Goal: Task Accomplishment & Management: Use online tool/utility

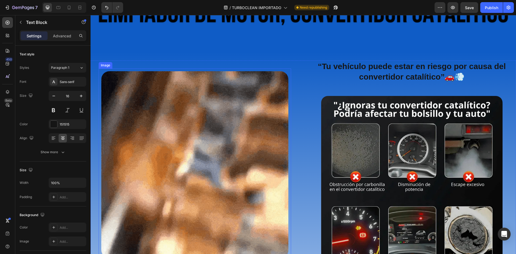
scroll to position [108, 0]
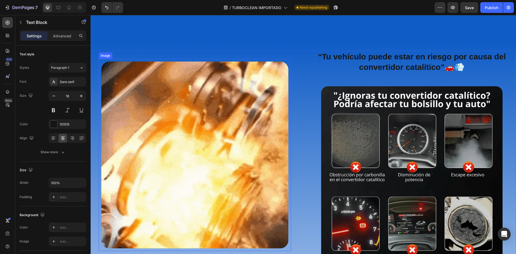
click at [151, 142] on img at bounding box center [194, 155] width 187 height 187
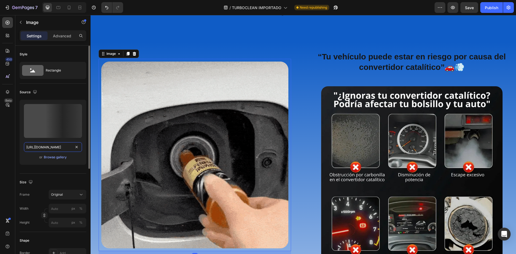
click at [48, 144] on input "[URL][DOMAIN_NAME]" at bounding box center [53, 147] width 58 height 10
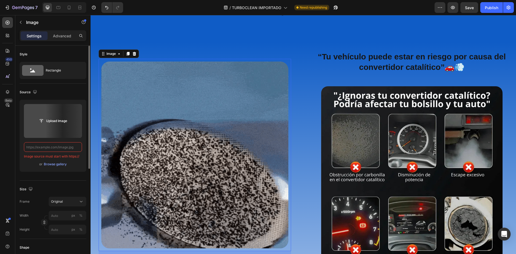
paste input "[URL][DOMAIN_NAME]"
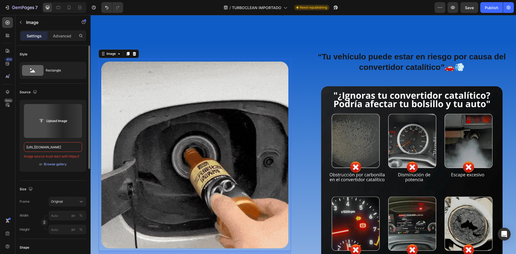
scroll to position [0, 279]
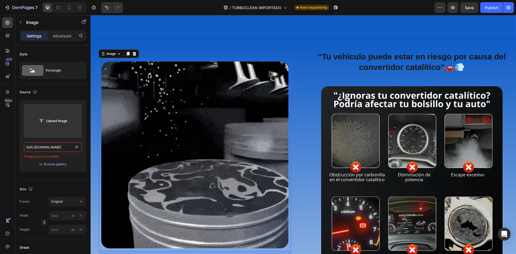
type input "[URL][DOMAIN_NAME]"
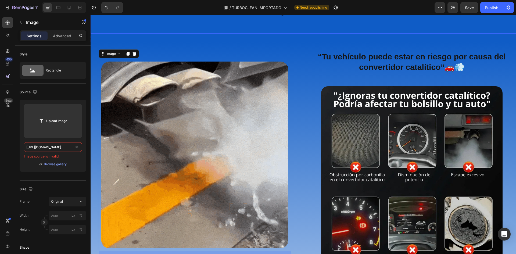
scroll to position [0, 0]
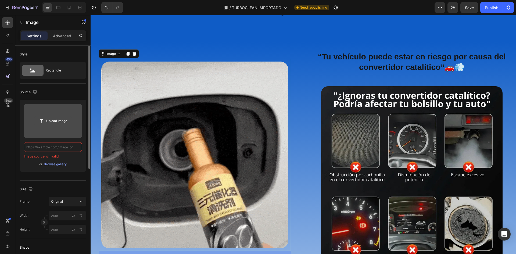
paste input "[URL][DOMAIN_NAME]"
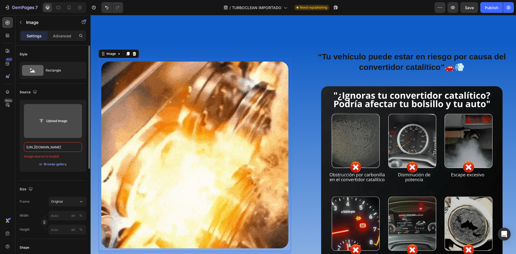
scroll to position [0, 144]
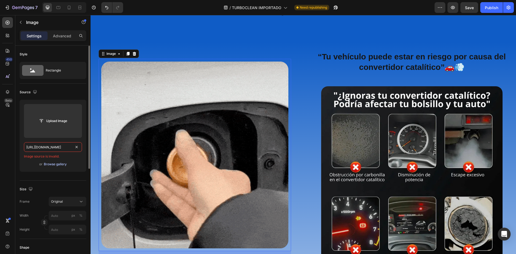
type input "[URL][DOMAIN_NAME]"
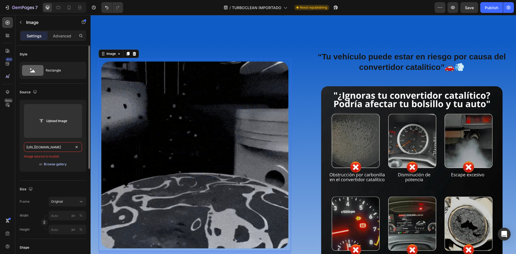
click at [56, 164] on div "Browse gallery" at bounding box center [55, 164] width 23 height 5
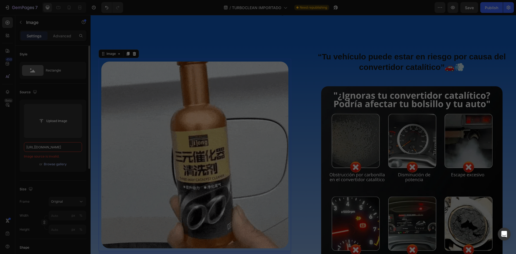
scroll to position [0, 0]
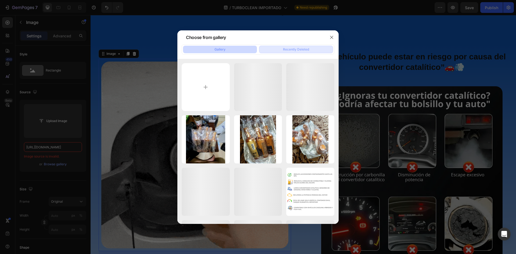
click at [298, 51] on div "Recently Deleted" at bounding box center [296, 49] width 26 height 5
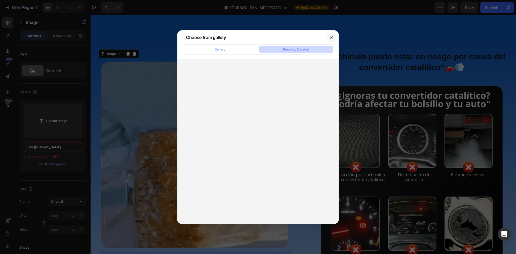
click at [333, 37] on icon "button" at bounding box center [332, 37] width 4 height 4
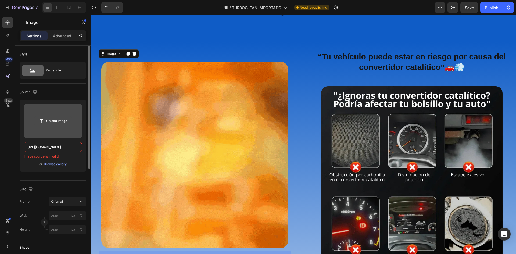
click at [57, 120] on input "file" at bounding box center [52, 120] width 37 height 9
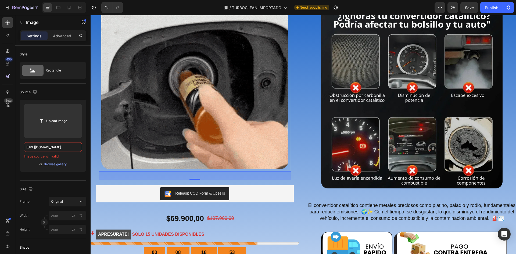
scroll to position [54, 0]
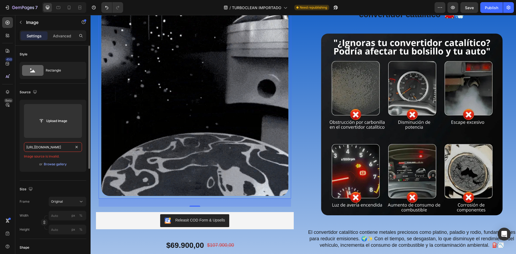
click at [64, 149] on input "https://cdn.shopify.com/s/files/1/0940/3999/8781/files/giphy_4b1c2045-19ca-43b3…" at bounding box center [53, 147] width 58 height 10
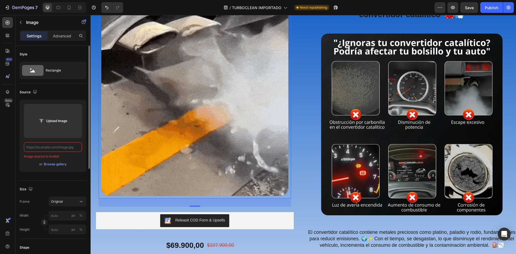
paste input "https://cdn.shopify.com/s/files/1/0940/3999/8781/files/giphy_4bbf6808-9bfb-4f34…"
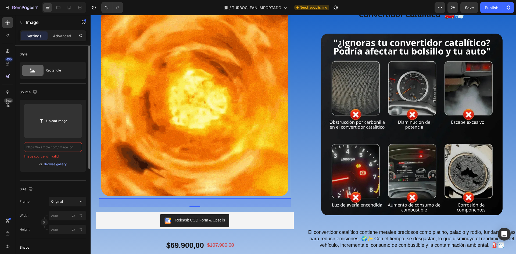
type input "https://cdn.shopify.com/s/files/1/0940/3999/8781/files/giphy_4bbf6808-9bfb-4f34…"
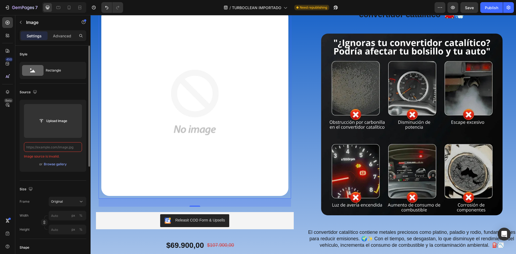
scroll to position [0, 0]
paste input "https://cdn.shopify.com/s/files/1/0940/3999/8781/files/AHORRA_webp.webp?v=17562…"
type input "https://cdn.shopify.com/s/files/1/0940/3999/8781/files/AHORRA_webp.webp?v=17562…"
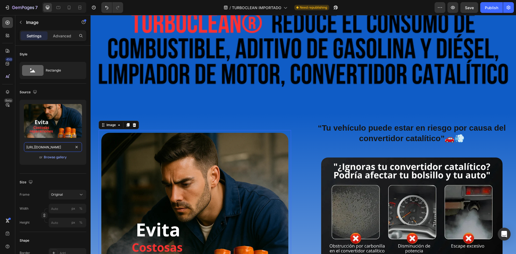
scroll to position [27, 0]
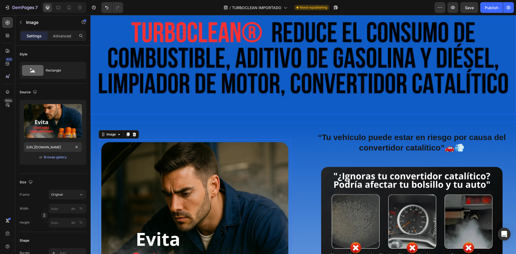
click at [275, 65] on img at bounding box center [304, 61] width 426 height 106
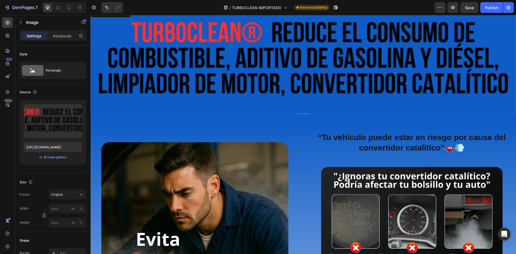
click at [284, 64] on img at bounding box center [304, 61] width 426 height 106
click at [53, 145] on input "https://cdn.shopify.com/s/files/1/0940/3999/8781/files/PowerMax_Fuel_Piston_pag…" at bounding box center [53, 147] width 58 height 10
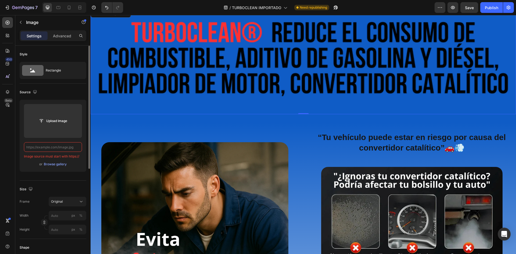
paste input "https://cdn.shopify.com/s/files/1/0940/3999/8781/files/PISTON_BULLET_pague_1_ll…"
type input "https://cdn.shopify.com/s/files/1/0940/3999/8781/files/PISTON_BULLET_pague_1_ll…"
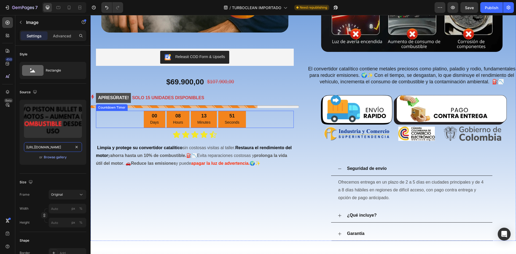
scroll to position [269, 0]
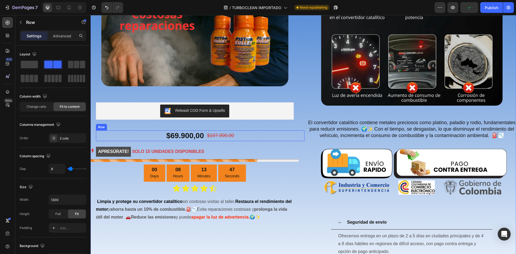
click at [262, 139] on div "$69.900,00 Product Price Product Price $107.900,00 Product Price Product Price …" at bounding box center [200, 135] width 209 height 11
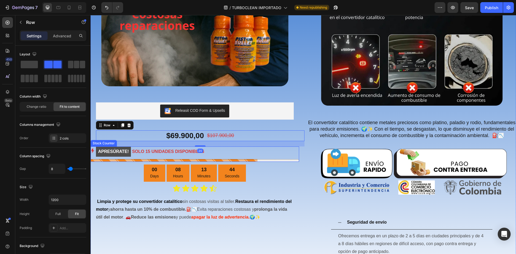
click at [243, 147] on div "APRESÚRATE! SOLO 15 UNIDADES DISPONIBLES" at bounding box center [195, 152] width 209 height 10
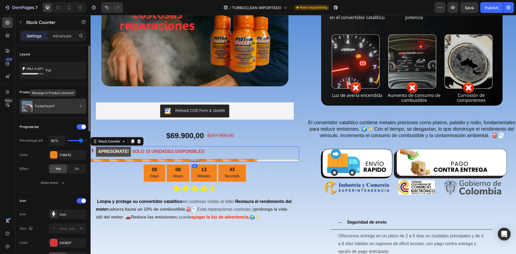
click at [59, 105] on div "TurboClean®" at bounding box center [53, 106] width 67 height 15
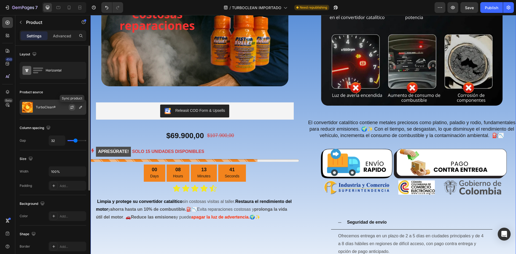
click at [72, 106] on icon "button" at bounding box center [72, 107] width 3 height 2
click at [0, 0] on icon "button" at bounding box center [0, 0] width 0 height 0
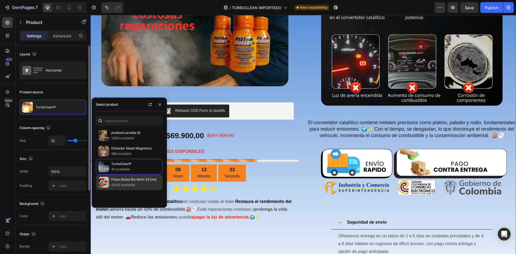
click at [125, 184] on p "4,045 available" at bounding box center [135, 184] width 49 height 5
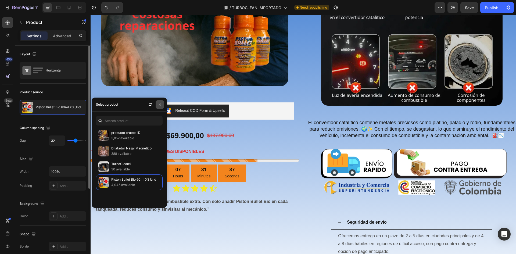
click at [162, 104] on icon "button" at bounding box center [160, 104] width 4 height 4
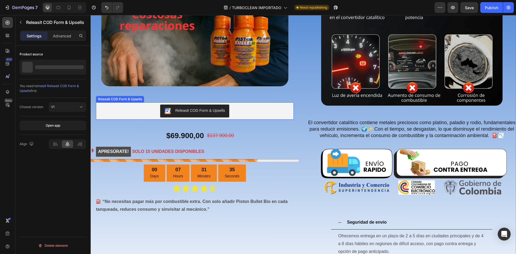
click at [238, 107] on div "Releasit COD Form & Upsells" at bounding box center [195, 111] width 194 height 13
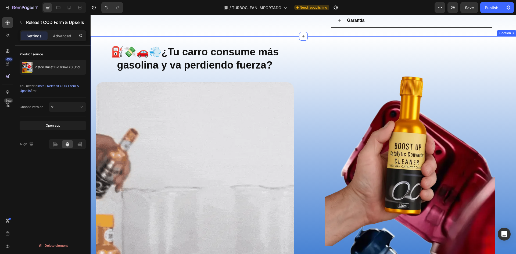
scroll to position [591, 0]
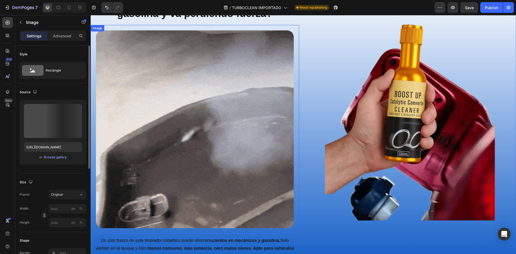
click at [247, 106] on img at bounding box center [195, 129] width 198 height 198
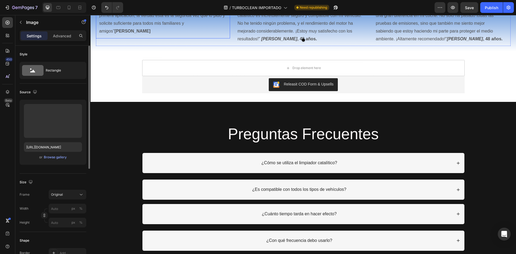
scroll to position [1989, 0]
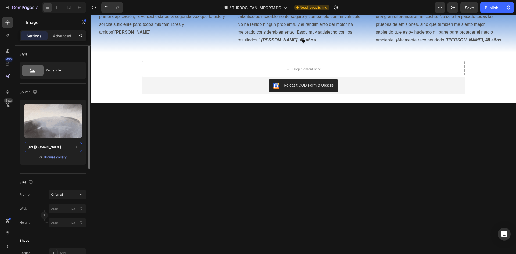
click at [46, 145] on input "https://cdn.shopify.com/s/files/1/0940/3999/8781/files/explicacion_limpiador_de…" at bounding box center [53, 147] width 58 height 10
paste input "funcionamiento_piston_bullet.webp?v=1750037089"
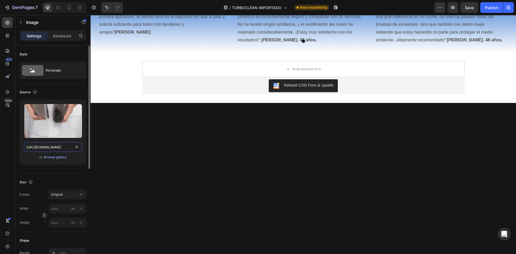
scroll to position [0, 118]
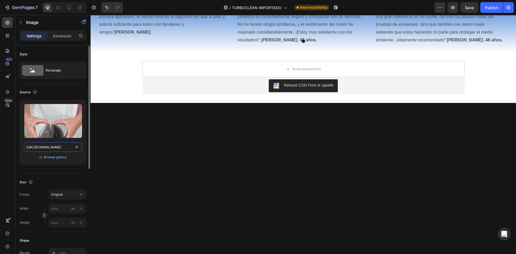
type input "https://cdn.shopify.com/s/files/1/0940/3999/8781/files/funcionamiento_piston_bu…"
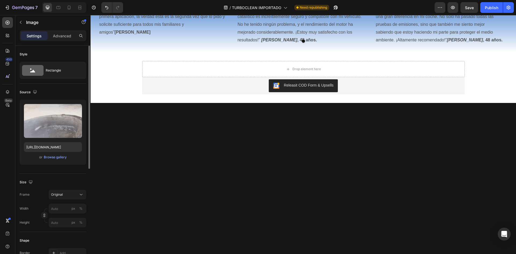
click at [76, 162] on div "Upload Image https://cdn.shopify.com/s/files/1/0940/3999/8781/files/funcionamie…" at bounding box center [53, 132] width 67 height 65
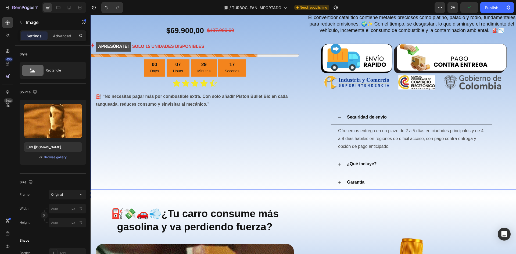
scroll to position [400, 0]
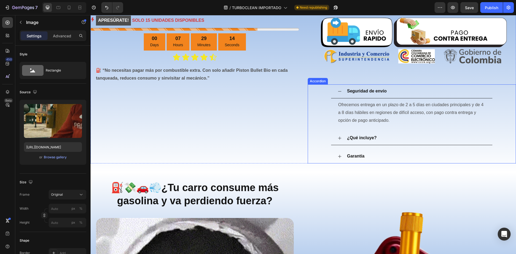
click at [339, 143] on div "¿Qué incluye?" at bounding box center [411, 138] width 161 height 14
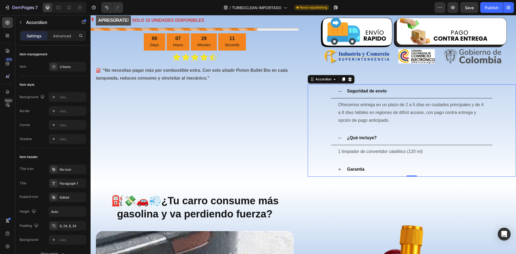
click at [339, 140] on icon at bounding box center [340, 138] width 4 height 4
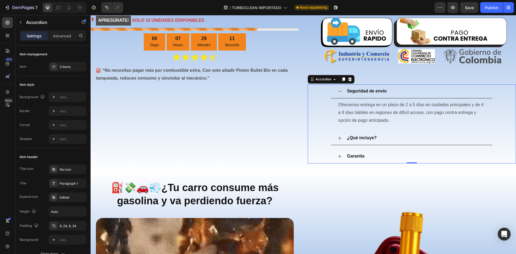
click at [339, 98] on div "Seguridad de envío" at bounding box center [411, 91] width 161 height 14
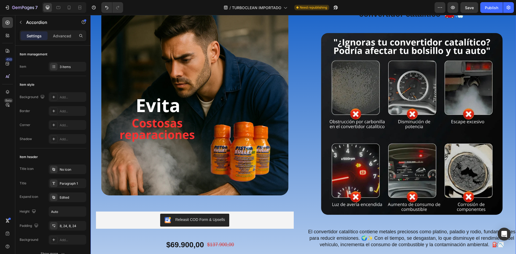
scroll to position [0, 0]
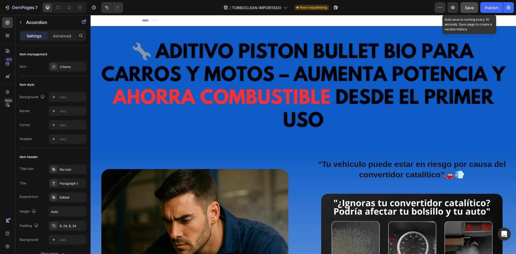
click at [467, 9] on span "Save" at bounding box center [469, 7] width 9 height 5
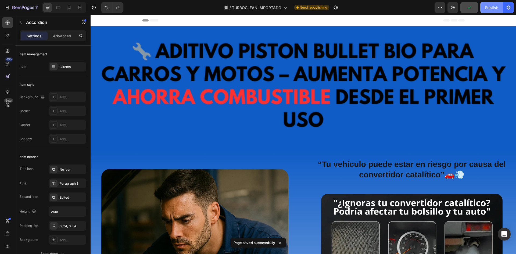
click at [490, 7] on div "Publish" at bounding box center [491, 8] width 13 height 6
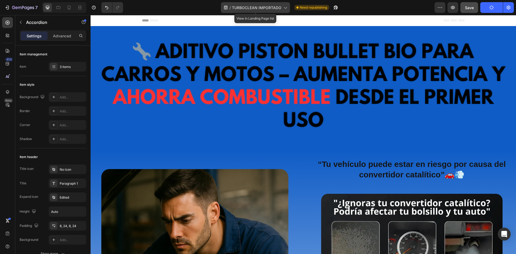
click at [283, 6] on icon at bounding box center [285, 7] width 5 height 5
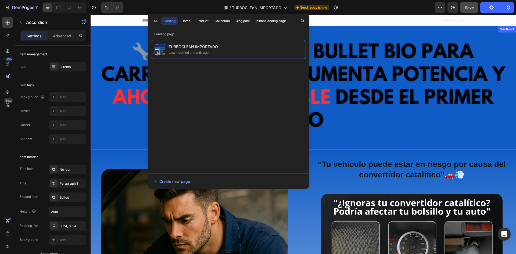
click at [436, 28] on div "Image Section 1" at bounding box center [304, 88] width 426 height 124
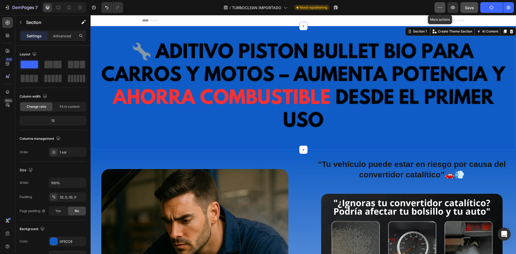
click at [442, 9] on icon "button" at bounding box center [439, 7] width 5 height 5
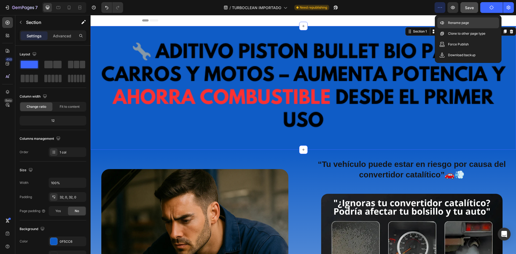
click at [466, 24] on p "Rename page" at bounding box center [458, 22] width 21 height 5
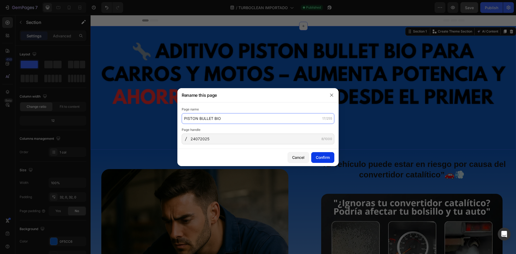
type input "PISTON BULLET BIO"
click at [320, 153] on button "Confirm" at bounding box center [322, 157] width 23 height 11
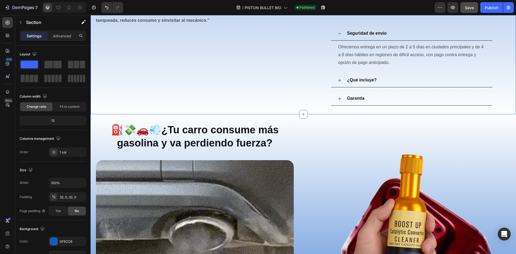
scroll to position [511, 0]
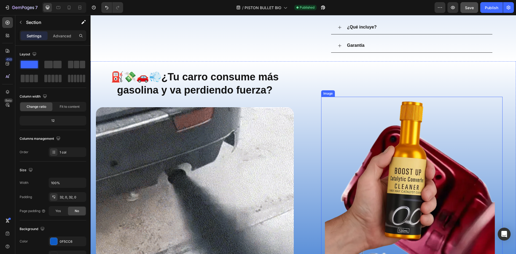
click at [403, 156] on img at bounding box center [412, 197] width 182 height 201
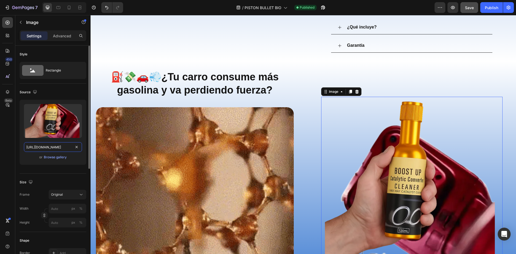
click at [57, 147] on input "https://cdn.shopify.com/s/files/1/0940/3999/8781/files/Copia_de_obstruccion_cat…" at bounding box center [53, 147] width 58 height 10
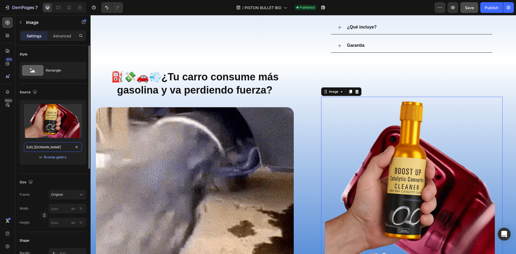
paste input "AHORRA_COMBUSTIBLE.webp?v=1755869267"
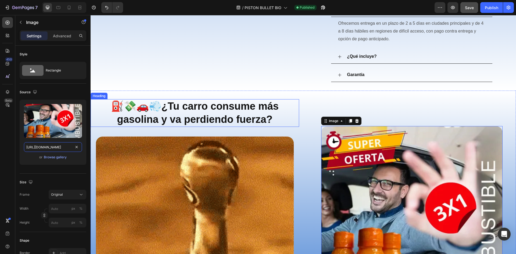
scroll to position [535, 0]
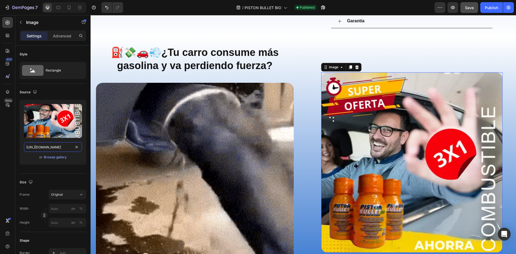
type input "https://cdn.shopify.com/s/files/1/0940/3999/8781/files/AHORRA_COMBUSTIBLE.webp?…"
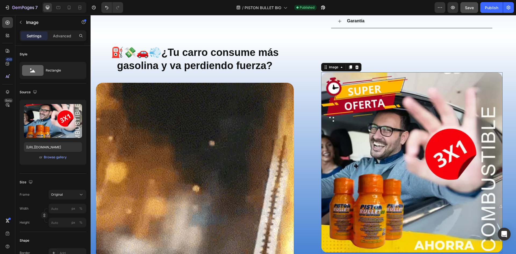
click at [395, 81] on img at bounding box center [412, 162] width 182 height 180
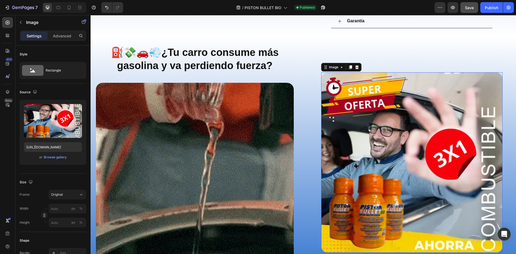
scroll to position [0, 0]
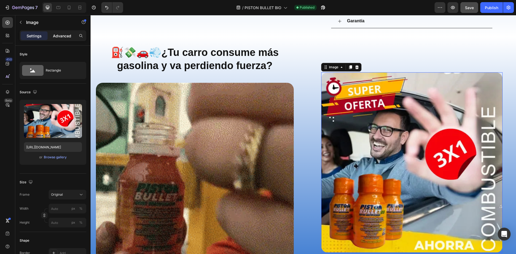
click at [60, 34] on p "Advanced" at bounding box center [62, 36] width 18 height 6
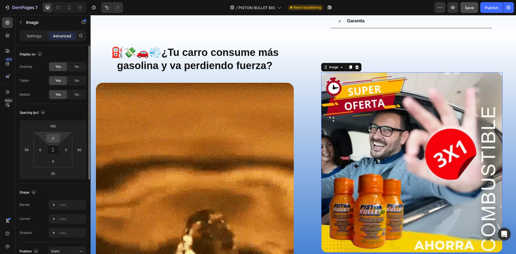
click at [55, 134] on input "0" at bounding box center [53, 138] width 11 height 8
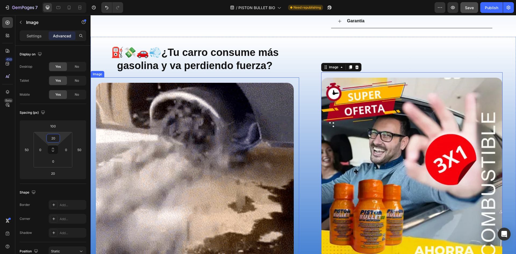
type input "2"
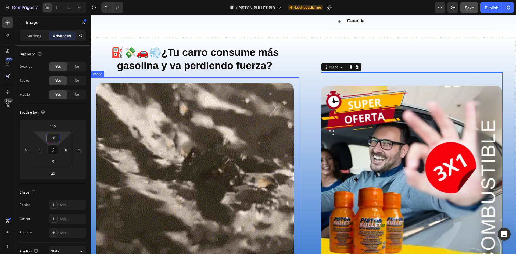
type input "5"
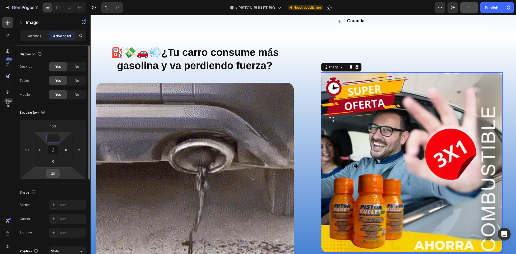
click at [55, 173] on input "20" at bounding box center [53, 173] width 11 height 8
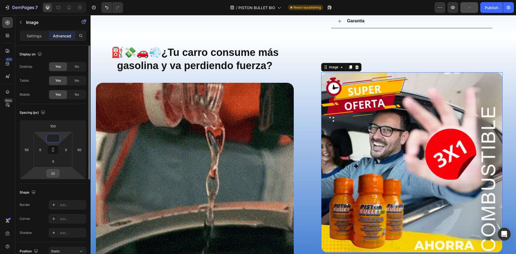
type input "0"
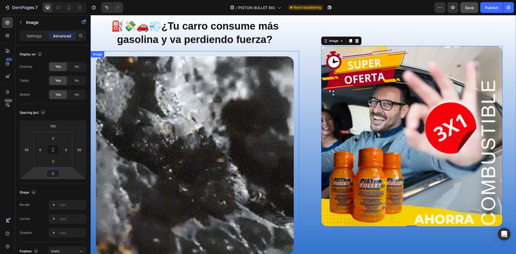
scroll to position [535, 0]
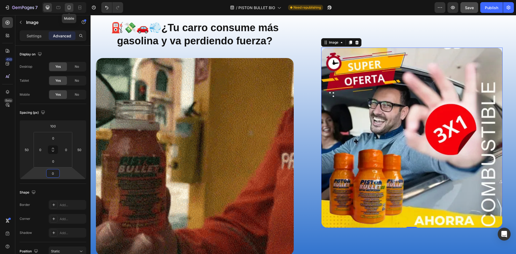
type input "0"
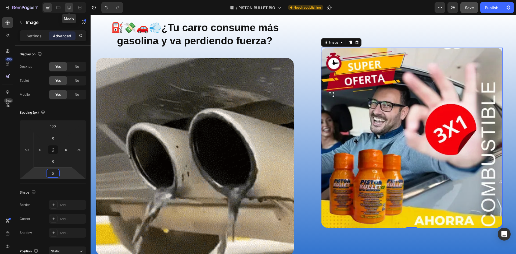
click at [69, 8] on icon at bounding box center [68, 7] width 5 height 5
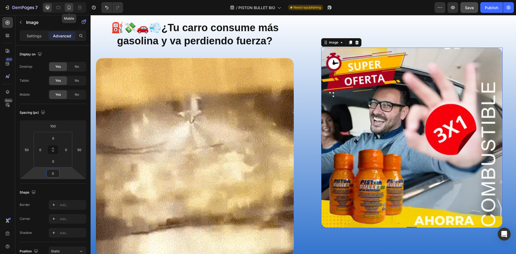
type input "10"
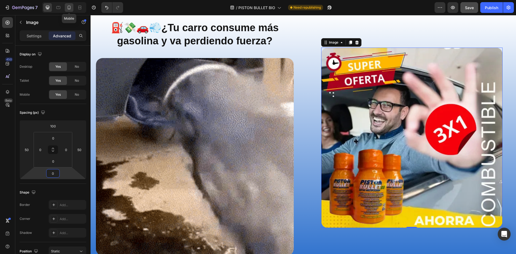
type input "10"
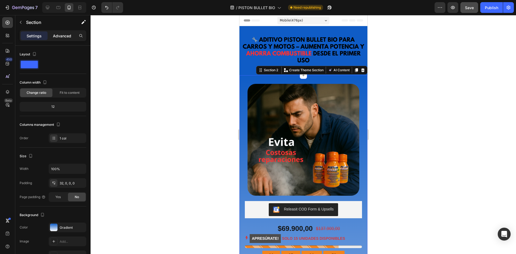
click at [62, 36] on p "Advanced" at bounding box center [62, 36] width 18 height 6
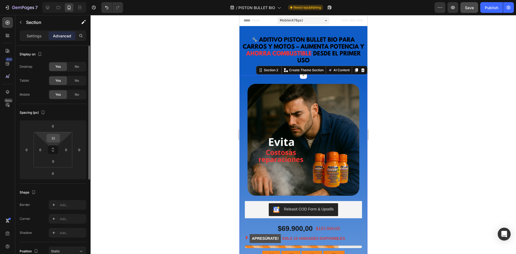
click at [50, 140] on input "32" at bounding box center [53, 138] width 11 height 8
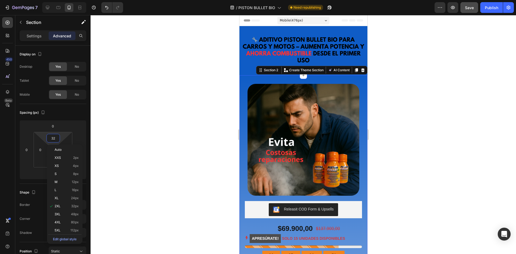
type input "0"
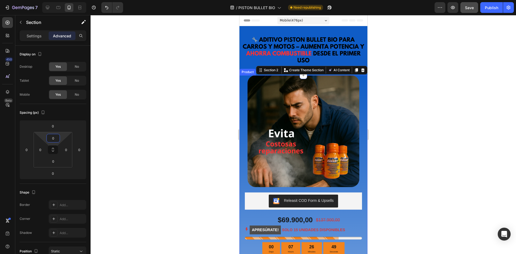
click at [403, 100] on div at bounding box center [304, 134] width 426 height 239
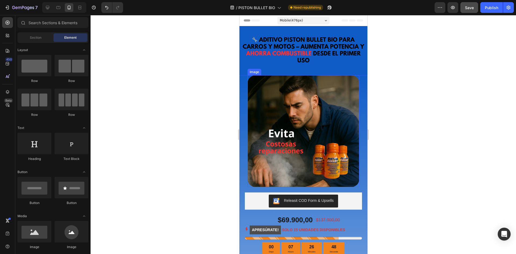
click at [282, 124] on img at bounding box center [303, 131] width 112 height 112
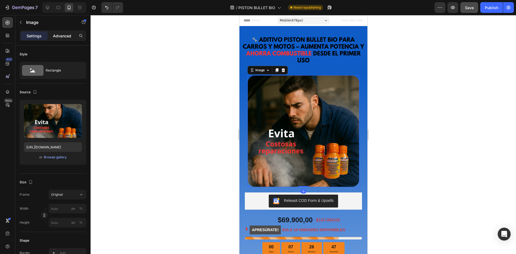
click at [57, 35] on p "Advanced" at bounding box center [62, 36] width 18 height 6
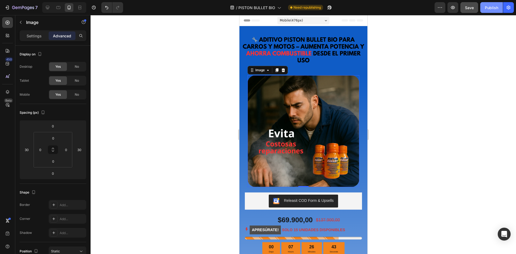
click at [494, 6] on div "Publish" at bounding box center [491, 8] width 13 height 6
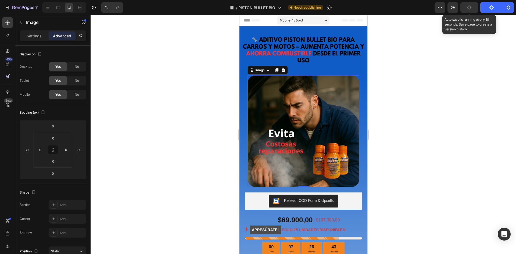
click at [474, 8] on button "button" at bounding box center [470, 7] width 18 height 11
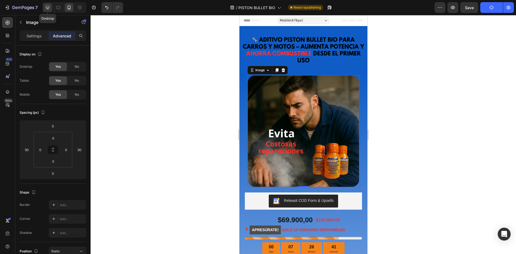
click at [51, 7] on div at bounding box center [47, 7] width 9 height 9
type input "30"
type input "10"
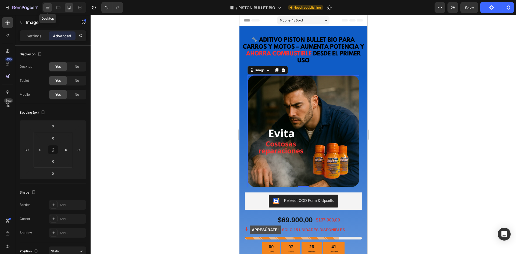
type input "10"
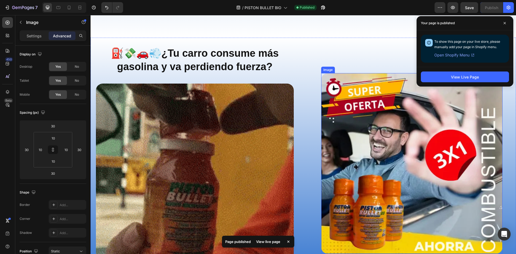
scroll to position [569, 0]
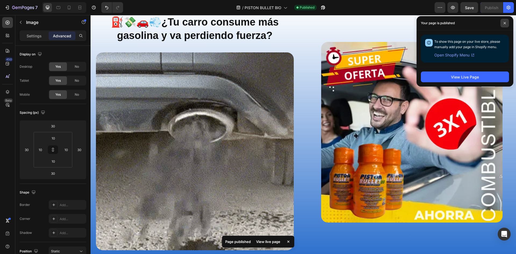
click at [504, 26] on span at bounding box center [505, 23] width 9 height 9
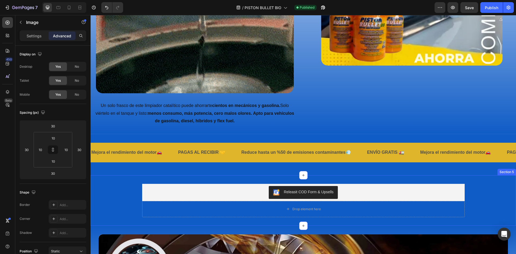
scroll to position [758, 0]
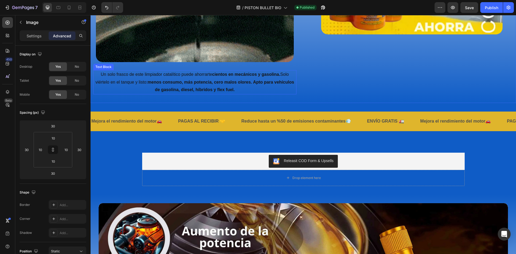
click at [161, 77] on p "Un solo frasco de este limpiador catalítico puede ahorrarte cientos en mecánico…" at bounding box center [195, 82] width 202 height 23
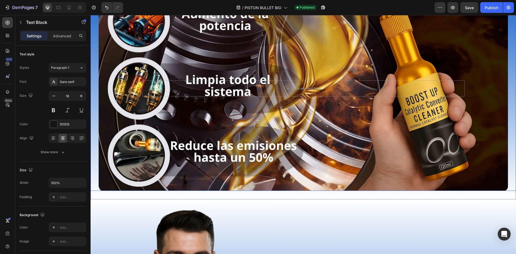
scroll to position [892, 0]
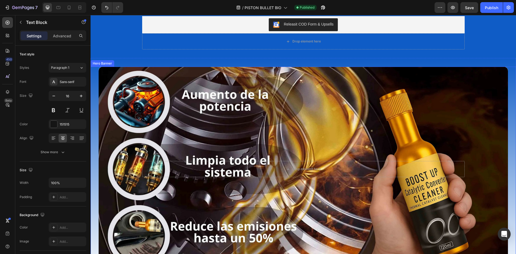
click at [316, 141] on div "Background Image" at bounding box center [303, 169] width 409 height 205
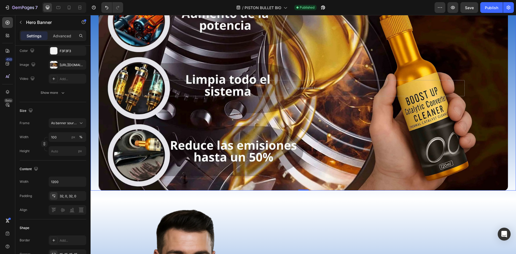
scroll to position [973, 0]
click at [66, 65] on div "https://cdn.shopify.com/s/files/1/0940/3999/8781/files/beneficios_convertidosr_…" at bounding box center [68, 65] width 16 height 5
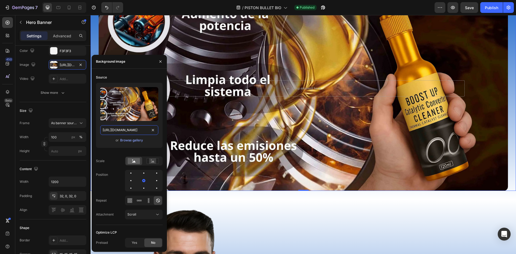
click at [128, 129] on input "https://cdn.shopify.com/s/files/1/0940/3999/8781/files/beneficios_convertidosr_…" at bounding box center [129, 130] width 58 height 10
paste input "aumenta_octanaje-compressed.webp?v=1752024826"
type input "https://cdn.shopify.com/s/files/1/0940/3999/8781/files/aumenta_octanaje-compres…"
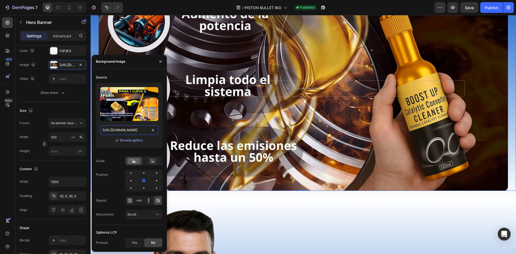
scroll to position [0, 122]
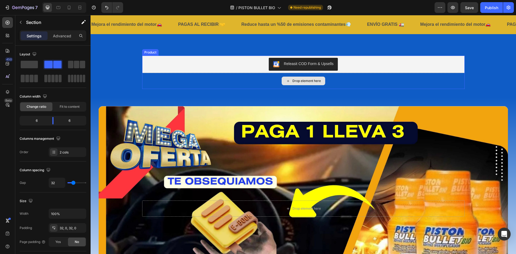
scroll to position [862, 0]
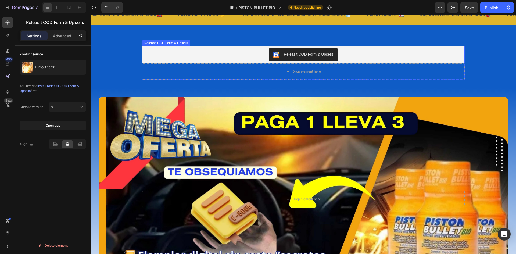
click at [331, 54] on div "Releasit COD Form & Upsells" at bounding box center [309, 55] width 50 height 6
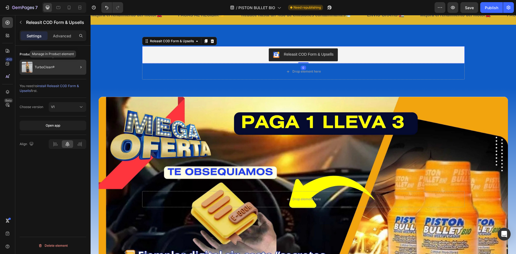
click at [52, 70] on div "TurboClean®" at bounding box center [53, 67] width 67 height 15
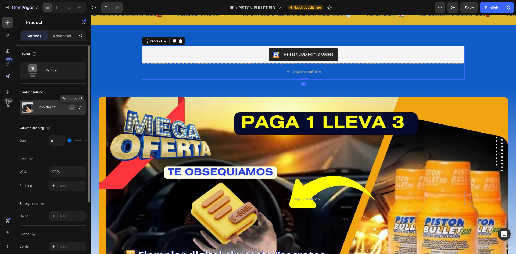
click at [71, 107] on icon "button" at bounding box center [72, 107] width 3 height 2
click at [79, 109] on icon "button" at bounding box center [81, 107] width 4 height 4
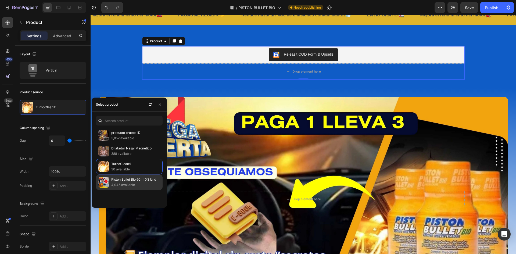
click at [125, 181] on p "Piston Bullet Bio 60ml X3 Und" at bounding box center [135, 179] width 49 height 5
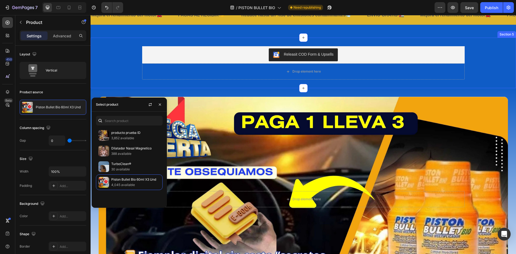
click at [109, 67] on div "Releasit COD Form & Upsells Releasit COD Form & Upsells Drop element here Produ…" at bounding box center [304, 62] width 426 height 33
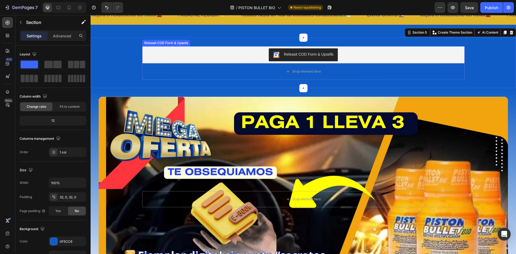
click at [300, 53] on div "Releasit COD Form & Upsells" at bounding box center [309, 55] width 50 height 6
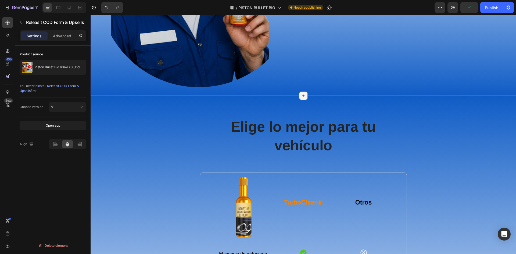
scroll to position [1373, 0]
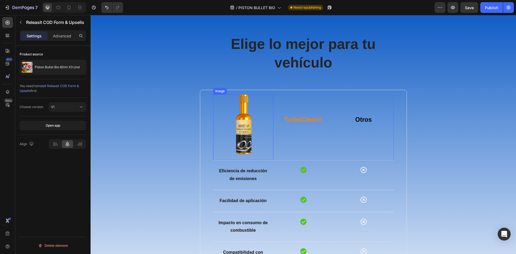
click at [245, 133] on img at bounding box center [243, 124] width 60 height 60
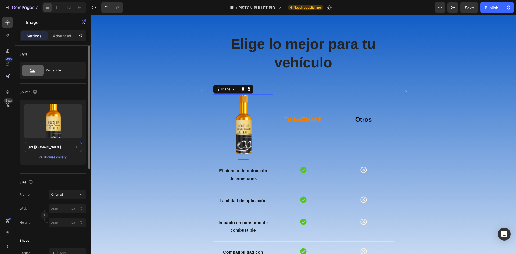
click at [43, 145] on input "https://cdn.shopify.com/s/files/1/0940/3999/8781/files/limpiador_PNG.webp?v=175…" at bounding box center [53, 147] width 58 height 10
paste input "unidad_piston_bullet_PNG.webp?v=1750043420"
type input "https://cdn.shopify.com/s/files/1/0940/3999/8781/files/unidad_piston_bullet_PNG…"
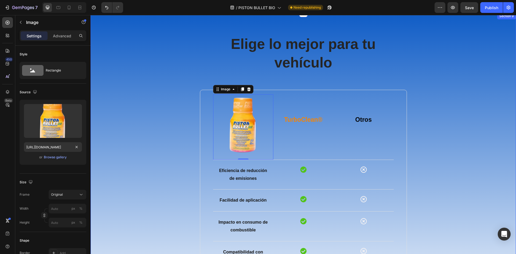
click at [433, 85] on div "Elige lo mejor para tu vehículo Heading Image 0 TurboClean® Text block Otros Te…" at bounding box center [304, 176] width 418 height 284
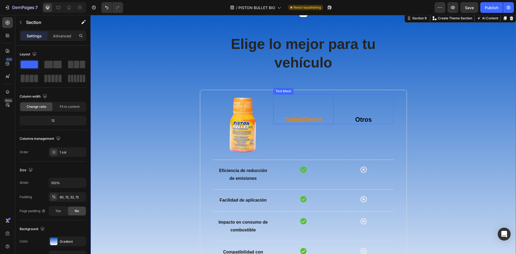
click at [308, 121] on strong "TurboClean®" at bounding box center [303, 119] width 38 height 7
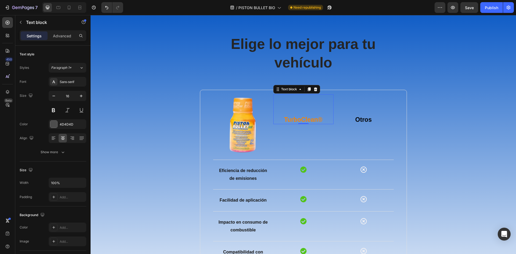
click at [318, 117] on strong "TurboClean®" at bounding box center [303, 119] width 38 height 7
click at [319, 119] on strong "TurboClean®" at bounding box center [303, 119] width 38 height 7
click at [313, 120] on strong "TurboClean®" at bounding box center [303, 119] width 38 height 7
click at [316, 119] on strong "TurboClean®" at bounding box center [303, 119] width 38 height 7
click at [320, 118] on strong "TurboClean®" at bounding box center [303, 119] width 38 height 7
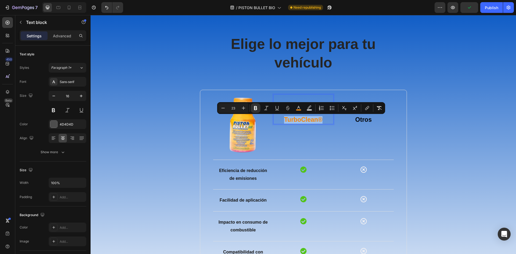
drag, startPoint x: 322, startPoint y: 119, endPoint x: 283, endPoint y: 121, distance: 38.8
click at [283, 121] on p "TurboClean®" at bounding box center [303, 119] width 59 height 7
click at [296, 116] on div "TurboClean®" at bounding box center [303, 120] width 60 height 8
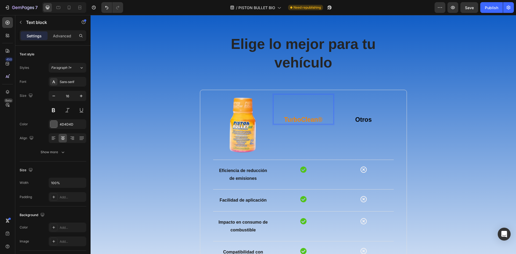
click at [311, 120] on strong "TurboClean®" at bounding box center [303, 119] width 38 height 7
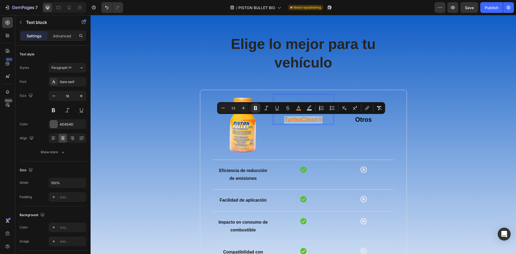
drag, startPoint x: 322, startPoint y: 118, endPoint x: 279, endPoint y: 120, distance: 42.5
click at [279, 120] on p "TurboClean®" at bounding box center [303, 119] width 59 height 7
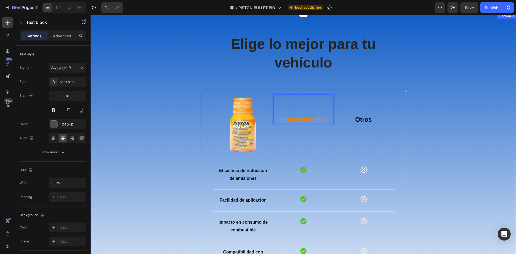
click at [459, 123] on div "Elige lo mejor para tu vehículo Heading Image PistonBulletBio Text block 0 Otro…" at bounding box center [304, 176] width 418 height 284
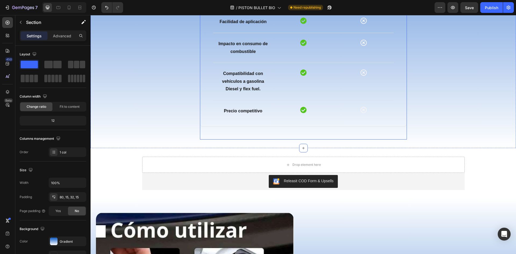
scroll to position [1588, 0]
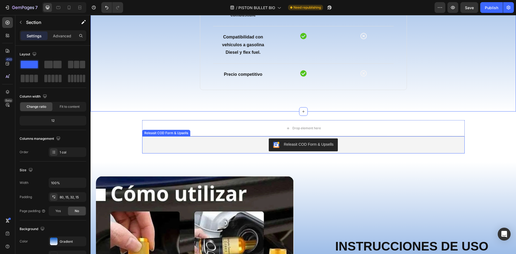
click at [345, 140] on div "Releasit COD Form & Upsells" at bounding box center [303, 144] width 318 height 13
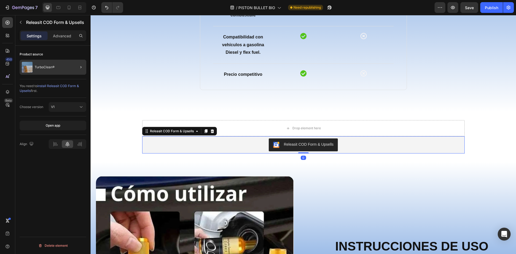
click at [72, 69] on div at bounding box center [78, 67] width 15 height 15
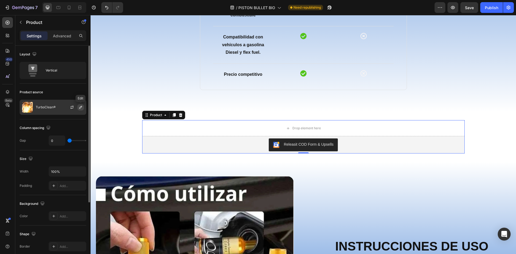
click at [79, 106] on icon "button" at bounding box center [81, 107] width 4 height 4
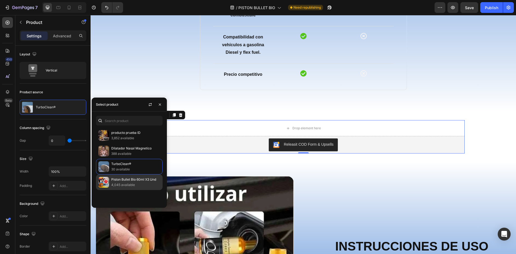
click at [130, 183] on p "4,045 available" at bounding box center [135, 184] width 49 height 5
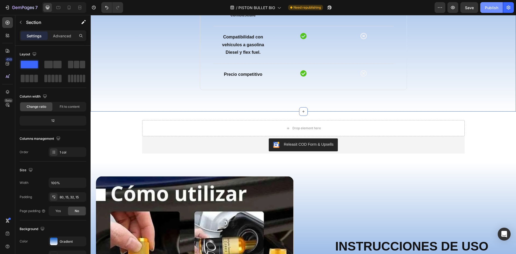
click at [487, 6] on div "Publish" at bounding box center [491, 8] width 13 height 6
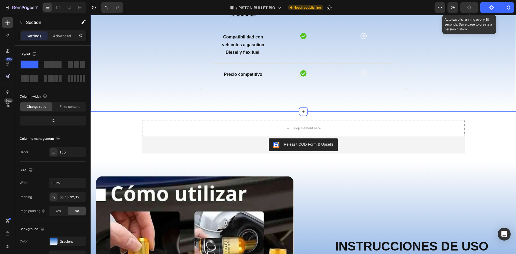
click at [469, 10] on button "button" at bounding box center [470, 7] width 18 height 11
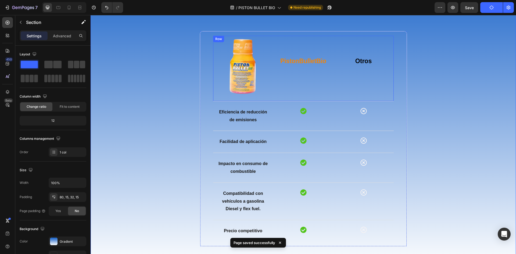
scroll to position [1427, 0]
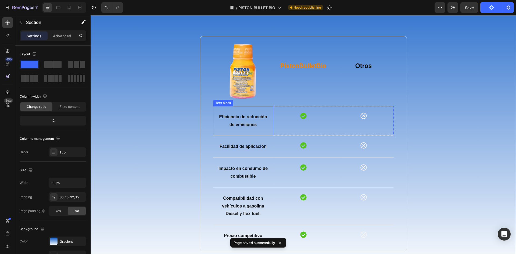
click at [247, 119] on p "Eficiencia de reducción de emisiones" at bounding box center [243, 121] width 54 height 16
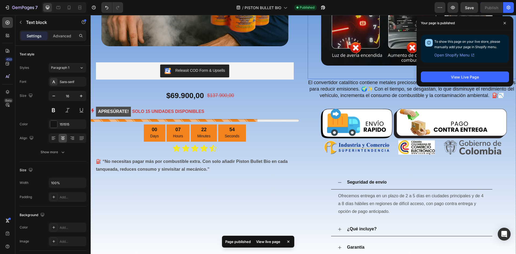
scroll to position [256, 0]
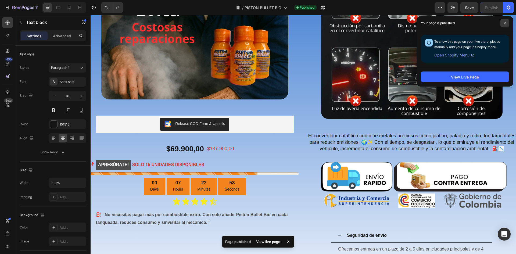
click at [505, 21] on span at bounding box center [505, 23] width 9 height 9
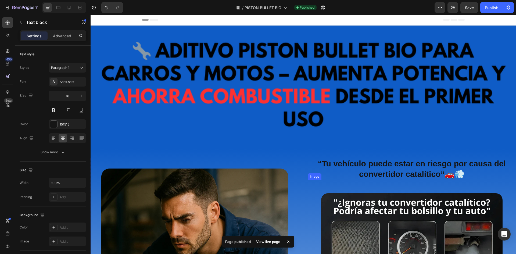
scroll to position [0, 0]
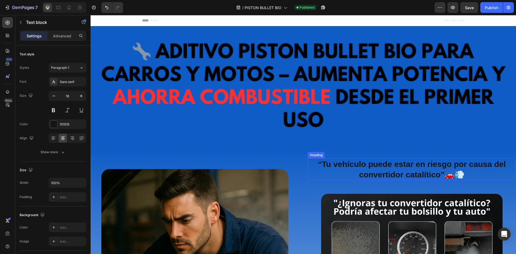
click at [436, 172] on strong "“Tu vehículo puede estar en riesgo por causa del convertidor catalítico”🚗💨" at bounding box center [412, 169] width 188 height 19
click at [437, 173] on strong "“Tu vehículo puede estar en riesgo por causa del convertidor catalítico”🚗💨" at bounding box center [412, 169] width 188 height 19
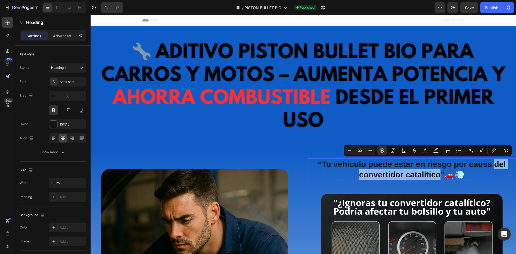
drag, startPoint x: 436, startPoint y: 173, endPoint x: 492, endPoint y: 167, distance: 56.2
click at [492, 167] on strong "“Tu vehículo puede estar en riesgo por causa del convertidor catalítico”🚗💨" at bounding box center [412, 169] width 188 height 19
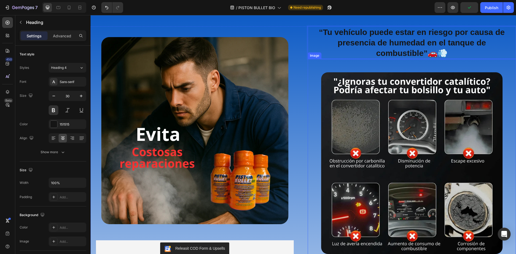
scroll to position [161, 0]
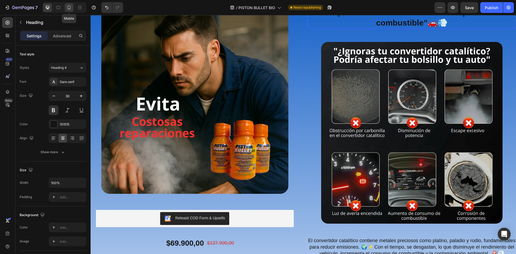
click at [70, 5] on icon at bounding box center [68, 7] width 5 height 5
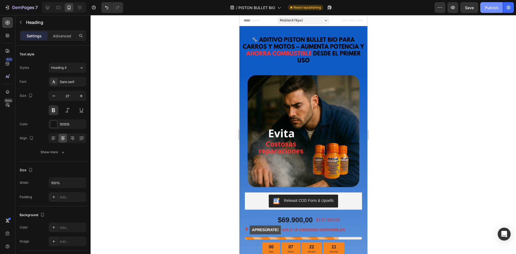
click at [488, 6] on div "Publish" at bounding box center [491, 8] width 13 height 6
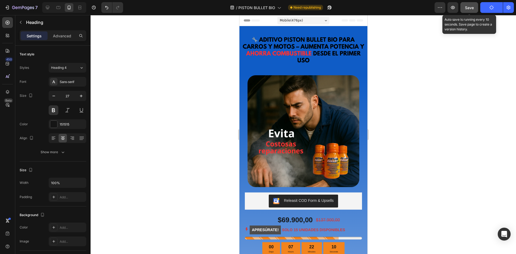
click at [463, 7] on button "Save" at bounding box center [470, 7] width 18 height 11
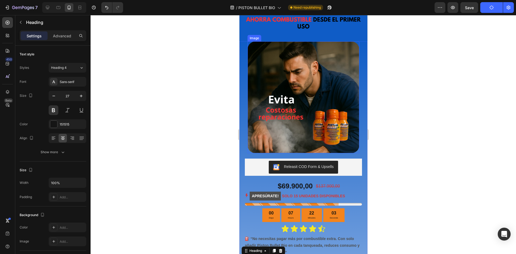
scroll to position [54, 0]
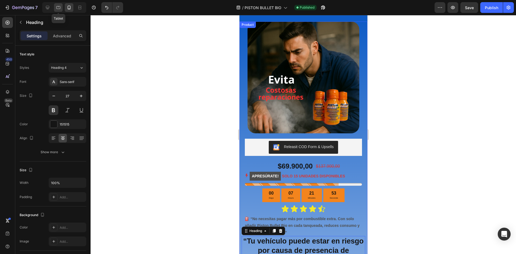
click at [57, 4] on div at bounding box center [58, 7] width 9 height 9
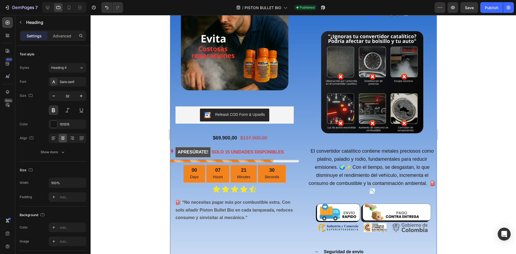
scroll to position [30, 0]
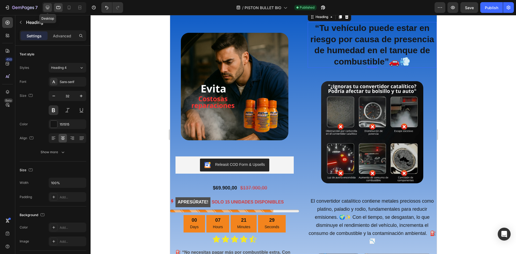
click at [46, 7] on icon at bounding box center [47, 7] width 3 height 3
type input "30"
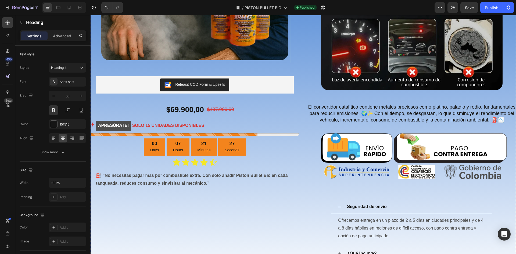
scroll to position [296, 0]
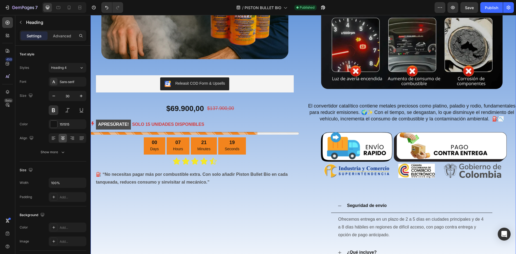
click at [187, 95] on div "Image Releasit COD Form & Upsells Releasit COD Form & Upsells $69.900,00 Produc…" at bounding box center [195, 69] width 209 height 417
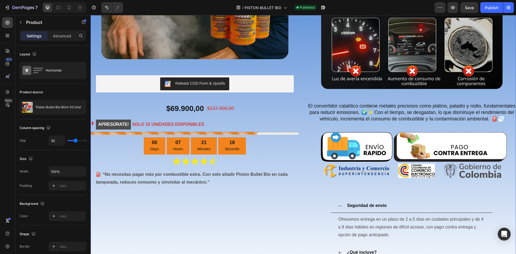
click at [123, 98] on div "Image Releasit COD Form & Upsells Releasit COD Form & Upsells $69.900,00 Produc…" at bounding box center [195, 69] width 209 height 417
click at [256, 106] on div "$69.900,00 Product Price Product Price $137.900,00 Product Price Product Price …" at bounding box center [200, 108] width 209 height 11
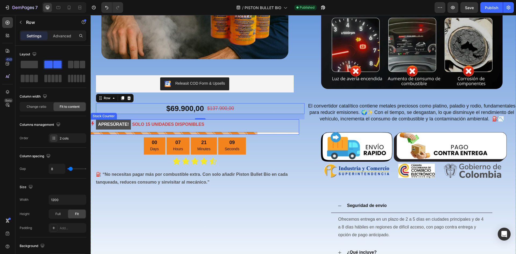
click at [211, 126] on div "APRESÚRATE! SOLO 15 UNIDADES DISPONIBLES" at bounding box center [195, 124] width 209 height 10
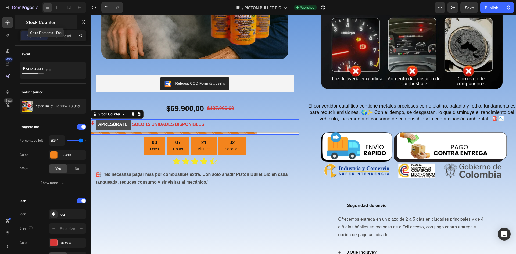
click at [21, 23] on icon "button" at bounding box center [21, 22] width 4 height 4
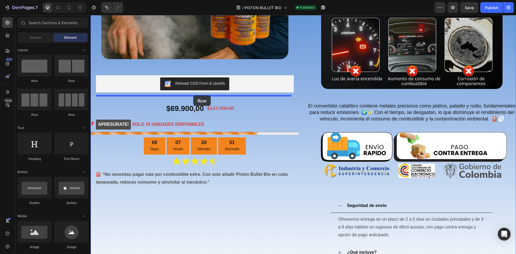
drag, startPoint x: 131, startPoint y: 85, endPoint x: 193, endPoint y: 95, distance: 63.6
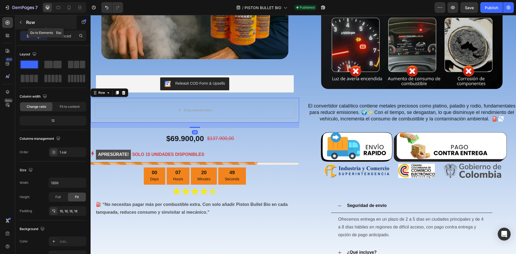
click at [23, 20] on icon "button" at bounding box center [21, 22] width 4 height 4
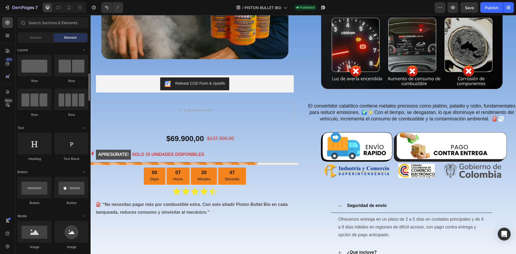
scroll to position [81, 0]
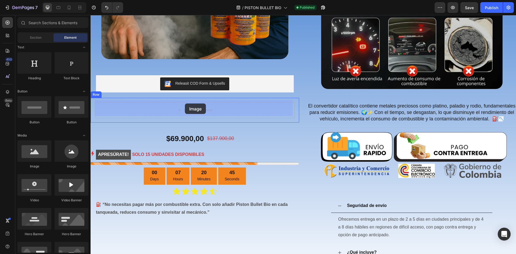
drag, startPoint x: 127, startPoint y: 173, endPoint x: 185, endPoint y: 104, distance: 90.7
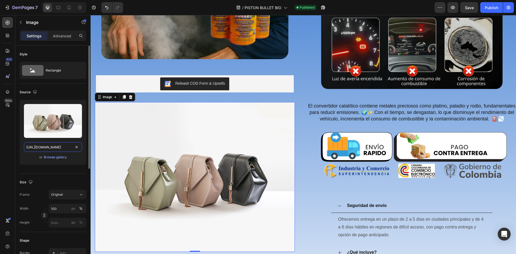
click at [57, 145] on input "https://cdn.shopify.com/s/files/1/2005/9307/files/image_demo.jpg" at bounding box center [53, 147] width 58 height 10
paste input "0940/3999/8781/files/3_X_1.webp?v=1750042117"
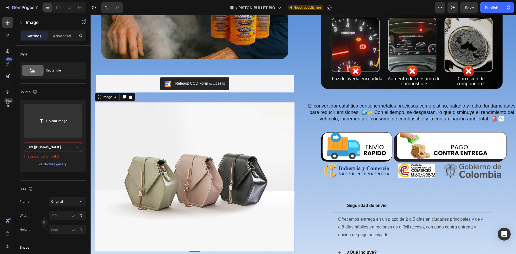
type input "https://cdn.shopify.com/s/files/1/0940/3999/8781/files/3_X_1.webp?v=1750042117"
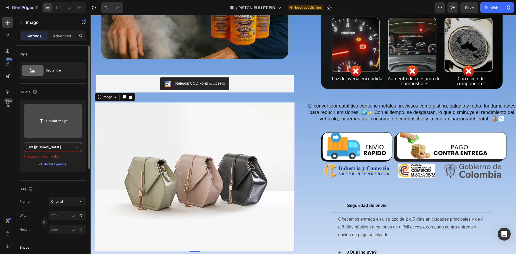
click at [52, 121] on input "file" at bounding box center [52, 120] width 37 height 9
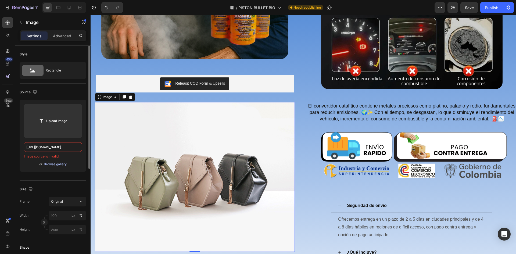
click at [56, 164] on div "Browse gallery" at bounding box center [55, 164] width 23 height 5
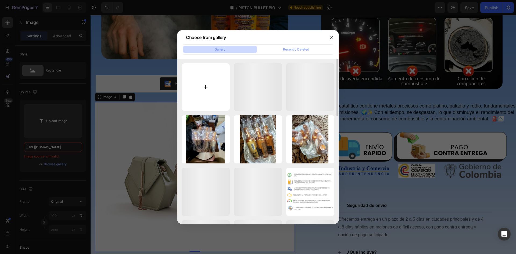
click at [198, 87] on input "file" at bounding box center [206, 87] width 48 height 48
type input "C:\fakepath\3 X 1.webp"
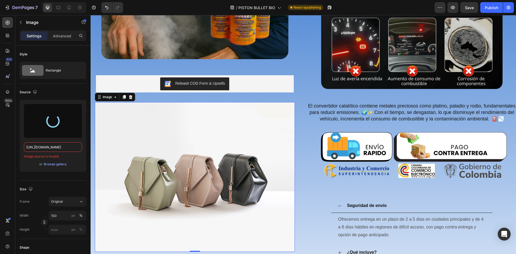
type input "https://cdn.shopify.com/s/files/1/0940/3999/8781/files/gempages_571005046741795…"
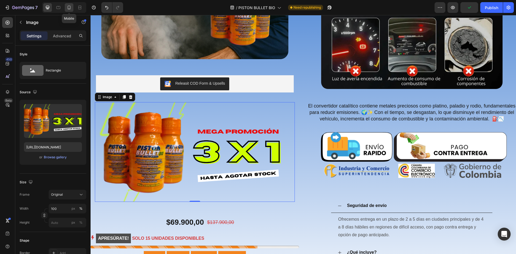
click at [66, 6] on div at bounding box center [69, 7] width 9 height 9
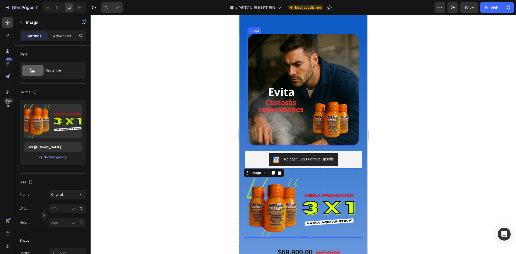
scroll to position [67, 0]
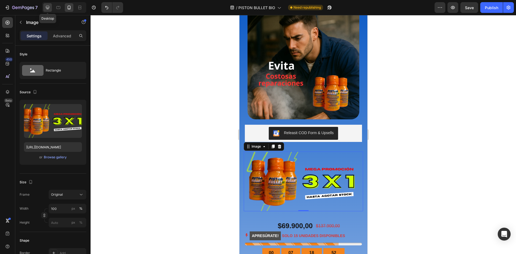
click at [49, 6] on icon at bounding box center [47, 7] width 3 height 3
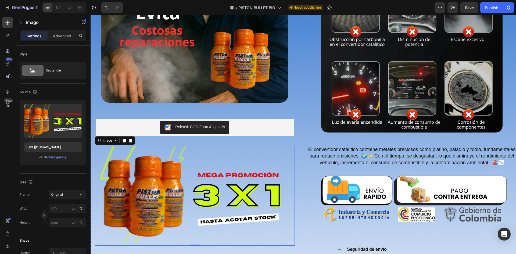
scroll to position [168, 0]
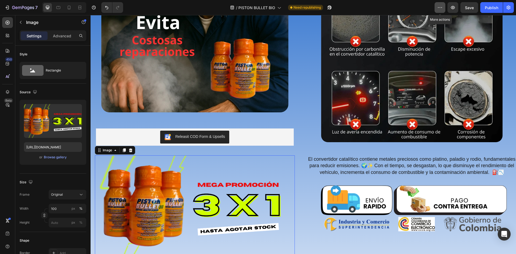
click at [445, 7] on button "button" at bounding box center [440, 7] width 11 height 11
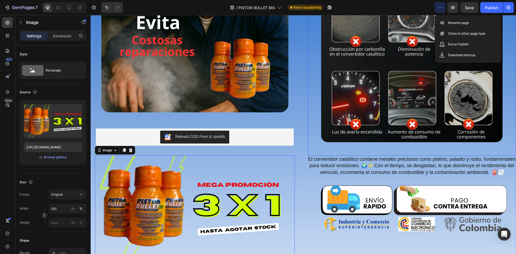
click at [507, 25] on div "Image" at bounding box center [412, 51] width 209 height 209
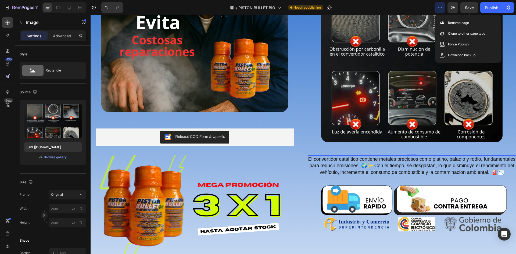
click at [473, 8] on span "Save" at bounding box center [469, 7] width 9 height 5
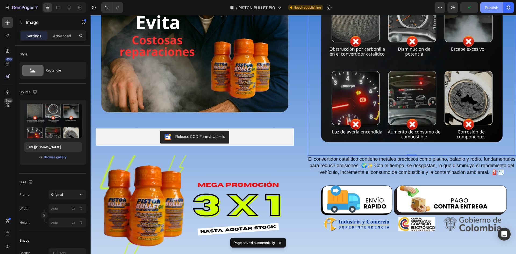
click at [490, 8] on div "Publish" at bounding box center [491, 8] width 13 height 6
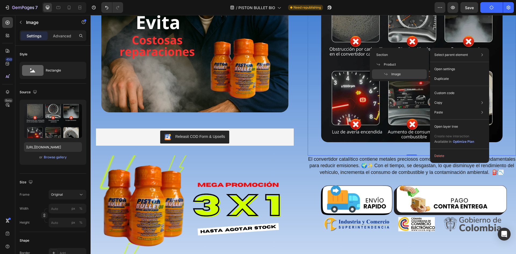
click at [466, 56] on p "Select parent element" at bounding box center [451, 54] width 34 height 5
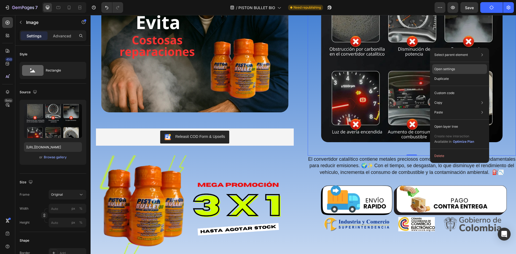
click at [452, 70] on p "Open settings" at bounding box center [444, 69] width 21 height 5
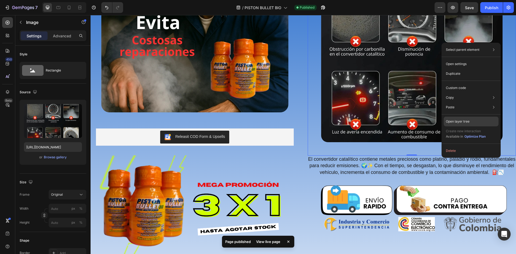
click at [480, 119] on div "Open layer tree" at bounding box center [471, 122] width 55 height 10
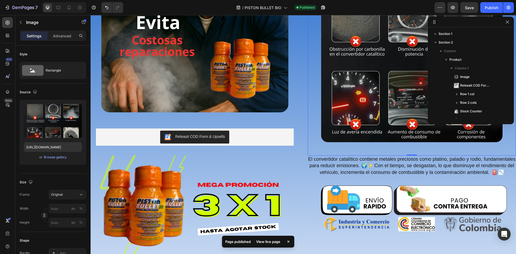
scroll to position [93, 0]
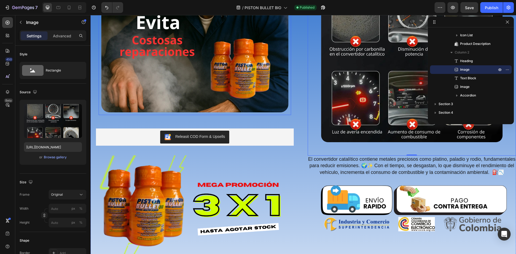
click at [217, 91] on img at bounding box center [194, 18] width 187 height 187
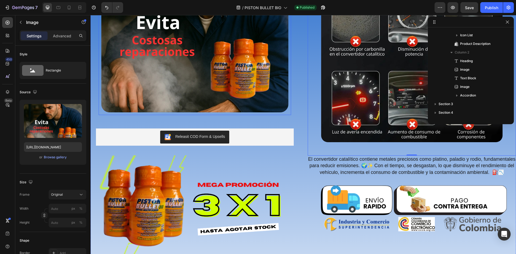
scroll to position [7, 0]
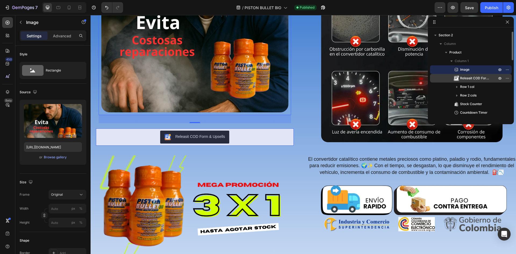
drag, startPoint x: 448, startPoint y: 68, endPoint x: 448, endPoint y: 75, distance: 7.0
click at [448, 75] on div "Image Releasit COD Form & Upsells Row 1 col Row 2 cols Stock Counter Countdown …" at bounding box center [471, 99] width 82 height 69
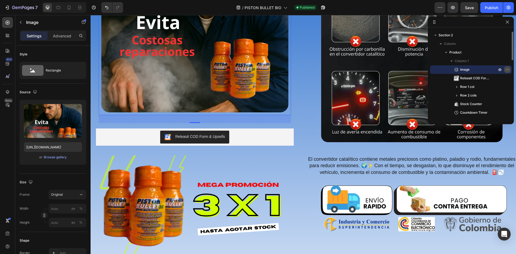
click at [507, 68] on icon "button" at bounding box center [507, 69] width 4 height 4
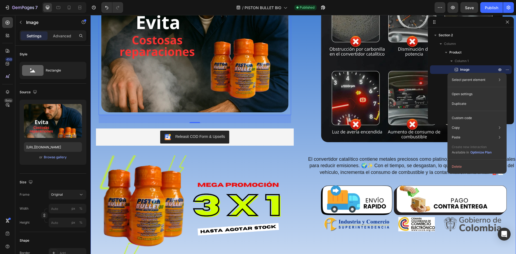
click at [305, 135] on div "Image 30 Releasit COD Form & Upsells Releasit COD Form & Upsells Image Row $69.…" at bounding box center [304, 137] width 426 height 444
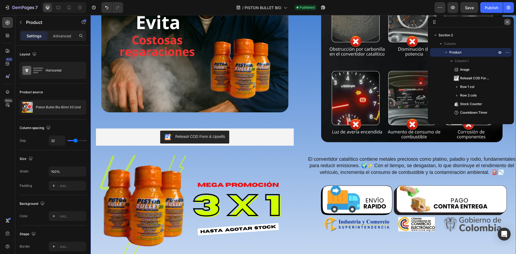
click at [507, 22] on icon "button" at bounding box center [507, 22] width 4 height 4
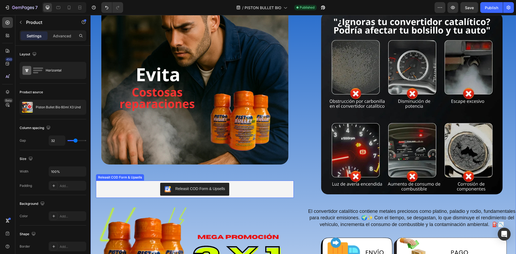
scroll to position [168, 0]
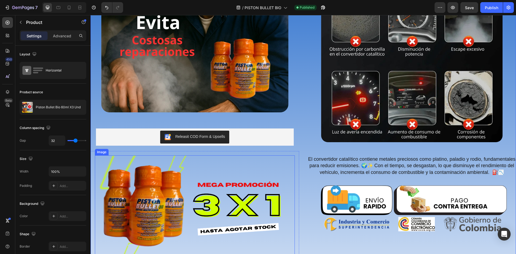
click at [204, 175] on img at bounding box center [195, 205] width 200 height 100
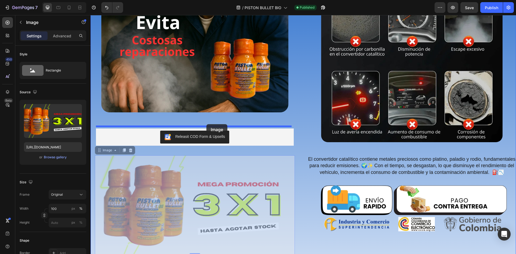
drag, startPoint x: 205, startPoint y: 170, endPoint x: 206, endPoint y: 124, distance: 45.5
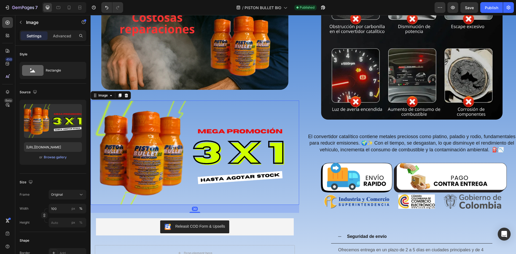
scroll to position [222, 0]
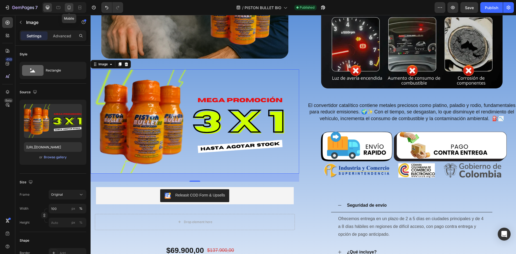
click at [66, 9] on div at bounding box center [69, 7] width 9 height 9
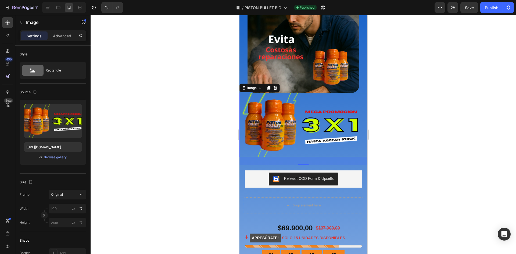
scroll to position [8, 0]
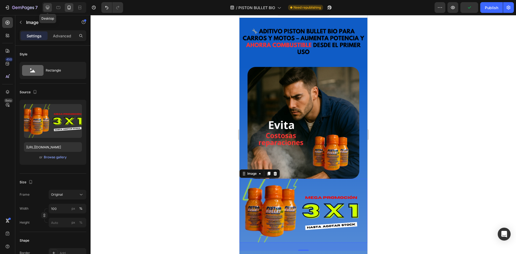
click at [49, 5] on icon at bounding box center [47, 7] width 5 height 5
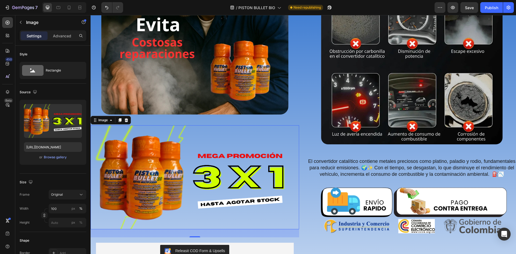
scroll to position [268, 0]
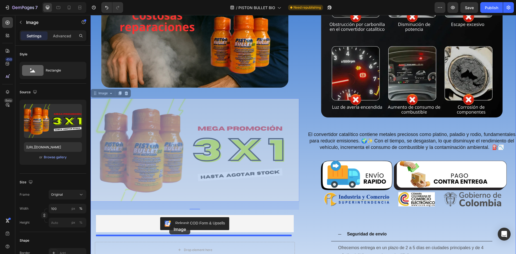
drag, startPoint x: 176, startPoint y: 122, endPoint x: 174, endPoint y: 213, distance: 91.7
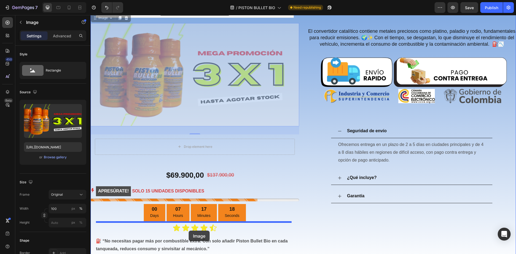
scroll to position [375, 0]
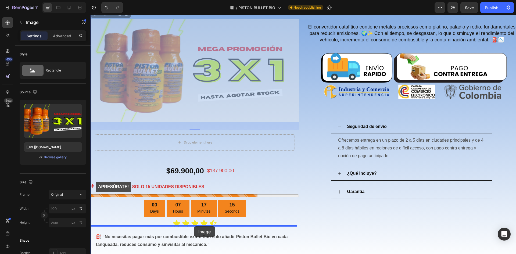
drag, startPoint x: 179, startPoint y: 140, endPoint x: 194, endPoint y: 226, distance: 88.2
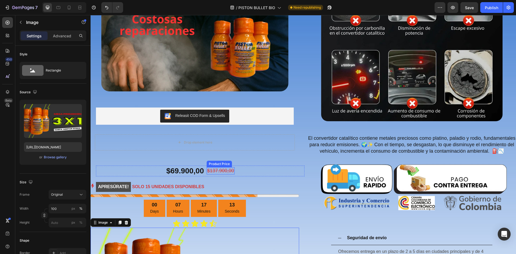
scroll to position [318, 0]
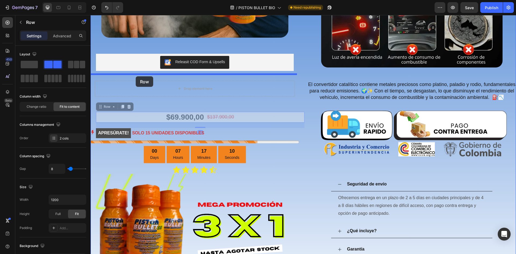
drag, startPoint x: 129, startPoint y: 114, endPoint x: 136, endPoint y: 76, distance: 38.2
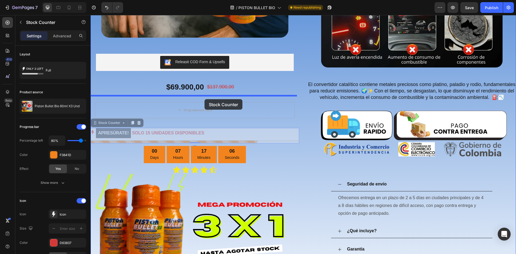
drag, startPoint x: 199, startPoint y: 134, endPoint x: 205, endPoint y: 99, distance: 34.9
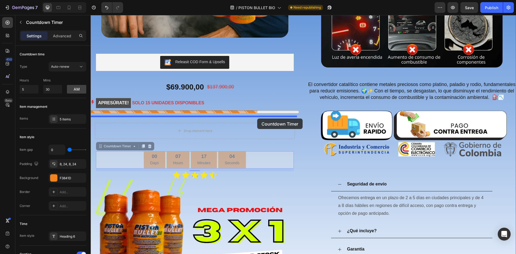
drag, startPoint x: 254, startPoint y: 159, endPoint x: 257, endPoint y: 119, distance: 40.2
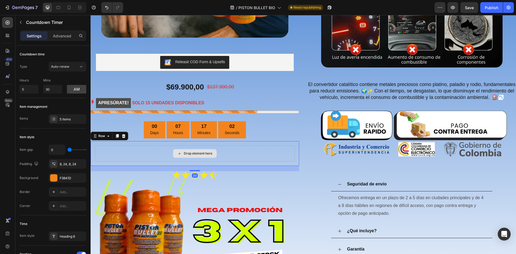
click at [236, 146] on div "Drop element here" at bounding box center [195, 153] width 200 height 16
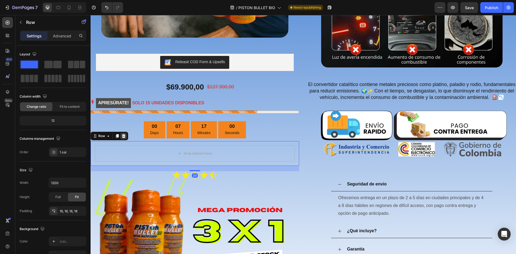
click at [126, 135] on div at bounding box center [123, 136] width 6 height 6
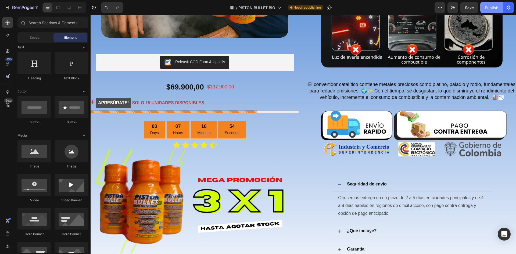
click at [484, 8] on button "Publish" at bounding box center [491, 7] width 23 height 11
click at [465, 8] on button "Save" at bounding box center [470, 7] width 18 height 11
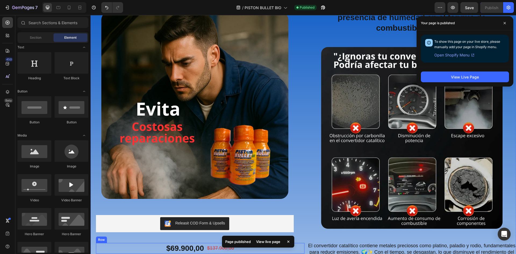
scroll to position [210, 0]
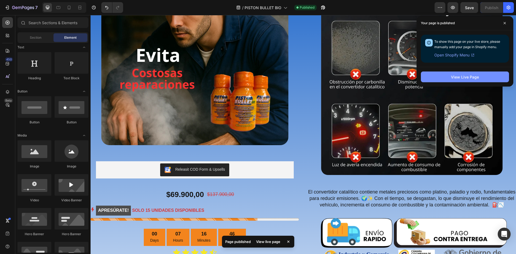
click at [468, 78] on div "View Live Page" at bounding box center [465, 77] width 28 height 6
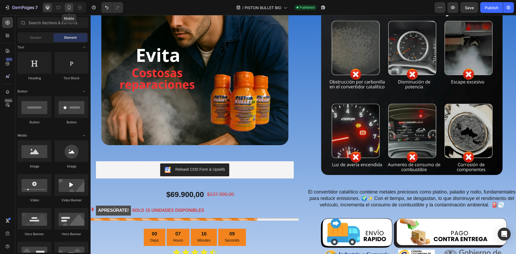
click at [72, 8] on div at bounding box center [69, 7] width 9 height 9
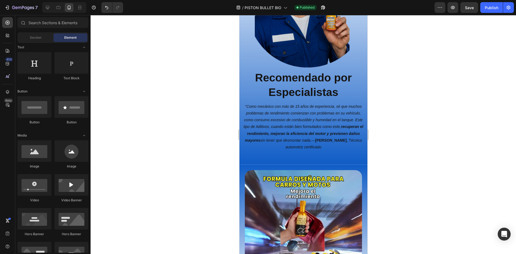
scroll to position [1447, 0]
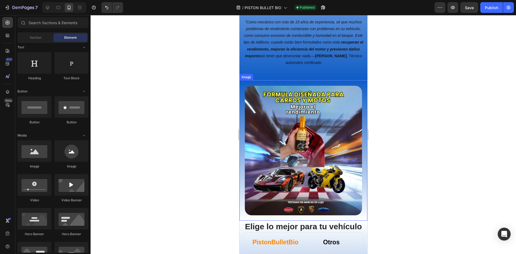
click at [309, 121] on img at bounding box center [303, 151] width 117 height 130
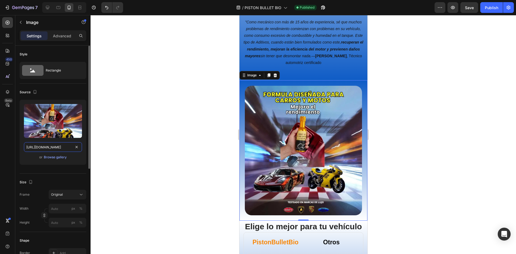
click at [46, 148] on input "https://cdn.shopify.com/s/files/1/0940/3999/8781/files/carros_y_motos_Turboclen…" at bounding box center [53, 147] width 58 height 10
paste input "form_cuadrado_carr_y_moto-webp.webp?v=1752359787"
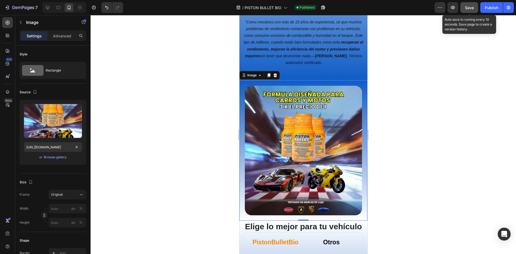
click at [470, 11] on button "Save" at bounding box center [470, 7] width 18 height 11
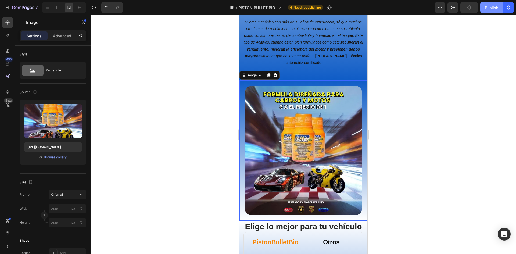
click at [493, 10] on div "Publish" at bounding box center [491, 8] width 13 height 6
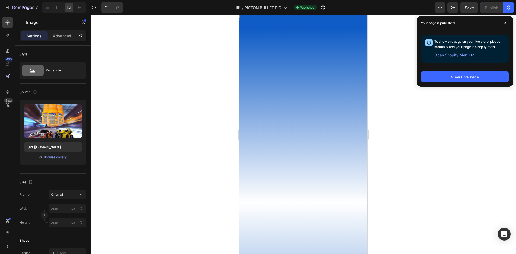
scroll to position [855, 0]
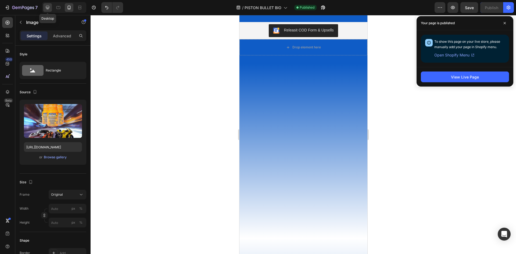
click at [49, 7] on icon at bounding box center [47, 7] width 3 height 3
type input "https://ucarecdn.com/ee6d5074-1640-4cc7-8933-47c8589c3dee/-/format/auto/"
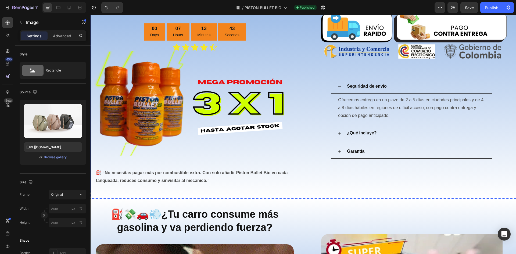
scroll to position [457, 0]
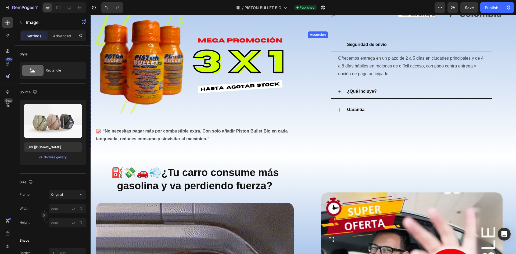
click at [356, 94] on strong "¿Qué incluye?" at bounding box center [362, 91] width 30 height 5
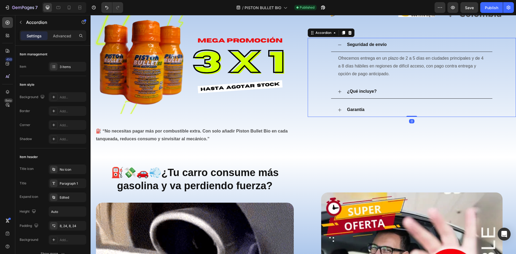
click at [339, 95] on div "¿Qué incluye?" at bounding box center [411, 92] width 161 height 14
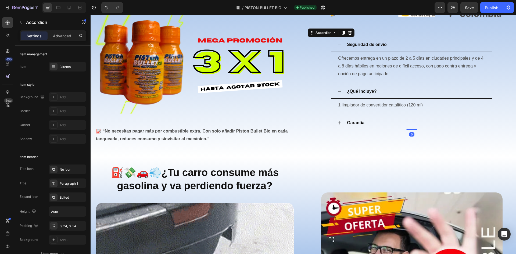
click at [383, 109] on p "1 limpiador de convertidor catalítico (120 ml)" at bounding box center [411, 105] width 147 height 8
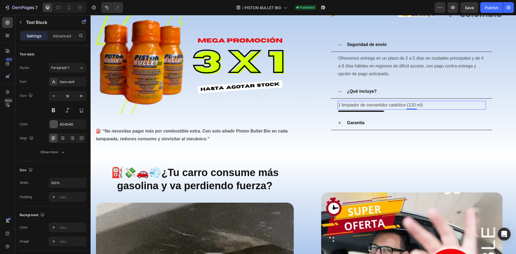
click at [416, 109] on p "1 limpiador de convertidor catalítico (120 ml)" at bounding box center [411, 105] width 147 height 8
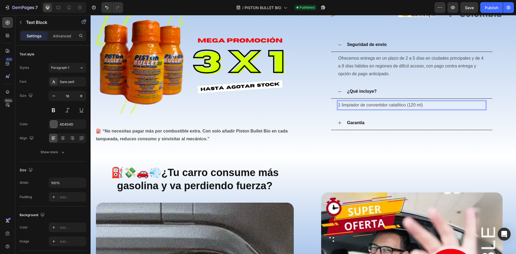
click at [396, 109] on p "1 limpiador de convertidor catalítico (120 ml)" at bounding box center [411, 105] width 147 height 8
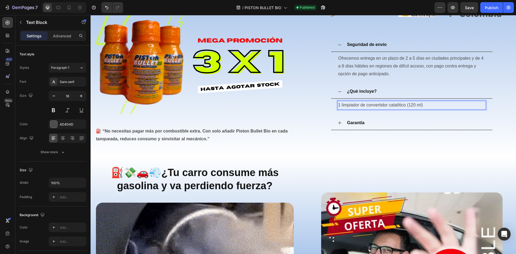
click at [338, 109] on p "1 limpiador de convertidor catalítico (120 ml)" at bounding box center [411, 105] width 147 height 8
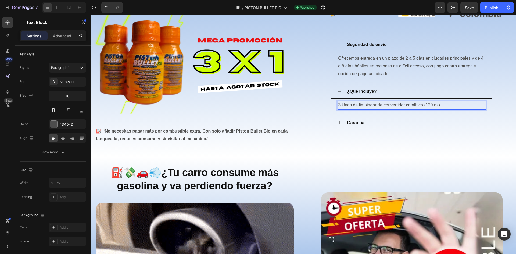
click at [420, 109] on p "3 Unds de limpiador de convertidor catalítico (120 ml)" at bounding box center [411, 105] width 147 height 8
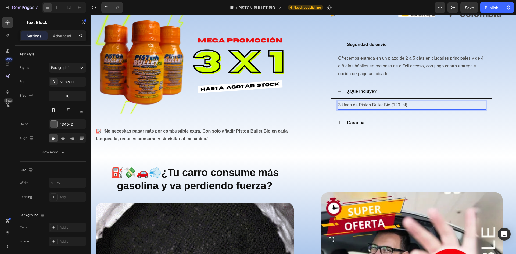
click at [396, 106] on p "3 Unds de Piston Bullet Bio (120 ml)" at bounding box center [411, 105] width 147 height 8
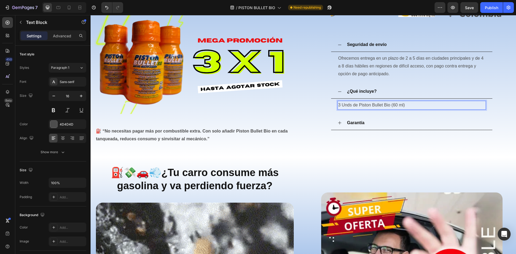
drag, startPoint x: 399, startPoint y: 110, endPoint x: 402, endPoint y: 110, distance: 3.0
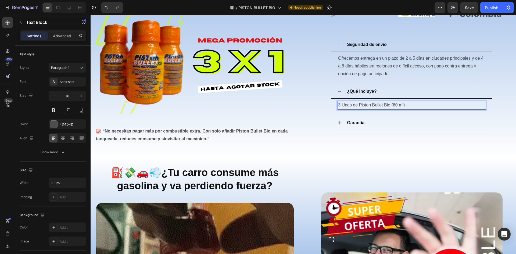
click at [399, 109] on p "3 Unds de Piston Bullet Bio (60 ml)" at bounding box center [411, 105] width 147 height 8
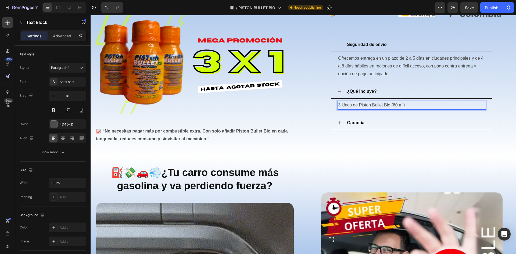
click at [402, 109] on p "3 Unds de Piston Bullet Bio (60 ml)" at bounding box center [411, 105] width 147 height 8
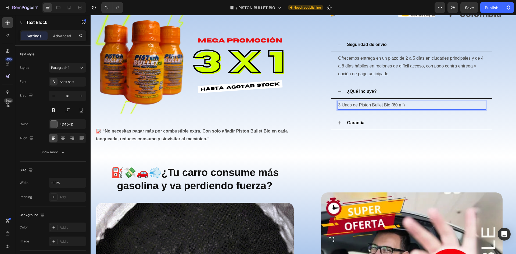
click at [401, 109] on p "3 Unds de Piston Bullet Bio (60 ml)" at bounding box center [411, 105] width 147 height 8
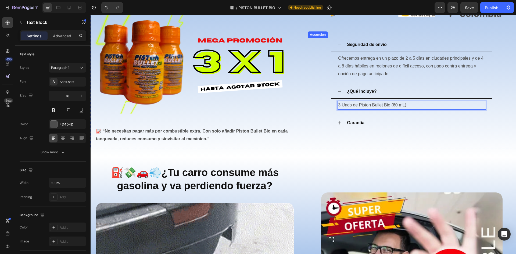
click at [400, 93] on div "¿Qué incluye?" at bounding box center [416, 91] width 140 height 9
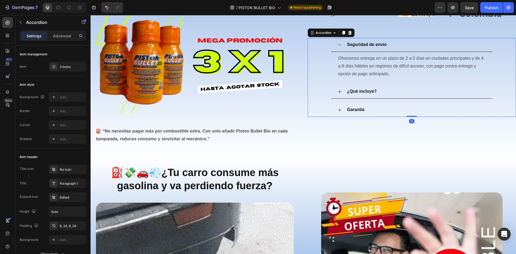
click at [418, 92] on div "¿Qué incluye?" at bounding box center [416, 91] width 140 height 9
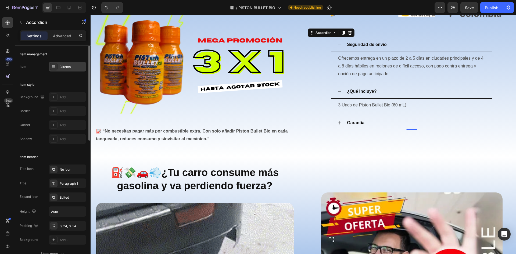
click at [56, 67] on div at bounding box center [54, 67] width 8 height 8
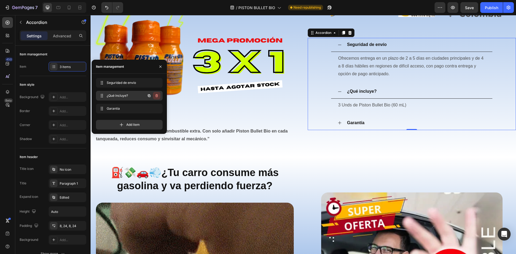
click at [157, 95] on icon "button" at bounding box center [157, 96] width 4 height 4
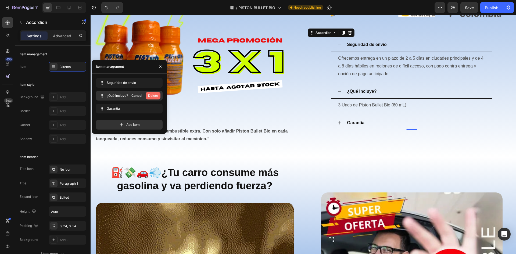
click at [154, 97] on div "Delete" at bounding box center [153, 95] width 10 height 5
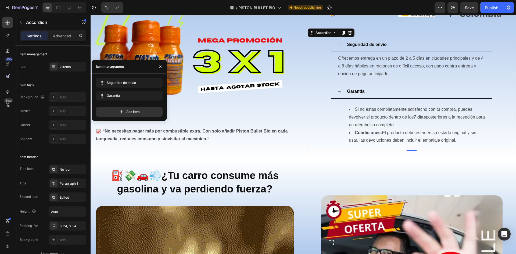
click at [338, 47] on icon at bounding box center [340, 45] width 4 height 4
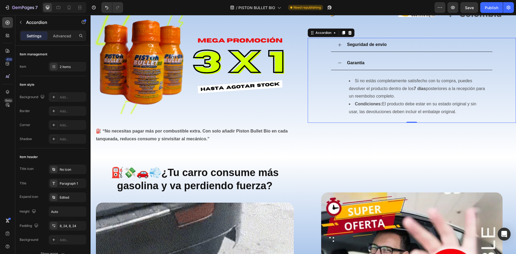
click at [338, 65] on icon at bounding box center [340, 63] width 4 height 4
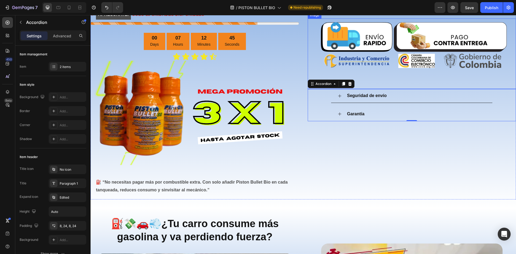
scroll to position [376, 0]
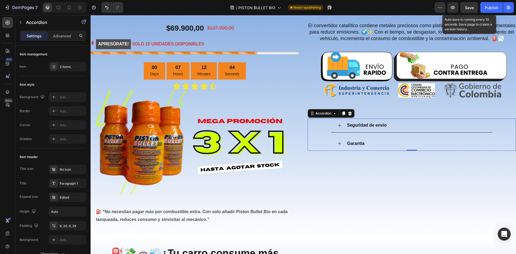
click at [473, 6] on span "Save" at bounding box center [469, 7] width 9 height 5
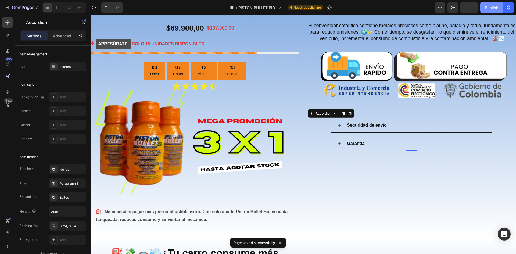
click at [486, 8] on div "Publish" at bounding box center [491, 8] width 13 height 6
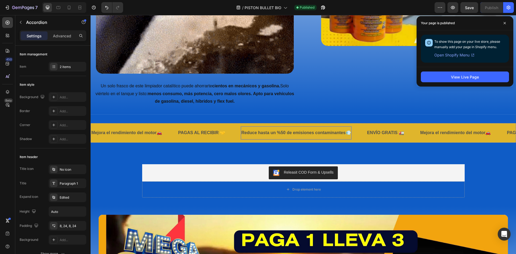
scroll to position [753, 0]
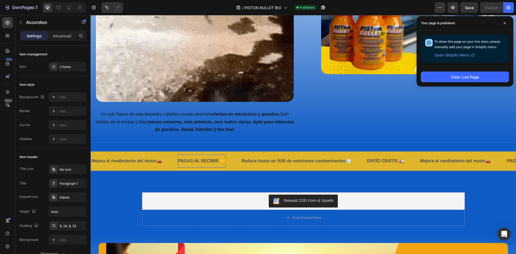
click at [203, 161] on p "PAGAS AL RECIBIR 🤝" at bounding box center [201, 161] width 47 height 8
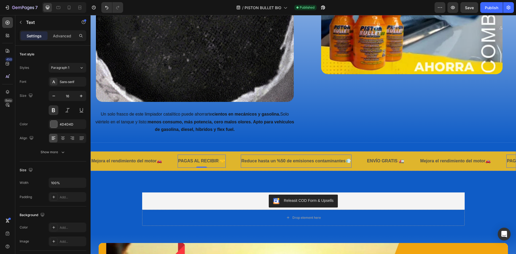
click at [265, 159] on p "Reduce hasta un %50 de emisiones contaminantes💨" at bounding box center [296, 161] width 110 height 8
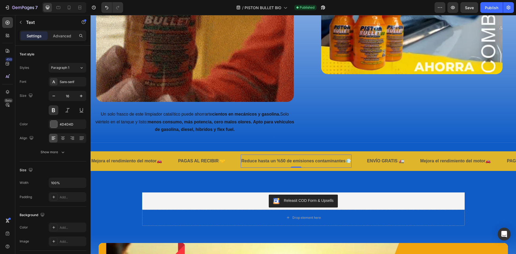
click at [274, 158] on p "Reduce hasta un %50 de emisiones contaminantes💨" at bounding box center [296, 161] width 110 height 8
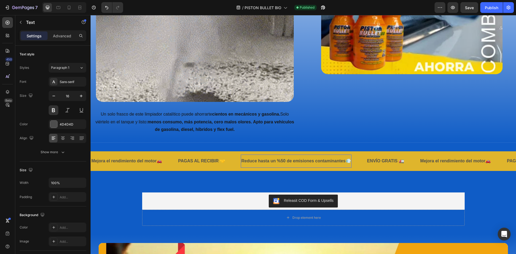
click at [290, 159] on p "Reduce hasta un %50 de emisiones contaminantes💨" at bounding box center [296, 161] width 110 height 8
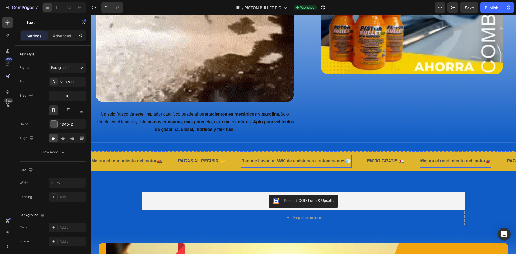
click at [449, 162] on p "Mejora el rendimiento del motor🚗" at bounding box center [455, 161] width 71 height 8
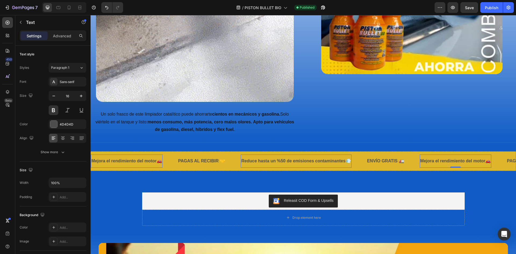
click at [316, 158] on p "Reduce hasta un %50 de emisiones contaminantes💨" at bounding box center [296, 161] width 110 height 8
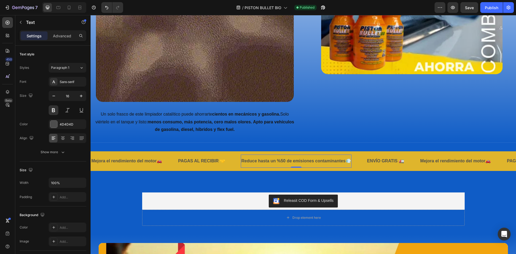
drag, startPoint x: 341, startPoint y: 158, endPoint x: 344, endPoint y: 158, distance: 3.2
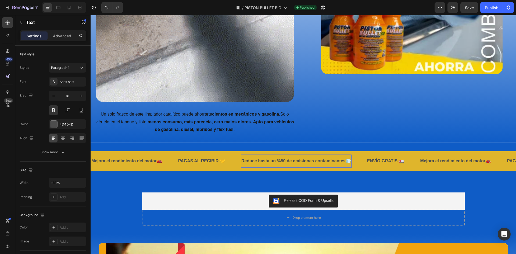
click at [338, 159] on p "Reduce hasta un %50 de emisiones contaminantes💨" at bounding box center [296, 161] width 110 height 8
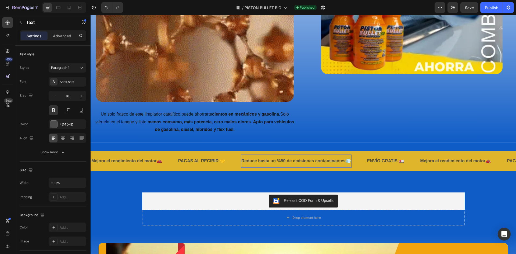
click at [346, 159] on p "Reduce hasta un %50 de emisiones contaminantes💨" at bounding box center [296, 161] width 110 height 8
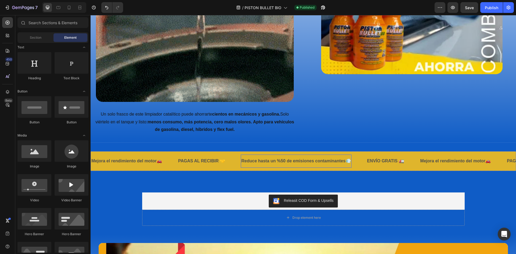
drag, startPoint x: 346, startPoint y: 159, endPoint x: 310, endPoint y: 159, distance: 36.0
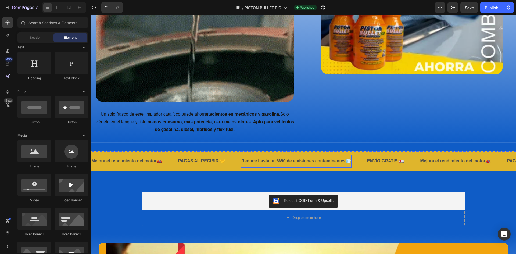
click at [345, 158] on p "Reduce hasta un %50 de emisiones contaminantes💨" at bounding box center [296, 161] width 110 height 8
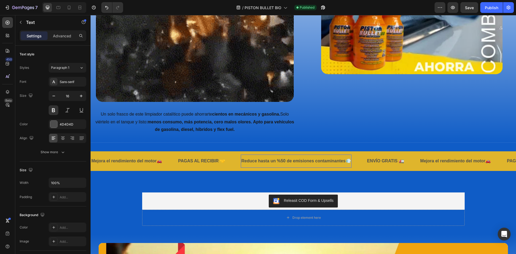
click at [91, 15] on lt-span at bounding box center [91, 15] width 0 height 0
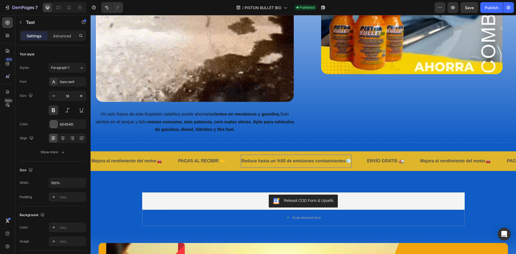
click at [321, 159] on p "Reduce hasta un %50 de emisiones contaminantes💨" at bounding box center [296, 161] width 110 height 8
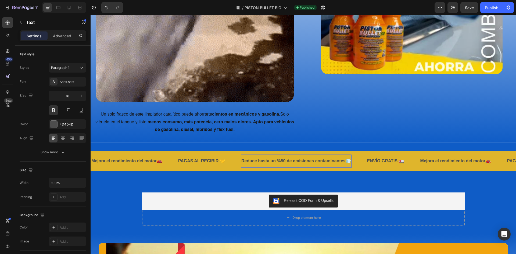
click at [329, 159] on p "Reduce hasta un %50 de emisiones contaminantes💨" at bounding box center [296, 161] width 110 height 8
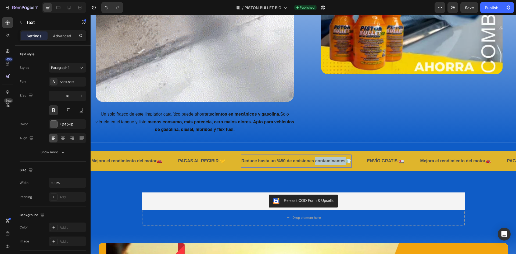
click at [329, 159] on p "Reduce hasta un %50 de emisiones contaminantes💨" at bounding box center [296, 161] width 110 height 8
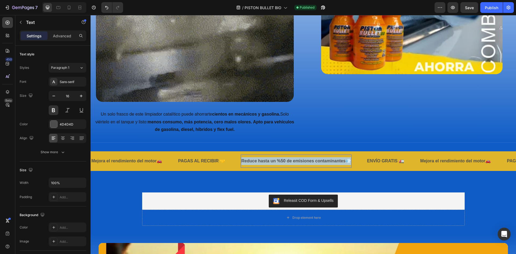
click at [329, 159] on p "Reduce hasta un %50 de emisiones contaminantes💨" at bounding box center [296, 161] width 110 height 8
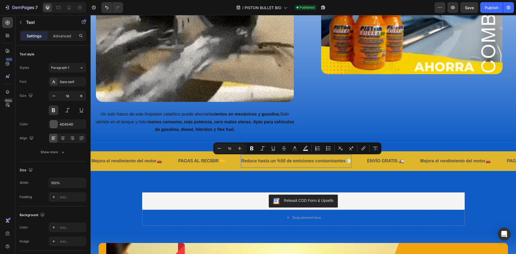
drag, startPoint x: 322, startPoint y: 162, endPoint x: 327, endPoint y: 162, distance: 4.3
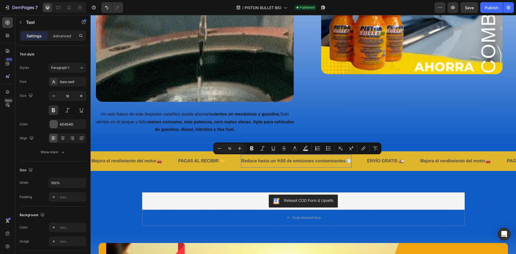
click at [323, 162] on p "Reduce hasta un %50 de emisiones contaminantes💨" at bounding box center [296, 161] width 110 height 8
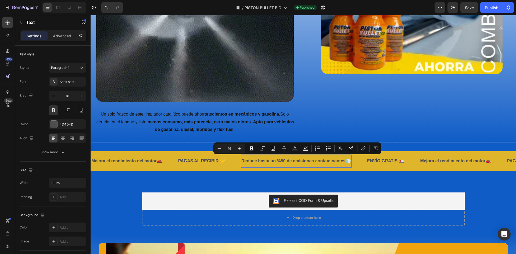
click at [91, 15] on lt-div at bounding box center [91, 15] width 0 height 0
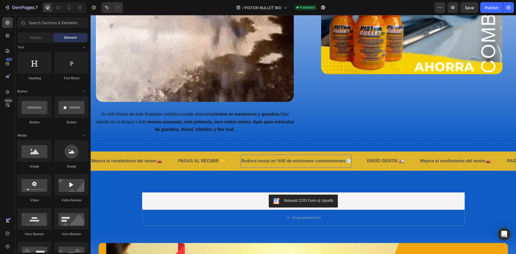
click at [347, 159] on p "Reduce hasta un %50 de emisiones contaminantes💨" at bounding box center [296, 161] width 110 height 8
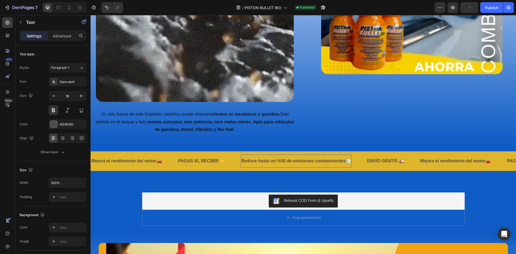
click at [317, 159] on p "Reduce hasta un %50 de emisiones contaminantes💨" at bounding box center [296, 161] width 110 height 8
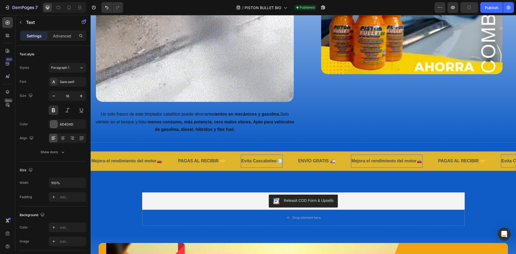
click at [383, 160] on p "Mejora el rendimiento del motor🚗" at bounding box center [387, 161] width 71 height 8
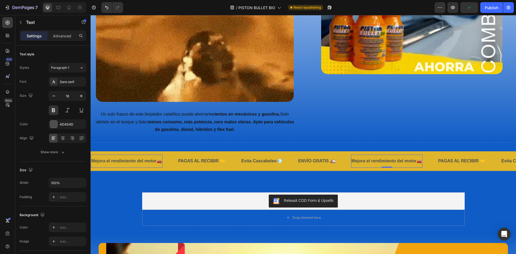
click at [397, 160] on p "Mejora el rendimiento del motor🚗" at bounding box center [387, 161] width 71 height 8
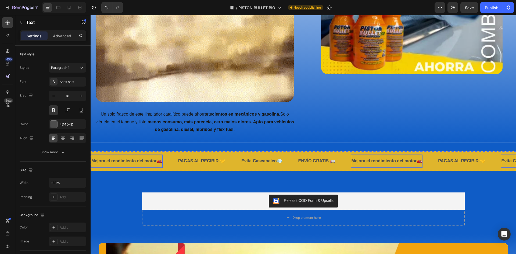
click at [506, 158] on p "Evita Cascabeleo💨" at bounding box center [522, 161] width 41 height 8
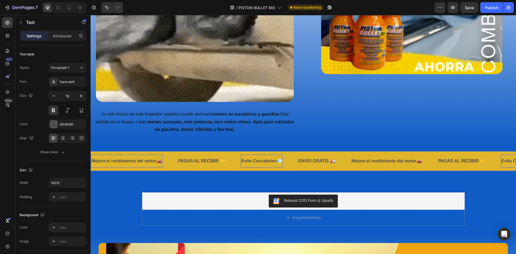
click at [126, 157] on p "Mejora el rendimiento del motor🚗" at bounding box center [126, 161] width 71 height 8
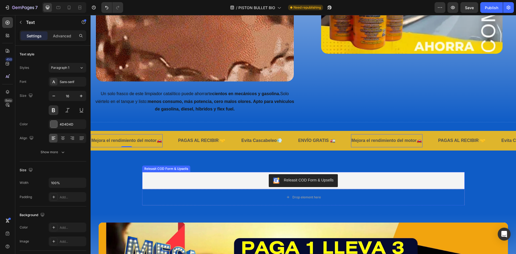
scroll to position [807, 0]
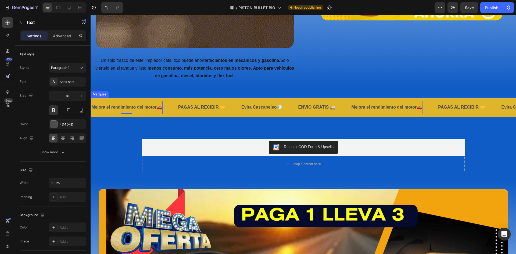
click at [172, 98] on div "Mejora el rendimiento del motor🚗 Text 0 PAGAS AL RECIBIR 🤝 Text Evita Cascabele…" at bounding box center [304, 108] width 426 height 20
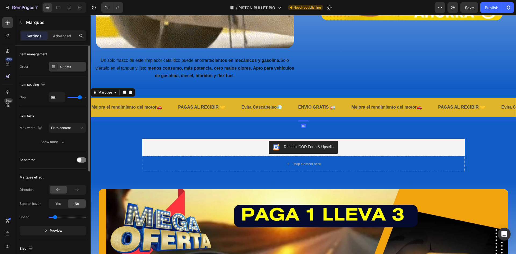
click at [62, 66] on div "4 items" at bounding box center [72, 67] width 25 height 5
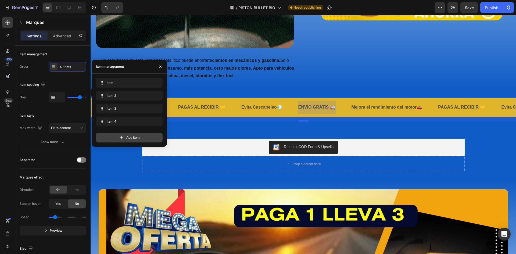
click at [127, 136] on span "Add item" at bounding box center [132, 137] width 13 height 5
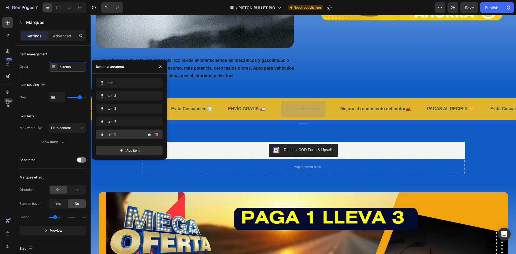
scroll to position [0, 74]
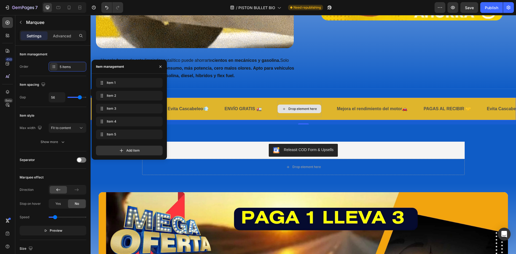
click at [284, 112] on div "Drop element here" at bounding box center [299, 109] width 44 height 16
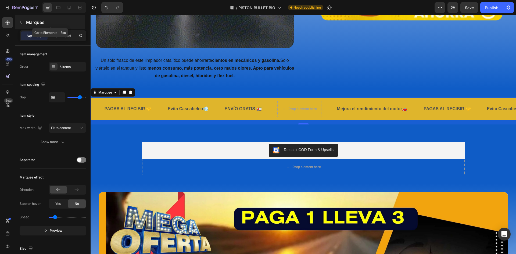
click at [22, 23] on icon "button" at bounding box center [21, 22] width 4 height 4
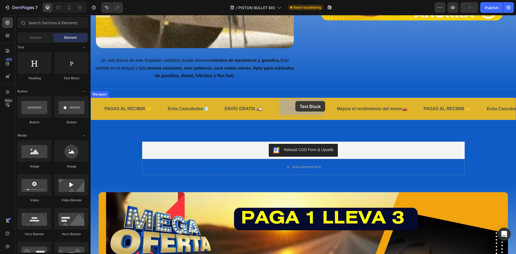
drag, startPoint x: 163, startPoint y: 80, endPoint x: 324, endPoint y: 119, distance: 166.1
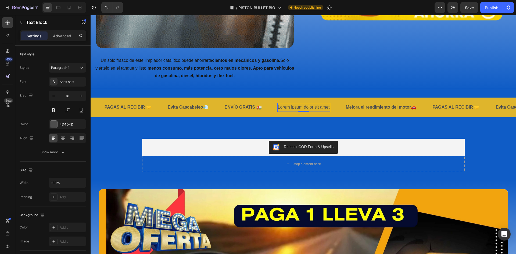
click at [310, 105] on div "Lorem ipsum dolor sit amet" at bounding box center [303, 107] width 53 height 9
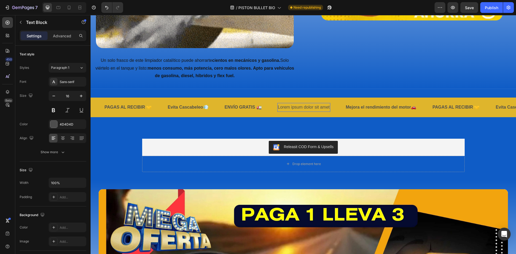
click at [312, 105] on p "Lorem ipsum dolor sit amet" at bounding box center [304, 108] width 52 height 8
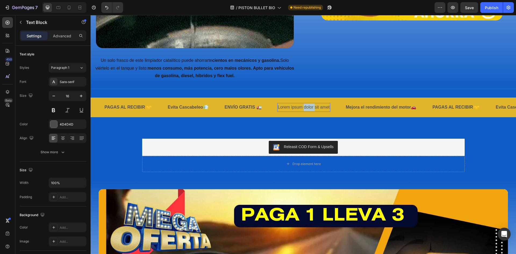
click at [312, 105] on p "Lorem ipsum dolor sit amet" at bounding box center [304, 108] width 52 height 8
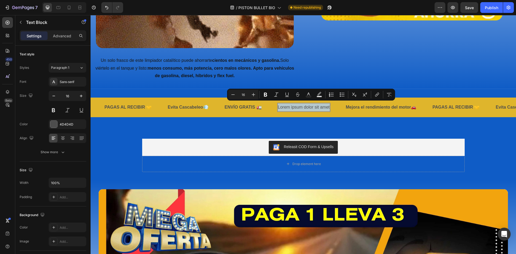
click at [312, 105] on p "Lorem ipsum dolor sit amet" at bounding box center [304, 108] width 52 height 8
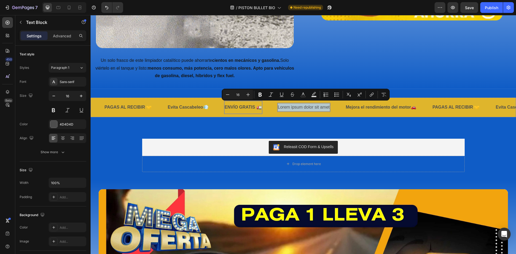
click at [237, 104] on p "ENVÍO GRATIS 🚛" at bounding box center [243, 108] width 37 height 8
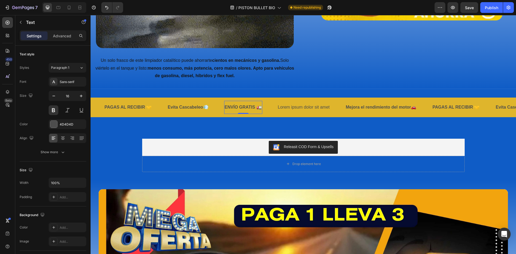
click at [241, 104] on p "ENVÍO GRATIS 🚛" at bounding box center [243, 108] width 37 height 8
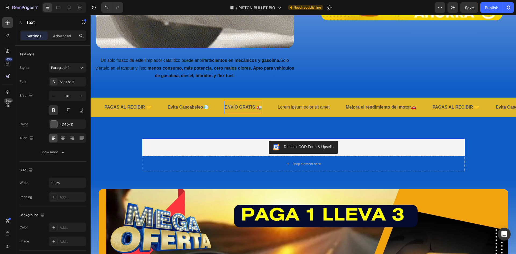
click at [248, 105] on p "ENVÍO GRATIS 🚛" at bounding box center [243, 108] width 37 height 8
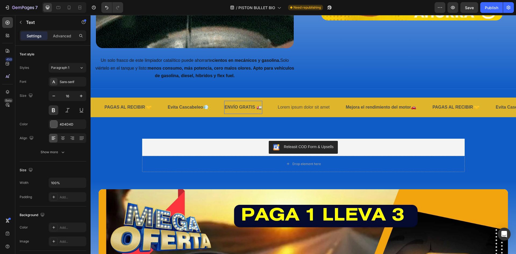
click at [247, 106] on p "ENVÍO GRATIS 🚛" at bounding box center [243, 108] width 37 height 8
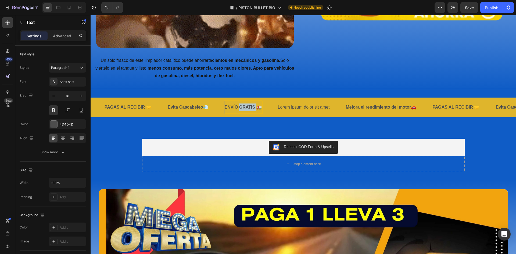
click at [247, 106] on p "ENVÍO GRATIS 🚛" at bounding box center [243, 108] width 37 height 8
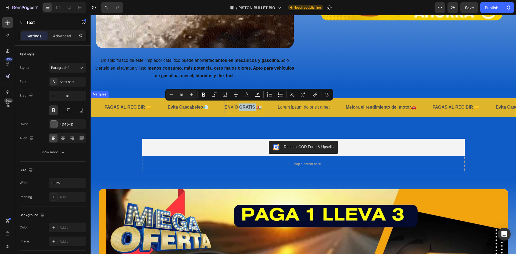
click at [295, 105] on p "Lorem ipsum dolor sit amet" at bounding box center [304, 108] width 52 height 8
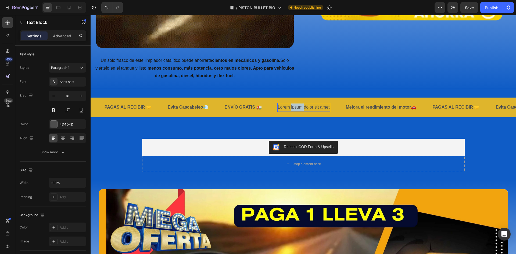
click at [299, 105] on p "Lorem ipsum dolor sit amet" at bounding box center [304, 108] width 52 height 8
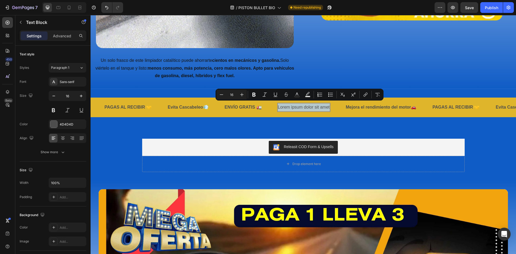
click at [299, 105] on p "Lorem ipsum dolor sit amet" at bounding box center [304, 108] width 52 height 8
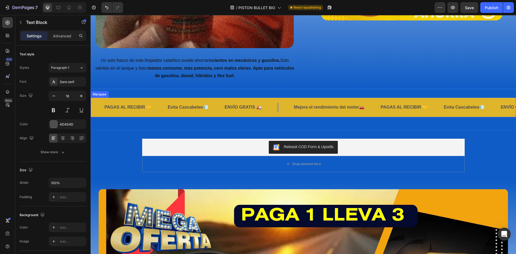
click at [217, 98] on div "Mejora el rendimiento del motor🚗 Text PAGAS AL RECIBIR 🤝 Text Evita Cascabeleo💨…" at bounding box center [304, 108] width 426 height 20
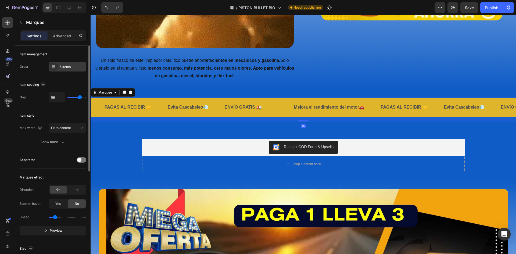
click at [66, 69] on div "5 items" at bounding box center [72, 67] width 25 height 5
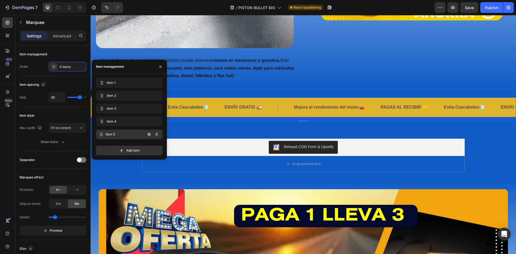
click at [119, 133] on span "Item 5" at bounding box center [126, 134] width 40 height 5
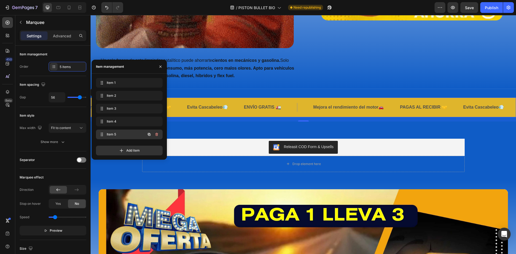
scroll to position [0, 52]
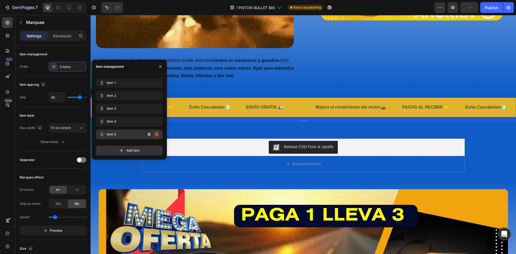
click at [157, 133] on icon "button" at bounding box center [157, 134] width 4 height 4
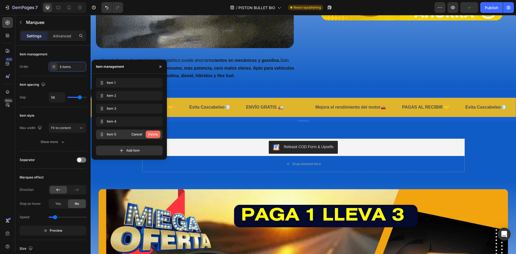
click at [149, 134] on div "Delete" at bounding box center [153, 134] width 10 height 5
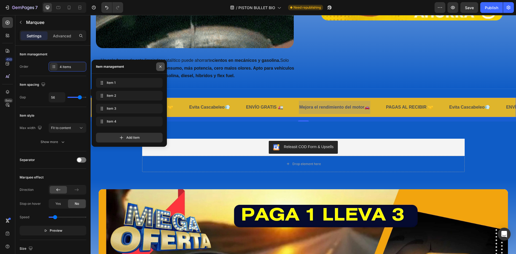
click at [161, 67] on icon "button" at bounding box center [160, 66] width 2 height 2
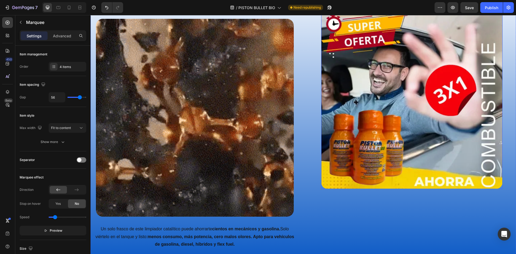
scroll to position [350, 0]
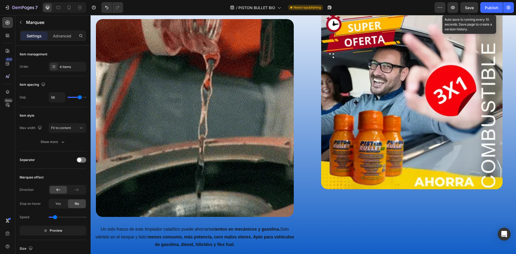
click at [467, 7] on span "Save" at bounding box center [469, 7] width 9 height 5
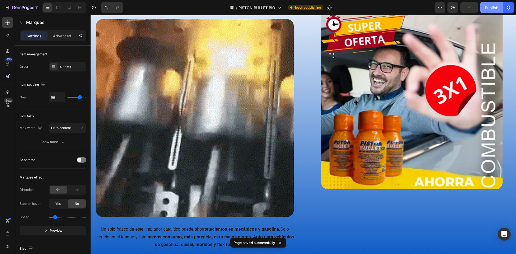
click at [488, 10] on div "Publish" at bounding box center [491, 8] width 13 height 6
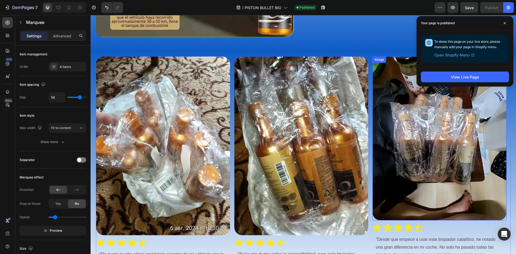
scroll to position [1932, 0]
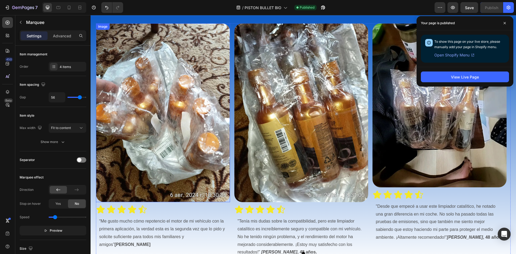
click at [194, 102] on img at bounding box center [163, 112] width 134 height 179
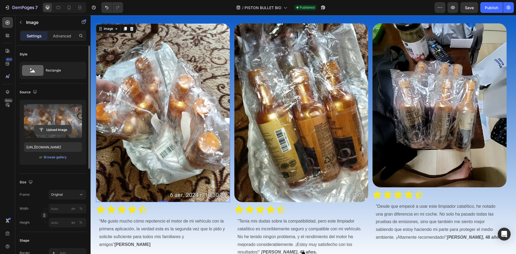
click at [57, 127] on input "file" at bounding box center [52, 129] width 37 height 9
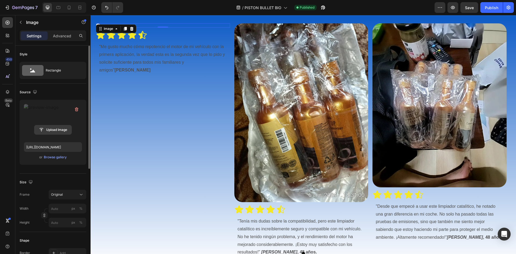
click at [50, 126] on input "file" at bounding box center [52, 129] width 37 height 9
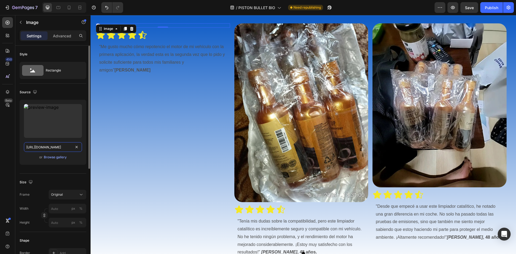
click at [44, 147] on input "https://cdn.shopify.com/s/files/1/0940/3999/8781/files/gempages_571005046741795…" at bounding box center [53, 147] width 58 height 10
paste input "2_c76a8196-d40e-4614-82b4-9d10c42a8fc3.webp?v=1756265080"
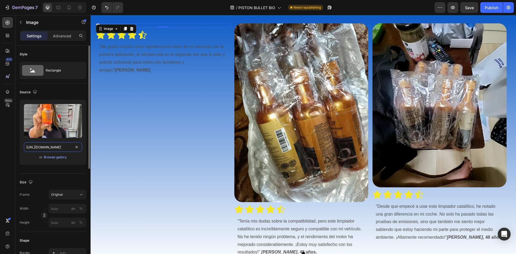
scroll to position [0, 143]
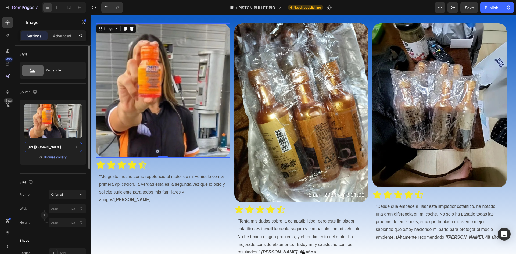
type input "https://cdn.shopify.com/s/files/1/0940/3999/8781/files/2_c76a8196-d40e-4614-82b…"
click at [77, 160] on div "or Browse gallery" at bounding box center [53, 157] width 58 height 6
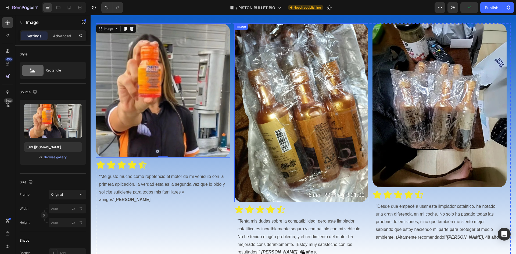
click at [293, 154] on img at bounding box center [301, 112] width 134 height 179
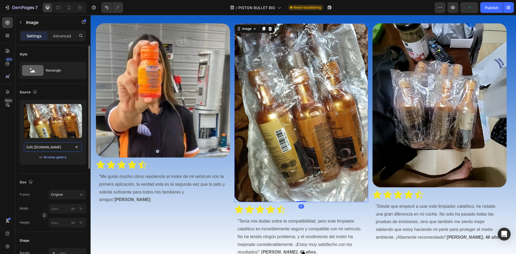
click at [53, 146] on input "https://cdn.shopify.com/s/files/1/0940/3999/8781/files/gempages_571005046741795…" at bounding box center [53, 147] width 58 height 10
paste input "2_c76a8196-d40e-4614-82b4-9d10c42a8fc3.webp?v=1756265080"
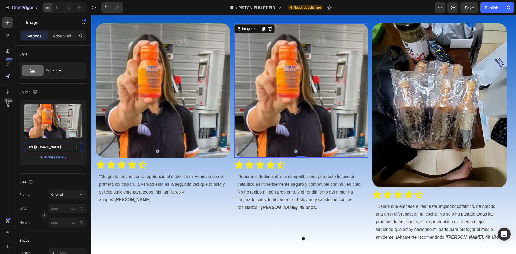
type input "https://cdn.shopify.com/s/files/1/0940/3999/8781/files/2_c76a8196-d40e-4614-82b…"
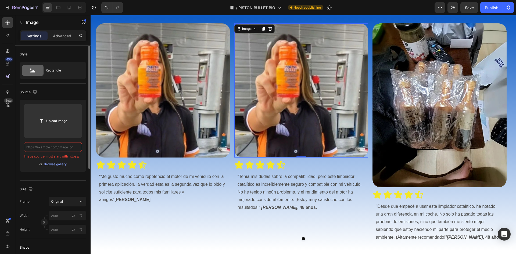
paste input "https://cdn.shopify.com/s/files/1/0940/3999/8781/files/4.webp?v=1756265080"
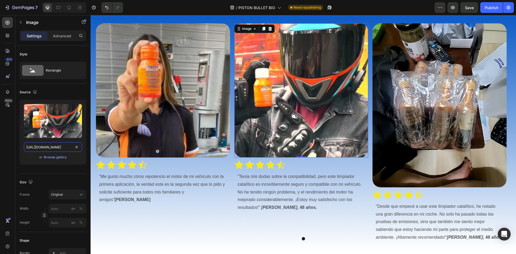
type input "https://cdn.shopify.com/s/files/1/0940/3999/8781/files/4.webp?v=1756265080"
click at [436, 125] on img at bounding box center [440, 105] width 134 height 164
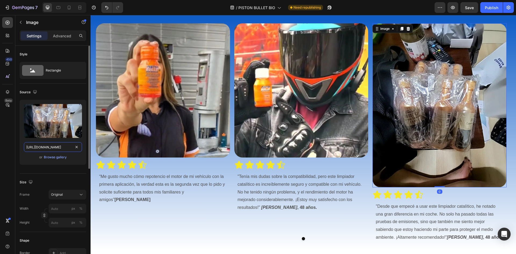
click at [55, 145] on input "https://cdn.shopify.com/s/files/1/0940/3999/8781/files/gempages_571005046741795…" at bounding box center [53, 147] width 58 height 10
paste input "3_6814067e-4a21-4a7e-b6c7-209affc1321d.webp?v=1756265079"
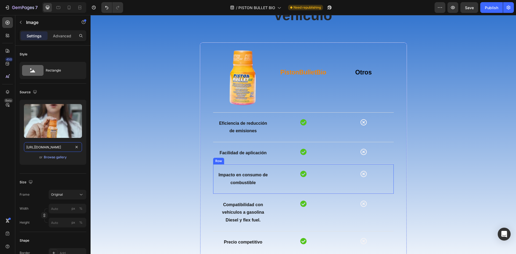
scroll to position [1422, 0]
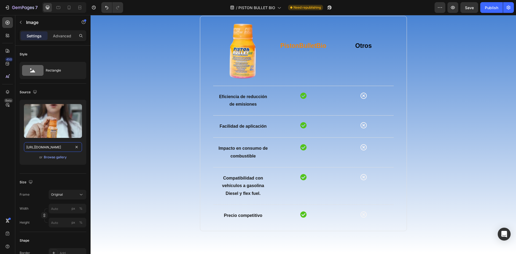
type input "https://cdn.shopify.com/s/files/1/0940/3999/8781/files/3_6814067e-4a21-4a7e-b6c…"
click at [245, 100] on p "Eficiencia de reducción de emisiones" at bounding box center [243, 101] width 54 height 16
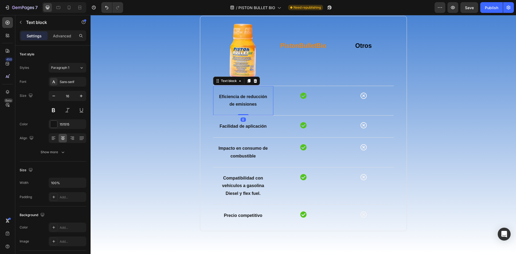
click at [255, 104] on p "Eficiencia de reducción de emisiones" at bounding box center [243, 101] width 54 height 16
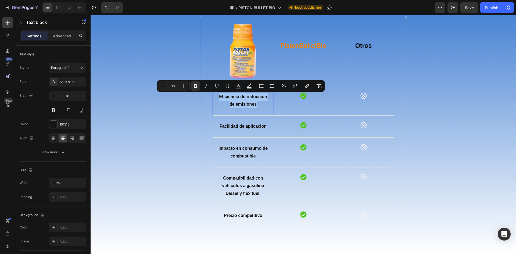
drag, startPoint x: 251, startPoint y: 104, endPoint x: 217, endPoint y: 97, distance: 34.4
click at [217, 97] on p "Eficiencia de reducción de emisiones" at bounding box center [243, 101] width 54 height 16
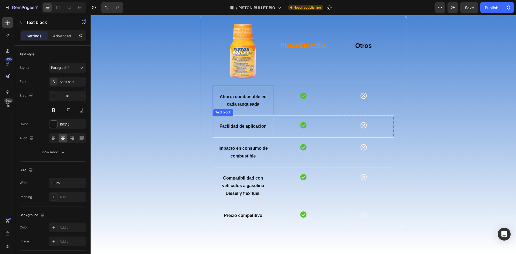
click at [240, 130] on p "Facilidad de aplicación" at bounding box center [243, 127] width 54 height 8
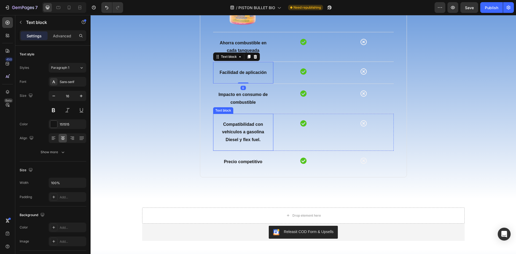
scroll to position [1449, 0]
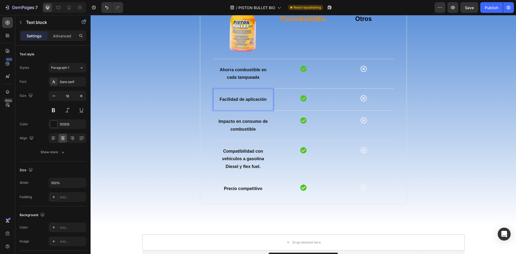
click at [258, 98] on strong "Facilidad de aplicación" at bounding box center [243, 99] width 47 height 5
click at [91, 15] on lt-div at bounding box center [91, 15] width 0 height 0
click at [231, 99] on strong "Facilidad de aplicación" at bounding box center [243, 99] width 47 height 5
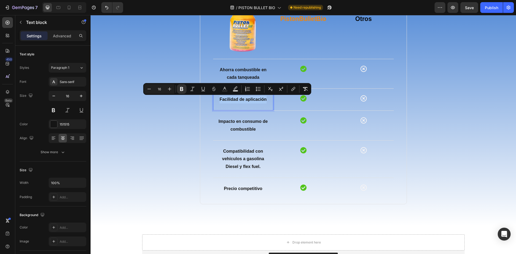
click at [231, 99] on strong "Facilidad de aplicación" at bounding box center [243, 99] width 47 height 5
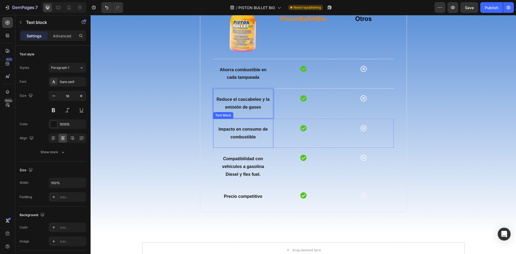
click at [235, 133] on p "Impacto en consumo de combustible" at bounding box center [243, 134] width 54 height 16
click at [242, 136] on strong "Impacto en consumo de combustible" at bounding box center [243, 133] width 49 height 12
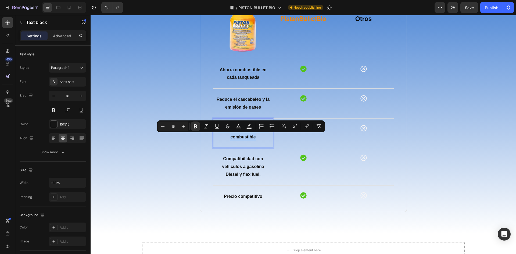
click at [242, 136] on strong "Impacto en consumo de combustible" at bounding box center [243, 133] width 49 height 12
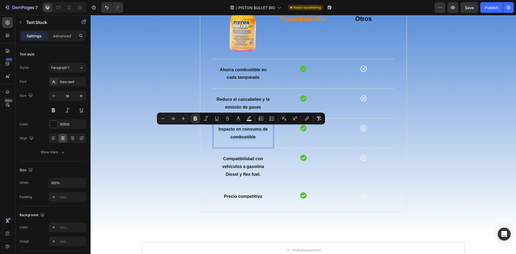
click at [247, 136] on strong "Impacto en consumo de combustible" at bounding box center [243, 133] width 49 height 12
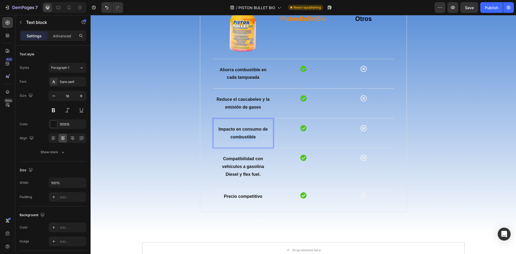
click at [247, 136] on strong "Impacto en consumo de combustible" at bounding box center [243, 133] width 49 height 12
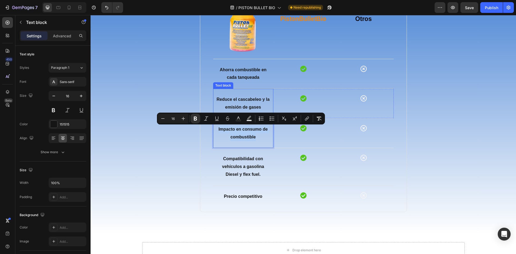
click at [248, 99] on strong "Reduce el cascabeleo y la emisión de gases" at bounding box center [243, 103] width 53 height 12
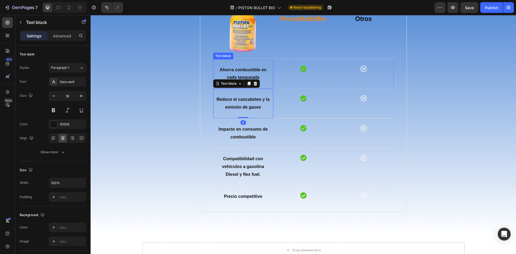
click at [243, 65] on div "Ahorra combustible en cada tanqueada Text block" at bounding box center [243, 74] width 60 height 30
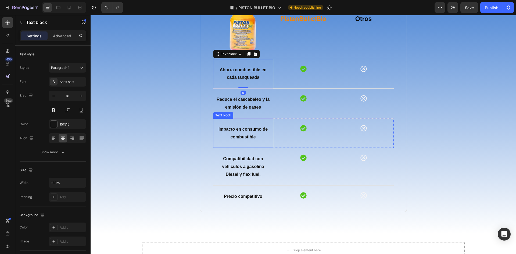
click at [245, 131] on strong "Impacto en consumo de combustible" at bounding box center [243, 133] width 49 height 12
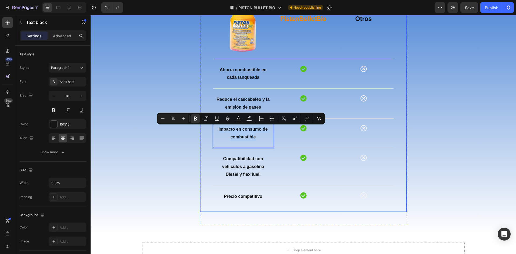
drag, startPoint x: 254, startPoint y: 137, endPoint x: 234, endPoint y: 132, distance: 20.9
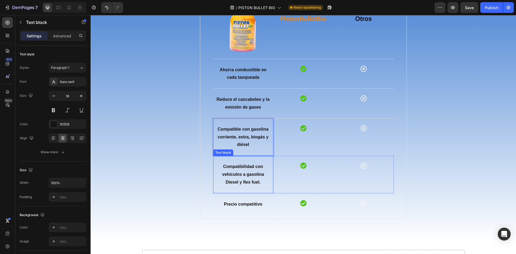
drag, startPoint x: 252, startPoint y: 174, endPoint x: 255, endPoint y: 176, distance: 3.5
click at [252, 175] on strong "Compatibilidad con vehículos a gasolina Diesel y flex fuel." at bounding box center [243, 174] width 42 height 20
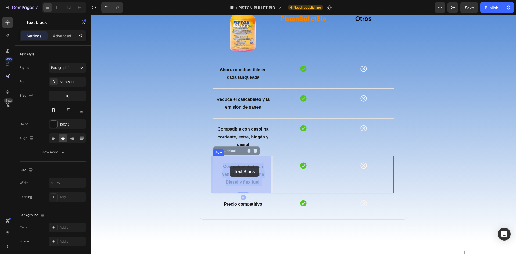
drag, startPoint x: 249, startPoint y: 178, endPoint x: 230, endPoint y: 167, distance: 22.0
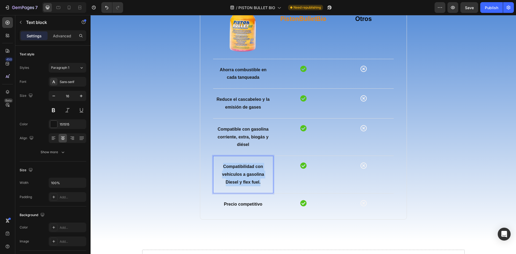
click at [238, 170] on p "Compatibilidad con vehículos a gasolina Diesel y flex fuel." at bounding box center [243, 174] width 54 height 23
click at [254, 202] on strong "Precio competitivo" at bounding box center [243, 204] width 38 height 5
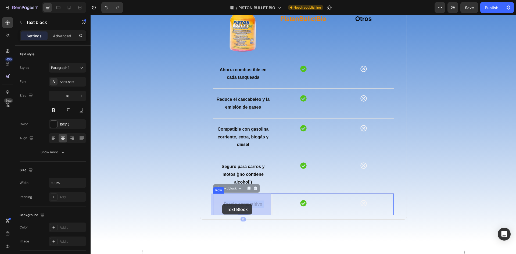
drag, startPoint x: 262, startPoint y: 204, endPoint x: 239, endPoint y: 204, distance: 23.7
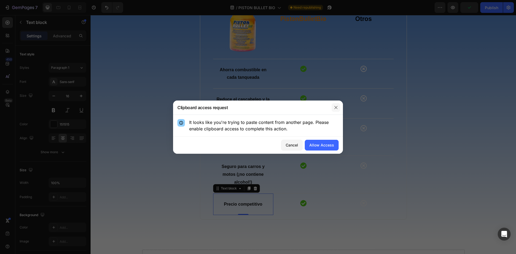
click at [336, 103] on button "button" at bounding box center [336, 107] width 9 height 9
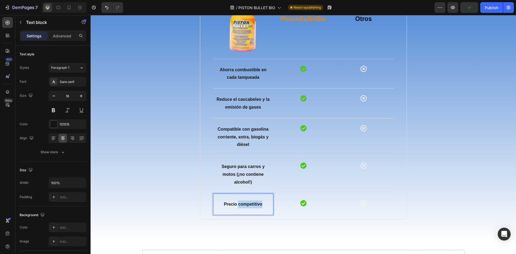
click at [242, 206] on strong "Precio competitivo" at bounding box center [243, 204] width 38 height 5
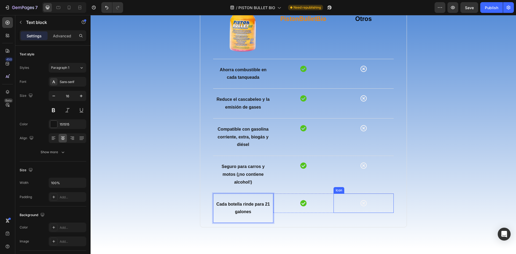
click at [364, 204] on icon at bounding box center [364, 203] width 6 height 6
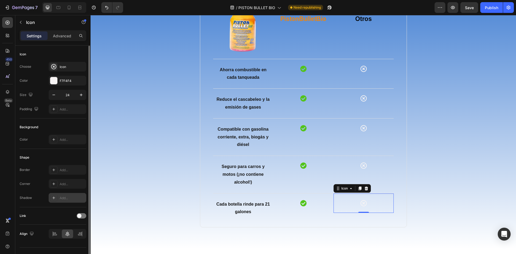
scroll to position [10, 0]
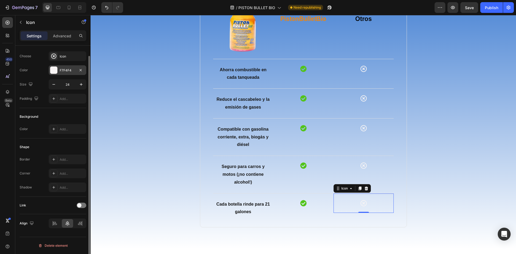
click at [54, 67] on div at bounding box center [53, 70] width 7 height 7
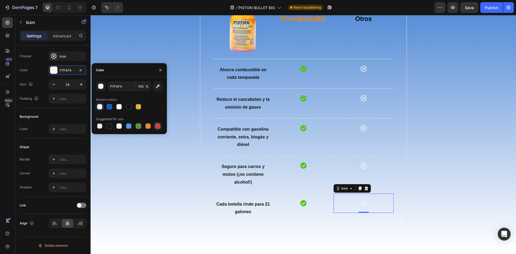
click at [158, 124] on div at bounding box center [157, 125] width 5 height 5
type input "C5453F"
click at [365, 162] on div "Icon" at bounding box center [364, 165] width 60 height 19
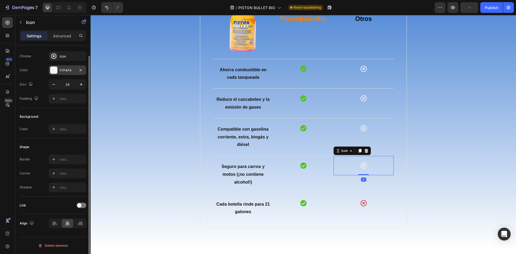
click at [57, 70] on div at bounding box center [53, 70] width 7 height 7
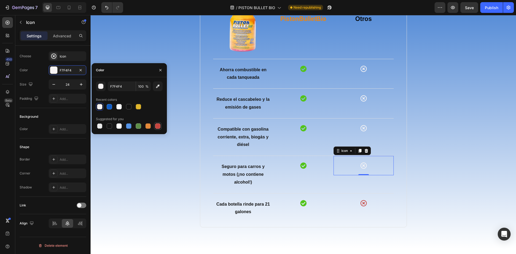
click at [160, 123] on div at bounding box center [158, 126] width 6 height 6
type input "C5453F"
click at [367, 129] on div "Icon" at bounding box center [364, 128] width 60 height 19
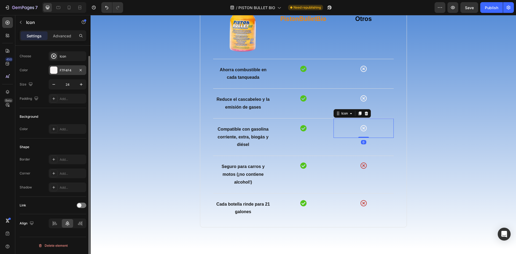
click at [62, 71] on div "F7F4F4" at bounding box center [68, 70] width 16 height 5
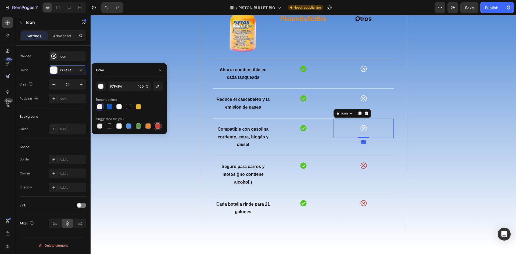
click at [160, 126] on div at bounding box center [157, 125] width 5 height 5
type input "C5453F"
click at [355, 98] on div "Icon" at bounding box center [364, 98] width 60 height 19
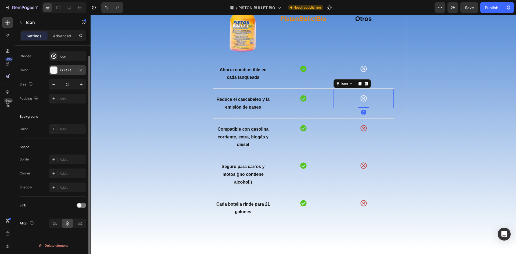
click at [68, 70] on div "F7F4F4" at bounding box center [68, 70] width 16 height 5
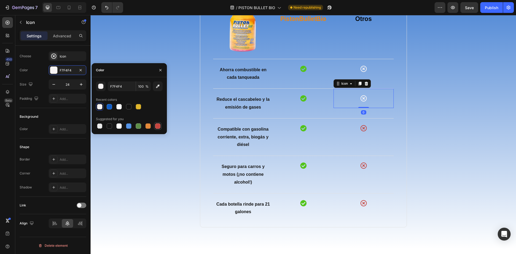
click at [161, 126] on div at bounding box center [158, 126] width 8 height 8
type input "C5453F"
click at [364, 67] on icon at bounding box center [364, 69] width 6 height 6
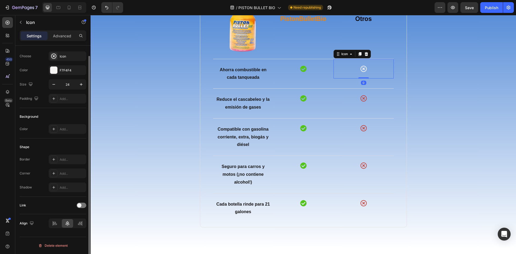
click at [62, 64] on div "Choose Icon Color F7F4F4 Size 24 Padding Add..." at bounding box center [53, 77] width 67 height 52
click at [65, 69] on div "F7F4F4" at bounding box center [68, 70] width 16 height 5
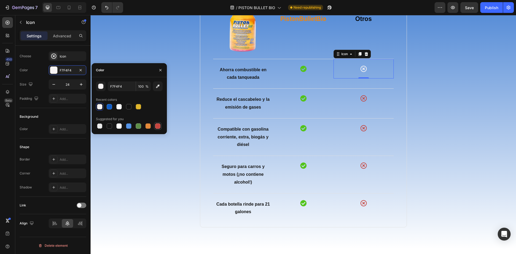
click at [161, 125] on div at bounding box center [158, 126] width 8 height 8
type input "C5453F"
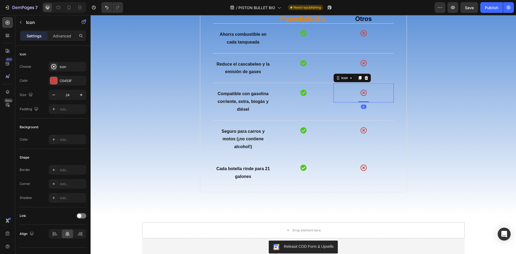
scroll to position [10, 0]
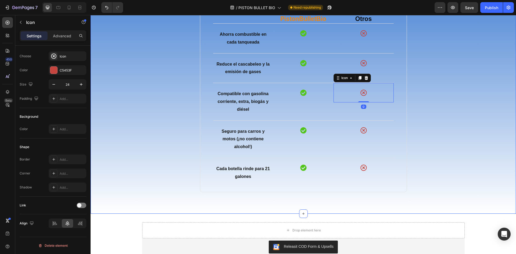
click at [434, 121] on div "Elige lo mejor para tu vehículo Heading Image PistonBulletBio Text block Otros …" at bounding box center [304, 69] width 418 height 271
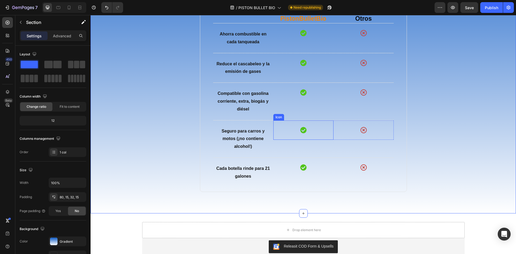
scroll to position [1449, 0]
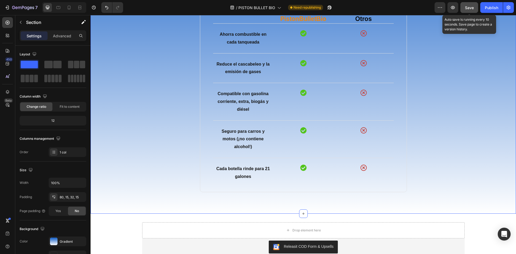
click at [475, 10] on button "Save" at bounding box center [470, 7] width 18 height 11
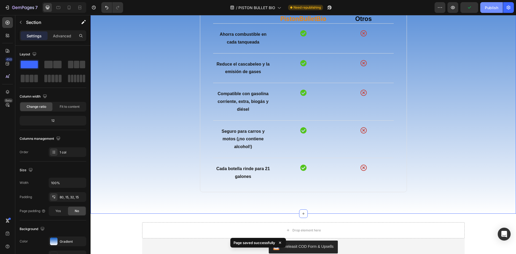
click at [486, 9] on div "Publish" at bounding box center [491, 8] width 13 height 6
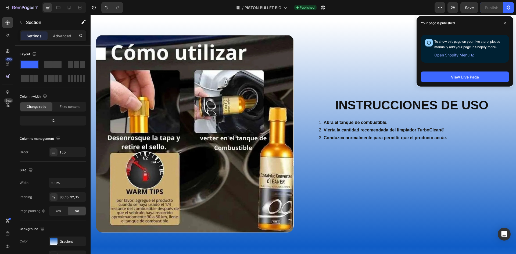
scroll to position [1721, 0]
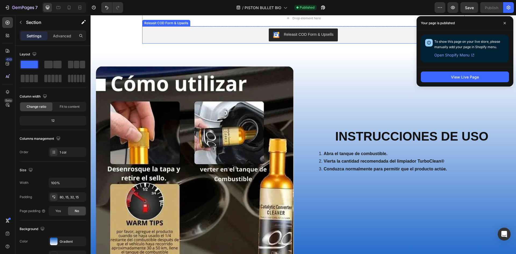
click at [311, 41] on button "Releasit COD Form & Upsells" at bounding box center [303, 34] width 69 height 13
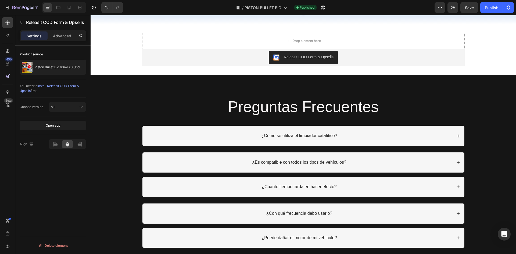
scroll to position [2070, 0]
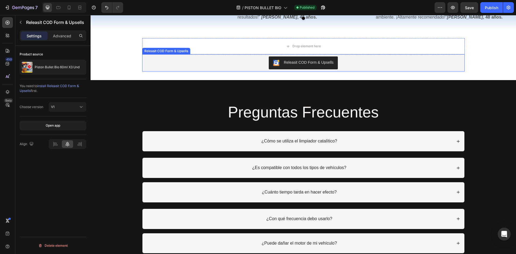
click at [341, 69] on div "Releasit COD Form & Upsells" at bounding box center [303, 62] width 318 height 13
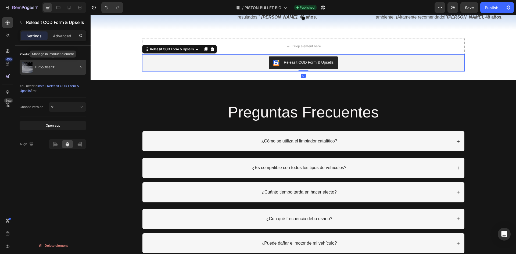
click at [55, 68] on div "TurboClean®" at bounding box center [53, 67] width 67 height 15
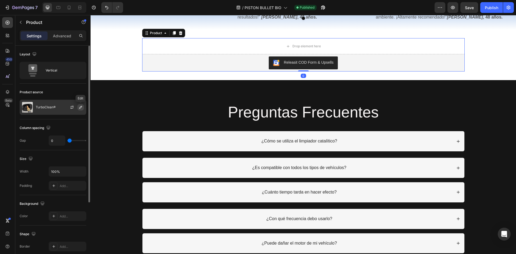
click at [80, 109] on icon "button" at bounding box center [80, 107] width 3 height 3
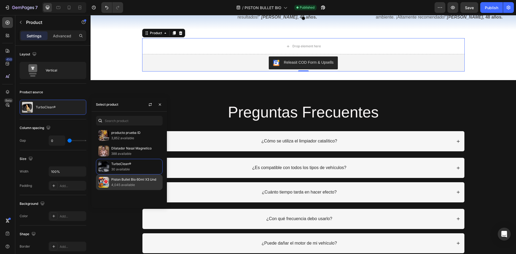
click at [117, 186] on p "4,045 available" at bounding box center [135, 184] width 49 height 5
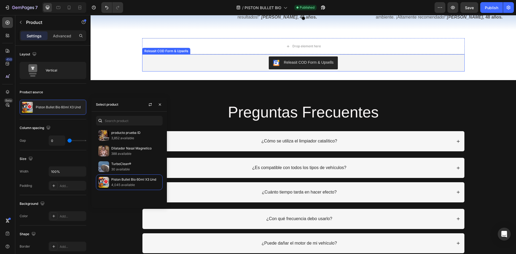
click at [217, 69] on div "Releasit COD Form & Upsells" at bounding box center [303, 62] width 318 height 13
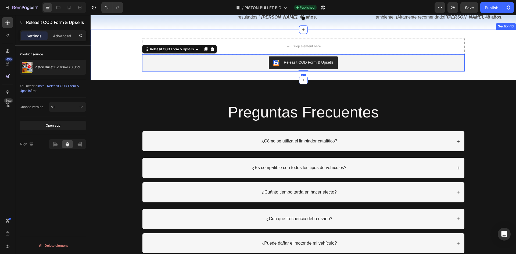
click at [509, 72] on div "Drop element here Releasit COD Form & Upsells Releasit COD Form & Upsells 0 Pro…" at bounding box center [304, 54] width 426 height 33
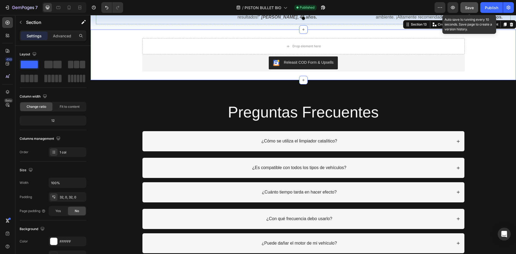
click at [469, 10] on div "Save" at bounding box center [469, 8] width 9 height 6
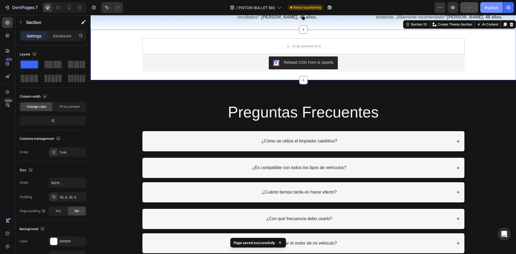
click at [494, 12] on button "Publish" at bounding box center [491, 7] width 23 height 11
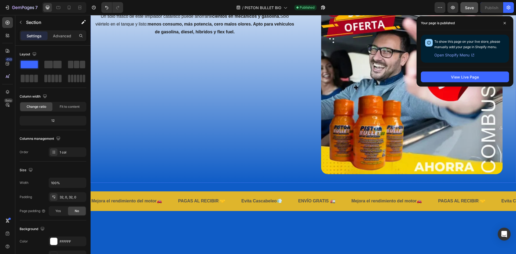
scroll to position [347, 0]
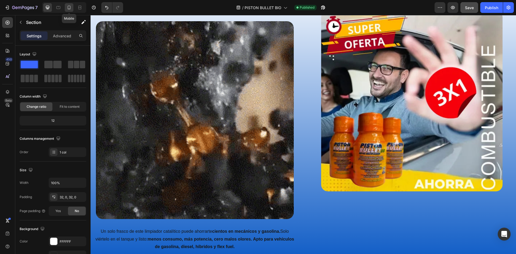
click at [70, 6] on icon at bounding box center [69, 8] width 3 height 4
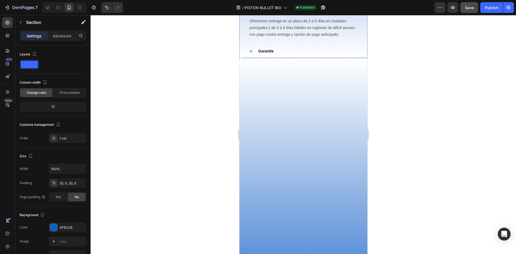
scroll to position [296, 0]
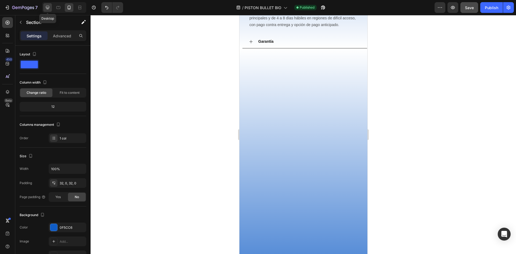
click at [49, 7] on icon at bounding box center [47, 7] width 5 height 5
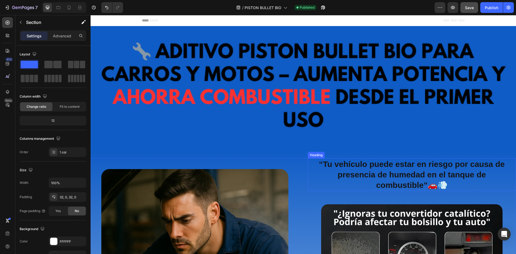
click at [400, 167] on strong "“Tu vehículo puede estar en riesgo por causa de presencia de humedad en el tanq…" at bounding box center [412, 175] width 186 height 30
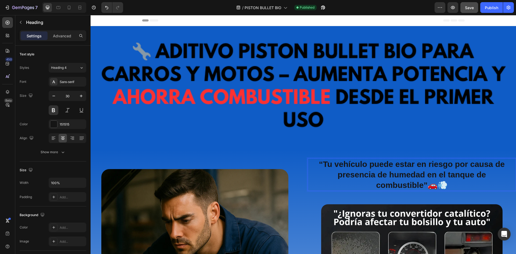
click at [419, 183] on strong "“Tu vehículo puede estar en riesgo por causa de presencia de humedad en el tanq…" at bounding box center [412, 175] width 186 height 30
click at [448, 175] on strong "“Tu vehículo puede estar en riesgo por causa de presencia de humedad en el tanq…" at bounding box center [412, 175] width 186 height 30
click at [422, 164] on strong "“Tu vehículo puede estar en riesgo por causa de presencia de humedad en el tanq…" at bounding box center [412, 175] width 186 height 30
drag, startPoint x: 451, startPoint y: 163, endPoint x: 468, endPoint y: 165, distance: 16.8
click at [468, 165] on strong "“Tu vehículo puede estar en riesgo por causa de presencia de humedad en el tanq…" at bounding box center [412, 175] width 186 height 30
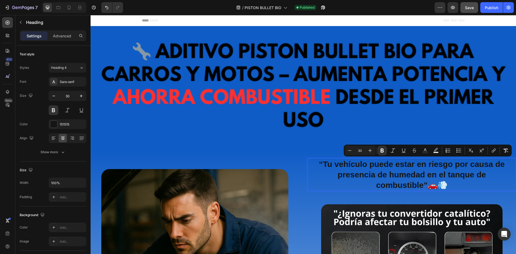
click at [471, 165] on strong "“Tu vehículo puede estar en riesgo por causa de presencia de humedad en el tanq…" at bounding box center [412, 175] width 186 height 30
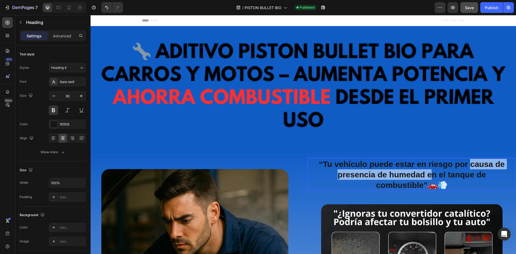
drag, startPoint x: 467, startPoint y: 163, endPoint x: 428, endPoint y: 173, distance: 40.0
click at [428, 173] on strong "“Tu vehículo puede estar en riesgo por causa de presencia de humedad en el tanq…" at bounding box center [412, 175] width 186 height 30
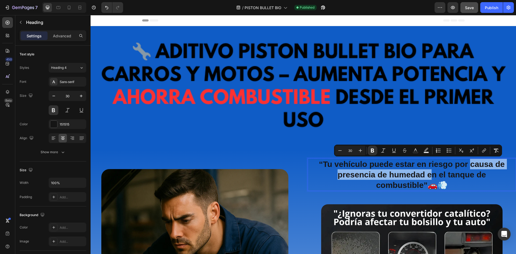
click at [482, 165] on strong "“Tu vehículo puede estar en riesgo por causa de presencia de humedad en el tanq…" at bounding box center [412, 175] width 186 height 30
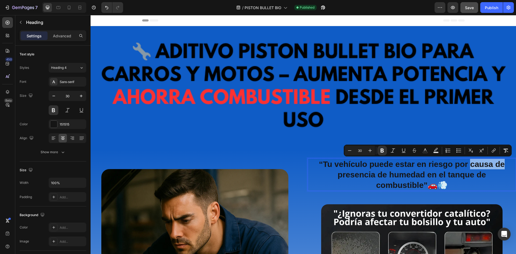
drag, startPoint x: 467, startPoint y: 164, endPoint x: 501, endPoint y: 164, distance: 33.9
click at [501, 164] on strong "“Tu vehículo puede estar en riesgo por causa de presencia de humedad en el tanq…" at bounding box center [412, 175] width 186 height 30
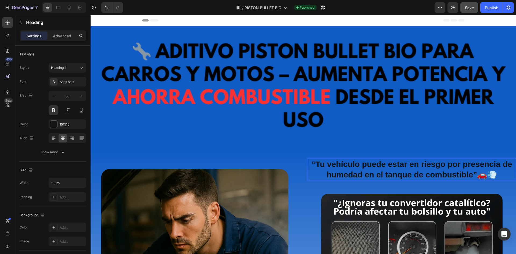
drag, startPoint x: 361, startPoint y: 174, endPoint x: 365, endPoint y: 174, distance: 4.0
click at [361, 174] on strong "“Tu vehículo puede estar en riesgo por presencia de humedad en el tanque de com…" at bounding box center [412, 169] width 201 height 19
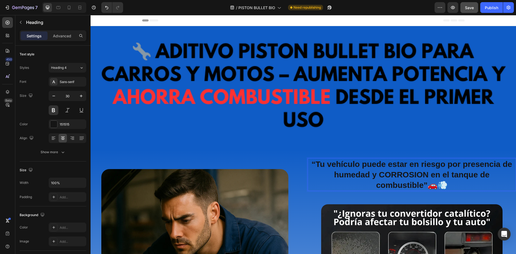
click at [391, 169] on strong "“Tu vehículo puede estar en riesgo por presencia de humedad y CORROSION en el t…" at bounding box center [412, 175] width 201 height 30
click at [91, 15] on lt-strong "Ó" at bounding box center [91, 15] width 0 height 0
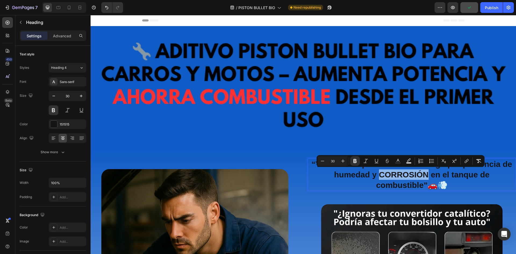
drag, startPoint x: 426, startPoint y: 173, endPoint x: 379, endPoint y: 174, distance: 47.3
click at [379, 174] on strong "“Tu vehículo puede estar en riesgo por presencia de humedad y CORROSIÓN en el t…" at bounding box center [412, 175] width 201 height 30
click at [399, 162] on rect "Editor contextual toolbar" at bounding box center [398, 162] width 5 height 1
type input "151515"
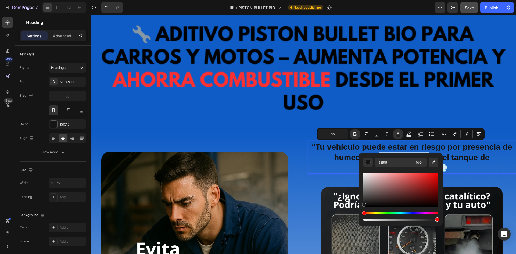
scroll to position [27, 0]
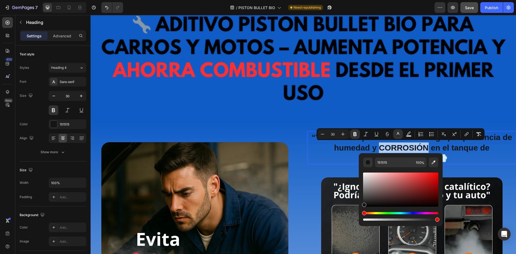
click at [437, 173] on div "Editor contextual toolbar" at bounding box center [400, 190] width 75 height 34
type input "F70404"
click at [309, 155] on p "“Tu vehículo puede estar en riesgo por presencia de humedad y CORROSIÓN en el t…" at bounding box center [412, 147] width 208 height 31
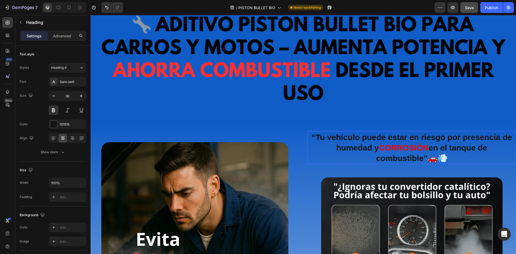
click at [359, 143] on strong "“Tu vehículo puede estar en riesgo por presencia de humedad y" at bounding box center [412, 142] width 201 height 19
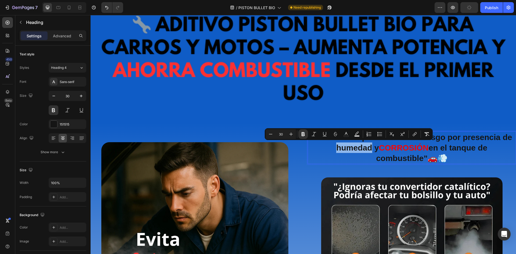
drag, startPoint x: 367, startPoint y: 145, endPoint x: 329, endPoint y: 147, distance: 37.9
click at [329, 147] on p "“Tu vehículo puede estar en riesgo por presencia de humedad y CORROSIÓN en el t…" at bounding box center [412, 147] width 208 height 31
click at [412, 150] on strong "CORROSIÓN" at bounding box center [404, 147] width 50 height 9
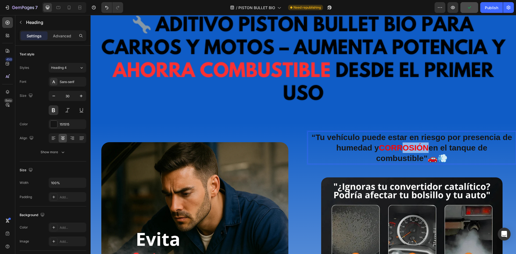
drag, startPoint x: 425, startPoint y: 148, endPoint x: 395, endPoint y: 148, distance: 29.8
click at [401, 148] on strong "CORROSIÓN" at bounding box center [404, 147] width 50 height 9
click at [364, 148] on strong "“Tu vehículo puede estar en riesgo por presencia de humedad y" at bounding box center [412, 142] width 201 height 19
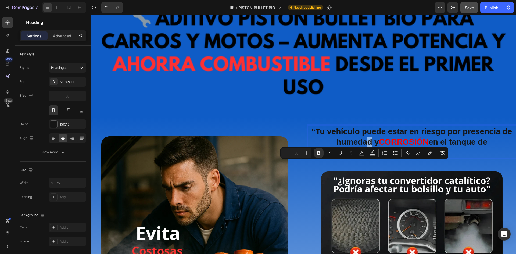
scroll to position [0, 0]
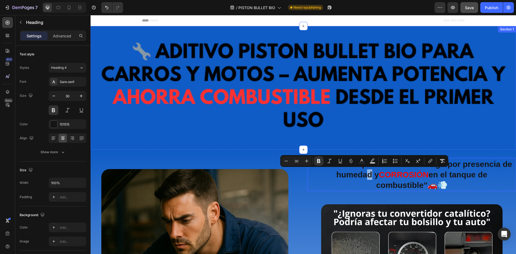
click at [312, 144] on div "Image Section 1" at bounding box center [304, 88] width 426 height 124
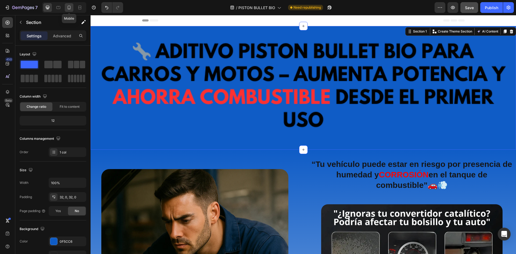
click at [69, 5] on icon at bounding box center [68, 7] width 5 height 5
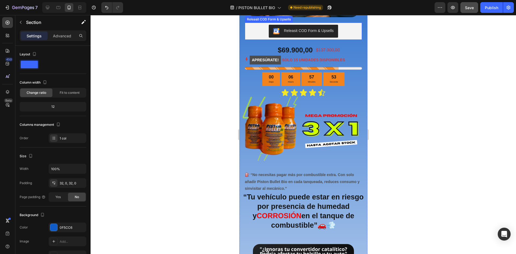
scroll to position [242, 0]
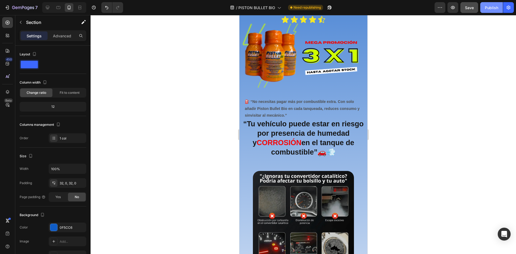
click at [488, 10] on div "Publish" at bounding box center [491, 8] width 13 height 6
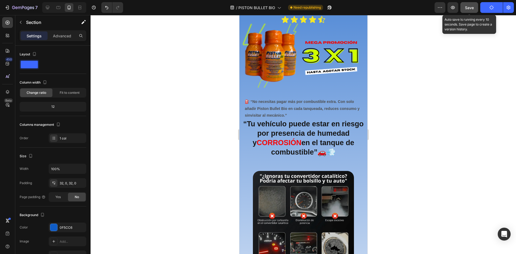
click at [467, 8] on span "Save" at bounding box center [469, 7] width 9 height 5
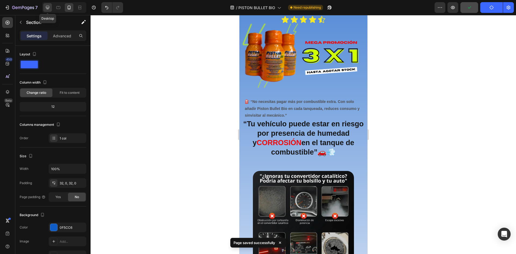
click at [47, 6] on icon at bounding box center [47, 7] width 3 height 3
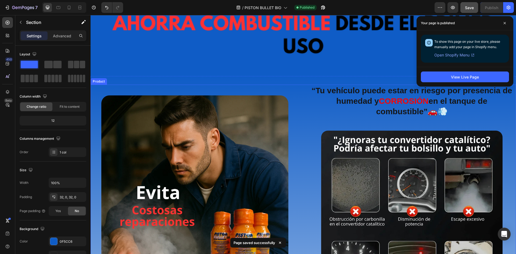
scroll to position [108, 0]
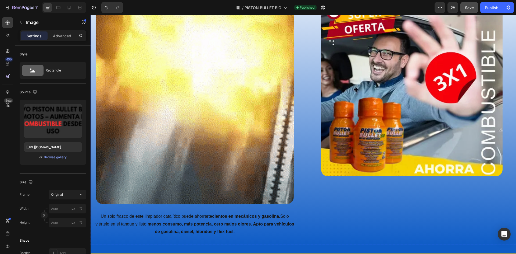
scroll to position [645, 0]
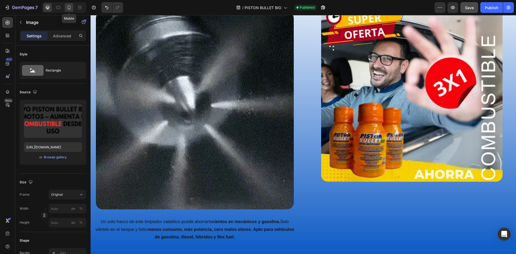
click at [69, 7] on icon at bounding box center [68, 7] width 5 height 5
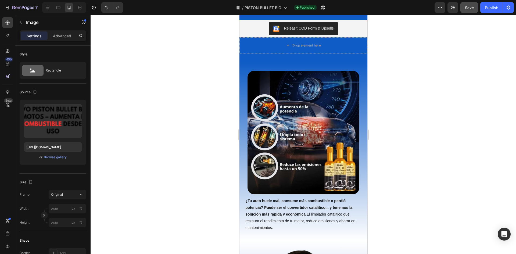
scroll to position [883, 0]
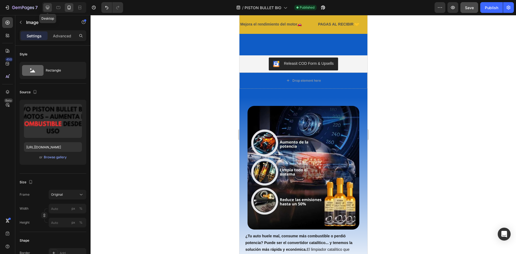
click at [49, 9] on icon at bounding box center [47, 7] width 3 height 3
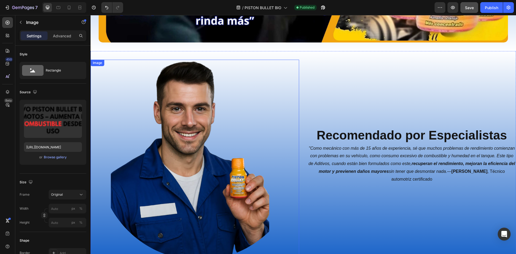
scroll to position [1264, 0]
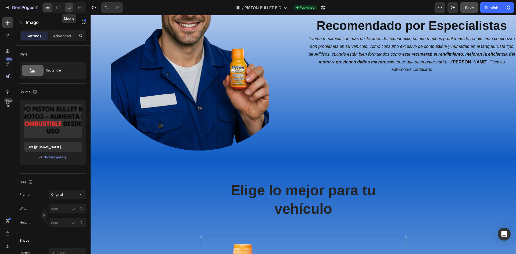
click at [71, 5] on icon at bounding box center [68, 7] width 5 height 5
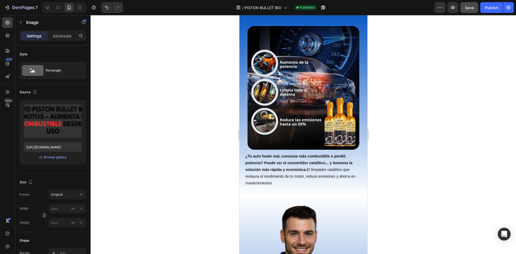
scroll to position [914, 0]
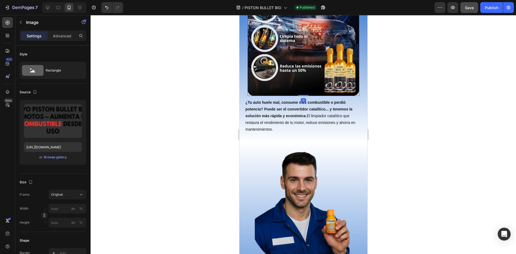
click at [304, 55] on img at bounding box center [303, 34] width 112 height 124
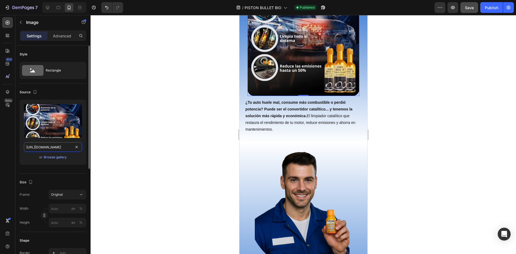
click at [46, 147] on input "https://cdn.shopify.com/s/files/1/0940/3999/8781/files/beneficios_convertidor_1…" at bounding box center [53, 147] width 58 height 10
paste input "BENEFICIOS_PISTON.webp?v=1756266486"
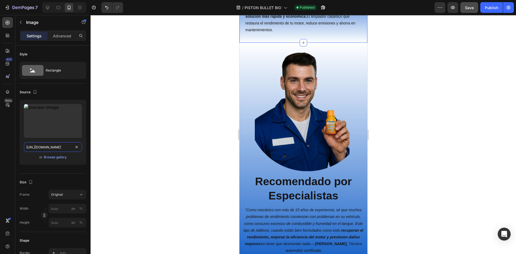
scroll to position [860, 0]
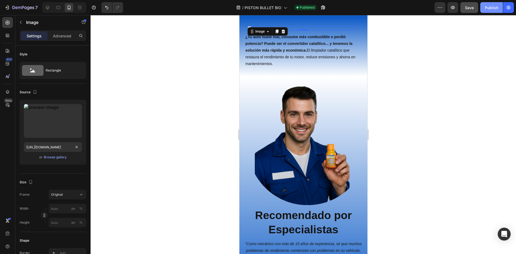
click at [493, 7] on div "Publish" at bounding box center [491, 8] width 13 height 6
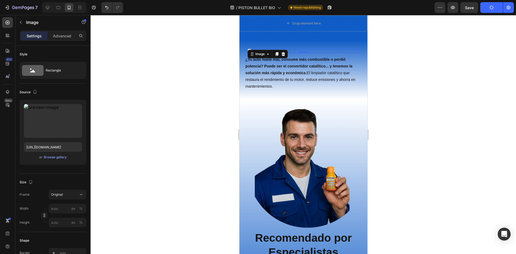
scroll to position [807, 0]
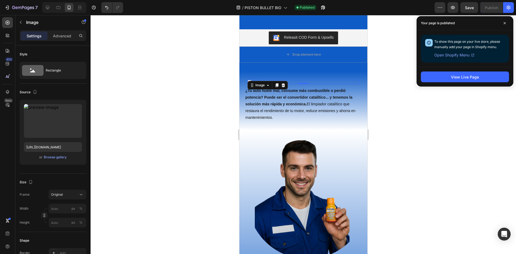
click at [293, 84] on img at bounding box center [303, 82] width 112 height 4
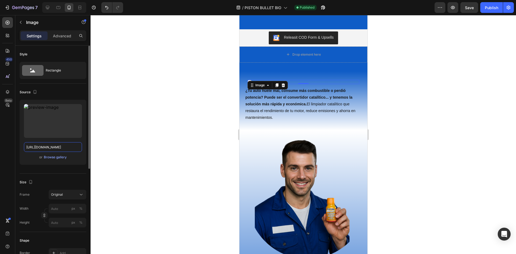
click at [45, 151] on input "https://cdn.shopify.com/s/files/1/0940/3999/8781/files/BENEFICIOS_PISTON.webp?v…" at bounding box center [53, 147] width 58 height 10
paste input "beneficios_piston_webp.webp?v=1756266825"
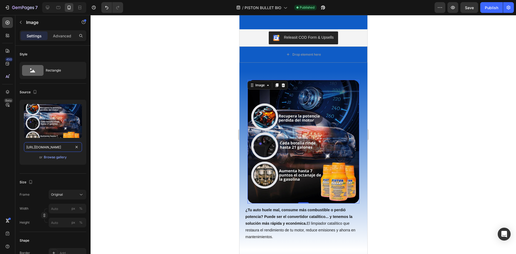
type input "https://cdn.shopify.com/s/files/1/0940/3999/8781/files/beneficios_piston_webp.w…"
click at [423, 122] on div at bounding box center [304, 134] width 426 height 239
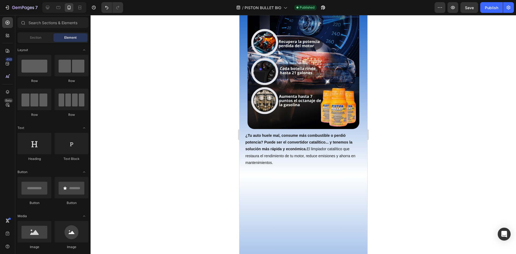
scroll to position [775, 0]
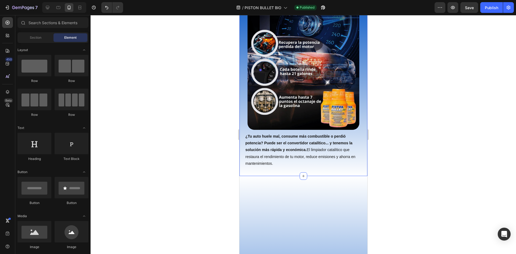
click at [331, 130] on img at bounding box center [303, 68] width 112 height 124
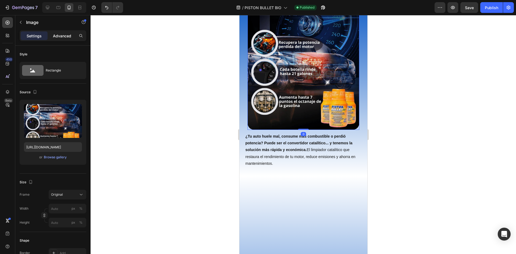
click at [70, 34] on p "Advanced" at bounding box center [62, 36] width 18 height 6
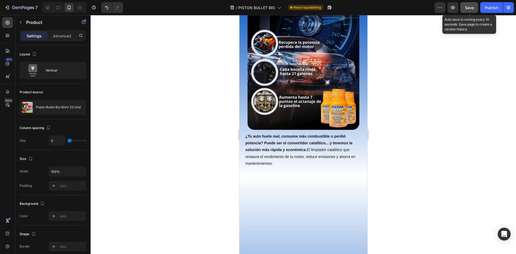
click at [474, 12] on button "Save" at bounding box center [470, 7] width 18 height 11
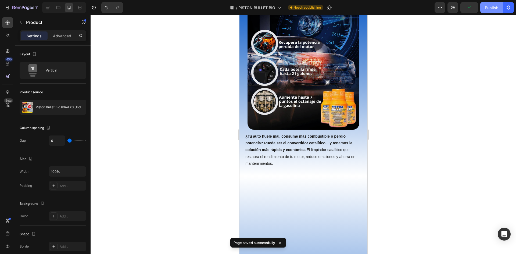
click at [485, 9] on div "Publish" at bounding box center [491, 8] width 13 height 6
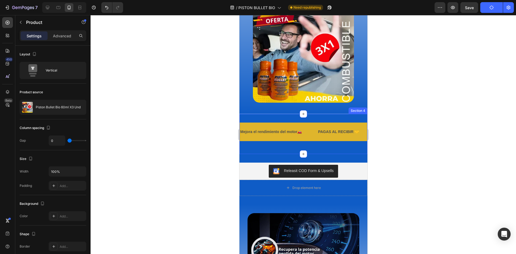
scroll to position [828, 0]
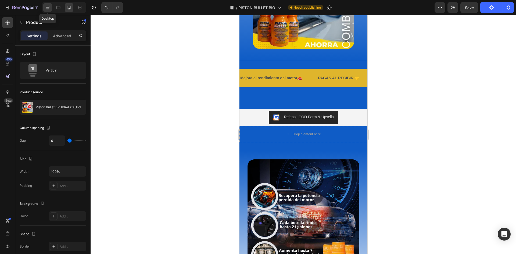
click at [52, 9] on div at bounding box center [47, 7] width 9 height 9
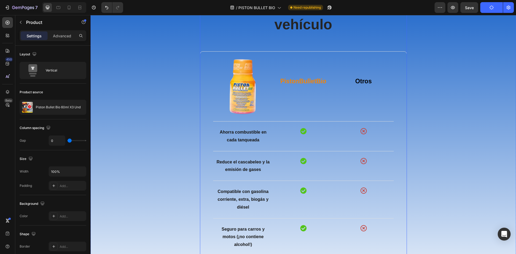
scroll to position [1405, 0]
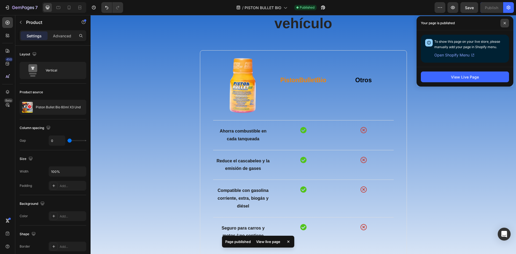
click at [504, 24] on icon at bounding box center [505, 23] width 2 height 2
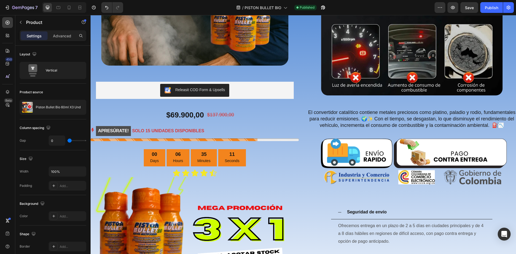
scroll to position [264, 0]
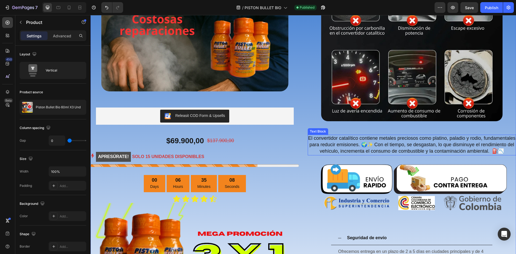
click at [381, 144] on span "El convertidor catalítico contiene metales preciosos como platino, paladio y ro…" at bounding box center [411, 145] width 207 height 19
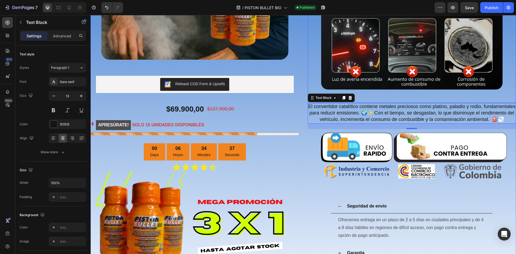
scroll to position [296, 0]
click at [372, 115] on span "El convertidor catalítico contiene metales preciosos como platino, paladio y ro…" at bounding box center [411, 113] width 207 height 19
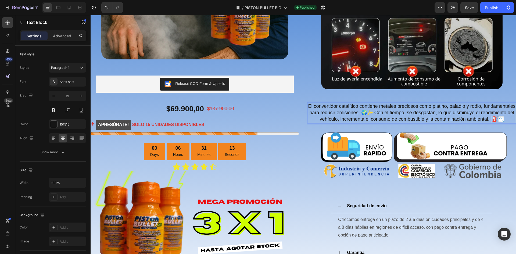
click at [414, 122] on span "El convertidor catalítico contiene metales preciosos como platino, paladio y ro…" at bounding box center [411, 113] width 207 height 19
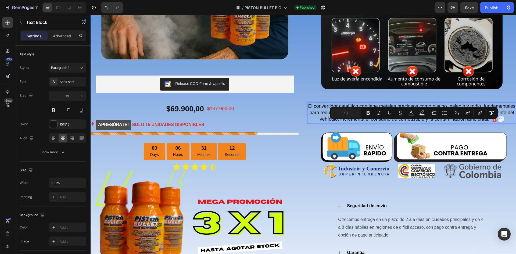
click at [411, 122] on span "El convertidor catalítico contiene metales preciosos como platino, paladio y ro…" at bounding box center [411, 113] width 207 height 19
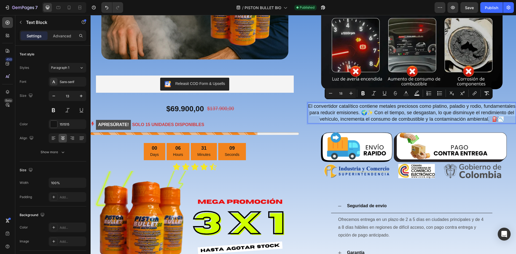
drag, startPoint x: 411, startPoint y: 123, endPoint x: 319, endPoint y: 102, distance: 94.6
click at [319, 103] on p "El convertidor catalítico contiene metales preciosos como platino, paladio y ro…" at bounding box center [412, 113] width 208 height 20
click at [400, 116] on span "El convertidor catalítico contiene metales preciosos como platino, paladio y ro…" at bounding box center [411, 113] width 207 height 19
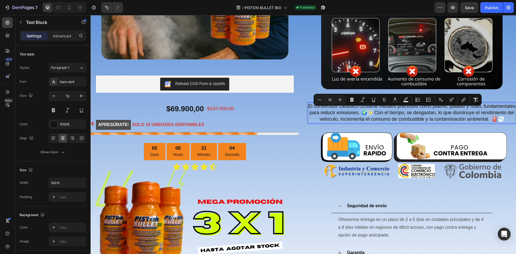
drag, startPoint x: 402, startPoint y: 110, endPoint x: 393, endPoint y: 110, distance: 9.1
click at [393, 110] on span "El convertidor catalítico contiene metales preciosos como platino, paladio y ro…" at bounding box center [411, 113] width 207 height 19
copy span "🌍✨"
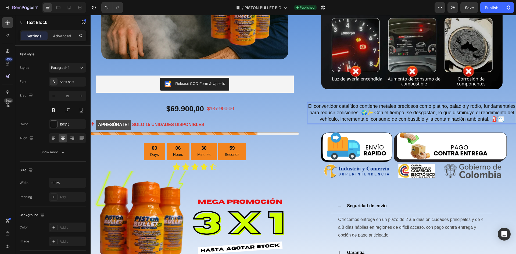
drag, startPoint x: 391, startPoint y: 117, endPoint x: 409, endPoint y: 117, distance: 18.0
click at [391, 117] on span "El convertidor catalítico contiene metales preciosos como platino, paladio y ro…" at bounding box center [411, 113] width 207 height 19
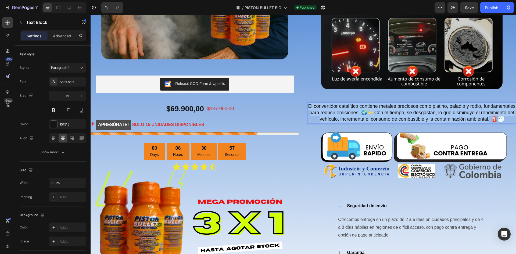
drag, startPoint x: 412, startPoint y: 123, endPoint x: 319, endPoint y: 102, distance: 95.7
click at [319, 103] on p "El convertidor catalítico contiene metales preciosos como platino, paladio y ro…" at bounding box center [412, 113] width 208 height 20
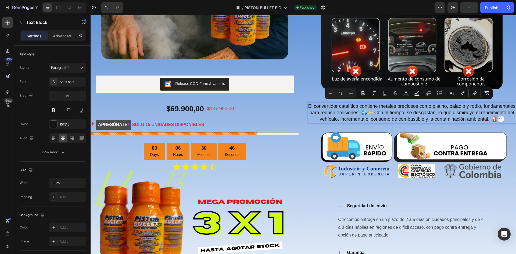
click at [379, 112] on span "El convertidor catalítico contiene metales preciosos como platino, paladio y ro…" at bounding box center [411, 113] width 207 height 19
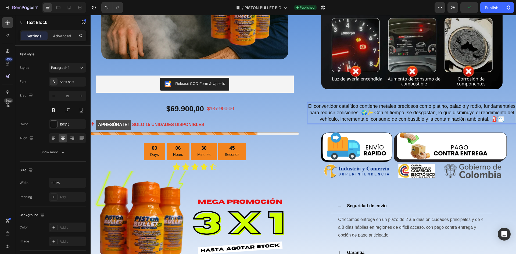
click at [410, 122] on span "El convertidor catalítico contiene metales preciosos como platino, paladio y ro…" at bounding box center [411, 113] width 207 height 19
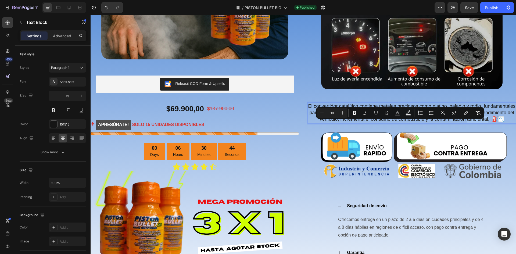
click at [411, 122] on span "El convertidor catalítico contiene metales preciosos como platino, paladio y ro…" at bounding box center [411, 113] width 207 height 19
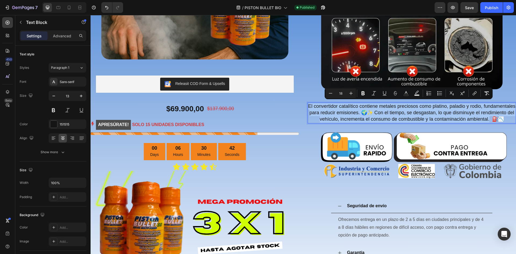
drag, startPoint x: 412, startPoint y: 123, endPoint x: 321, endPoint y: 104, distance: 92.8
click at [321, 104] on p "El convertidor catalítico contiene metales preciosos como platino, paladio y ro…" at bounding box center [412, 113] width 208 height 20
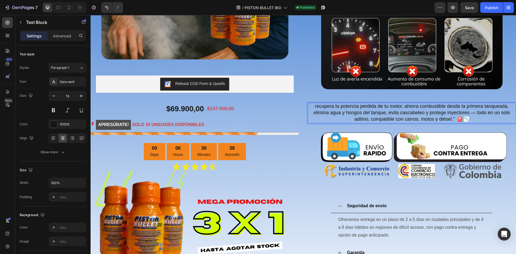
click at [496, 104] on span "recupera la potencia perdida de tu motor, ahorra combustible desde la primera t…" at bounding box center [412, 113] width 197 height 19
click at [379, 109] on span "recupera la potencia perdida de tu motor, ahorra combustible desde la primera t…" at bounding box center [412, 113] width 197 height 19
drag, startPoint x: 324, startPoint y: 102, endPoint x: 329, endPoint y: 102, distance: 4.6
click at [324, 104] on span "recupera la potencia perdida de tu motor, ahorra combustible desde la primera t…" at bounding box center [412, 113] width 197 height 19
click at [91, 15] on lt-span "R ecupera" at bounding box center [91, 15] width 0 height 0
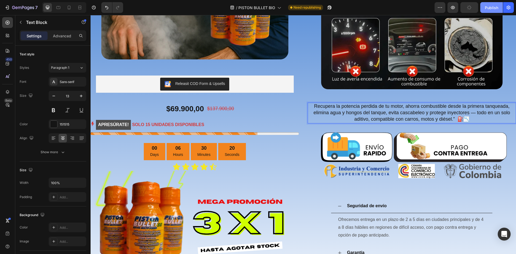
click at [488, 10] on div "Publish" at bounding box center [491, 8] width 13 height 6
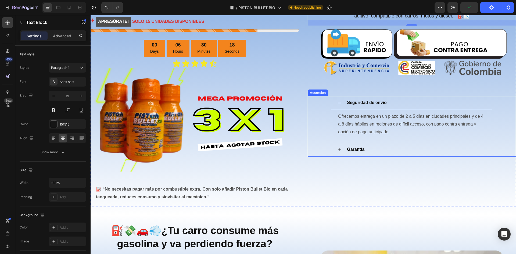
scroll to position [430, 0]
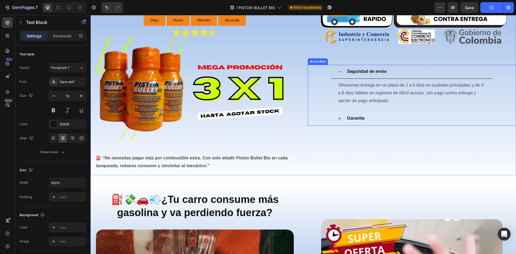
click at [358, 116] on strong "Garantía" at bounding box center [355, 118] width 17 height 5
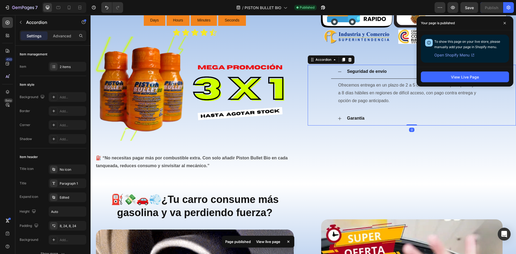
click at [352, 116] on strong "Garantía" at bounding box center [355, 118] width 17 height 5
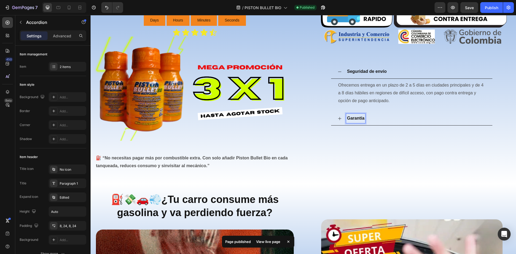
click at [352, 116] on strong "Garantía" at bounding box center [355, 118] width 17 height 5
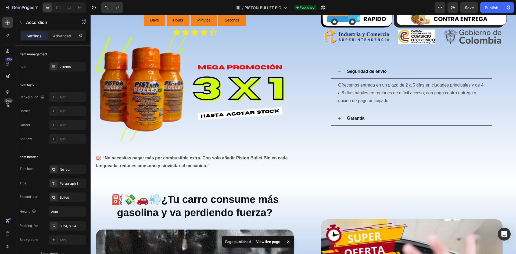
click at [338, 116] on icon at bounding box center [340, 118] width 4 height 4
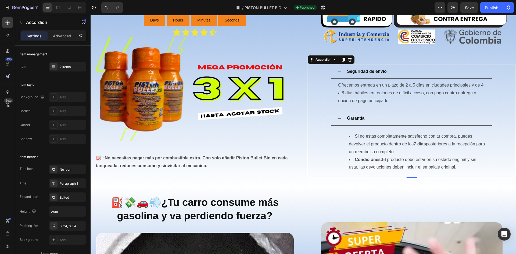
click at [338, 116] on icon at bounding box center [340, 118] width 4 height 4
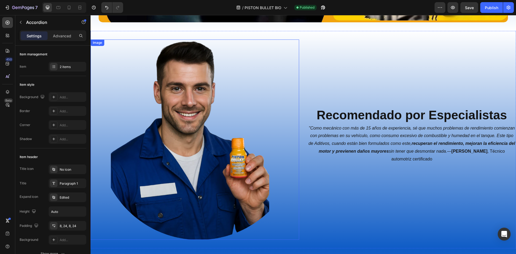
scroll to position [1168, 0]
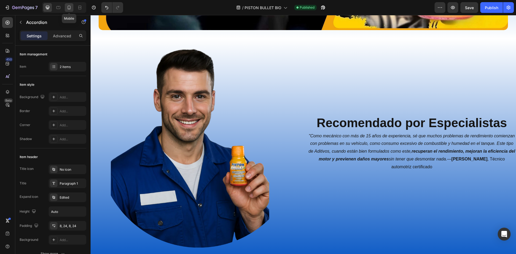
click at [66, 8] on div at bounding box center [69, 7] width 9 height 9
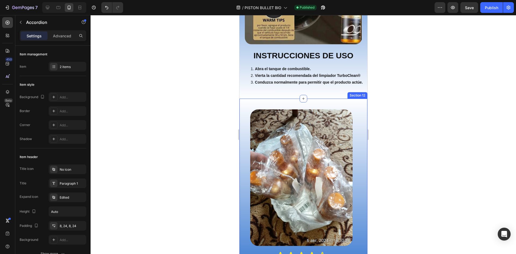
scroll to position [1867, 0]
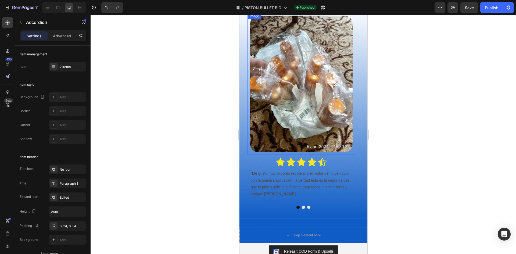
click at [298, 111] on img at bounding box center [301, 84] width 102 height 137
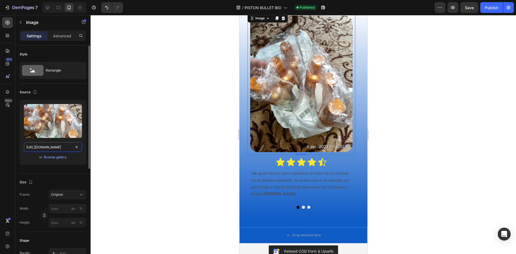
click at [47, 145] on input "https://cdn.shopify.com/s/files/1/0940/3999/8781/files/gempages_571005046741795…" at bounding box center [53, 147] width 58 height 10
paste input "2_c76a8196-d40e-4614-82b4-9d10c42a8fc3.webp?v=1756265080"
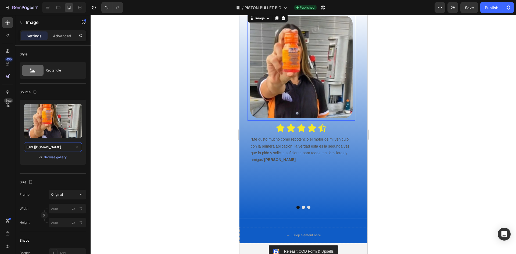
scroll to position [0, 143]
type input "https://cdn.shopify.com/s/files/1/0940/3999/8781/files/2_c76a8196-d40e-4614-82b…"
click at [302, 207] on button "Dot" at bounding box center [303, 207] width 3 height 3
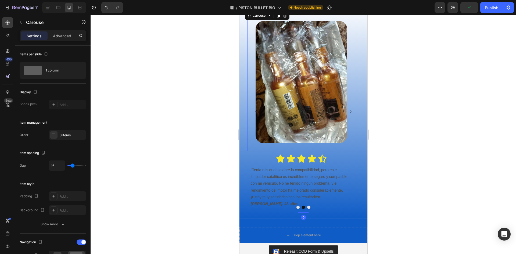
click at [303, 53] on img at bounding box center [301, 82] width 92 height 122
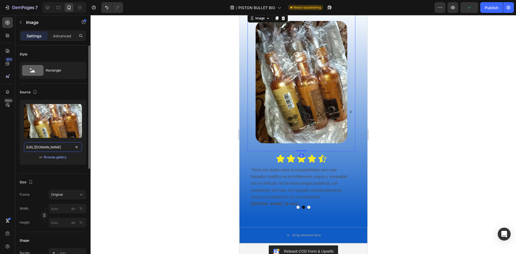
click at [52, 144] on input "https://cdn.shopify.com/s/files/1/0940/3999/8781/files/gempages_571005046741795…" at bounding box center [53, 147] width 58 height 10
paste input "4.webp?v=1756265080"
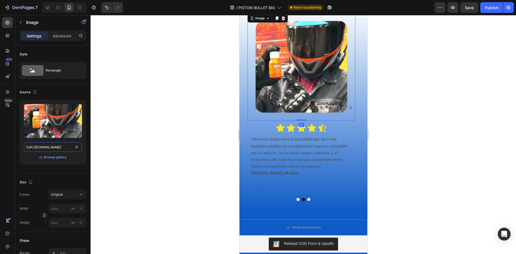
scroll to position [1863, 0]
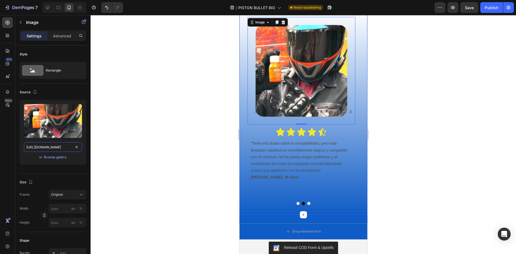
type input "https://cdn.shopify.com/s/files/1/0940/3999/8781/files/4.webp?v=1756265080"
click at [308, 202] on div at bounding box center [303, 203] width 117 height 3
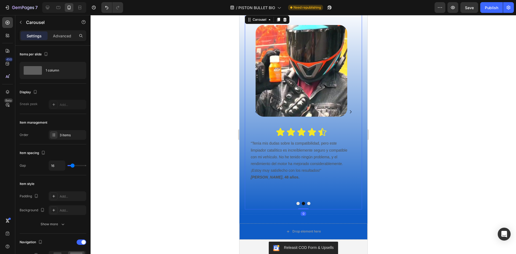
click at [308, 202] on button "Dot" at bounding box center [308, 203] width 3 height 3
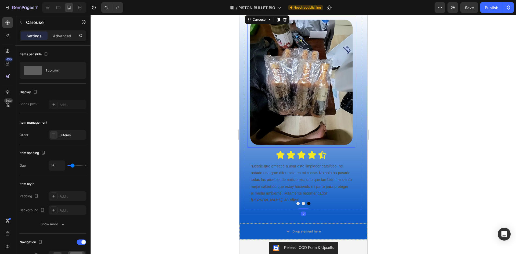
click at [293, 73] on img at bounding box center [301, 82] width 102 height 125
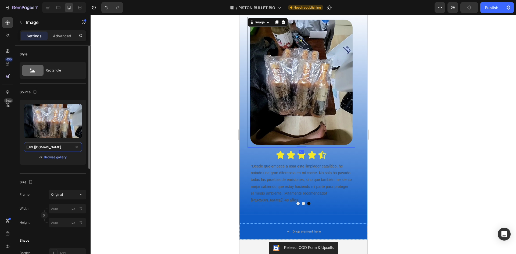
click at [41, 146] on input "https://cdn.shopify.com/s/files/1/0940/3999/8781/files/gempages_571005046741795…" at bounding box center [53, 147] width 58 height 10
paste input "3_6814067e-4a21-4a7e-b6c7-209affc1321d.webp?v=1756265079"
type input "https://cdn.shopify.com/s/files/1/0940/3999/8781/files/3_6814067e-4a21-4a7e-b6c…"
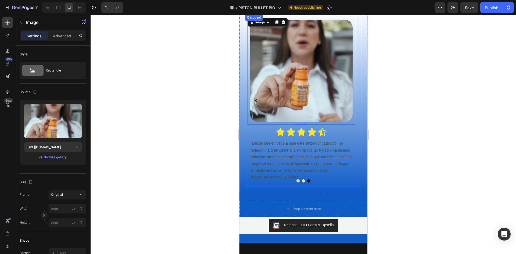
click at [300, 182] on div at bounding box center [303, 180] width 117 height 3
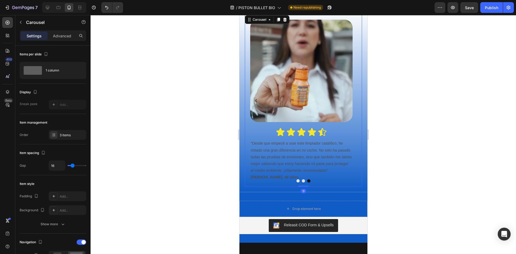
click at [302, 180] on button "Dot" at bounding box center [303, 180] width 3 height 3
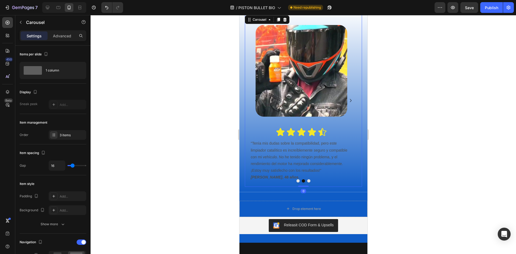
click at [296, 182] on button "Dot" at bounding box center [297, 180] width 3 height 3
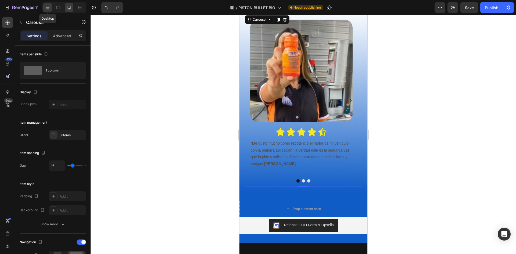
click at [48, 5] on icon at bounding box center [47, 7] width 5 height 5
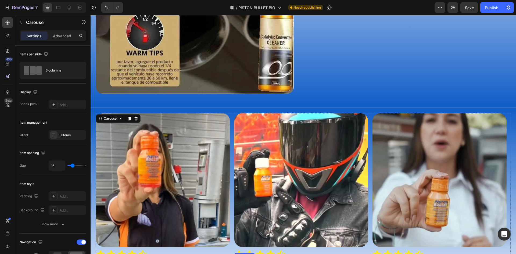
scroll to position [1710, 0]
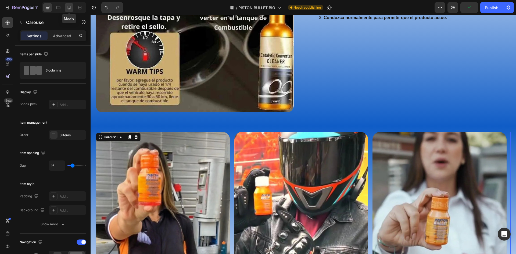
click at [72, 8] on icon at bounding box center [68, 7] width 5 height 5
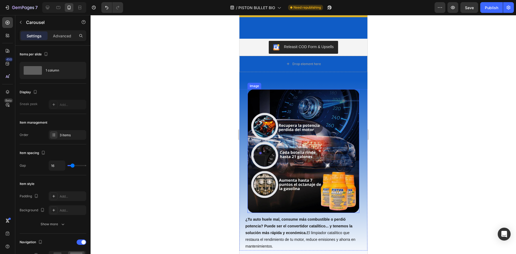
scroll to position [912, 0]
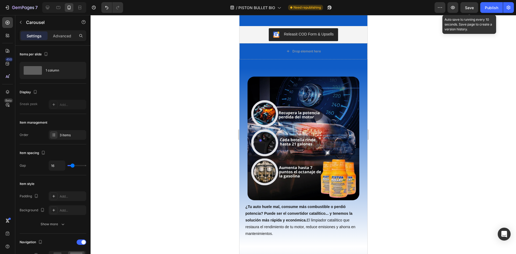
click at [468, 7] on span "Save" at bounding box center [469, 7] width 9 height 5
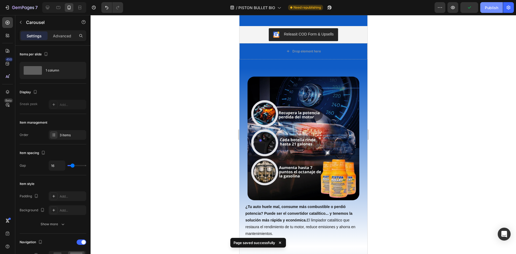
click at [502, 10] on button "Publish" at bounding box center [491, 7] width 23 height 11
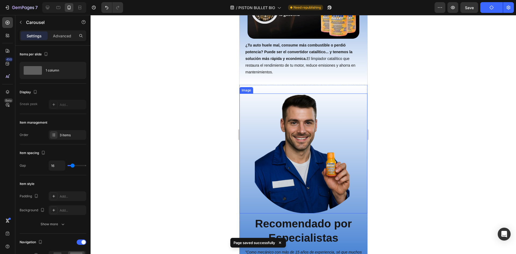
scroll to position [1074, 0]
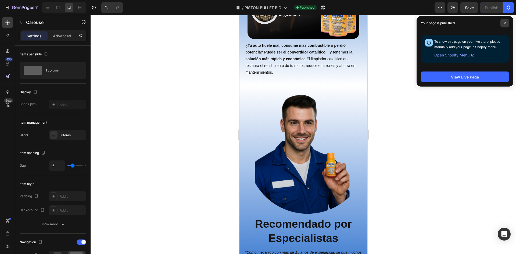
click at [503, 25] on span at bounding box center [505, 23] width 9 height 9
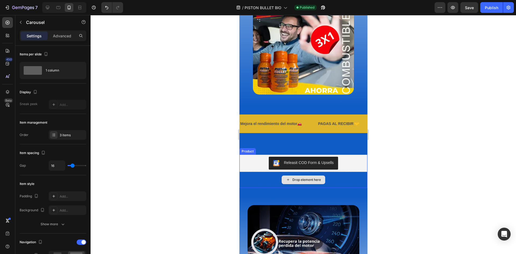
scroll to position [833, 0]
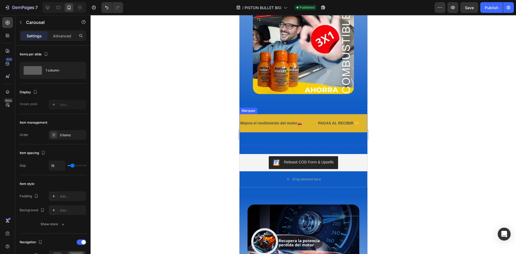
click at [312, 120] on div "Mejora el rendimiento del motor🚗 Text" at bounding box center [279, 123] width 78 height 12
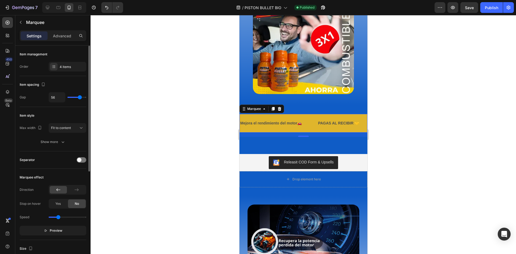
click at [59, 217] on input "range" at bounding box center [68, 217] width 38 height 1
type input "0.8"
click at [57, 217] on input "range" at bounding box center [68, 217] width 38 height 1
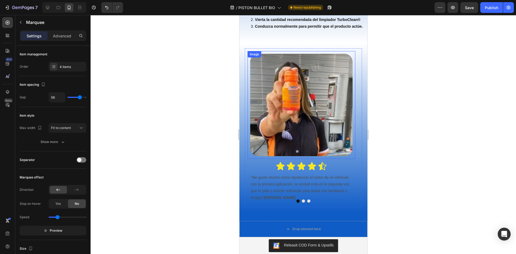
scroll to position [1989, 0]
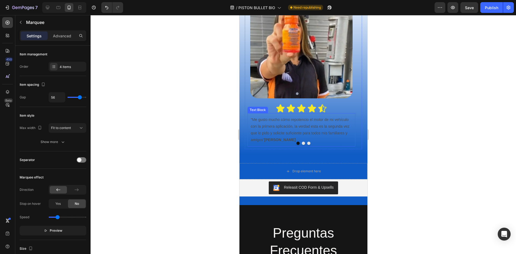
click at [300, 145] on div at bounding box center [303, 143] width 117 height 3
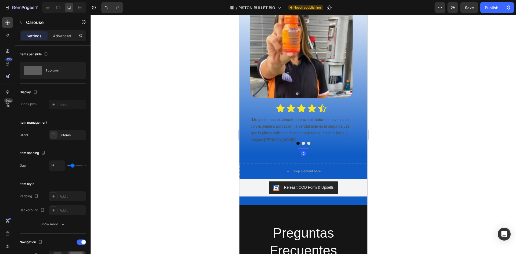
click at [302, 144] on button "Dot" at bounding box center [303, 143] width 3 height 3
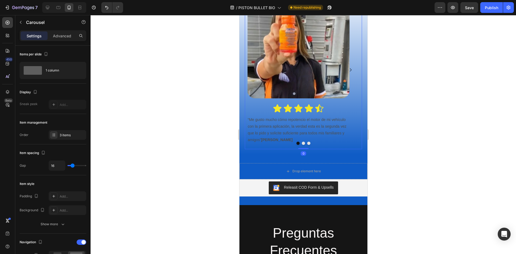
scroll to position [1996, 0]
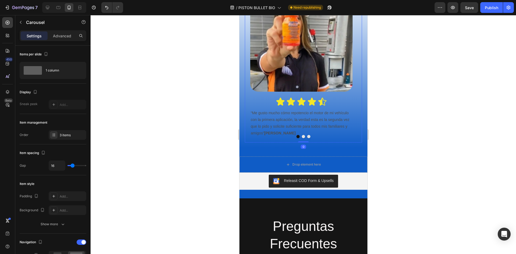
click at [307, 138] on button "Dot" at bounding box center [308, 136] width 3 height 3
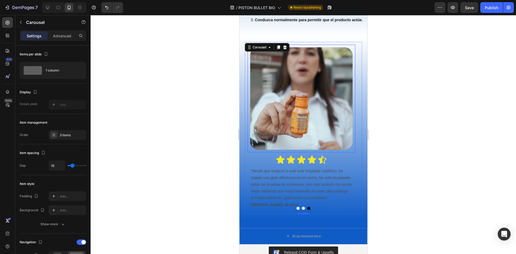
scroll to position [1942, 0]
click at [296, 206] on button "Dot" at bounding box center [297, 207] width 3 height 3
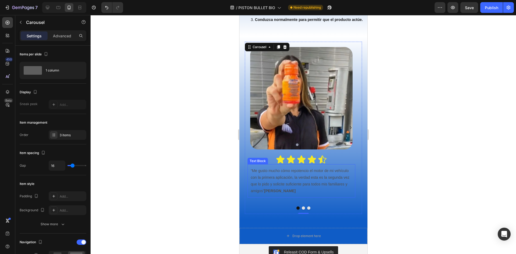
click at [290, 179] on p "“Me gusto mucho cómo repotencio el motor de mi vehículo con la primera aplicaci…" at bounding box center [301, 180] width 101 height 27
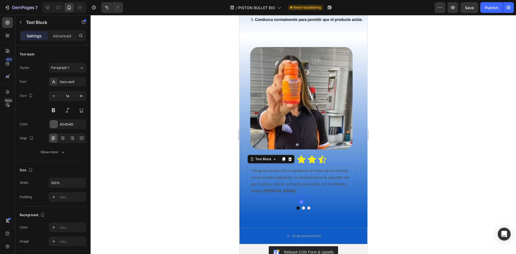
click at [304, 179] on p "“Me gusto mucho cómo repotencio el motor de mi vehículo con la primera aplicaci…" at bounding box center [301, 180] width 101 height 27
click at [261, 186] on p "“Me gusto mucho cómo repotencio el motor de mi vehículo con la primera aplicaci…" at bounding box center [301, 180] width 101 height 27
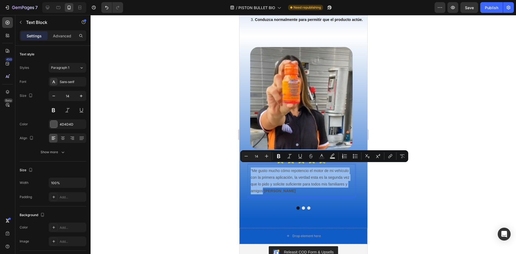
drag, startPoint x: 262, startPoint y: 187, endPoint x: 248, endPoint y: 166, distance: 25.0
click at [248, 166] on div "“Me gusto mucho cómo repotencio el motor de mi vehículo con la primera aplicaci…" at bounding box center [301, 181] width 108 height 34
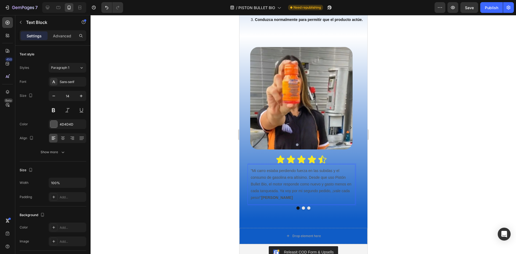
click at [251, 169] on p ""Mi carro estaba perdiendo fuerza en las subidas y el consumo de gasolina era a…" at bounding box center [301, 184] width 101 height 34
click at [283, 167] on p ""Mi carro estaba perdiendo fuerza en las subidas y el consumo de gasolina era a…" at bounding box center [301, 184] width 101 height 34
drag, startPoint x: 289, startPoint y: 176, endPoint x: 265, endPoint y: 168, distance: 25.6
click at [289, 175] on p ""Mi carro estaba perdiendo fuerza en las subidas y el consumo de gasolina era a…" at bounding box center [301, 184] width 101 height 34
click at [252, 167] on p ""Mi carro estaba perdiendo fuerza en las subidas y el consumo de gasolina era a…" at bounding box center [301, 184] width 101 height 34
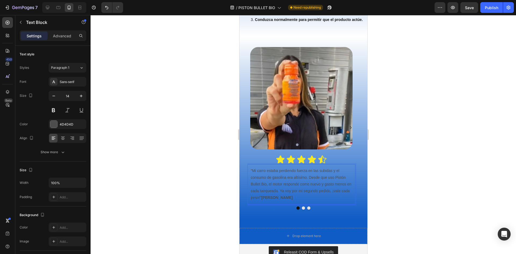
click at [265, 186] on p ""Mi carro estaba perdiendo fuerza en las subidas y el consumo de gasolina era a…" at bounding box center [301, 184] width 101 height 34
click at [506, 102] on div at bounding box center [304, 134] width 426 height 239
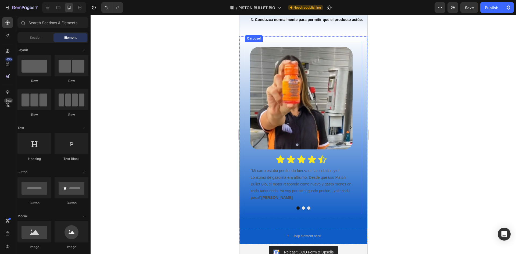
click at [302, 206] on button "Dot" at bounding box center [303, 207] width 3 height 3
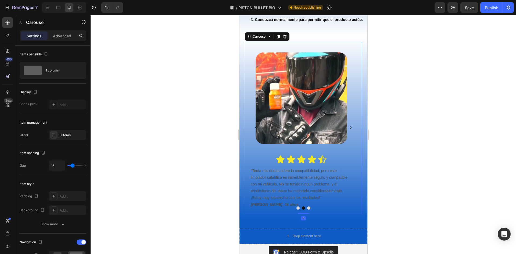
click at [296, 206] on button "Dot" at bounding box center [297, 207] width 3 height 3
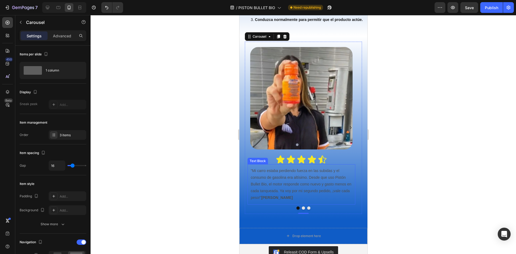
click at [283, 195] on strong "Miguel Ángel - Ingeniero" at bounding box center [276, 197] width 31 height 4
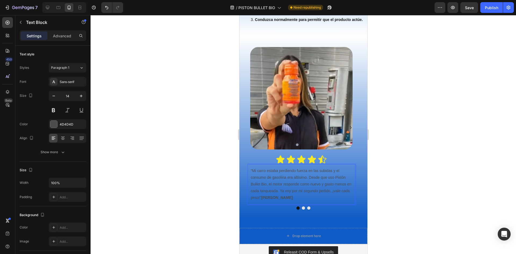
click at [293, 195] on strong "Miguel Ángel - Ingeniero" at bounding box center [276, 197] width 31 height 4
click at [287, 195] on strong "Miguel Ángel - Ingeniera" at bounding box center [276, 197] width 31 height 4
click at [286, 195] on strong "Miguel Ángel - Ingenieraa" at bounding box center [276, 197] width 31 height 4
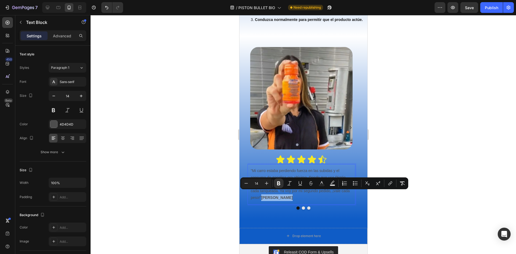
drag, startPoint x: 288, startPoint y: 193, endPoint x: 265, endPoint y: 194, distance: 23.1
click at [265, 195] on strong "Miguel Ángel - Ingenieraa" at bounding box center [276, 197] width 31 height 4
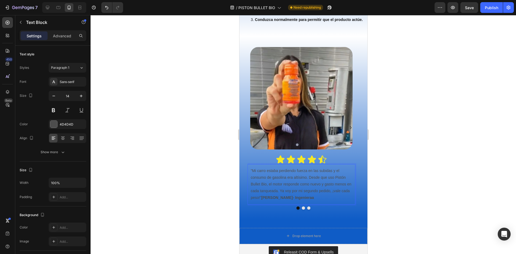
click at [312, 195] on strong "Susana Aspriella- Ingenieraa" at bounding box center [287, 197] width 53 height 4
click at [305, 195] on strong "Susana Aspriella- Ingenieraa" at bounding box center [287, 197] width 53 height 4
click at [239, 15] on lt-span "Ingeniería" at bounding box center [239, 15] width 0 height 0
click at [287, 195] on strong "[PERSON_NAME]- Ingeniera" at bounding box center [286, 197] width 51 height 4
click at [300, 195] on strong "[PERSON_NAME]- Ingeniera" at bounding box center [286, 197] width 51 height 4
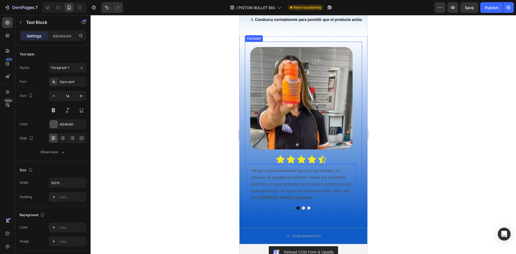
click at [302, 206] on button "Dot" at bounding box center [303, 207] width 3 height 3
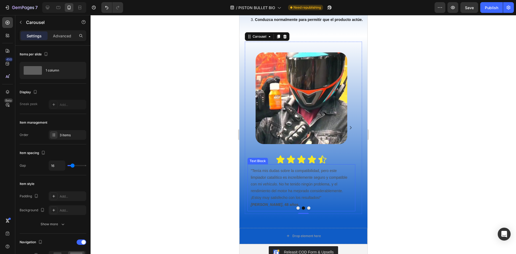
click at [299, 185] on p ""Tenía mis dudas sobre la compatibilidad, pero este limpiador catalítico es inc…" at bounding box center [301, 187] width 101 height 41
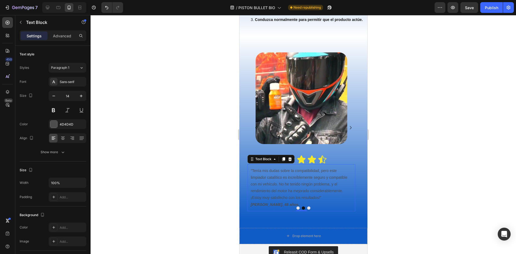
click at [314, 193] on p ""Tenía mis dudas sobre la compatibilidad, pero este limpiador catalítico es inc…" at bounding box center [301, 187] width 101 height 41
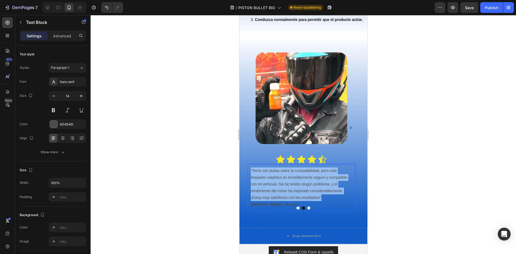
drag, startPoint x: 321, startPoint y: 193, endPoint x: 247, endPoint y: 167, distance: 78.1
click at [247, 167] on div ""Tenía mis dudas sobre la compatibilidad, pero este limpiador catalítico es inc…" at bounding box center [301, 187] width 108 height 47
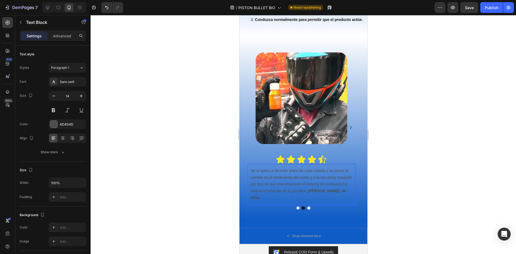
click at [261, 179] on p "Se lo aplico a mi moto antes de cada rodada y se siente el cambio en el rendimi…" at bounding box center [301, 184] width 101 height 34
click at [239, 15] on lt-em "porque" at bounding box center [239, 15] width 0 height 0
click at [265, 180] on p "Se lo aplico a mi moto antes de cada rodada y se siente el cambio en el rendimi…" at bounding box center [301, 184] width 101 height 34
click at [239, 15] on lt-em "sé" at bounding box center [239, 15] width 0 height 0
click at [281, 180] on p "Se lo aplico a mi moto antes de cada rodada y se siente el cambio en el rendimi…" at bounding box center [301, 184] width 101 height 34
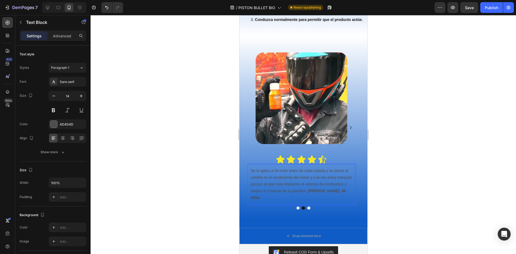
click at [239, 15] on lt-strong "á" at bounding box center [239, 15] width 0 height 0
click at [331, 180] on p "Se lo aplico a mi moto antes de cada rodada y se siente el cambio en el rendimi…" at bounding box center [301, 184] width 101 height 34
click at [239, 15] on lt-span "combusti ó n" at bounding box center [239, 15] width 0 height 0
click at [307, 206] on button "Dot" at bounding box center [308, 207] width 3 height 3
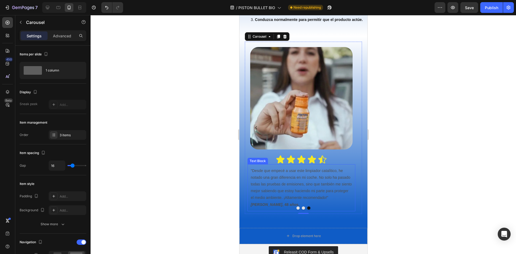
click at [300, 181] on p ""Desde que empecé a usar este limpiador catalítico, he notado una gran diferenc…" at bounding box center [301, 187] width 101 height 41
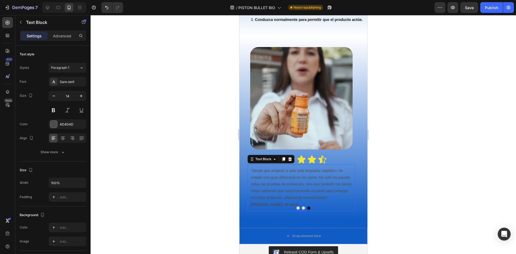
click at [320, 191] on p ""Desde que empecé a usar este limpiador catalítico, he notado una gran diferenc…" at bounding box center [301, 187] width 101 height 41
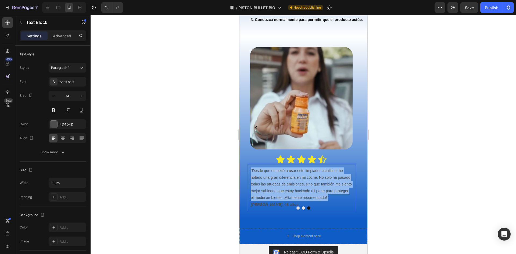
drag, startPoint x: 327, startPoint y: 193, endPoint x: 249, endPoint y: 167, distance: 82.7
click at [249, 167] on div ""Desde que empecé a usar este limpiador catalítico, he notado una gran diferenc…" at bounding box center [301, 187] width 108 height 47
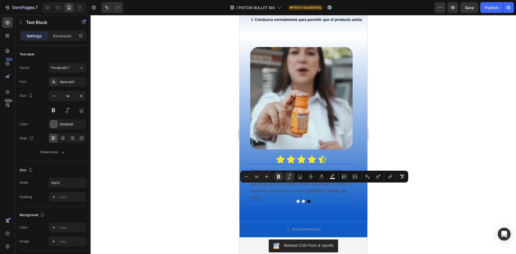
drag, startPoint x: 342, startPoint y: 187, endPoint x: 311, endPoint y: 188, distance: 31.2
click at [311, 189] on strong "[PERSON_NAME]" at bounding box center [323, 191] width 31 height 4
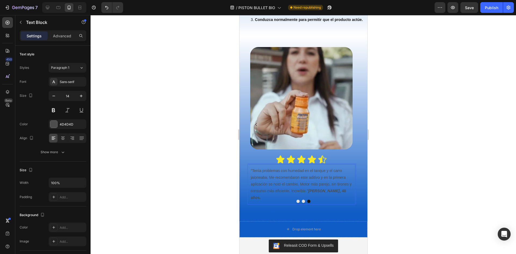
click at [344, 186] on p ""Tenía problemas con humedad en el tanque y el carro jaloneaba. Me recomendaron…" at bounding box center [301, 184] width 101 height 34
click at [330, 189] on strong "Roberta Lopez" at bounding box center [323, 191] width 31 height 4
click at [239, 15] on lt-span "L ó pez" at bounding box center [239, 15] width 0 height 0
click at [255, 173] on p ""Tenía problemas con humedad en el tanque y el carro jaloneaba. Me recomendaron…" at bounding box center [301, 184] width 101 height 34
click at [296, 170] on p ""Tenía problemas con humedad en el tanque y el carro jaloneaba. Me recomendaron…" at bounding box center [301, 184] width 101 height 34
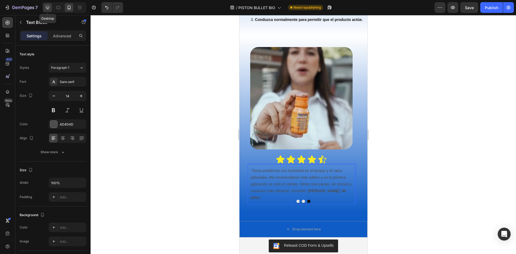
click at [48, 8] on icon at bounding box center [47, 7] width 3 height 3
type input "16"
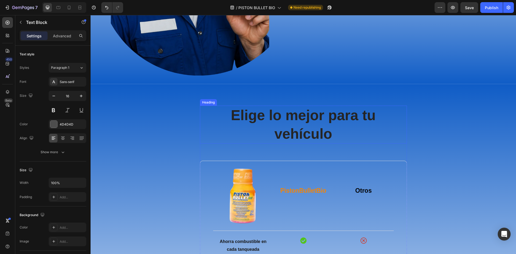
scroll to position [1353, 0]
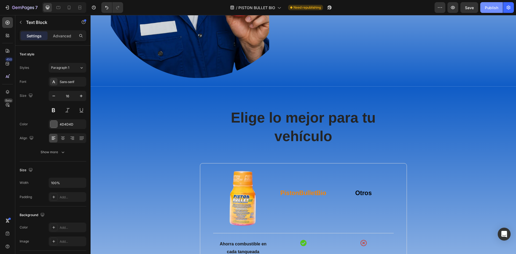
click at [497, 4] on button "Publish" at bounding box center [491, 7] width 23 height 11
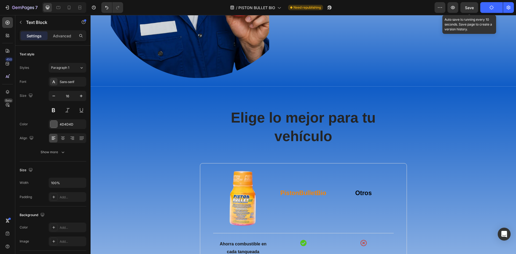
click at [469, 7] on span "Save" at bounding box center [469, 7] width 9 height 5
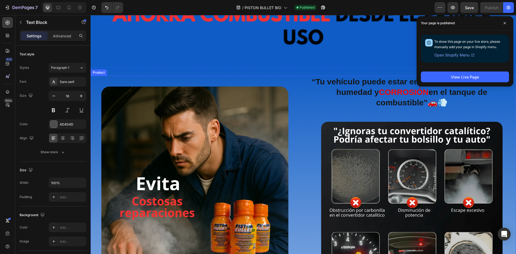
scroll to position [81, 0]
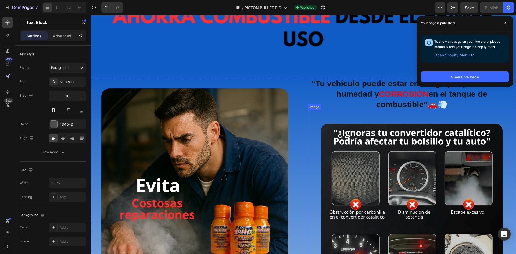
click at [408, 179] on img at bounding box center [412, 215] width 182 height 182
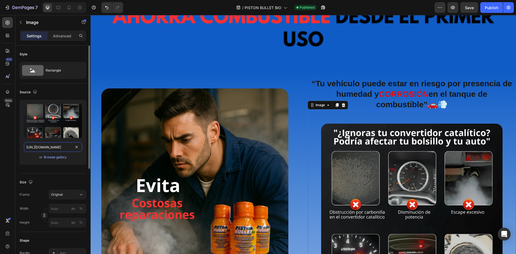
click at [57, 149] on input "https://cdn.shopify.com/s/files/1/0940/3999/8781/files/consecuencias_convertido…" at bounding box center [53, 147] width 58 height 10
paste input ".webp?v=1752024107"
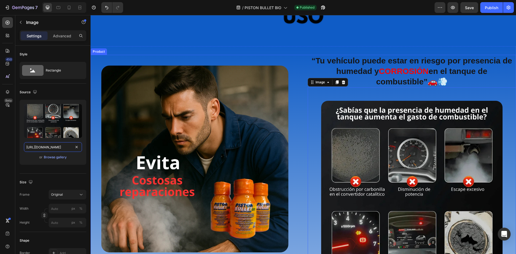
scroll to position [134, 0]
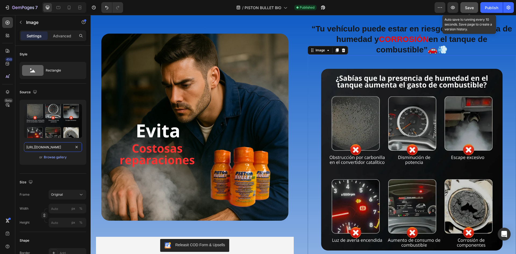
type input "[URL][DOMAIN_NAME]"
click at [473, 5] on span "Save" at bounding box center [469, 7] width 9 height 5
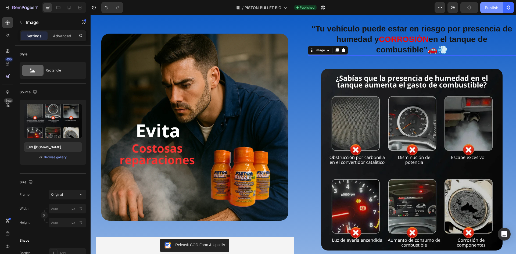
click at [488, 6] on div "Publish" at bounding box center [491, 8] width 13 height 6
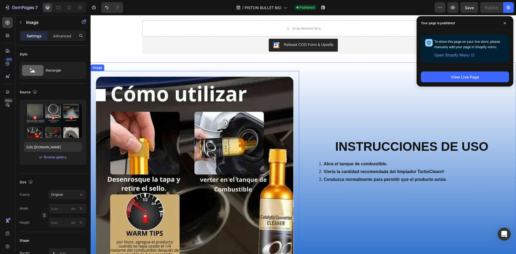
scroll to position [1774, 0]
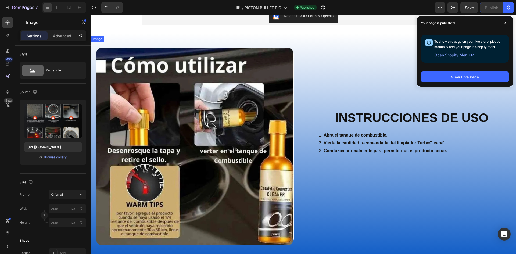
click at [219, 142] on img at bounding box center [195, 147] width 198 height 198
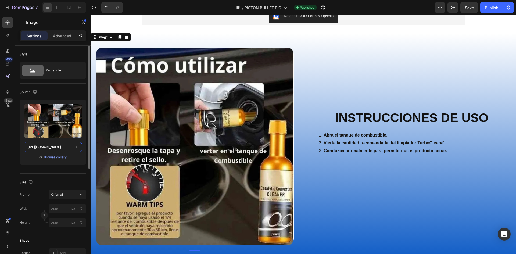
click at [49, 148] on input "https://cdn.shopify.com/s/files/1/0940/3999/8781/files/Combustible.webp?v=17526…" at bounding box center [53, 147] width 58 height 10
paste input "text"
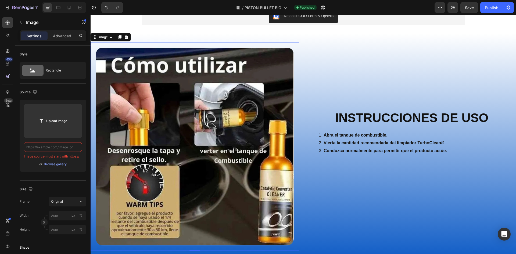
type input "https://cdn.shopify.com/s/files/1/0940/3999/8781/files/Combustible.webp?v=17526…"
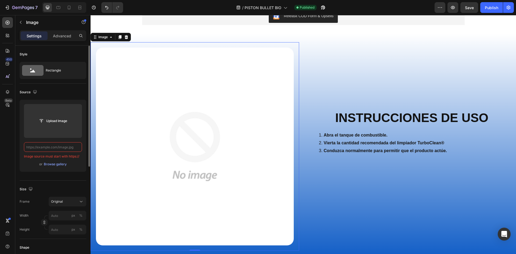
paste input "https://cdn.shopify.com/s/files/1/0940/3999/8781/files/modo_de_uso_WEBP.webp?v=…"
type input "https://cdn.shopify.com/s/files/1/0940/3999/8781/files/modo_de_uso_WEBP.webp?v=…"
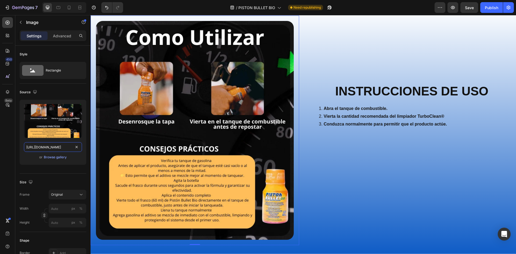
scroll to position [1748, 0]
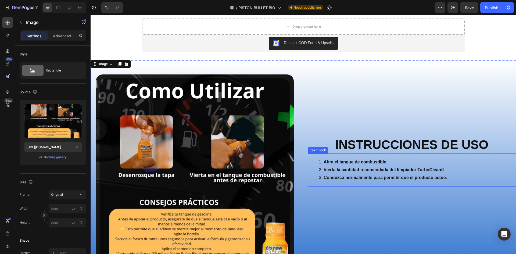
click at [441, 170] on strong "Vierta la cantidad recomendada del limpiador TurboClean®" at bounding box center [384, 169] width 121 height 5
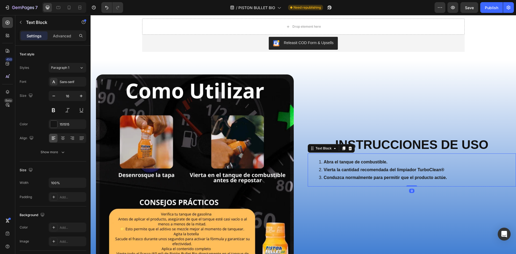
click at [444, 172] on li "Vierta la cantidad recomendada del limpiador TurboClean®" at bounding box center [417, 170] width 197 height 8
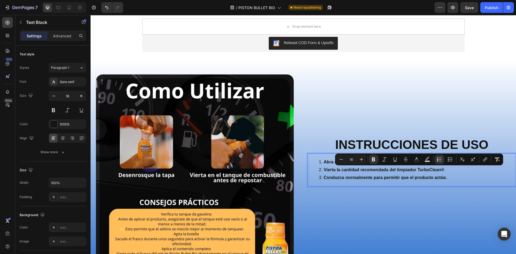
drag, startPoint x: 445, startPoint y: 169, endPoint x: 395, endPoint y: 170, distance: 49.7
click at [395, 170] on li "Vierta la cantidad recomendada del limpiador TurboClean®" at bounding box center [417, 170] width 197 height 8
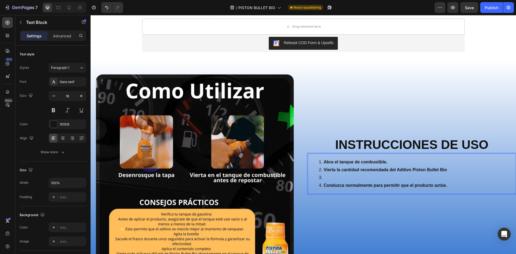
click at [448, 170] on li "Vierta la cantidad recomendada del Aditivo Piston Bullet Bio" at bounding box center [417, 170] width 197 height 8
click at [330, 177] on li "Rich Text Editor. Editing area: main" at bounding box center [417, 178] width 197 height 8
click at [365, 187] on strong "Conduzca normalmente para permitir que el producto actúe." at bounding box center [385, 185] width 123 height 5
click at [402, 187] on strong "Conduzca normalmente para permitir que el producto actúe." at bounding box center [385, 185] width 123 height 5
click at [441, 187] on strong "Conduzca normalmente para permitir que el producto actúe." at bounding box center [385, 185] width 123 height 5
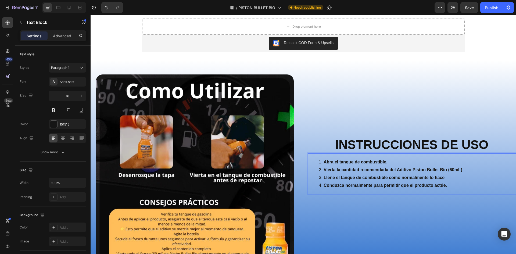
click at [351, 177] on strong "Llene el tanque de combustible como normalmente lo hace" at bounding box center [384, 177] width 121 height 5
click at [396, 181] on li "Llene el tanque de combustible como normalmente lo hace" at bounding box center [417, 178] width 197 height 8
click at [438, 180] on li "Llene el tanque de combustible como normalmente lo hace" at bounding box center [417, 178] width 197 height 8
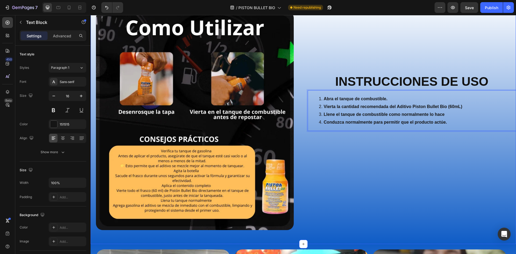
scroll to position [1801, 0]
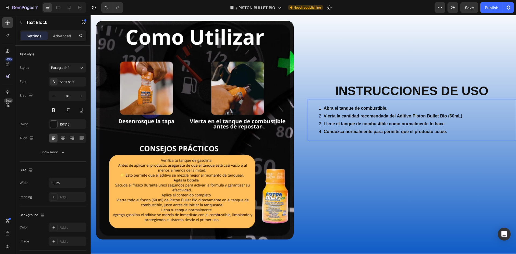
click at [427, 124] on strong "Llene el tanque de combustible como normalmente lo hace" at bounding box center [384, 124] width 121 height 5
click at [370, 131] on strong "Conduzca normalmente para permitir que el producto actúe." at bounding box center [385, 131] width 123 height 5
click at [370, 127] on li "Llene el tanque de combustible como siempre lo hace" at bounding box center [417, 124] width 197 height 8
click at [397, 116] on strong "Vierta la cantidad recomendada del Aditivo Piston Bullet Bio (60mL)" at bounding box center [393, 116] width 139 height 5
click at [394, 134] on li "Conduzca normalmente para permitir que el producto actúe." at bounding box center [417, 132] width 197 height 8
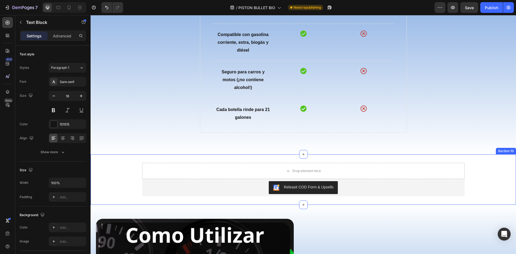
scroll to position [1586, 0]
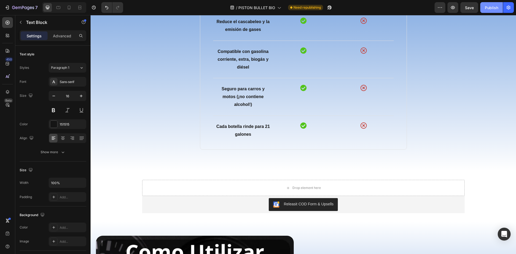
click at [488, 3] on button "Publish" at bounding box center [491, 7] width 23 height 11
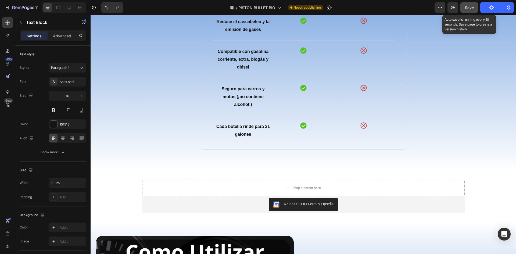
click at [476, 10] on button "Save" at bounding box center [470, 7] width 18 height 11
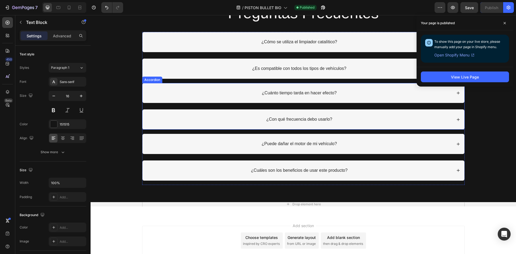
scroll to position [2312, 0]
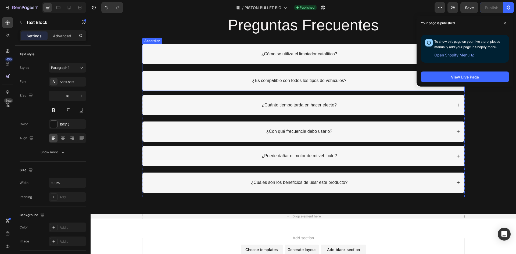
click at [281, 52] on p "¿Cómo se utiliza el limpiador catalítico?" at bounding box center [300, 54] width 76 height 6
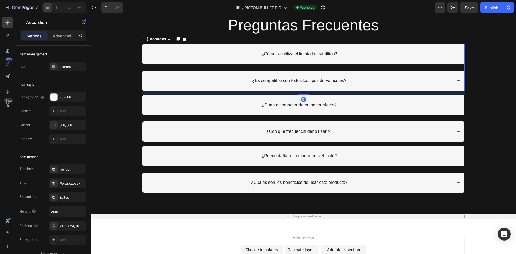
click at [311, 54] on p "¿Cómo se utiliza el limpiador catalítico?" at bounding box center [300, 54] width 76 height 6
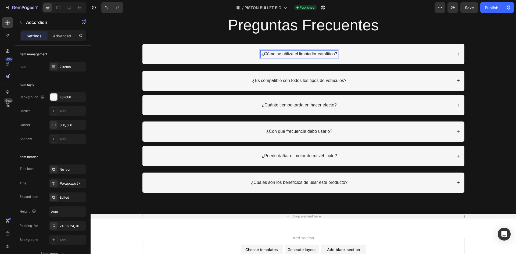
click at [311, 54] on p "¿Cómo se utiliza el limpiador catalítico?" at bounding box center [300, 54] width 76 height 6
click at [457, 52] on div "¿No será peligroso para el motor?" at bounding box center [303, 54] width 322 height 20
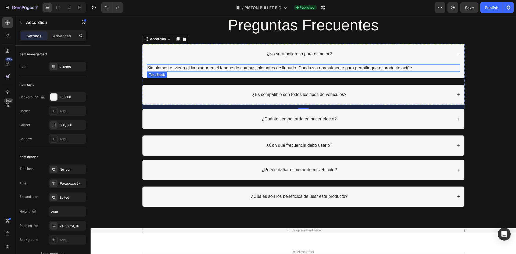
click at [274, 67] on p "Simplemente, vierta el limpiador en el tanque de combustible antes de llenarlo.…" at bounding box center [303, 68] width 312 height 6
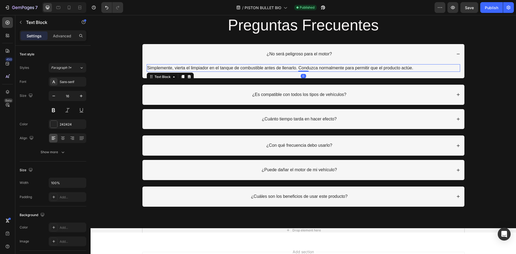
click at [274, 67] on p "Simplemente, vierta el limpiador en el tanque de combustible antes de llenarlo.…" at bounding box center [303, 68] width 312 height 6
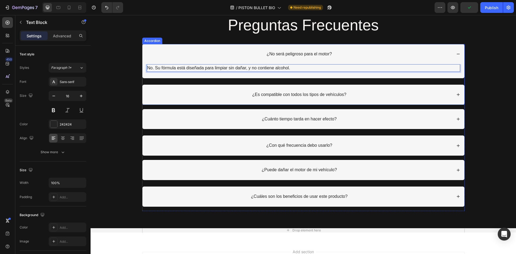
click at [458, 52] on div "¿No será peligroso para el motor?" at bounding box center [303, 54] width 322 height 20
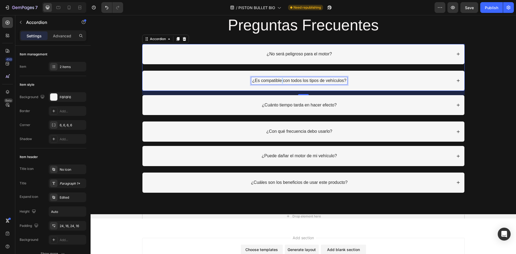
click at [280, 80] on p "¿Es compatible con todos los tipos de vehículos?" at bounding box center [299, 81] width 94 height 6
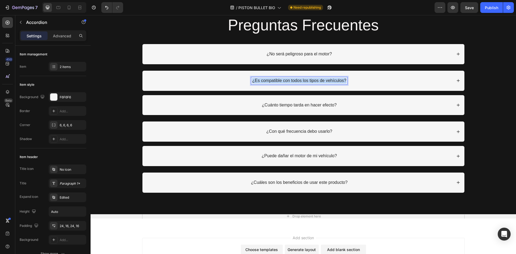
click at [280, 80] on p "¿Es compatible con todos los tipos de vehículos?" at bounding box center [299, 81] width 94 height 6
click at [306, 80] on strong "¿Funciona con gasolina corriente?" at bounding box center [300, 80] width 72 height 5
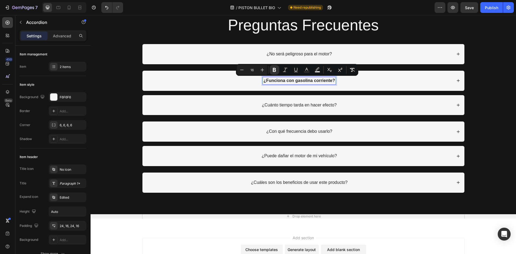
click at [302, 57] on p "¿No será peligroso para el motor?" at bounding box center [299, 54] width 65 height 6
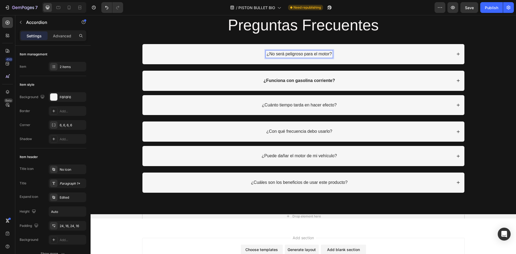
click at [302, 55] on p "¿No será peligroso para el motor?" at bounding box center [299, 54] width 65 height 6
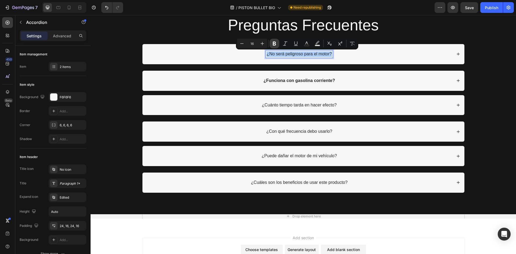
click at [274, 45] on icon "Editor contextual toolbar" at bounding box center [274, 44] width 3 height 4
click at [288, 104] on p "¿Cuánto tiempo tarda en hacer efecto?" at bounding box center [299, 105] width 75 height 6
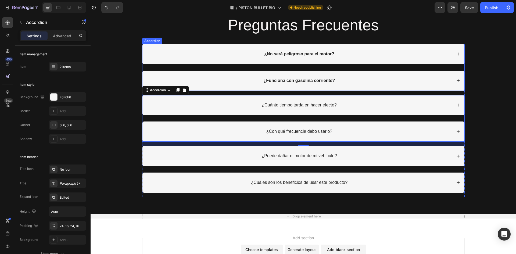
click at [458, 81] on icon at bounding box center [459, 81] width 4 height 4
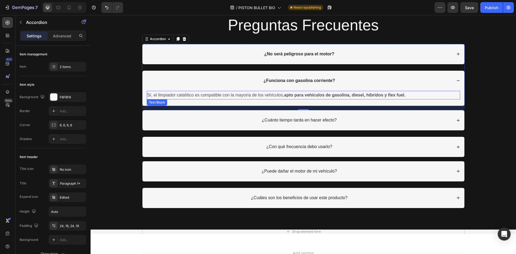
click at [272, 95] on p "Sí, el limpiador catalítico es compatible con la mayoría de los vehículos, apto…" at bounding box center [303, 95] width 312 height 8
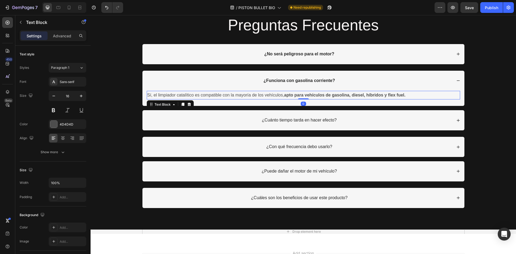
click at [272, 95] on p "Sí, el limpiador catalítico es compatible con la mayoría de los vehículos, apto…" at bounding box center [303, 95] width 312 height 8
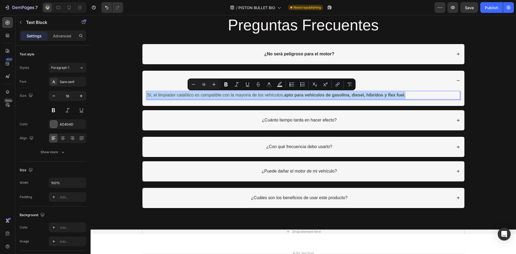
click at [272, 95] on p "Sí, el limpiador catalítico es compatible con la mayoría de los vehículos, apto…" at bounding box center [303, 95] width 312 height 8
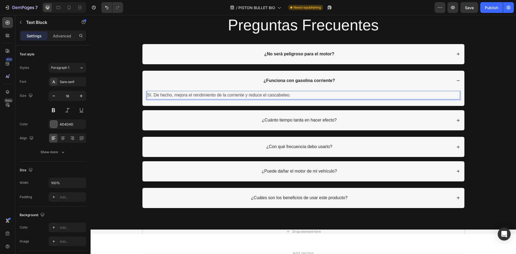
click at [242, 95] on p "Sí. De hecho, mejora el rendimiento de la corriente y reduce el cascabeleo." at bounding box center [303, 95] width 312 height 8
click at [459, 81] on div "¿Funciona con gasolina corriente?" at bounding box center [303, 81] width 322 height 20
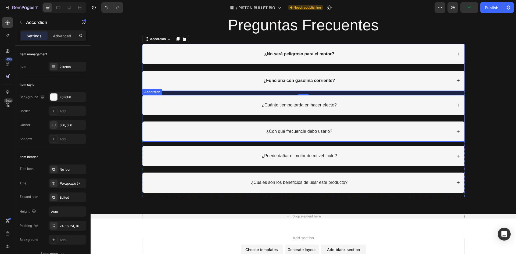
click at [282, 106] on p "¿Cuánto tiempo tarda en hacer efecto?" at bounding box center [299, 105] width 75 height 6
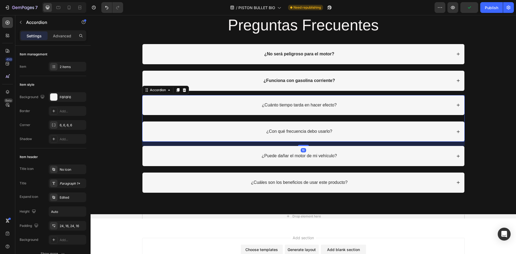
click at [282, 106] on p "¿Cuánto tiempo tarda en hacer efecto?" at bounding box center [299, 105] width 75 height 6
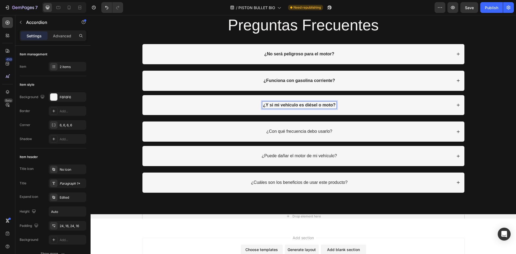
click at [453, 104] on div "¿Y si mi vehículo es diésel o moto?" at bounding box center [303, 105] width 322 height 20
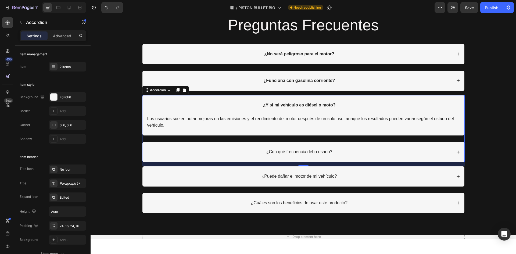
click at [307, 118] on p "Los usuarios suelen notar mejoras en las emisiones y el rendimiento del motor d…" at bounding box center [303, 122] width 312 height 13
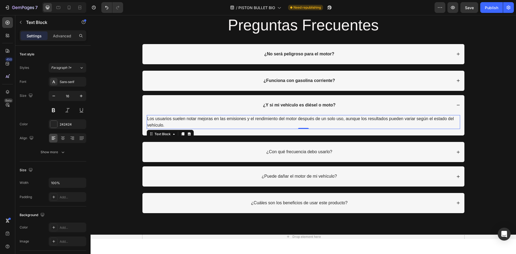
click at [221, 125] on p "Los usuarios suelen notar mejoras en las emisiones y el rendimiento del motor d…" at bounding box center [303, 122] width 312 height 13
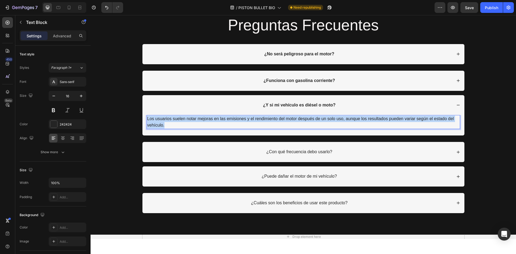
click at [221, 125] on p "Los usuarios suelen notar mejoras en las emisiones y el rendimiento del motor d…" at bounding box center [303, 122] width 312 height 13
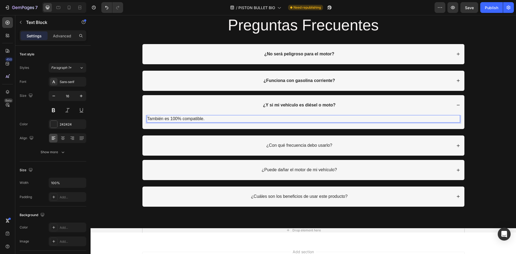
click at [243, 118] on p "También es 100% compatible." at bounding box center [303, 119] width 312 height 6
click at [61, 138] on icon at bounding box center [62, 138] width 5 height 5
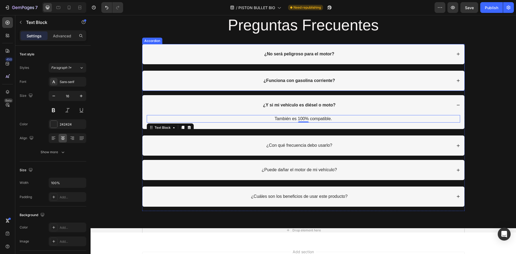
click at [459, 80] on div "¿Funciona con gasolina corriente?" at bounding box center [303, 81] width 322 height 20
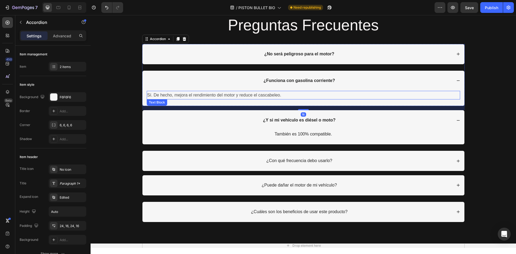
click at [259, 95] on p "Sí. De hecho, mejora el rendimiento del motor y reduce el cascabeleo." at bounding box center [303, 95] width 312 height 8
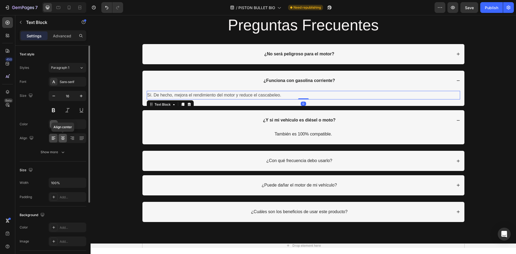
click at [63, 136] on icon at bounding box center [62, 138] width 5 height 5
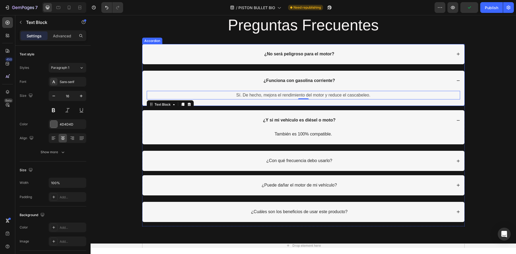
click at [458, 54] on icon at bounding box center [458, 54] width 3 height 3
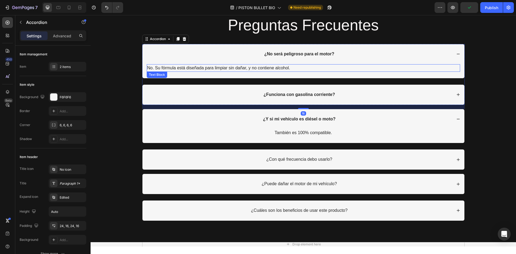
click at [276, 66] on p "No. Su fórmula está diseñada para limpiar sin dañar, y no contiene alcohol." at bounding box center [303, 68] width 312 height 6
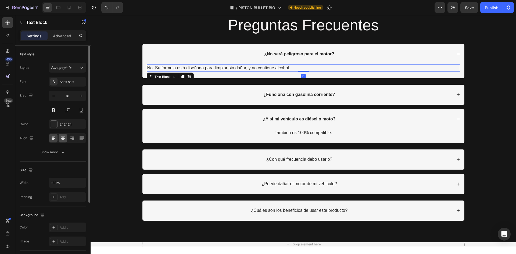
click at [62, 139] on icon at bounding box center [63, 138] width 4 height 1
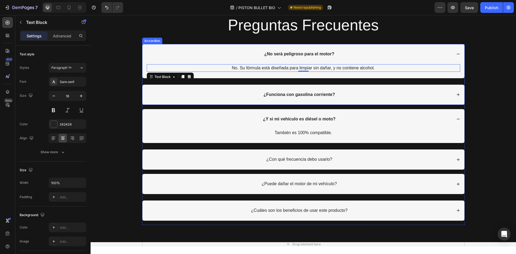
click at [458, 54] on div "¿No será peligroso para el motor?" at bounding box center [303, 54] width 322 height 20
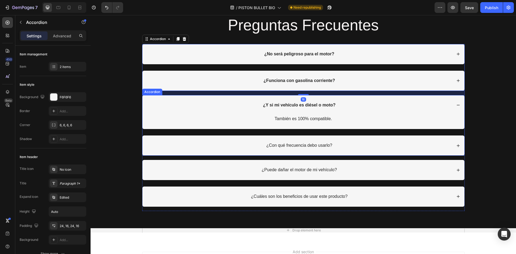
click at [457, 103] on div "¿Y si mi vehículo es diésel o moto?" at bounding box center [303, 105] width 322 height 20
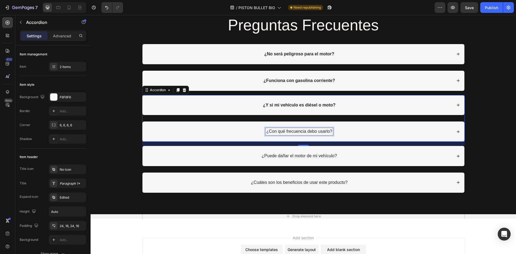
click at [279, 131] on p "¿Con qué frecuencia debo usarlo?" at bounding box center [299, 132] width 66 height 6
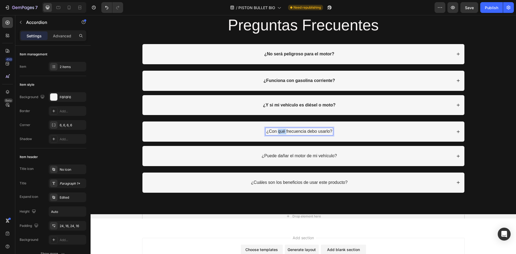
click at [279, 131] on p "¿Con qué frecuencia debo usarlo?" at bounding box center [299, 132] width 66 height 6
click at [458, 133] on icon at bounding box center [459, 132] width 4 height 4
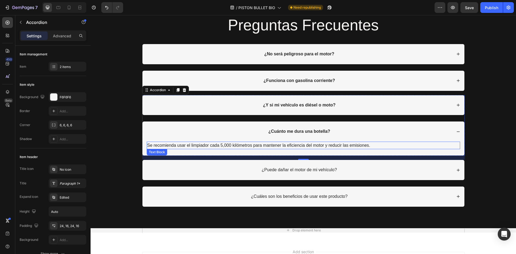
click at [315, 146] on p "Se recomienda usar el limpiador cada 5,000 kilómetros para mantener la eficienc…" at bounding box center [303, 145] width 312 height 6
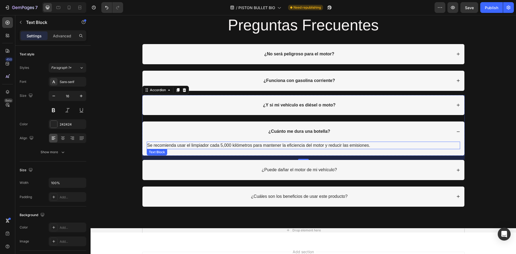
click at [315, 146] on p "Se recomienda usar el limpiador cada 5,000 kilómetros para mantener la eficienc…" at bounding box center [303, 145] width 312 height 6
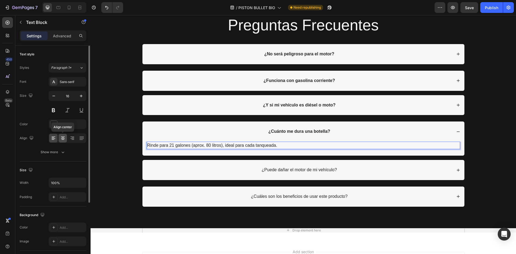
click at [62, 136] on icon at bounding box center [62, 138] width 5 height 5
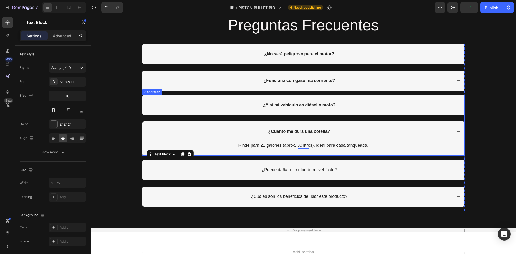
click at [457, 133] on icon at bounding box center [459, 132] width 4 height 4
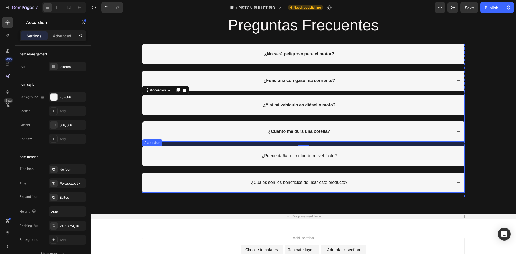
click at [457, 156] on icon at bounding box center [458, 156] width 3 height 3
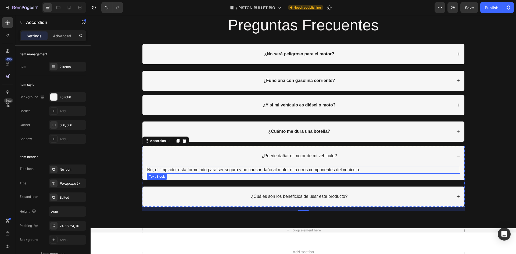
click at [170, 169] on p "No, el limpiador está formulado para ser seguro y no causar daño al motor ni a …" at bounding box center [303, 170] width 312 height 6
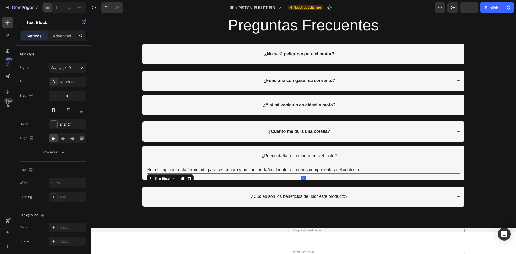
click at [175, 170] on p "No, el limpiador está formulado para ser seguro y no causar daño al motor ni a …" at bounding box center [303, 170] width 312 height 6
drag, startPoint x: 159, startPoint y: 169, endPoint x: 174, endPoint y: 171, distance: 15.1
click at [159, 169] on p "No, el Aditivo Piston Bullet Bio está formulado para ser seguro y no causar dañ…" at bounding box center [303, 170] width 312 height 6
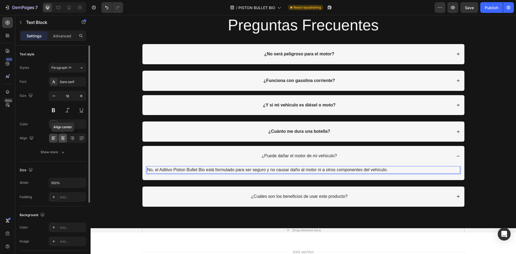
click at [65, 139] on icon at bounding box center [62, 138] width 5 height 5
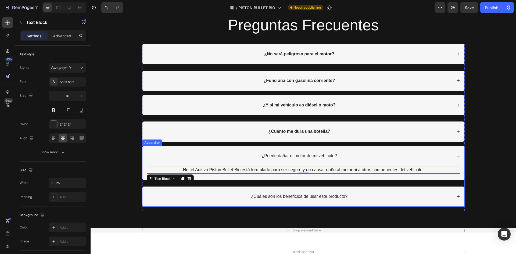
click at [276, 157] on p "¿Puede dañar el motor de mi vehículo?" at bounding box center [299, 156] width 75 height 6
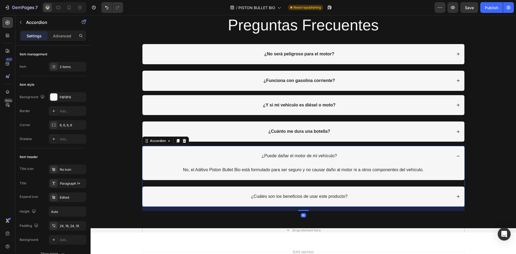
click at [286, 156] on p "¿Puede dañar el motor de mi vehículo?" at bounding box center [299, 156] width 75 height 6
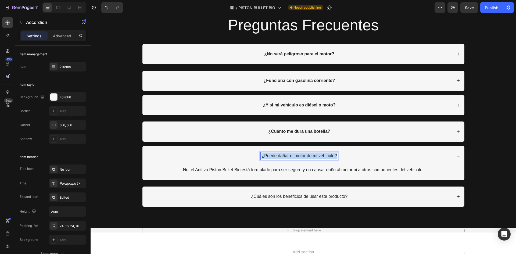
click at [286, 156] on p "¿Puede dañar el motor de mi vehículo?" at bounding box center [299, 156] width 75 height 6
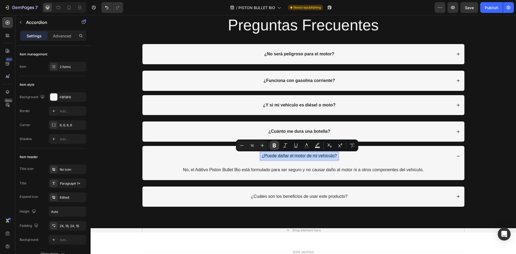
click at [277, 145] on button "Bold" at bounding box center [275, 146] width 10 height 10
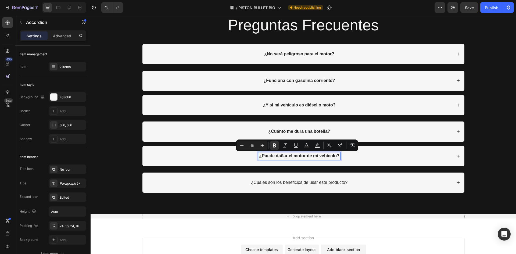
click at [336, 167] on p "No, el Aditivo Piston Bullet Bio está formulado para ser seguro y no causar dañ…" at bounding box center [303, 170] width 312 height 6
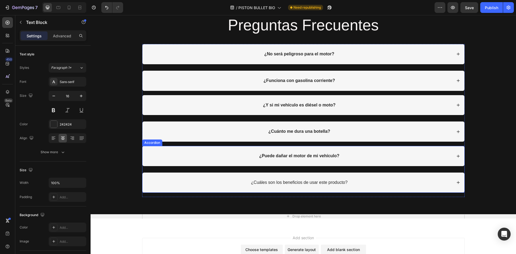
click at [332, 183] on p "¿Cuáles son los beneficios de usar este producto?" at bounding box center [299, 183] width 97 height 6
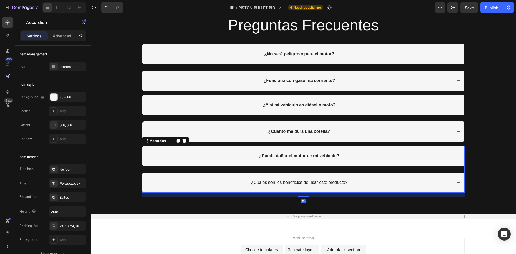
click at [459, 182] on div "¿Cuáles son los beneficios de usar este producto?" at bounding box center [303, 183] width 322 height 20
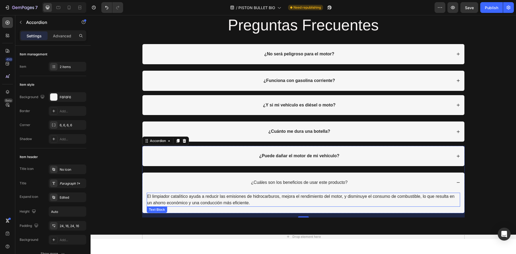
click at [221, 200] on p "El limpiador catalítico ayuda a reducir las emisiones de hidrocarburos, mejora …" at bounding box center [303, 199] width 312 height 13
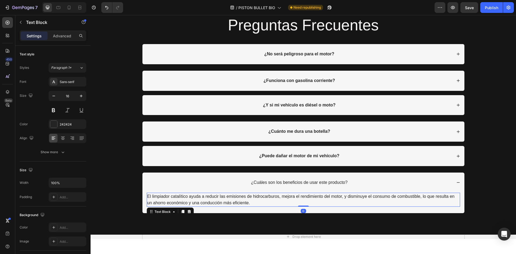
click at [258, 204] on p "El limpiador catalítico ayuda a reducir las emisiones de hidrocarburos, mejora …" at bounding box center [303, 199] width 312 height 13
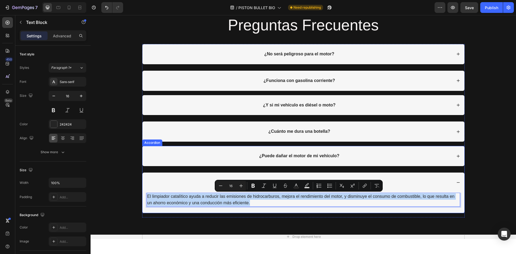
drag, startPoint x: 255, startPoint y: 201, endPoint x: 146, endPoint y: 193, distance: 110.0
click at [143, 192] on div "¿Cuáles son los beneficios de usar este producto? El limpiador catalítico ayuda…" at bounding box center [303, 193] width 322 height 41
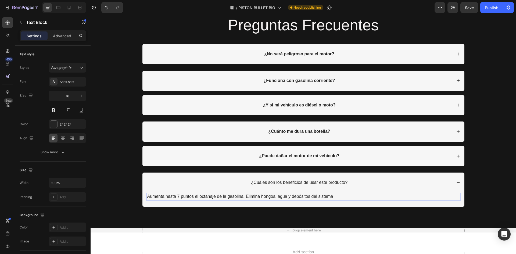
click at [246, 196] on p "Aumenta hasta 7 puntos el octanaje de la gasolina, Elimina hongos, agua y depós…" at bounding box center [303, 196] width 312 height 6
click at [352, 197] on p "Aumenta hasta 7 puntos el octanaje de la gasolina, elimina hongos, agua y depós…" at bounding box center [303, 196] width 312 height 6
click at [336, 197] on p "Aumenta hasta 7 puntos el octanaje de la gasolina, elimina hongos, agua y depós…" at bounding box center [303, 196] width 312 height 6
click at [420, 195] on p "Aumenta hasta 7 puntos el octanaje de la gasolina, elimina hongos, agua y depós…" at bounding box center [303, 196] width 312 height 6
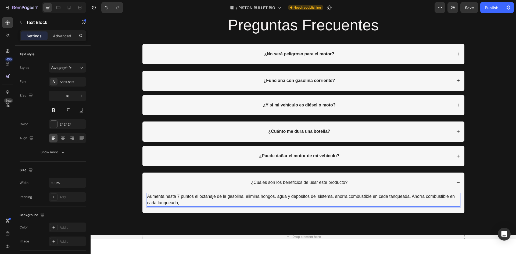
click at [194, 203] on p "Aumenta hasta 7 puntos el octanaje de la gasolina, elimina hongos, agua y depós…" at bounding box center [303, 199] width 312 height 13
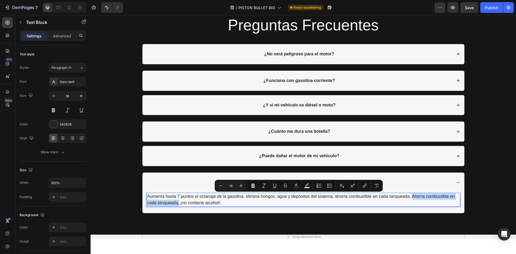
drag, startPoint x: 177, startPoint y: 203, endPoint x: 411, endPoint y: 197, distance: 233.4
click at [411, 197] on p "Aumenta hasta 7 puntos el octanaje de la gasolina, elimina hongos, agua y depós…" at bounding box center [303, 199] width 312 height 13
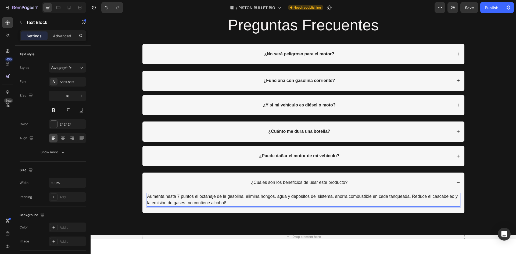
click at [413, 197] on p "Aumenta hasta 7 puntos el octanaje de la gasolina, elimina hongos, agua y depós…" at bounding box center [303, 199] width 312 height 13
click at [188, 198] on p "Aumenta hasta 7 puntos el octanaje de la gasolina, elimina hongos, agua y depós…" at bounding box center [303, 199] width 312 height 13
click at [208, 198] on p "Aumenta hasta 7 puntos el octanaje de la gasolina, elimina hongos, agua y depós…" at bounding box center [303, 199] width 312 height 13
click at [224, 203] on p "Aumenta hasta 7 puntos el octanaje de la gasolina, elimina hongos, agua y depós…" at bounding box center [303, 199] width 312 height 13
click at [91, 15] on lt-em "!" at bounding box center [91, 15] width 0 height 0
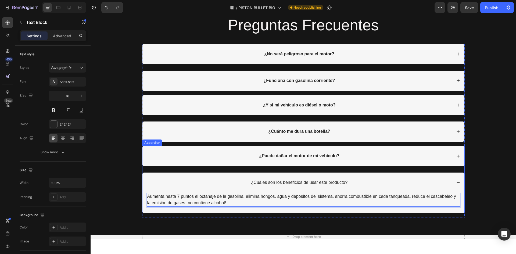
click at [279, 185] on p "¿Cuáles son los beneficios de usar este producto?" at bounding box center [299, 183] width 97 height 6
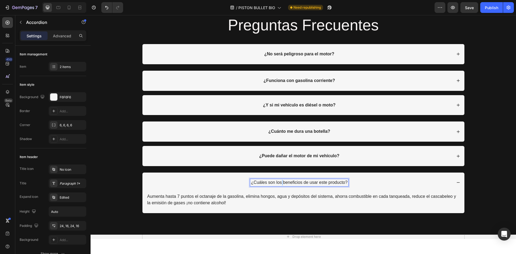
click at [280, 184] on p "¿Cuáles son los beneficios de usar este producto?" at bounding box center [299, 183] width 97 height 6
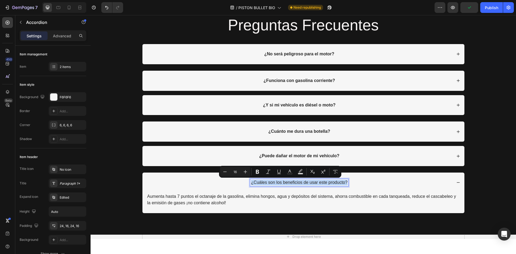
click at [280, 184] on p "¿Cuáles son los beneficios de usar este producto?" at bounding box center [299, 183] width 97 height 6
click at [272, 173] on button "Bold" at bounding box center [275, 172] width 10 height 10
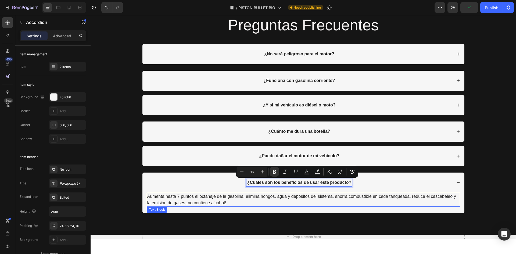
drag, startPoint x: 286, startPoint y: 203, endPoint x: 297, endPoint y: 198, distance: 12.6
click at [286, 203] on p "Aumenta hasta 7 puntos el octanaje de la gasolina, elimina hongos, agua y depós…" at bounding box center [303, 199] width 312 height 13
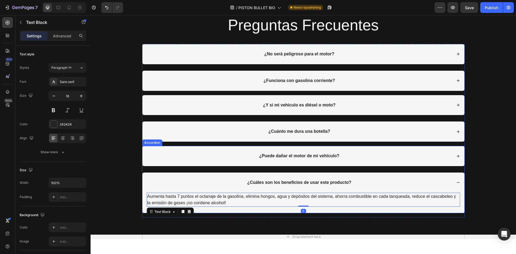
click at [457, 181] on icon at bounding box center [459, 183] width 4 height 4
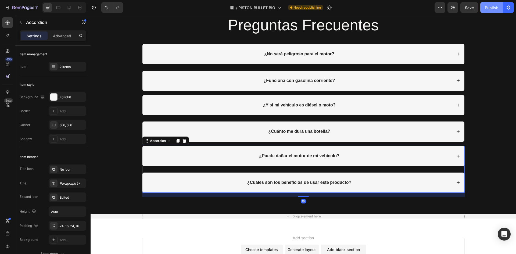
click at [484, 5] on button "Publish" at bounding box center [491, 7] width 23 height 11
click at [468, 6] on span "Save" at bounding box center [469, 7] width 9 height 5
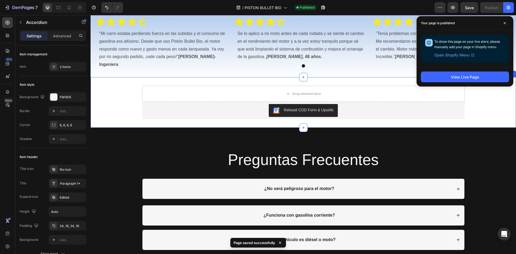
scroll to position [2103, 0]
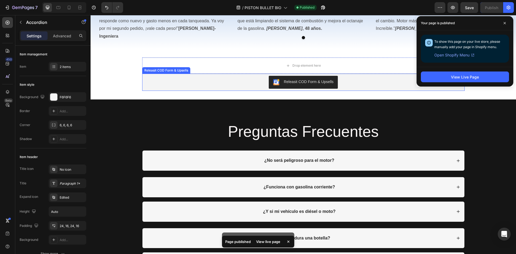
click at [341, 79] on div "Releasit COD Form & Upsells" at bounding box center [303, 82] width 318 height 13
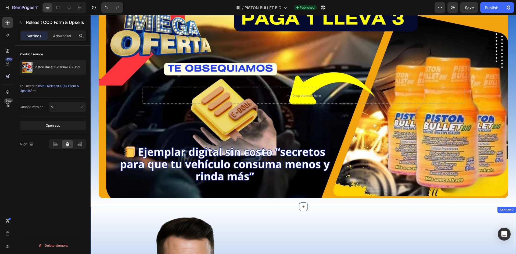
scroll to position [987, 0]
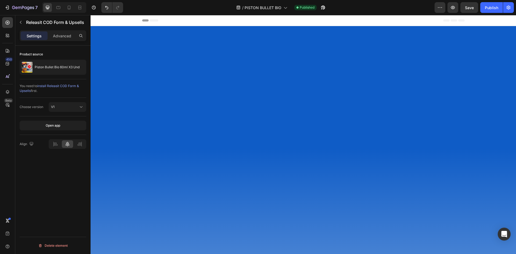
scroll to position [747, 0]
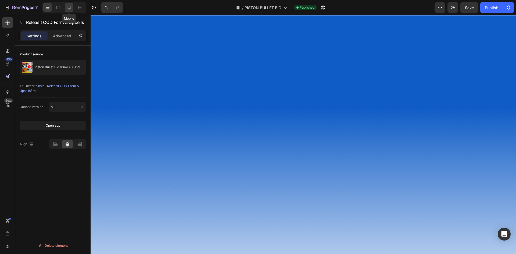
click at [67, 4] on div at bounding box center [69, 7] width 9 height 9
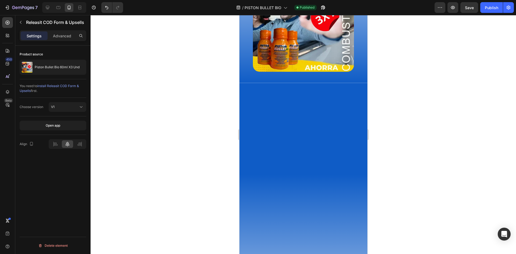
scroll to position [484, 0]
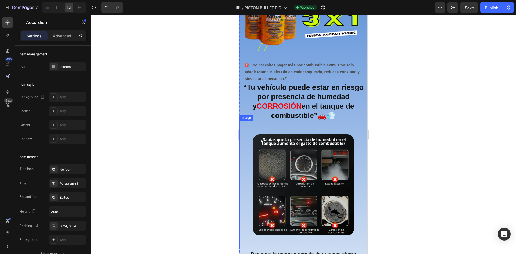
scroll to position [269, 0]
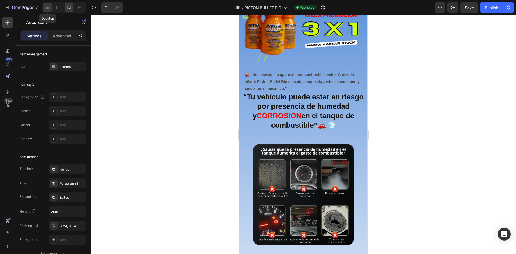
click at [48, 7] on icon at bounding box center [47, 7] width 5 height 5
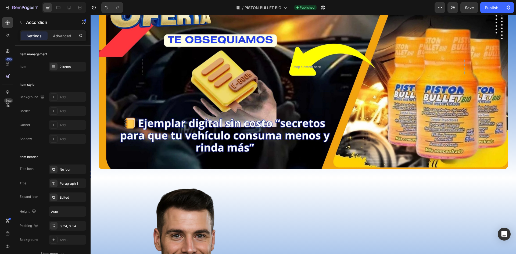
scroll to position [1056, 0]
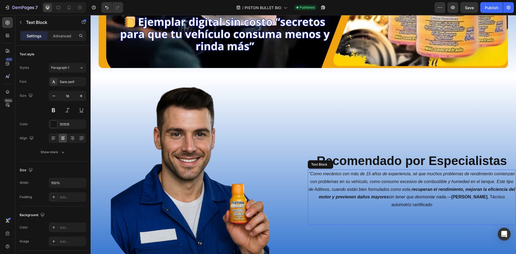
click at [372, 172] on icon ""Como mecánico con más de 15 años de experiencia, sé que muchos problemas de re…" at bounding box center [412, 186] width 207 height 28
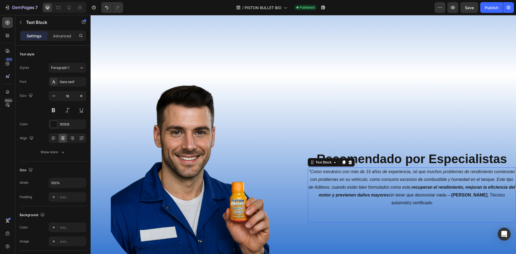
scroll to position [1137, 0]
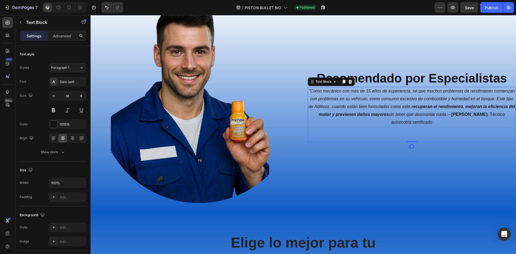
click at [422, 117] on p ""Como mecánico con más de 15 años de experiencia, sé que muchos problemas de re…" at bounding box center [412, 114] width 208 height 54
click at [452, 120] on p ""Como mecánico con más de 15 años de experiencia, sé que muchos problemas de re…" at bounding box center [412, 114] width 208 height 54
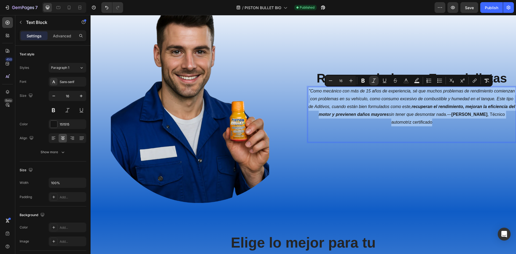
drag, startPoint x: 453, startPoint y: 122, endPoint x: 312, endPoint y: 87, distance: 145.1
click at [312, 87] on div ""Como mecánico con más de 15 años de experiencia, sé que muchos problemas de re…" at bounding box center [412, 114] width 209 height 55
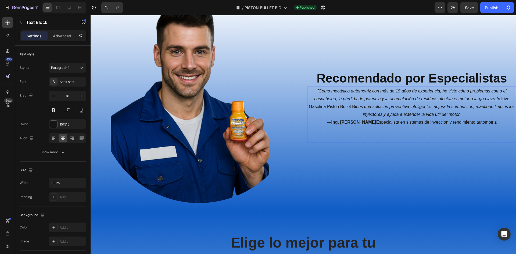
click at [374, 121] on p "— Ing. Andrés Rodríguez Especialista en sistemas de inyección y rendimiento aut…" at bounding box center [412, 130] width 208 height 23
click at [362, 91] on icon ""Como mecánico automotriz con más de 15 años de experiencia, he visto cómo prob…" at bounding box center [410, 95] width 192 height 12
click at [462, 91] on icon ""Como mecánico automotriz con más de 15 años de experiencia, he visto cómo prob…" at bounding box center [410, 95] width 192 height 12
click at [371, 108] on icon "es una solución preventiva inteligente: mejora la combustión, mantiene limpios …" at bounding box center [436, 110] width 156 height 12
drag, startPoint x: 497, startPoint y: 8, endPoint x: 468, endPoint y: 7, distance: 28.3
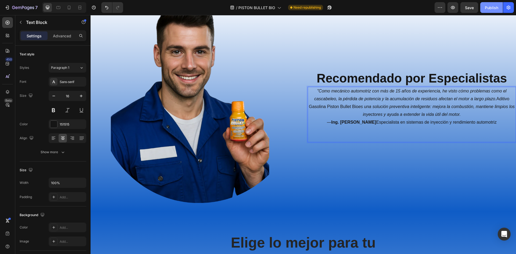
click at [496, 8] on div "Publish" at bounding box center [491, 8] width 13 height 6
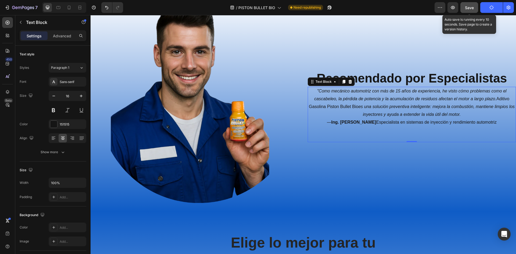
click at [468, 7] on span "Save" at bounding box center [469, 7] width 9 height 5
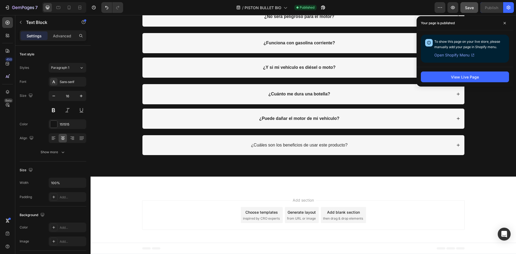
scroll to position [2212, 0]
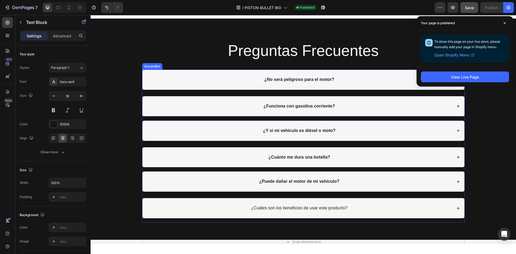
click at [293, 80] on strong "¿No será peligroso para el motor?" at bounding box center [299, 79] width 70 height 5
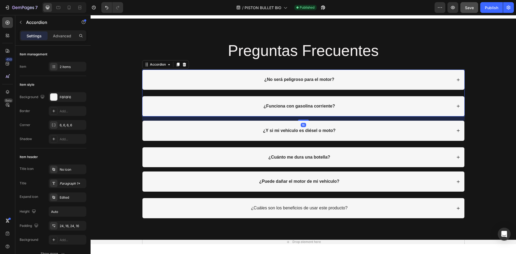
click at [296, 80] on strong "¿No será peligroso para el motor?" at bounding box center [299, 79] width 70 height 5
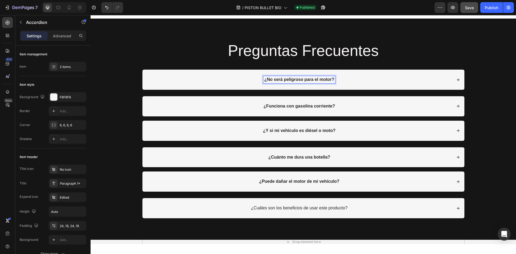
click at [296, 80] on strong "¿No será peligroso para el motor?" at bounding box center [299, 79] width 70 height 5
click at [458, 79] on icon at bounding box center [459, 80] width 4 height 4
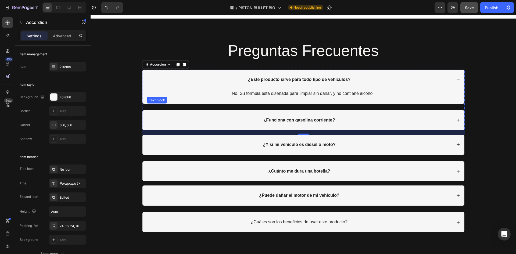
click at [312, 89] on div "¿Este producto sirve para todo tipo de vehículos?" at bounding box center [303, 80] width 322 height 20
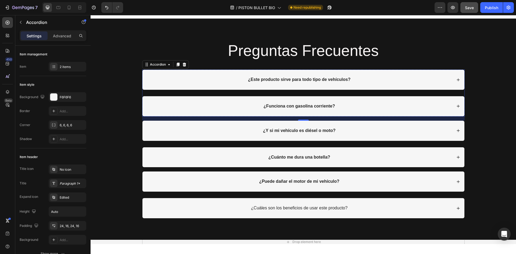
click at [315, 93] on div "¿Este producto sirve para todo tipo de vehículos? No. Su fórmula está diseñada …" at bounding box center [303, 93] width 323 height 47
click at [458, 80] on div "¿Este producto sirve para todo tipo de vehículos?" at bounding box center [303, 80] width 322 height 20
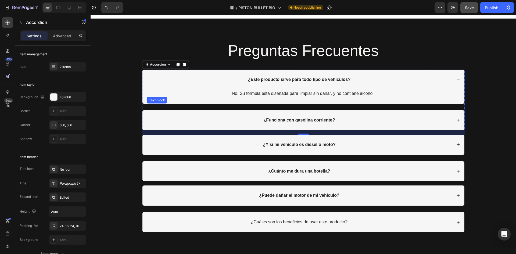
click at [351, 92] on p "No. Su fórmula está diseñada para limpiar sin dañar, y no contiene alcohol." at bounding box center [303, 93] width 312 height 6
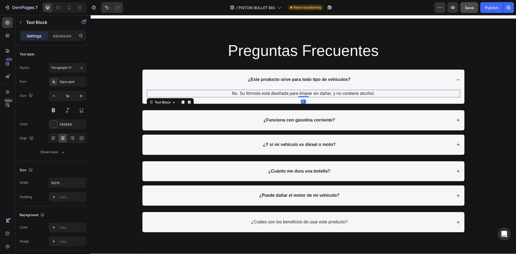
click at [351, 92] on p "No. Su fórmula está diseñada para limpiar sin dañar, y no contiene alcohol." at bounding box center [303, 93] width 312 height 6
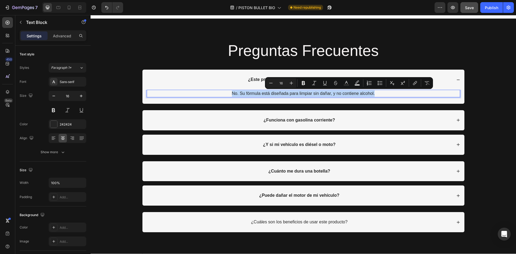
click at [351, 92] on p "No. Su fórmula está diseñada para limpiar sin dañar, y no contiene alcohol." at bounding box center [303, 93] width 312 height 6
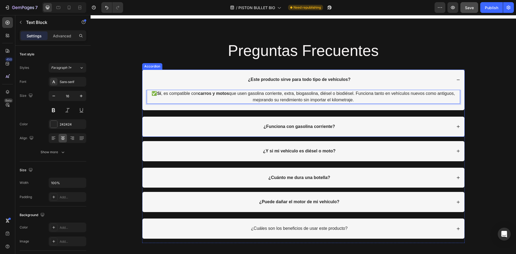
click at [294, 126] on strong "¿Funciona con gasolina corriente?" at bounding box center [300, 126] width 72 height 5
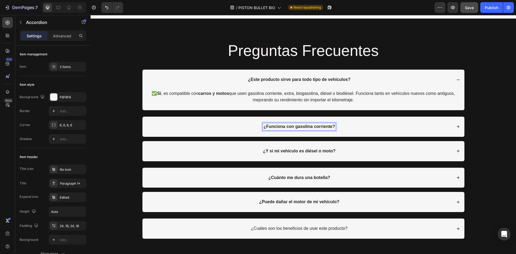
click at [294, 126] on strong "¿Funciona con gasolina corriente?" at bounding box center [300, 126] width 72 height 5
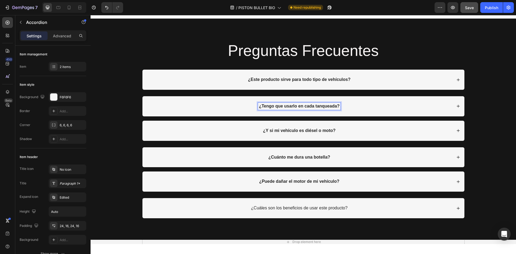
click at [457, 104] on div "¿Tengo que usarlo en cada tanqueada?" at bounding box center [303, 106] width 322 height 20
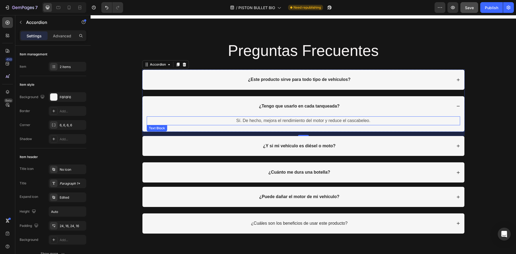
click at [307, 117] on p "Sí. De hecho, mejora el rendimiento del motor y reduce el cascabeleo." at bounding box center [303, 121] width 312 height 8
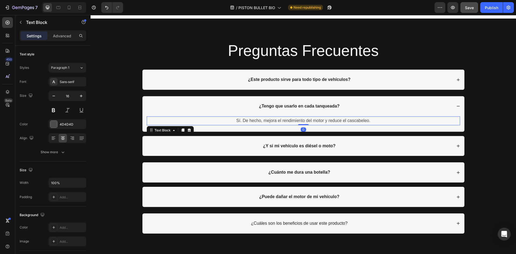
click at [306, 119] on p "Sí. De hecho, mejora el rendimiento del motor y reduce el cascabeleo." at bounding box center [303, 121] width 312 height 8
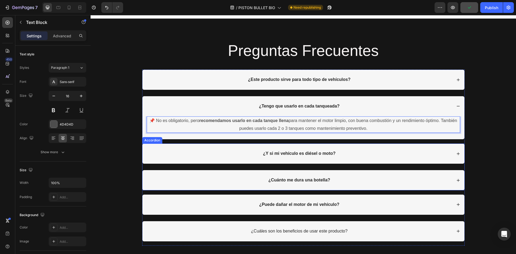
click at [288, 152] on strong "¿Y si mi vehículo es diésel o moto?" at bounding box center [299, 153] width 73 height 5
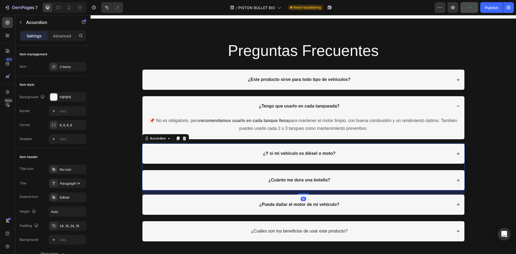
click at [291, 154] on strong "¿Y si mi vehículo es diésel o moto?" at bounding box center [299, 153] width 73 height 5
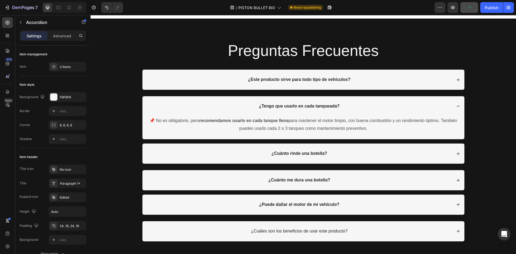
click at [458, 154] on div "¿Cuánto rinde una botella?" at bounding box center [303, 154] width 322 height 20
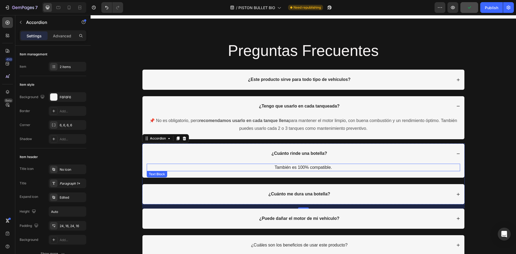
click at [322, 167] on p "También es 100% compatible." at bounding box center [303, 167] width 312 height 6
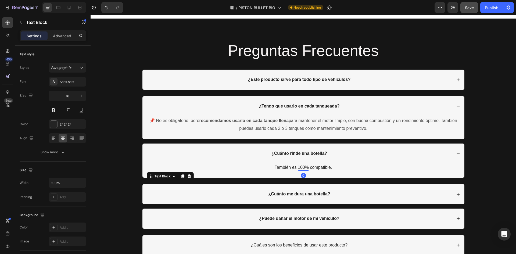
click at [322, 167] on p "También es 100% compatible." at bounding box center [303, 167] width 312 height 6
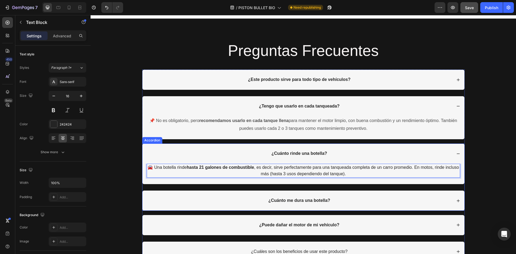
click at [299, 201] on strong "¿Cuánto me dura una botella?" at bounding box center [299, 200] width 62 height 5
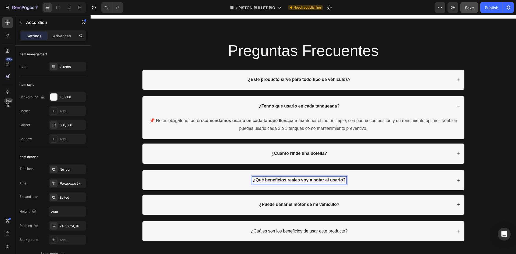
drag, startPoint x: 457, startPoint y: 180, endPoint x: 454, endPoint y: 181, distance: 3.0
click at [457, 180] on icon at bounding box center [458, 180] width 3 height 3
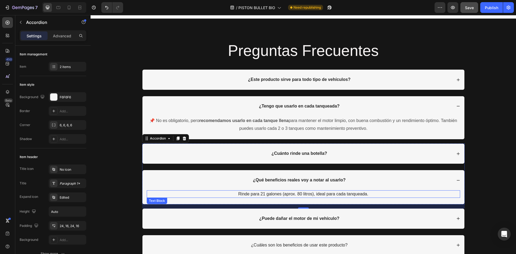
click at [321, 195] on p "Rinde para 21 galones (aprox. 80 litros), ideal para cada tanqueada." at bounding box center [303, 194] width 312 height 6
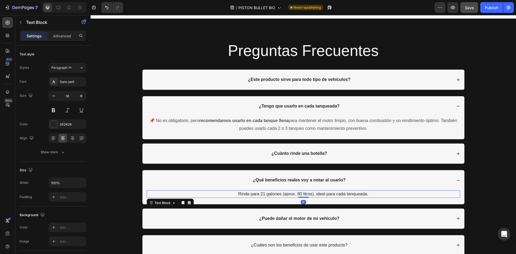
click at [324, 194] on p "Rinde para 21 galones (aprox. 80 litros), ideal para cada tanqueada." at bounding box center [303, 194] width 312 height 6
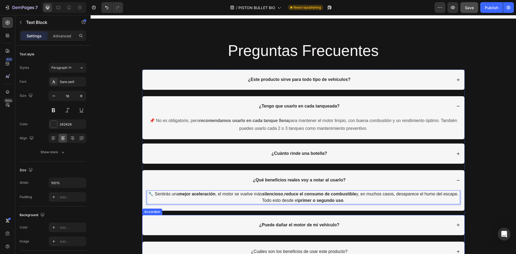
click at [291, 223] on strong "¿Puede dañar el motor de mi vehículo?" at bounding box center [299, 225] width 80 height 5
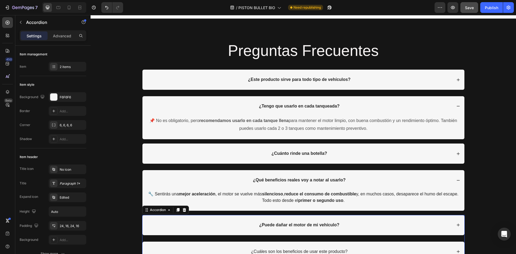
click at [293, 226] on strong "¿Puede dañar el motor de mi vehículo?" at bounding box center [299, 225] width 80 height 5
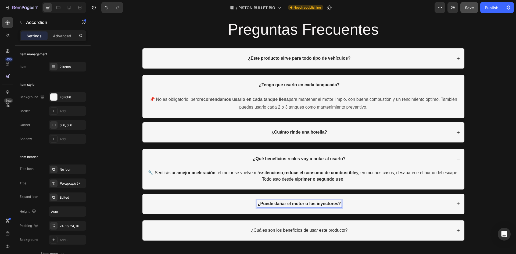
scroll to position [2266, 0]
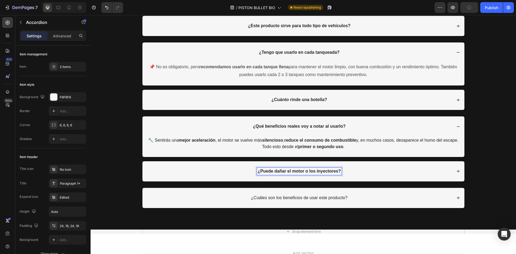
click at [457, 170] on icon at bounding box center [459, 171] width 4 height 4
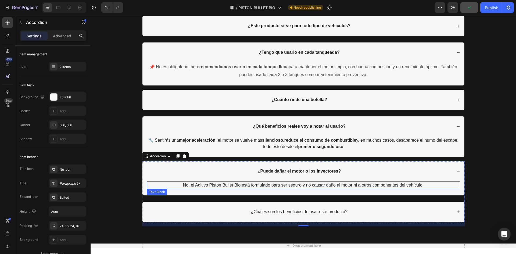
click at [321, 187] on p "No, el Aditivo Piston Bullet Bio está formulado para ser seguro y no causar dañ…" at bounding box center [303, 185] width 312 height 6
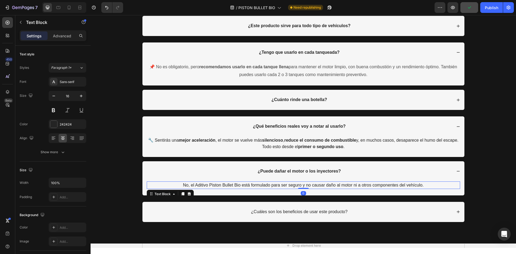
click at [322, 187] on p "No, el Aditivo Piston Bullet Bio está formulado para ser seguro y no causar dañ…" at bounding box center [303, 185] width 312 height 6
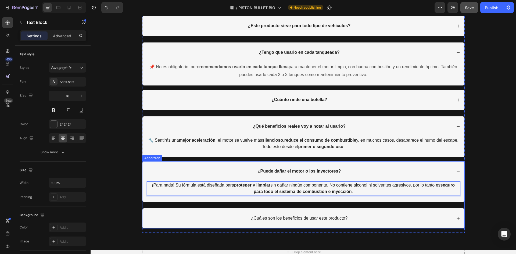
click at [271, 218] on p "¿Cuáles son los beneficios de usar este producto?" at bounding box center [299, 219] width 97 height 6
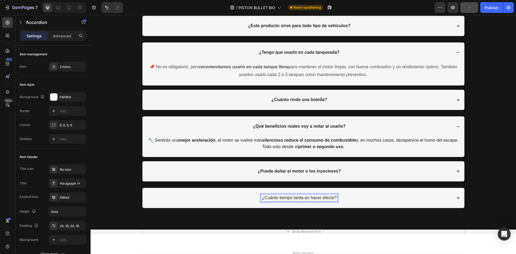
click at [285, 212] on div "¿Este producto sirve para todo tipo de vehículos? ¿Tengo que usarlo en cada tan…" at bounding box center [303, 114] width 323 height 196
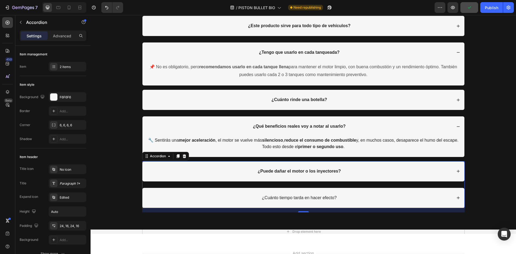
click at [295, 198] on p "¿Cuánto tiempo tarda en hacer efecto?" at bounding box center [299, 198] width 75 height 6
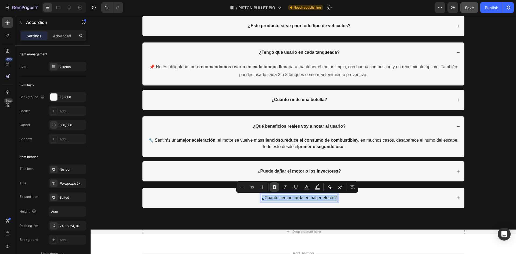
click at [277, 188] on icon "Editor contextual toolbar" at bounding box center [274, 186] width 5 height 5
click at [457, 198] on icon at bounding box center [459, 198] width 4 height 4
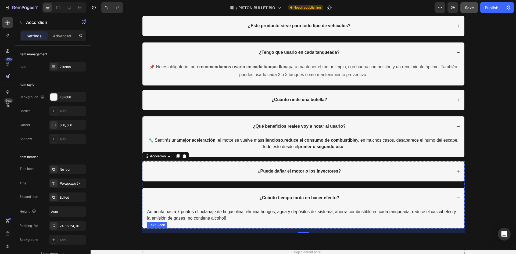
click at [318, 213] on p "Aumenta hasta 7 puntos el octanaje de la gasolina, elimina hongos, agua y depós…" at bounding box center [303, 215] width 312 height 13
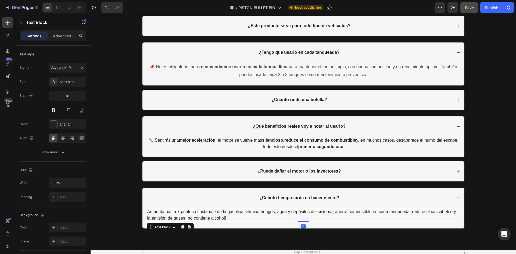
click at [303, 212] on p "Aumenta hasta 7 puntos el octanaje de la gasolina, elimina hongos, agua y depós…" at bounding box center [303, 215] width 312 height 13
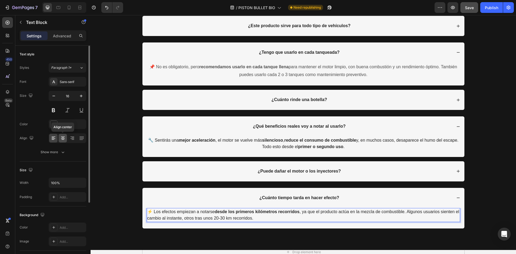
click at [61, 136] on icon at bounding box center [62, 138] width 5 height 5
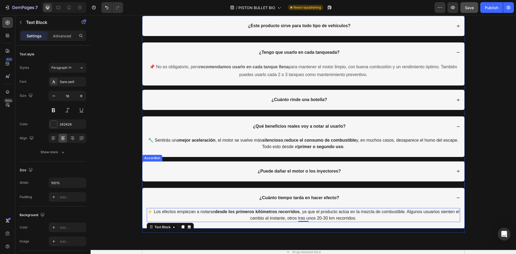
click at [458, 197] on div "¿Cuánto tiempo tarda en hacer efecto?" at bounding box center [303, 198] width 322 height 20
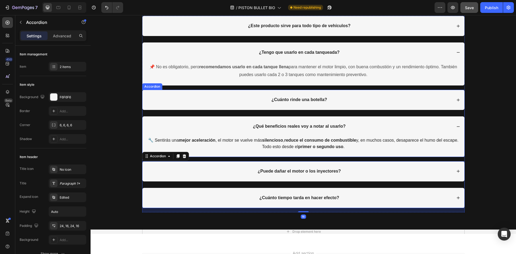
click at [459, 126] on div "¿Qué beneficios reales voy a notar al usarlo?" at bounding box center [303, 126] width 322 height 20
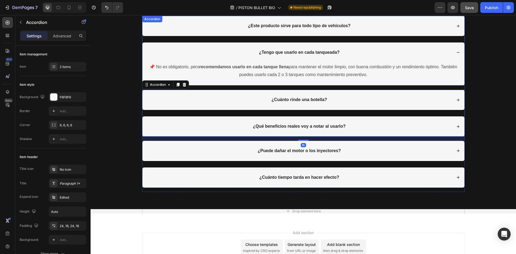
click at [458, 52] on div "¿Tengo que usarlo en cada tanqueada?" at bounding box center [303, 52] width 322 height 20
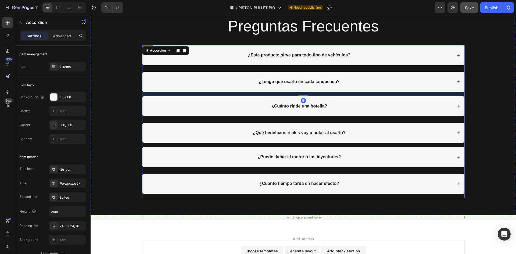
scroll to position [2212, 0]
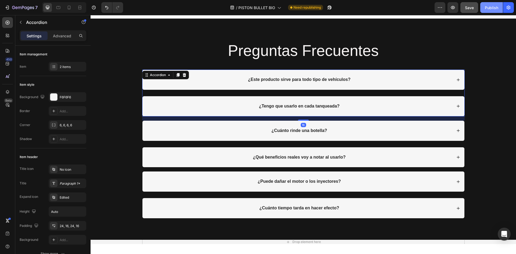
click at [488, 9] on div "Publish" at bounding box center [491, 8] width 13 height 6
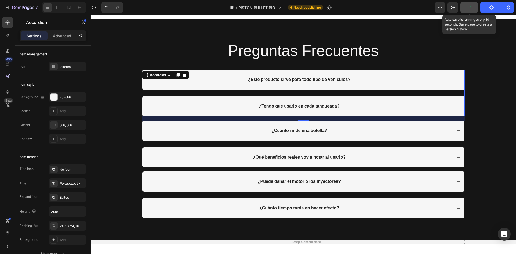
click at [468, 9] on icon "button" at bounding box center [469, 7] width 5 height 5
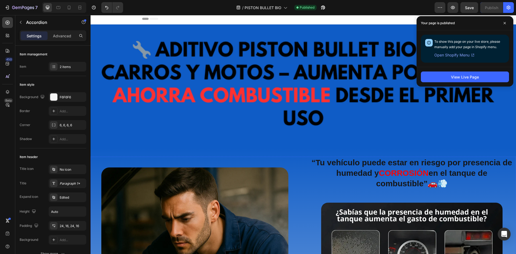
scroll to position [0, 0]
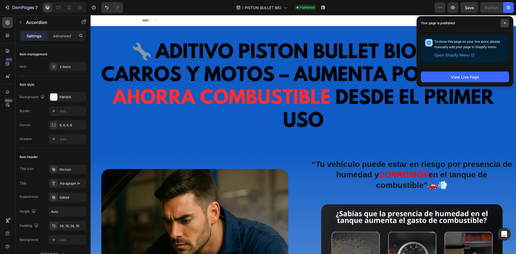
click at [506, 22] on span at bounding box center [505, 23] width 9 height 9
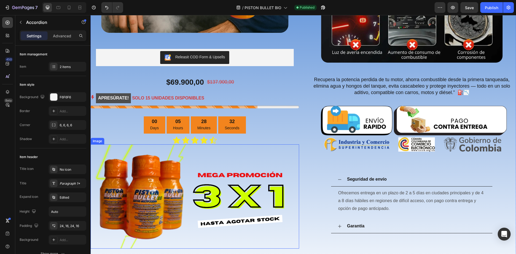
scroll to position [242, 0]
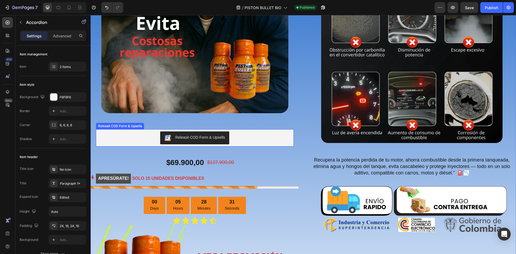
click at [248, 134] on div "Releasit COD Form & Upsells" at bounding box center [195, 137] width 194 height 13
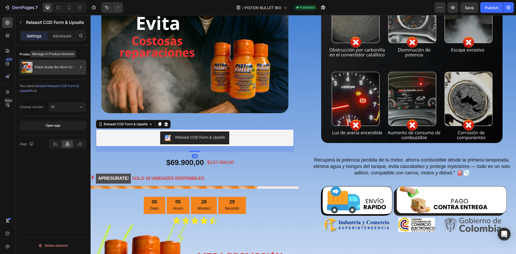
click at [70, 66] on p "Piston Bullet Bio 60ml X3 Und" at bounding box center [57, 67] width 45 height 4
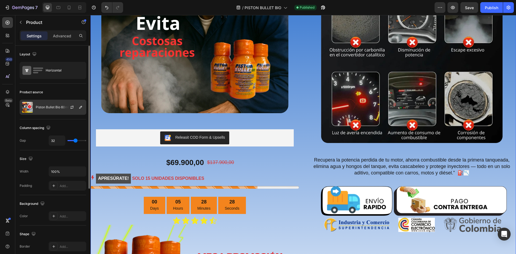
click at [61, 108] on p "Piston Bullet Bio 60ml X3 Und" at bounding box center [58, 107] width 45 height 4
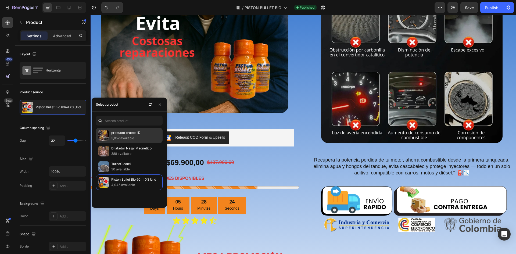
click at [132, 136] on p "3,852 available" at bounding box center [135, 138] width 49 height 5
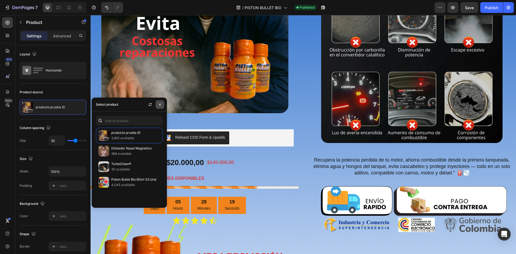
click at [161, 105] on icon "button" at bounding box center [160, 104] width 2 height 2
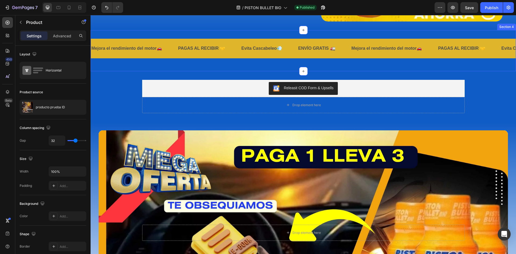
scroll to position [833, 0]
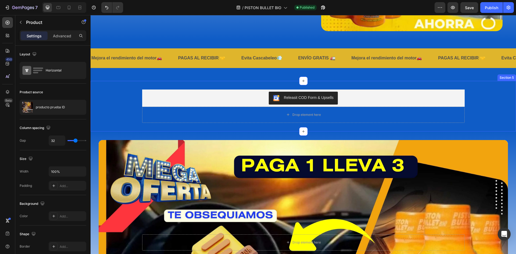
click at [344, 131] on div "Releasit COD Form & Upsells Releasit COD Form & Upsells Drop element here Produ…" at bounding box center [304, 106] width 426 height 51
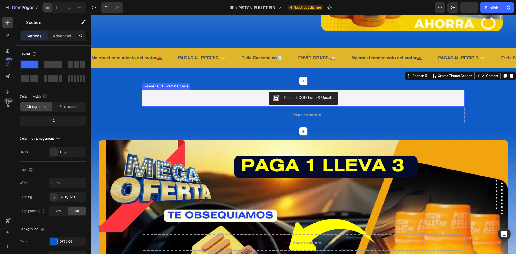
click at [295, 101] on div "Releasit COD Form & Upsells" at bounding box center [309, 98] width 50 height 6
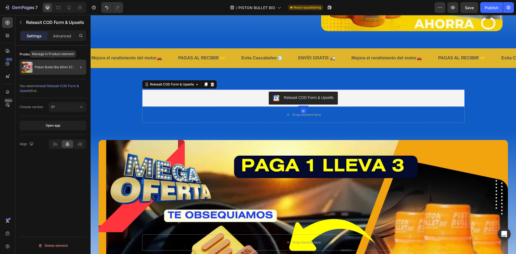
click at [63, 67] on p "Piston Bullet Bio 60ml X3 Und" at bounding box center [57, 67] width 45 height 4
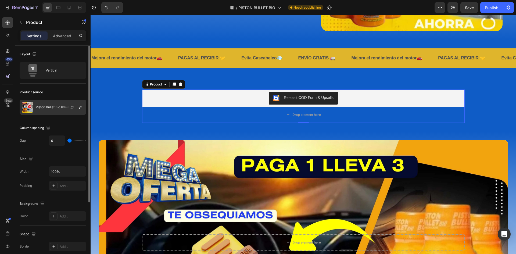
click at [45, 107] on p "Piston Bullet Bio 60ml X3 Und" at bounding box center [58, 107] width 45 height 4
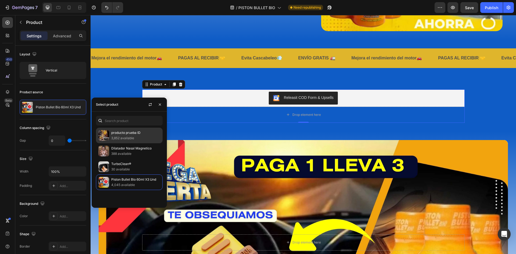
click at [132, 137] on p "3,852 available" at bounding box center [135, 138] width 49 height 5
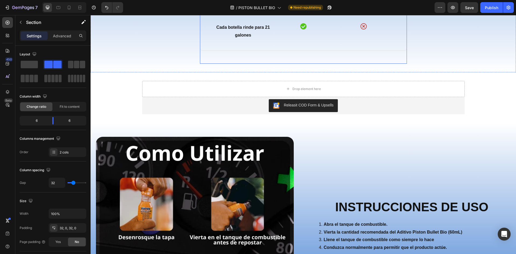
scroll to position [1694, 0]
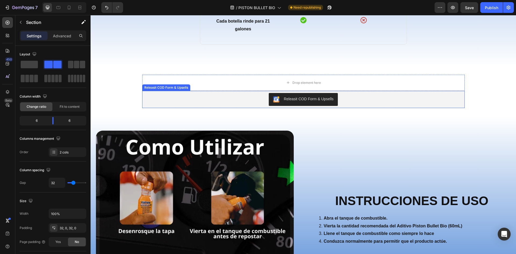
click at [361, 106] on div "Releasit COD Form & Upsells" at bounding box center [303, 99] width 318 height 13
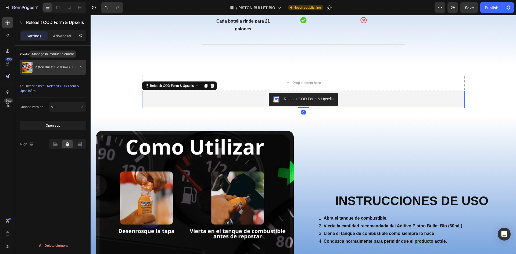
click at [57, 69] on div "Piston Bullet Bio 60ml X3 Und" at bounding box center [53, 67] width 67 height 15
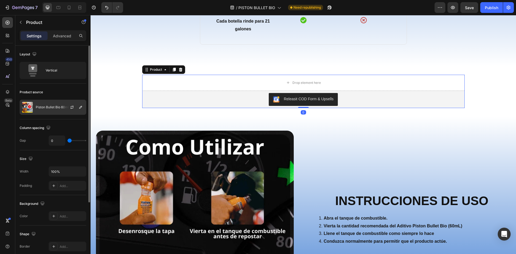
click at [62, 109] on div "Piston Bullet Bio 60ml X3 Und" at bounding box center [53, 107] width 67 height 15
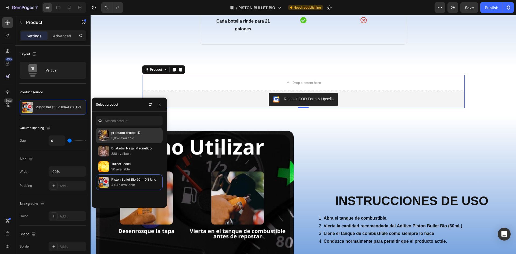
click at [120, 136] on p "3,852 available" at bounding box center [135, 138] width 49 height 5
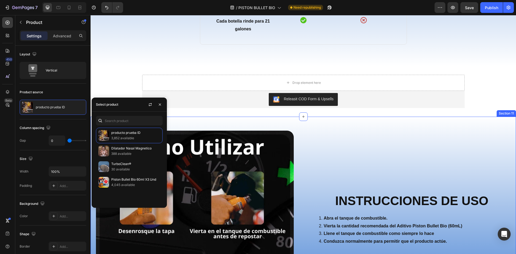
click at [400, 181] on div "INSTRUCCIONES DE USO Heading Abra el tanque de combustible. Vierta la cantidad …" at bounding box center [412, 239] width 209 height 229
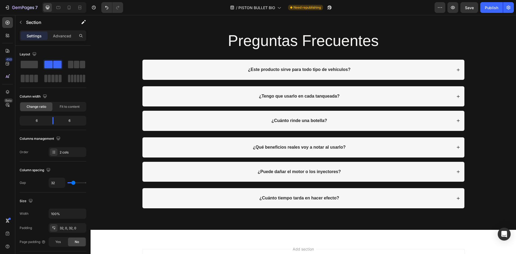
scroll to position [2205, 0]
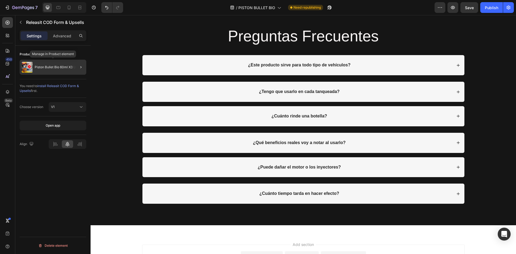
click at [40, 62] on div "Piston Bullet Bio 60ml X3 Und" at bounding box center [53, 67] width 67 height 15
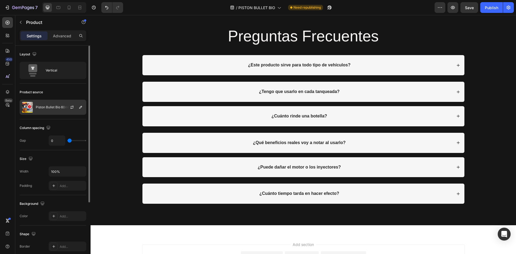
click at [49, 104] on div "Piston Bullet Bio 60ml X3 Und" at bounding box center [53, 107] width 67 height 15
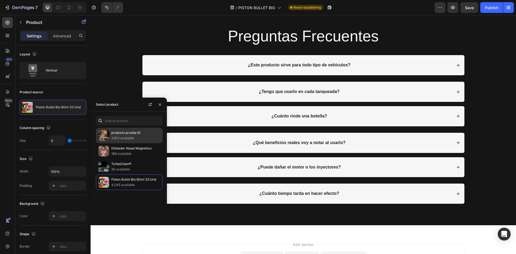
click at [126, 138] on p "3,852 available" at bounding box center [135, 138] width 49 height 5
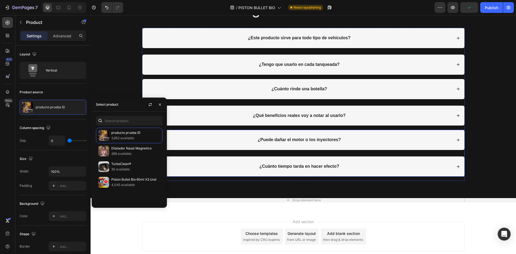
scroll to position [2383, 0]
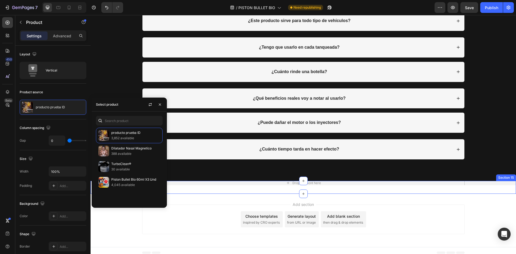
click at [476, 187] on div "Drop element here Hero Banner Section 15" at bounding box center [304, 187] width 426 height 13
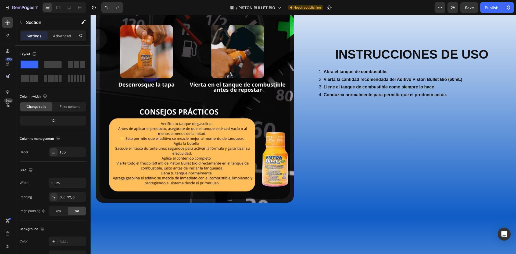
scroll to position [1657, 0]
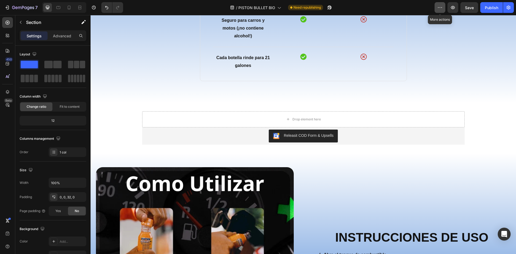
click at [444, 10] on button "button" at bounding box center [440, 7] width 11 height 11
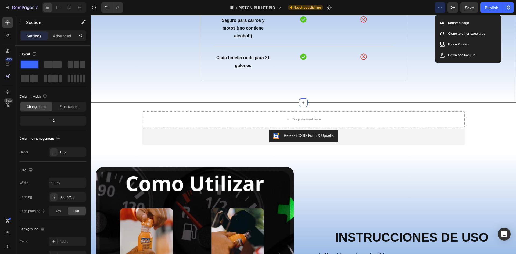
click at [23, 22] on icon "button" at bounding box center [21, 22] width 4 height 4
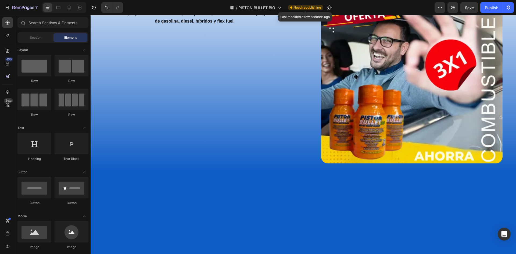
scroll to position [528, 0]
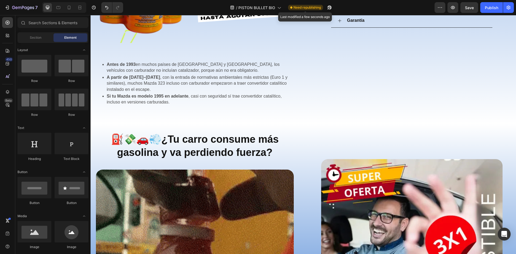
click at [295, 6] on span "Need republishing" at bounding box center [307, 7] width 27 height 5
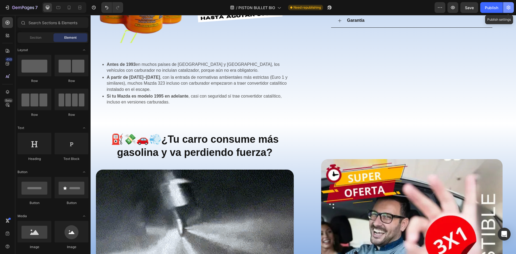
click at [509, 9] on icon "button" at bounding box center [508, 7] width 5 height 5
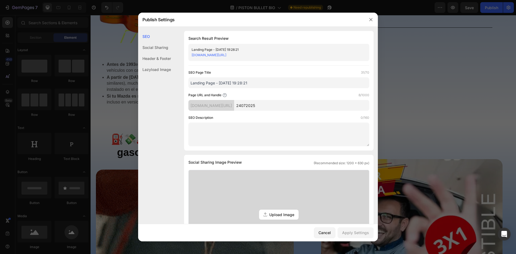
drag, startPoint x: 281, startPoint y: 106, endPoint x: 249, endPoint y: 106, distance: 31.7
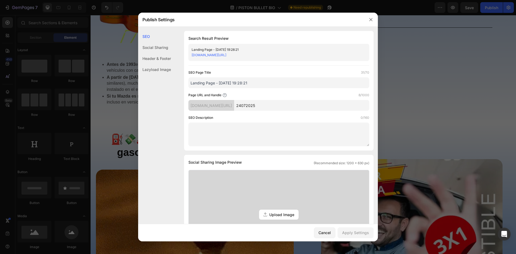
click at [249, 106] on div "i0ntqc-89.myshopify.com/pages/ 24072025" at bounding box center [278, 105] width 181 height 11
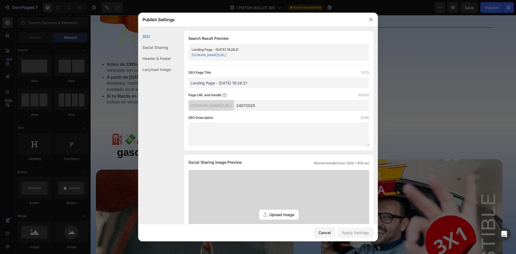
click at [164, 64] on div "Header & Footer" at bounding box center [154, 69] width 33 height 11
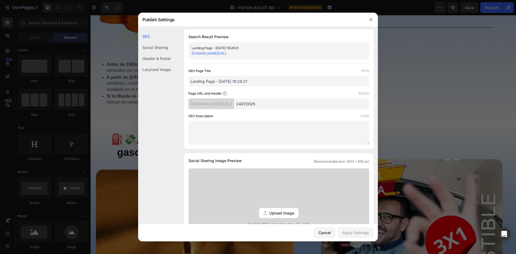
scroll to position [0, 0]
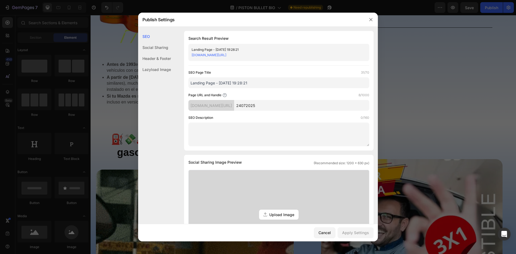
drag, startPoint x: 286, startPoint y: 108, endPoint x: 245, endPoint y: 106, distance: 41.2
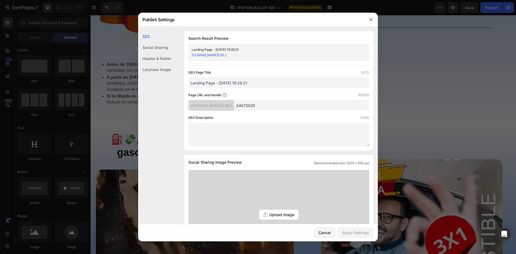
click at [246, 106] on div "i0ntqc-89.myshopify.com/pages/ 24072025" at bounding box center [278, 105] width 181 height 11
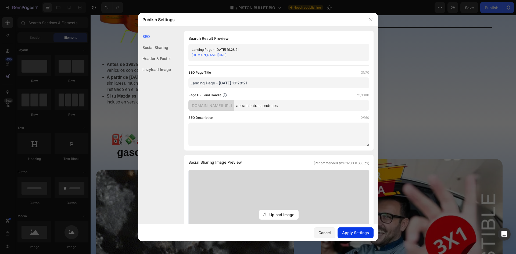
click at [359, 234] on div "Apply Settings" at bounding box center [355, 233] width 27 height 6
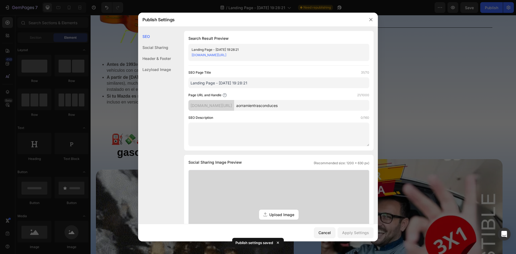
click at [257, 106] on input "aorramientrasconduces" at bounding box center [301, 105] width 135 height 11
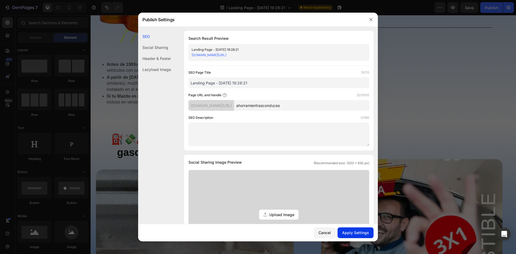
type input "ahorramientrasconduces"
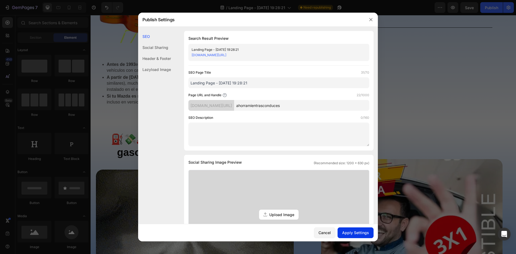
click at [366, 230] on div "Apply Settings" at bounding box center [355, 233] width 27 height 6
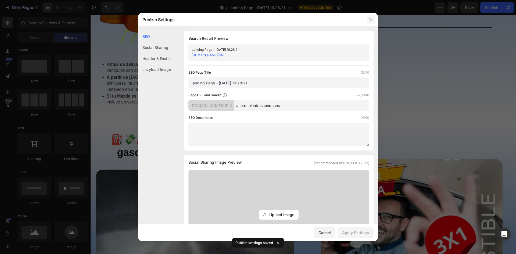
click at [369, 20] on icon "button" at bounding box center [371, 19] width 4 height 4
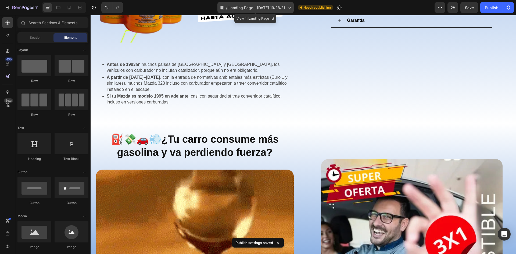
click at [285, 7] on div "/ Landing Page - Jun 14, 19:28:21" at bounding box center [255, 7] width 76 height 11
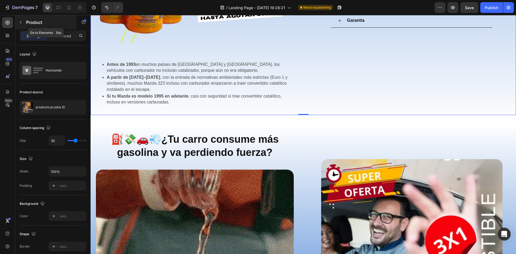
click at [18, 18] on button "button" at bounding box center [20, 22] width 9 height 9
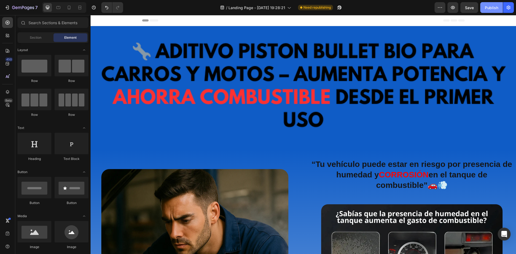
click at [493, 5] on div "Publish" at bounding box center [491, 8] width 13 height 6
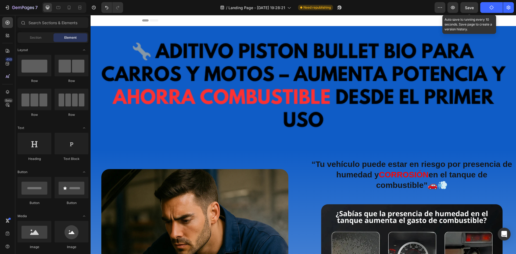
click at [466, 6] on span "Save" at bounding box center [469, 7] width 9 height 5
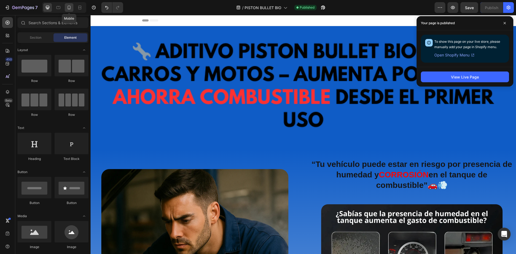
click at [68, 7] on icon at bounding box center [69, 8] width 3 height 4
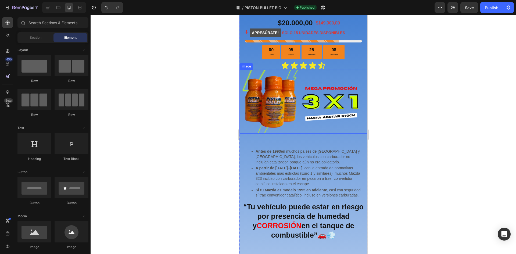
scroll to position [269, 0]
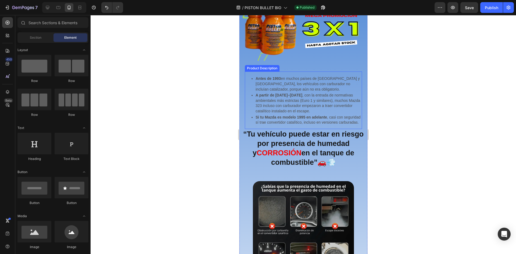
click at [302, 96] on p "A partir de [DATE]–[DATE] , con la entrada de normativas ambientales más estric…" at bounding box center [308, 103] width 106 height 21
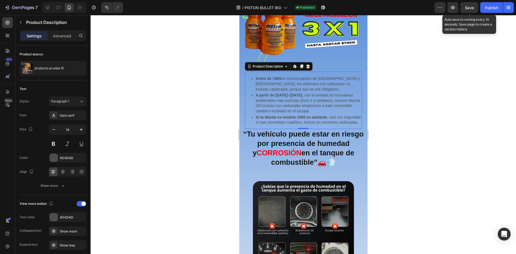
click at [473, 9] on span "Save" at bounding box center [469, 7] width 9 height 5
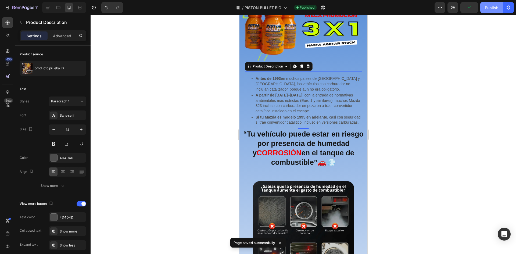
click at [486, 9] on div "Publish" at bounding box center [491, 8] width 13 height 6
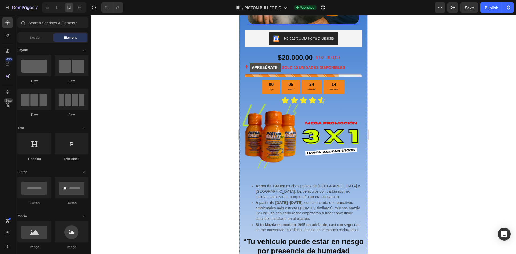
scroll to position [242, 0]
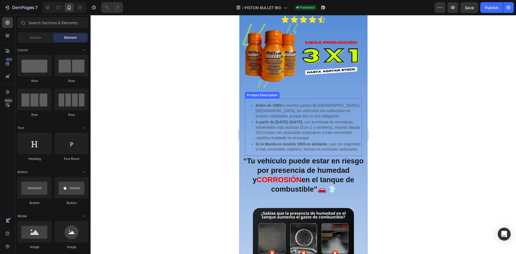
click at [293, 121] on p "A partir de 1993–1994 , con la entrada de normativas ambientales más estrictas …" at bounding box center [308, 130] width 106 height 21
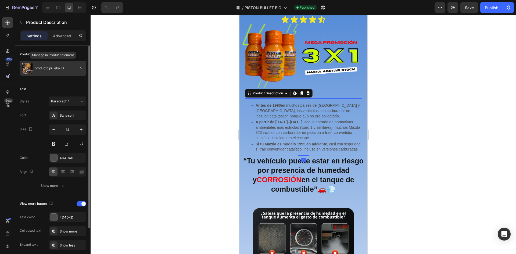
click at [49, 69] on p "producto prueba ID" at bounding box center [49, 68] width 29 height 4
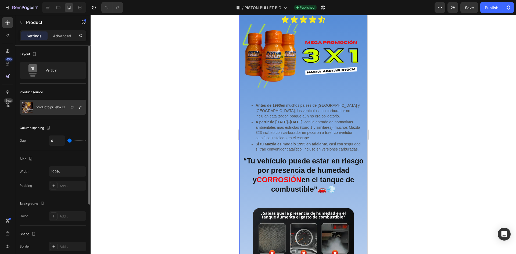
click at [52, 108] on p "producto prueba ID" at bounding box center [50, 107] width 29 height 4
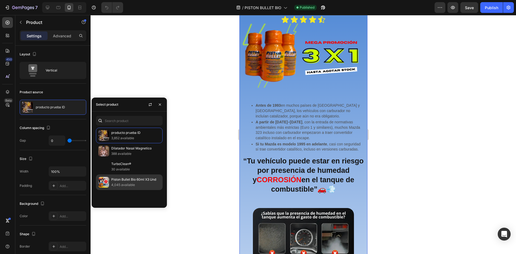
click at [116, 179] on p "Piston Bullet Bio 60ml X3 Und" at bounding box center [135, 179] width 49 height 5
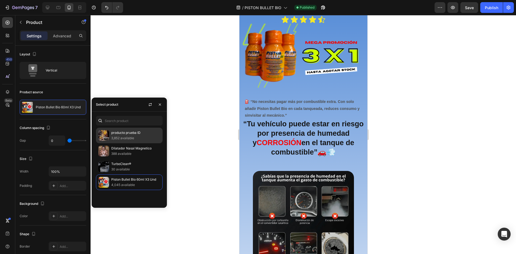
click at [119, 133] on p "producto prueba ID" at bounding box center [135, 132] width 49 height 5
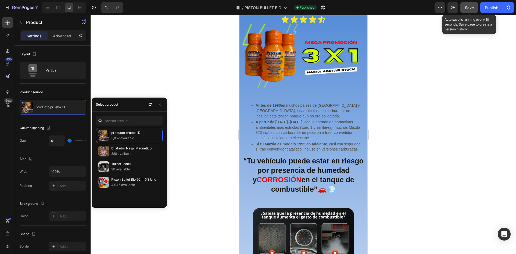
click at [470, 9] on span "Save" at bounding box center [469, 7] width 9 height 5
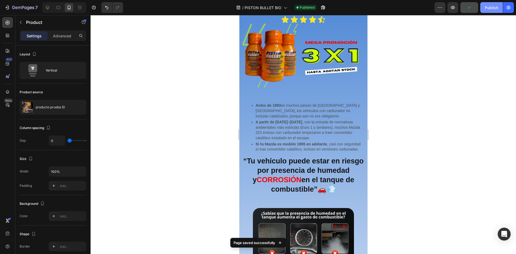
click at [485, 8] on div "Publish" at bounding box center [491, 8] width 13 height 6
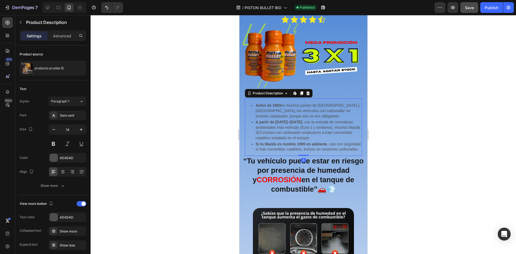
click at [294, 123] on p "A partir de 1993–1994 , con la entrada de normativas ambientales más estrictas …" at bounding box center [308, 130] width 106 height 21
click at [281, 91] on div "Product Description" at bounding box center [267, 93] width 33 height 5
click at [294, 91] on icon at bounding box center [294, 92] width 2 height 3
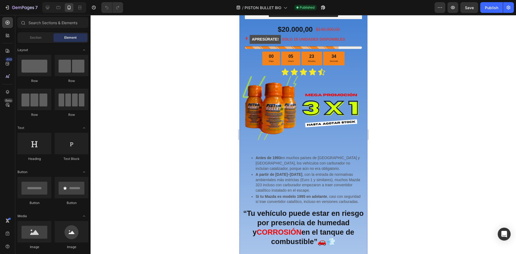
scroll to position [242, 0]
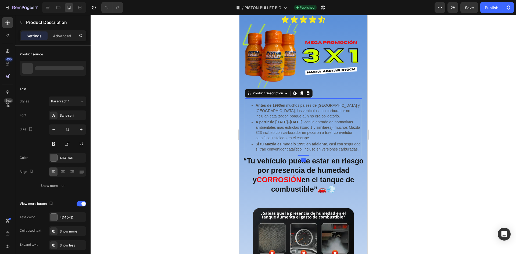
click at [282, 126] on p "A partir de [DATE]–[DATE] , con la entrada de normativas ambientales más estric…" at bounding box center [308, 130] width 106 height 21
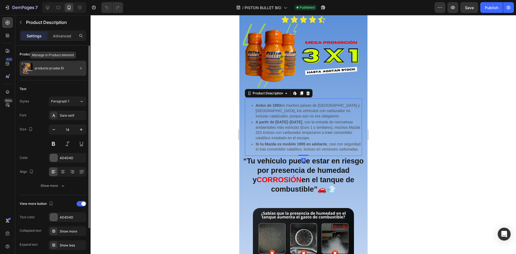
click at [49, 71] on div "producto prueba ID" at bounding box center [53, 68] width 67 height 15
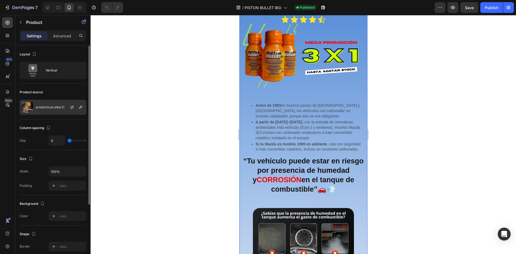
click at [52, 109] on div "producto prueba ID" at bounding box center [53, 107] width 67 height 15
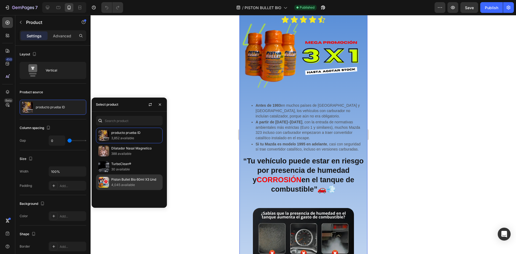
click at [121, 179] on p "Piston Bullet Bio 60ml X3 Und" at bounding box center [135, 179] width 49 height 5
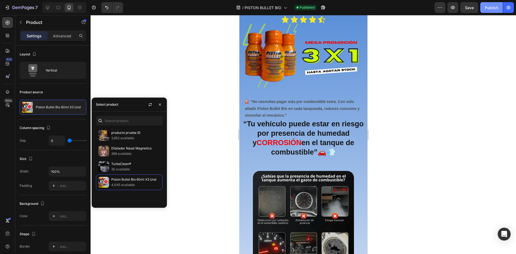
drag, startPoint x: 483, startPoint y: 9, endPoint x: 476, endPoint y: 9, distance: 6.5
click at [483, 9] on button "Publish" at bounding box center [491, 7] width 23 height 11
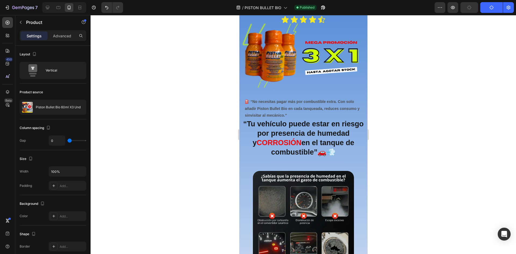
click at [463, 8] on button "button" at bounding box center [470, 7] width 18 height 11
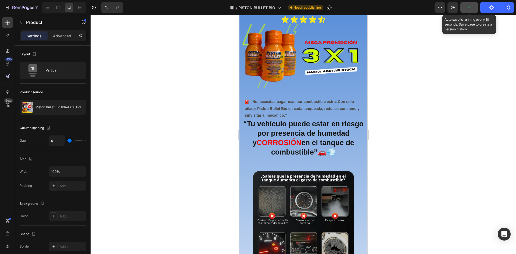
click at [468, 9] on icon "button" at bounding box center [469, 7] width 5 height 5
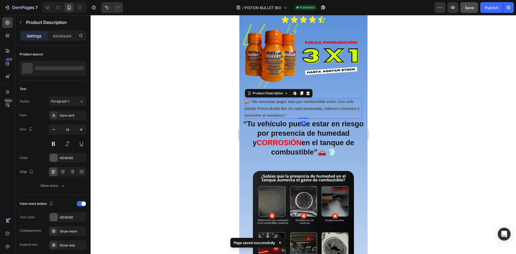
click at [283, 99] on div "⛽ “No necesitas pagar más por combustible extra. Con solo añadir Piston Bullet …" at bounding box center [303, 108] width 117 height 20
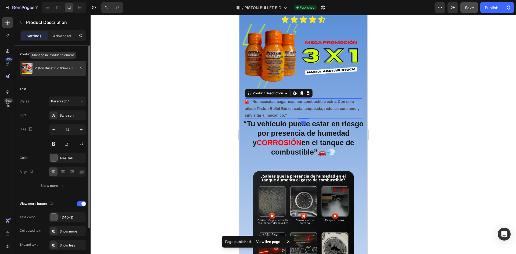
click at [49, 70] on div "Piston Bullet Bio 60ml X3 Und" at bounding box center [53, 68] width 67 height 15
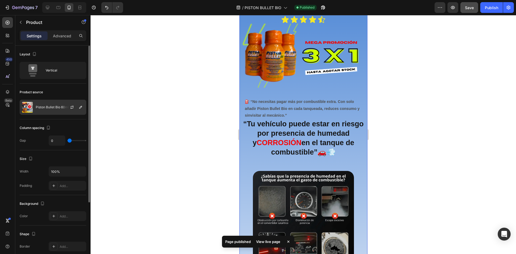
click at [57, 109] on p "Piston Bullet Bio 60ml X3 Und" at bounding box center [58, 107] width 45 height 4
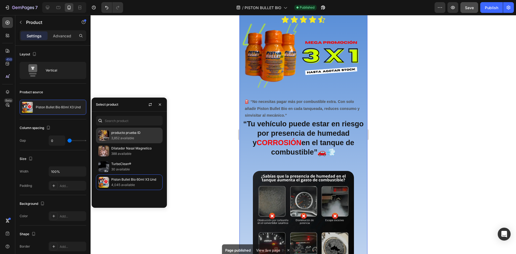
click at [124, 137] on p "3,852 available" at bounding box center [135, 138] width 49 height 5
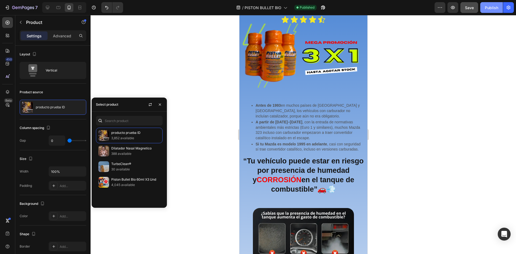
click at [486, 6] on div "Publish" at bounding box center [491, 8] width 13 height 6
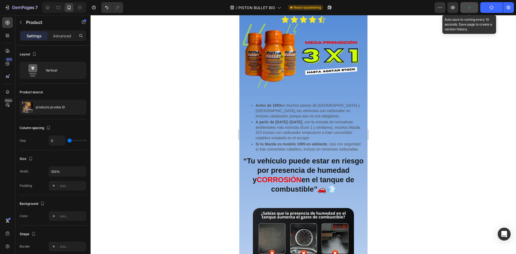
click at [474, 6] on button "button" at bounding box center [470, 7] width 18 height 11
click at [471, 9] on icon "button" at bounding box center [469, 7] width 5 height 5
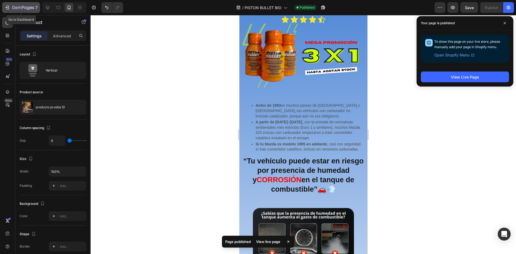
click at [19, 9] on icon "button" at bounding box center [23, 8] width 22 height 5
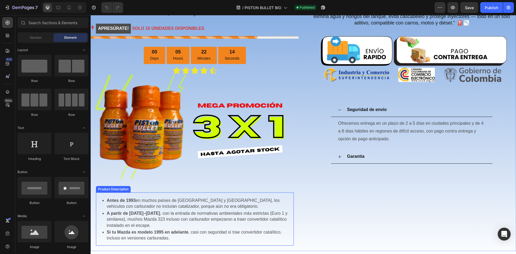
scroll to position [430, 0]
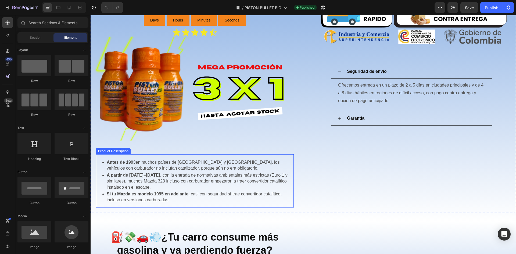
click at [198, 172] on p "A partir de [DATE]–[DATE] , con la entrada de normativas ambientales más estric…" at bounding box center [200, 181] width 187 height 18
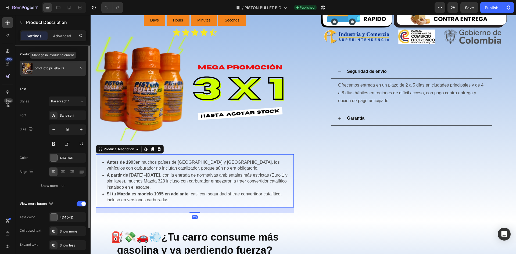
click at [59, 68] on p "producto prueba ID" at bounding box center [49, 68] width 29 height 4
click at [172, 172] on li "A partir de [DATE]–[DATE] , con la entrada de normativas ambientales más estric…" at bounding box center [200, 181] width 187 height 19
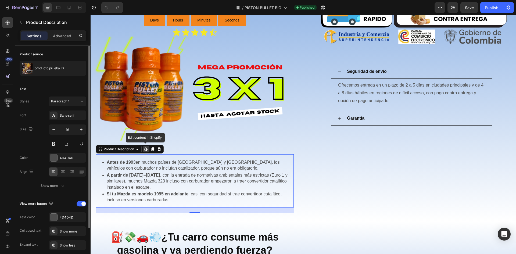
click at [146, 147] on icon at bounding box center [145, 148] width 2 height 3
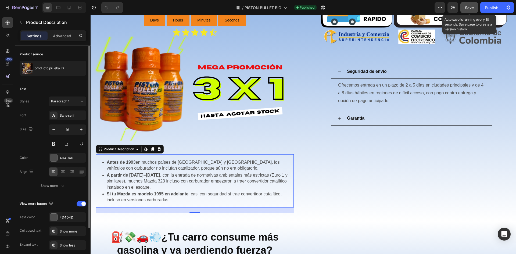
drag, startPoint x: 472, startPoint y: 8, endPoint x: 482, endPoint y: 9, distance: 10.5
click at [472, 8] on span "Save" at bounding box center [469, 7] width 9 height 5
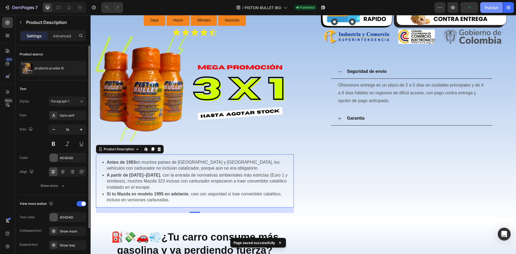
click at [482, 9] on button "Publish" at bounding box center [491, 7] width 23 height 11
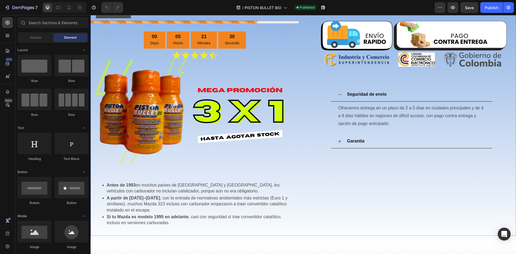
scroll to position [457, 0]
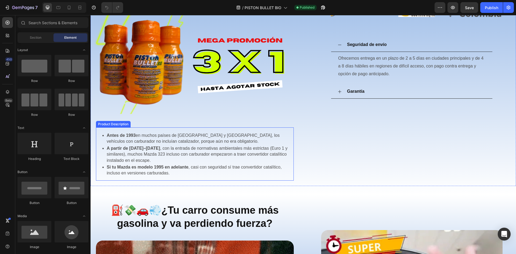
click at [222, 133] on p "Antes de 1993 en muchos países de [GEOGRAPHIC_DATA] y [GEOGRAPHIC_DATA], los ve…" at bounding box center [200, 139] width 187 height 12
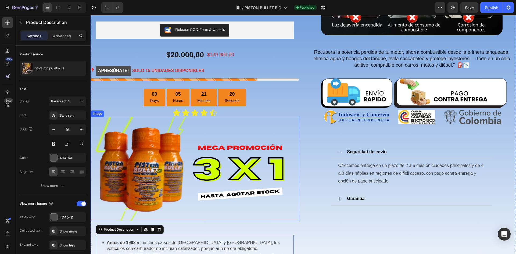
scroll to position [350, 0]
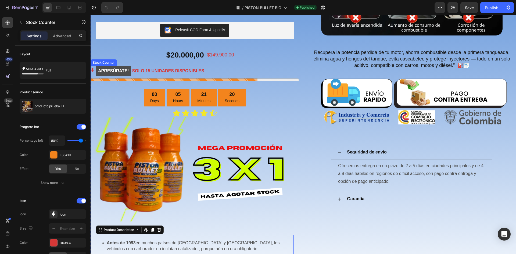
click at [214, 71] on div "APRESÚRATE! SOLO 15 UNIDADES DISPONIBLES" at bounding box center [195, 71] width 209 height 10
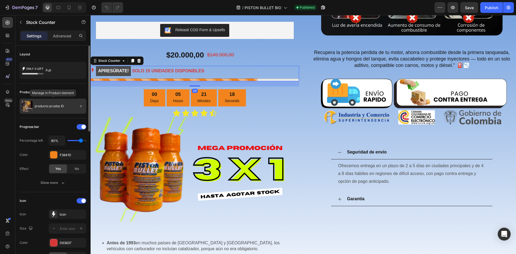
click at [54, 104] on div "producto prueba ID" at bounding box center [53, 106] width 67 height 15
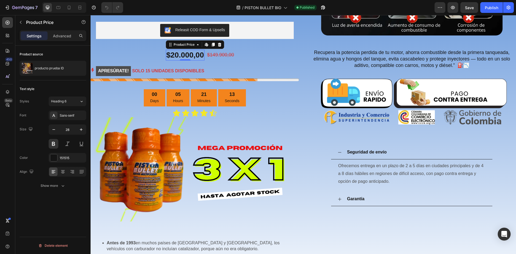
click at [187, 52] on div "$20.000,00" at bounding box center [185, 55] width 39 height 11
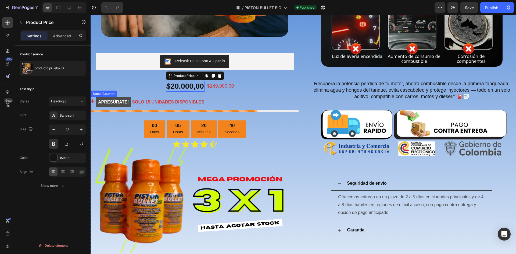
scroll to position [269, 0]
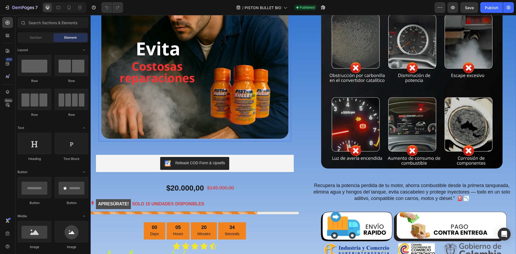
scroll to position [269, 0]
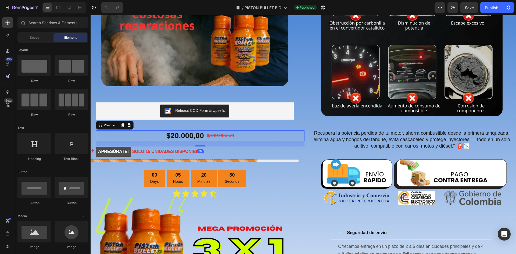
click at [241, 130] on div "$20.000,00 Product Price Product Price $149.900,00 Product Price Product Price …" at bounding box center [200, 135] width 209 height 11
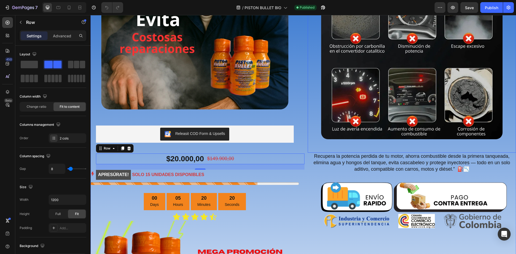
scroll to position [215, 0]
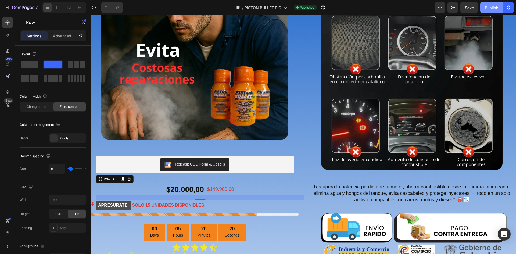
click at [484, 10] on button "Publish" at bounding box center [491, 7] width 23 height 11
click at [468, 10] on span "Save" at bounding box center [469, 7] width 9 height 5
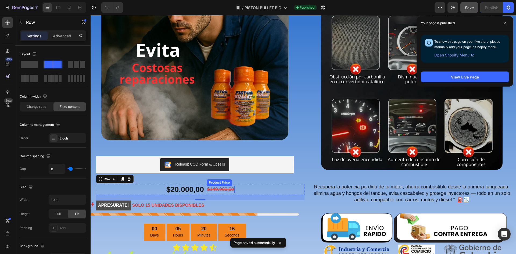
click at [240, 184] on div "$20.000,00 Product Price Product Price $149.900,00 Product Price Product Price …" at bounding box center [200, 189] width 209 height 11
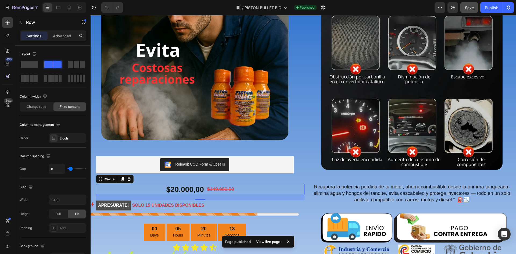
click at [151, 190] on div "$20.000,00 Product Price Product Price $149.900,00 Product Price Product Price …" at bounding box center [200, 189] width 209 height 11
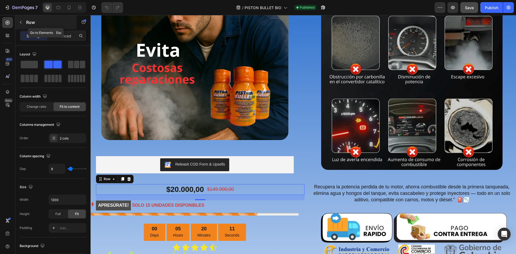
click at [23, 19] on button "button" at bounding box center [20, 22] width 9 height 9
click at [242, 187] on div "$20.000,00 Product Price Product Price $149.900,00 Product Price Product Price …" at bounding box center [200, 189] width 209 height 11
click at [62, 36] on p "Advanced" at bounding box center [62, 36] width 18 height 6
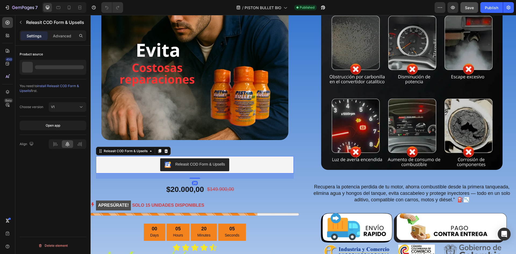
click at [234, 163] on div "Releasit COD Form & Upsells" at bounding box center [195, 164] width 194 height 13
click at [57, 72] on div "producto prueba ID" at bounding box center [53, 67] width 67 height 15
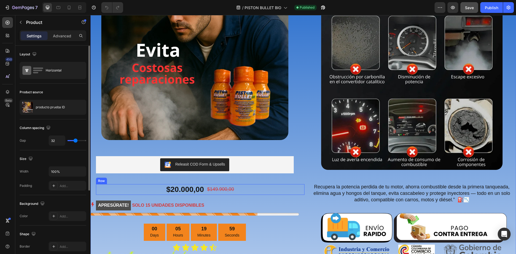
click at [240, 191] on div "$20.000,00 Product Price Product Price $149.900,00 Product Price Product Price …" at bounding box center [200, 189] width 209 height 11
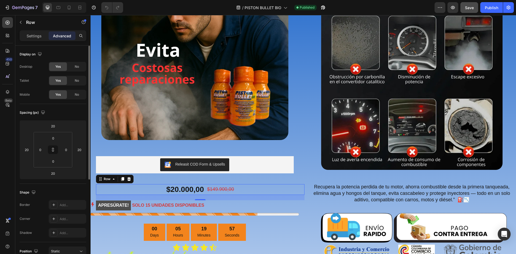
scroll to position [54, 0]
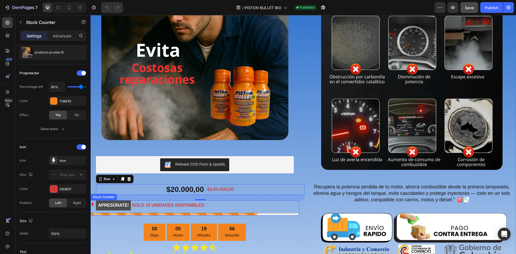
click at [233, 207] on div "APRESÚRATE! SOLO 15 UNIDADES DISPONIBLES" at bounding box center [195, 205] width 209 height 10
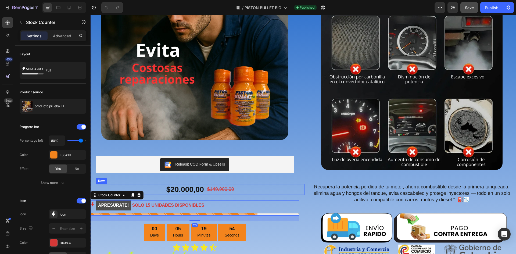
click at [238, 191] on div "$20.000,00 Product Price Product Price $149.900,00 Product Price Product Price …" at bounding box center [200, 189] width 209 height 11
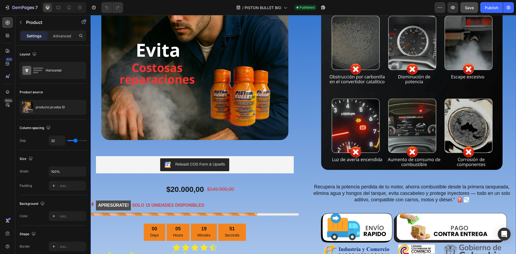
click at [106, 148] on div "Image Releasit COD Form & Upsells Releasit COD Form & Upsells $20.000,00 Produc…" at bounding box center [195, 185] width 209 height 486
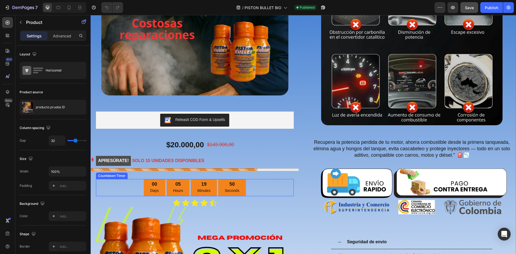
scroll to position [296, 0]
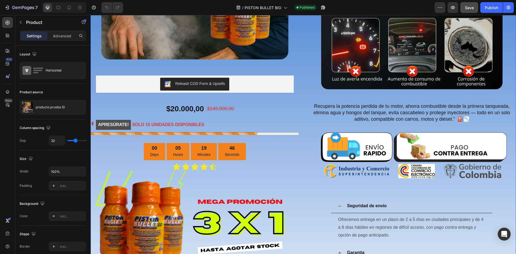
click at [305, 79] on div "Image Releasit COD Form & Upsells Releasit COD Form & Upsells $20.000,00 Produc…" at bounding box center [304, 105] width 426 height 486
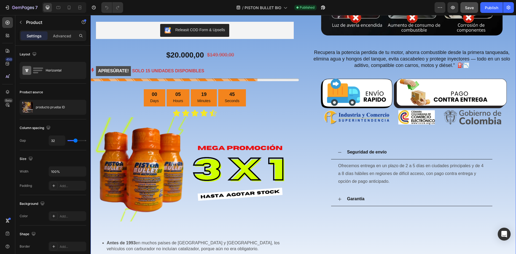
click at [300, 165] on div "Image Releasit COD Form & Upsells Releasit COD Form & Upsells $20.000,00 Produc…" at bounding box center [304, 51] width 426 height 486
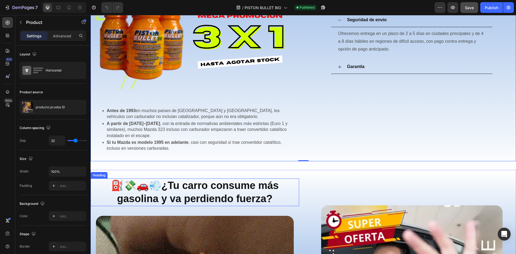
scroll to position [484, 0]
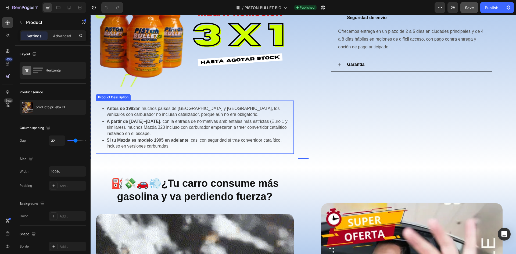
click at [258, 101] on div "Antes de 1993 en muchos países de [GEOGRAPHIC_DATA] y [GEOGRAPHIC_DATA], los ve…" at bounding box center [195, 127] width 198 height 53
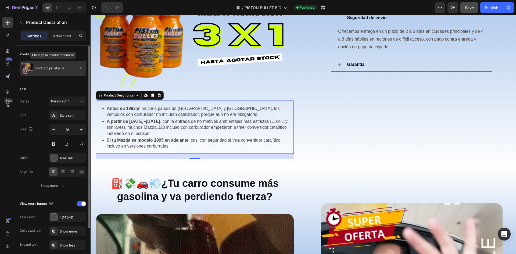
click at [56, 67] on p "producto prueba ID" at bounding box center [49, 68] width 29 height 4
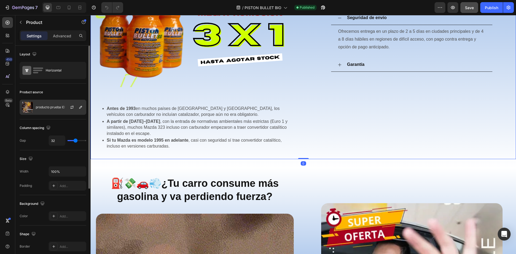
click at [40, 105] on div "producto prueba ID" at bounding box center [53, 107] width 67 height 15
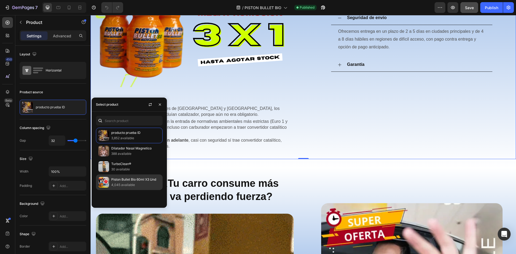
click at [125, 182] on p "Piston Bullet Bio 60ml X3 Und" at bounding box center [135, 179] width 49 height 5
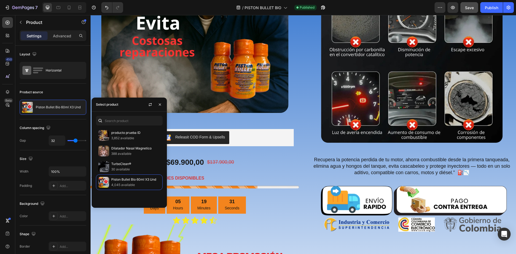
scroll to position [242, 0]
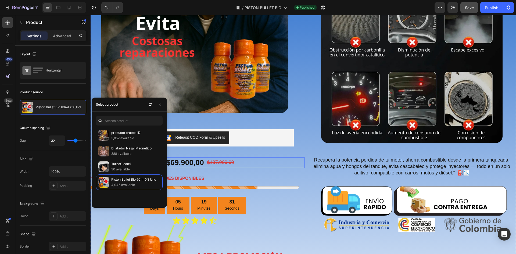
click at [238, 161] on div "$69.900,00 Product Price Product Price $137.900,00 Product Price Product Price …" at bounding box center [200, 162] width 209 height 11
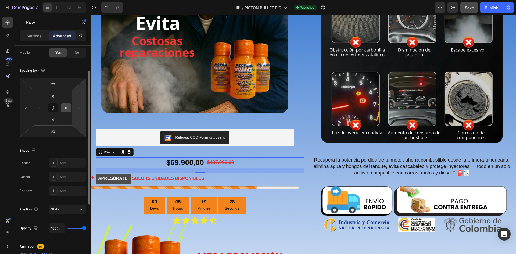
scroll to position [0, 0]
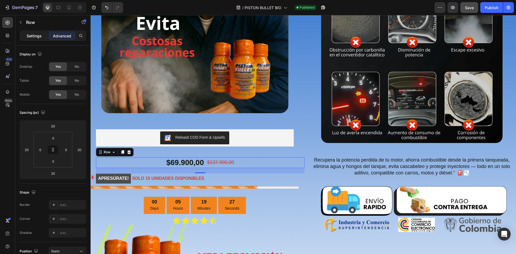
click at [34, 35] on p "Settings" at bounding box center [34, 36] width 15 height 6
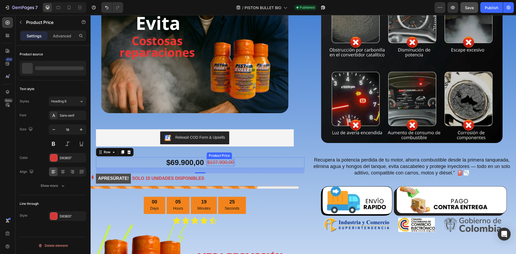
click at [219, 160] on div "$137.900,00" at bounding box center [221, 162] width 28 height 7
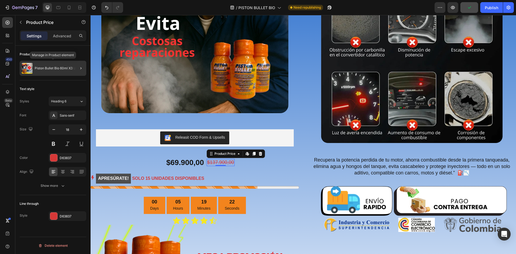
click at [46, 66] on div "Piston Bullet Bio 60ml X3 Und" at bounding box center [53, 68] width 67 height 15
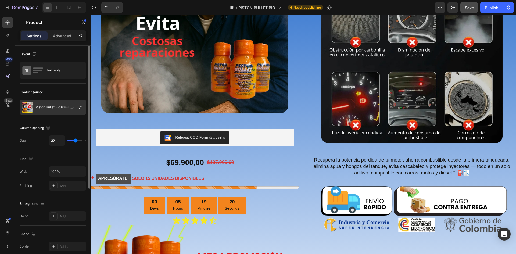
click at [54, 105] on div "Piston Bullet Bio 60ml X3 Und" at bounding box center [53, 107] width 67 height 15
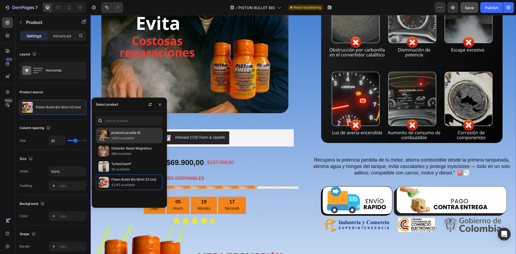
click at [124, 137] on p "3,852 available" at bounding box center [135, 138] width 49 height 5
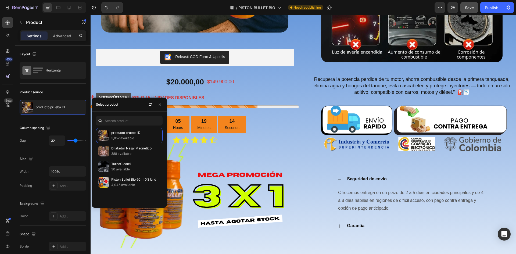
scroll to position [403, 0]
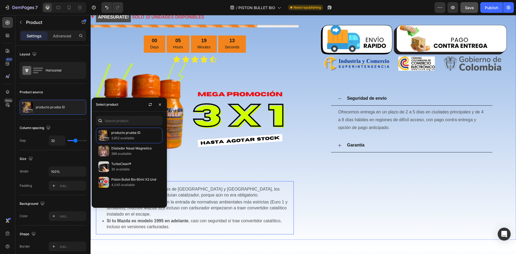
click at [191, 199] on p "A partir de [DATE]–[DATE] , con la entrada de normativas ambientales más estric…" at bounding box center [200, 208] width 187 height 18
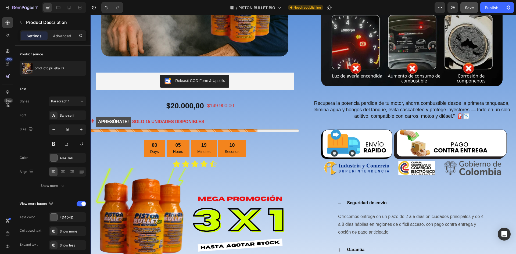
scroll to position [296, 0]
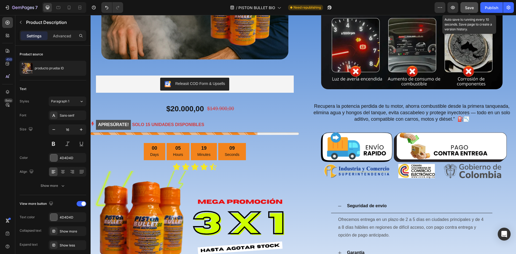
click at [471, 6] on span "Save" at bounding box center [469, 7] width 9 height 5
click at [486, 7] on div "Publish" at bounding box center [491, 8] width 13 height 6
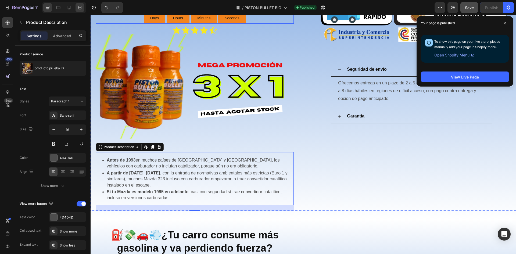
scroll to position [430, 0]
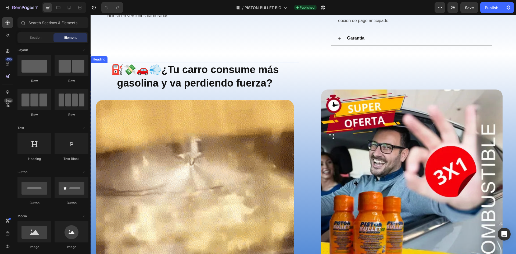
scroll to position [484, 0]
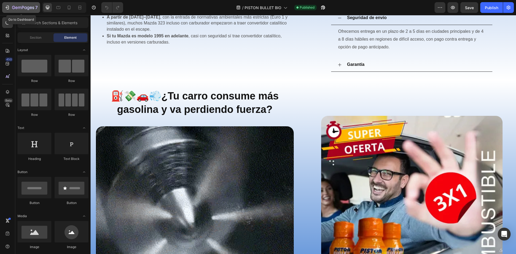
click at [22, 6] on icon "button" at bounding box center [23, 8] width 22 height 5
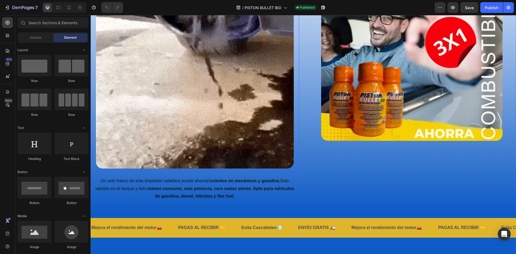
scroll to position [699, 0]
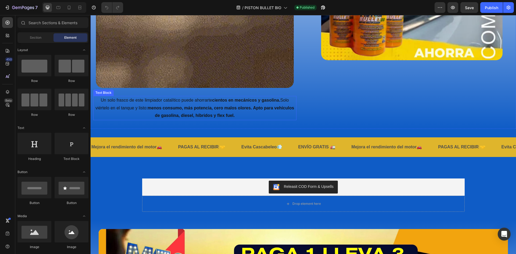
click at [214, 111] on strong "menos consumo, más potencia, cero malos olores. Apto para vehículos de gasolina…" at bounding box center [221, 112] width 147 height 12
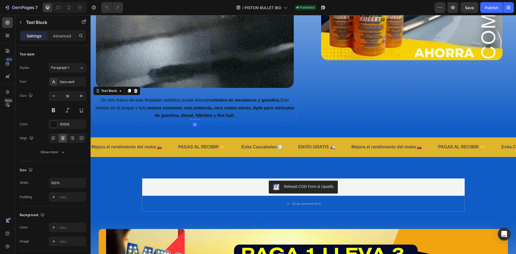
click at [220, 109] on p "Un solo frasco de este limpiador catalítico puede ahorrarte cientos en mecánico…" at bounding box center [195, 108] width 202 height 23
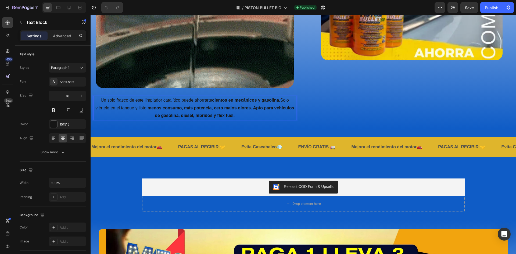
click at [242, 112] on p "Un solo frasco de este limpiador catalítico puede ahorrarte cientos en mecánico…" at bounding box center [195, 108] width 202 height 23
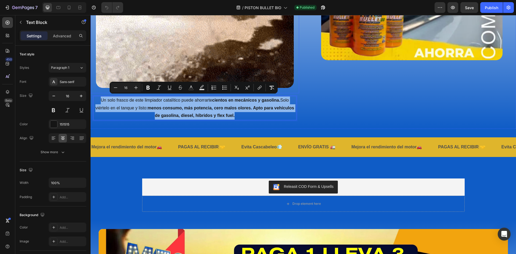
drag, startPoint x: 242, startPoint y: 112, endPoint x: 97, endPoint y: 91, distance: 146.5
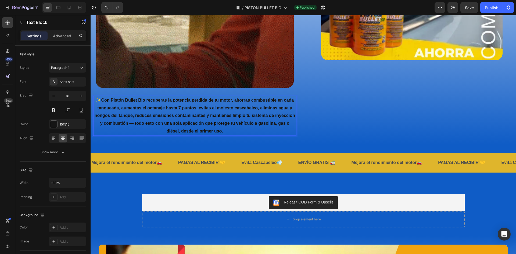
click at [138, 99] on strong "Con Pistón Bullet Bio recuperas la potencia perdida de tu motor, ahorras combus…" at bounding box center [195, 115] width 201 height 35
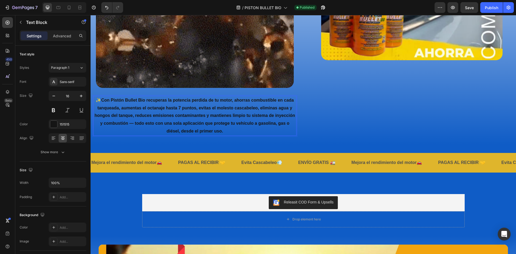
drag, startPoint x: 126, startPoint y: 98, endPoint x: 122, endPoint y: 98, distance: 3.2
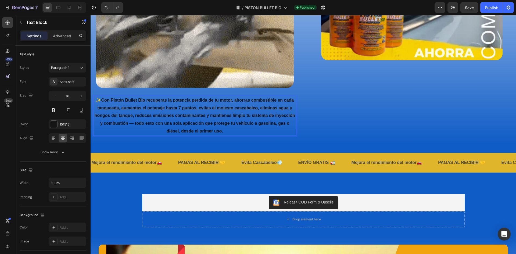
click at [126, 98] on strong "Con Pistón Bullet Bio recuperas la potencia perdida de tu motor, ahorras combus…" at bounding box center [195, 115] width 201 height 35
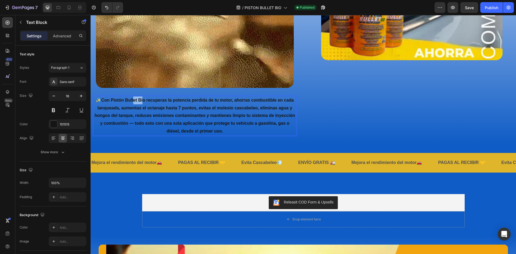
drag, startPoint x: 144, startPoint y: 98, endPoint x: 134, endPoint y: 98, distance: 9.9
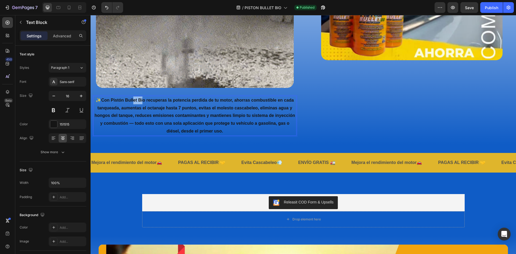
click at [134, 98] on strong "Con Pistón Bullet Bio recuperas la potencia perdida de tu motor, ahorras combus…" at bounding box center [195, 115] width 201 height 35
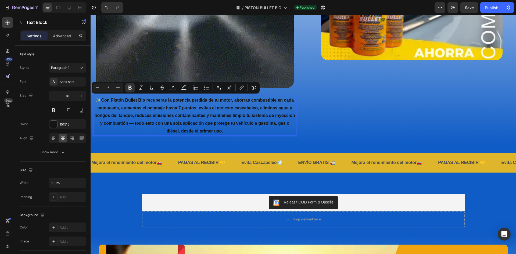
click at [148, 98] on strong "Con Pistón Bullet Bio recuperas la potencia perdida de tu motor, ahorras combus…" at bounding box center [195, 115] width 201 height 35
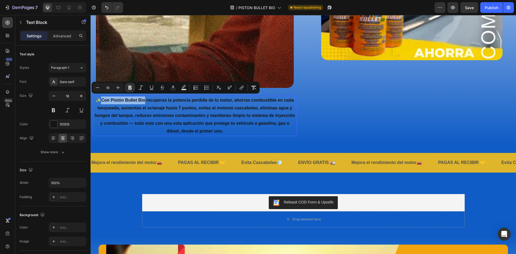
drag, startPoint x: 102, startPoint y: 97, endPoint x: 144, endPoint y: 101, distance: 42.4
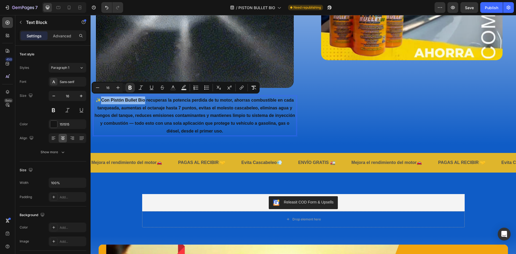
click at [144, 101] on p "✨ Con Pistón Bullet Bio recuperas la potencia perdida de tu motor, ahorras comb…" at bounding box center [195, 116] width 202 height 39
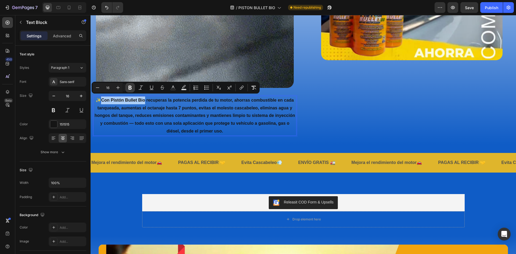
click at [131, 85] on icon "Editor contextual toolbar" at bounding box center [129, 87] width 5 height 5
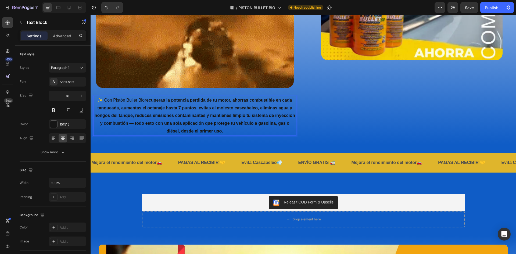
drag, startPoint x: 154, startPoint y: 96, endPoint x: 159, endPoint y: 107, distance: 13.0
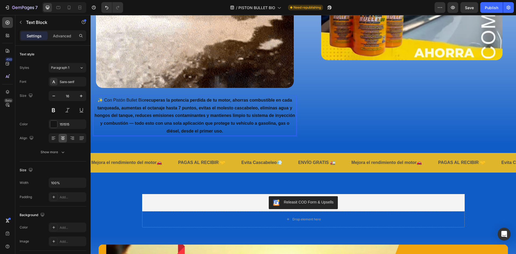
click at [157, 108] on strong "recuperas la potencia perdida de tu motor, ahorras combustible en cada tanquead…" at bounding box center [195, 115] width 201 height 35
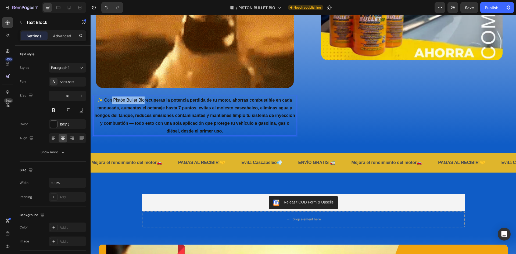
drag, startPoint x: 111, startPoint y: 98, endPoint x: 143, endPoint y: 101, distance: 32.2
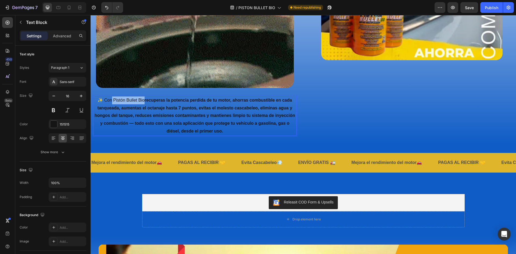
click at [143, 101] on p "✨ Con Pistón Bullet Bio recuperas la potencia perdida de tu motor, ahorras comb…" at bounding box center [195, 116] width 202 height 39
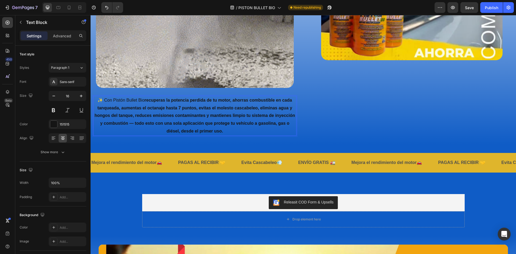
click at [146, 98] on strong "recuperas la potencia perdida de tu motor, ahorras combustible en cada tanquead…" at bounding box center [195, 115] width 201 height 35
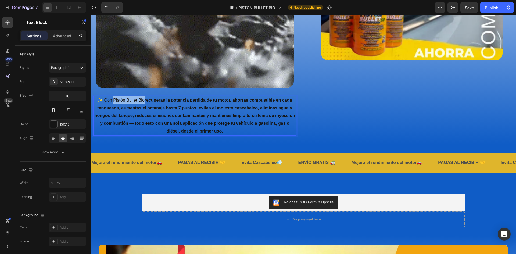
drag, startPoint x: 112, startPoint y: 98, endPoint x: 144, endPoint y: 99, distance: 32.0
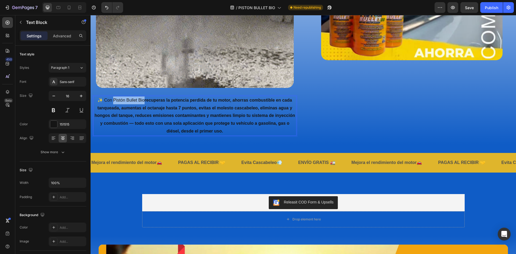
click at [144, 99] on p "✨ Con Pistón Bullet Bio recuperas la potencia perdida de tu motor, ahorras comb…" at bounding box center [195, 116] width 202 height 39
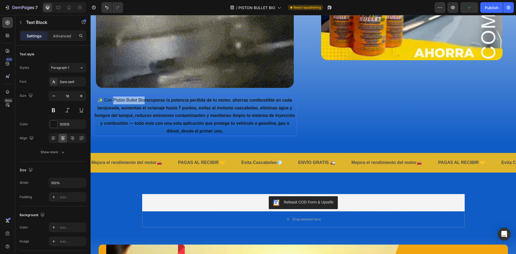
click at [139, 98] on p "✨ Con Pistón Bullet Bio recuperas la potencia perdida de tu motor, ahorras comb…" at bounding box center [195, 116] width 202 height 39
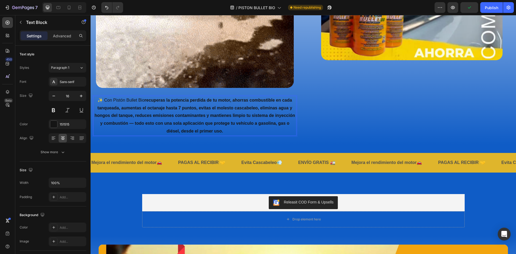
click at [134, 99] on p "✨ Con Pistón Bullet Bio recuperas la potencia perdida de tu motor, ahorras comb…" at bounding box center [195, 116] width 202 height 39
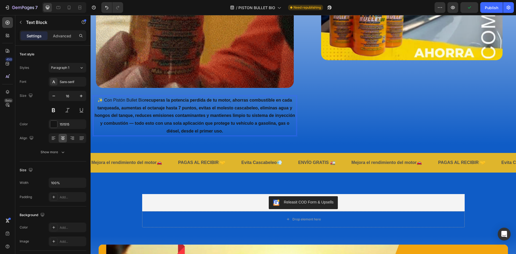
click at [126, 98] on p "✨ Con Pistón Bullet Bio recuperas la potencia perdida de tu motor, ahorras comb…" at bounding box center [195, 116] width 202 height 39
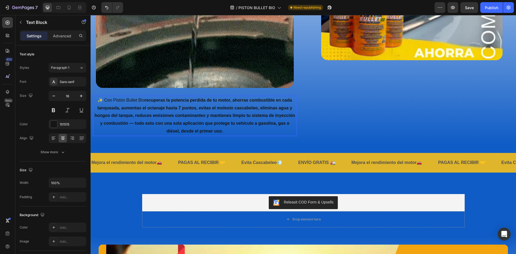
click at [119, 98] on p "✨ Con Pistón Bullet Bio recuperas la potencia perdida de tu motor, ahorras comb…" at bounding box center [195, 116] width 202 height 39
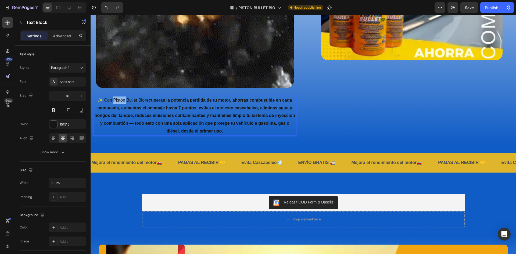
click at [119, 98] on p "✨ Con Pistón Bullet Bio recuperas la potencia perdida de tu motor, ahorras comb…" at bounding box center [195, 116] width 202 height 39
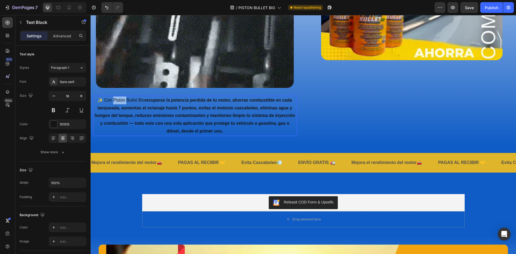
click at [119, 98] on p "✨ Con Pistón Bullet Bio recuperas la potencia perdida de tu motor, ahorras comb…" at bounding box center [195, 116] width 202 height 39
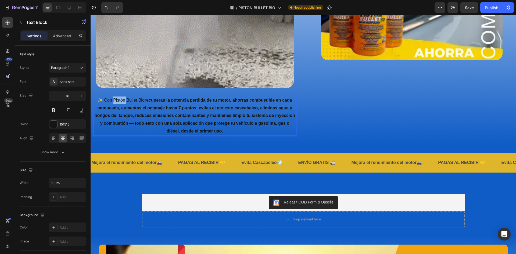
click at [190, 99] on strong "recuperas la potencia perdida de tu motor, ahorras combustible en cada tanquead…" at bounding box center [195, 115] width 201 height 35
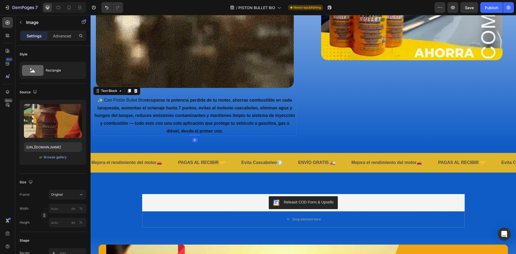
click at [193, 112] on strong "recuperas la potencia perdida de tu motor, ahorras combustible en cada tanquead…" at bounding box center [195, 115] width 201 height 35
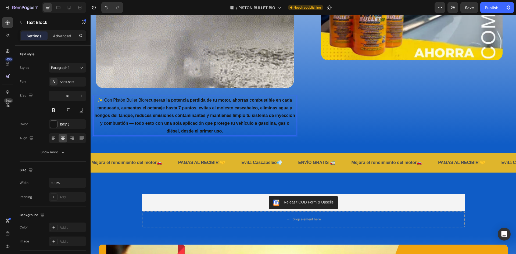
click at [113, 98] on p "✨ Con Pistón Bullet Bio recuperas la potencia perdida de tu motor, ahorras comb…" at bounding box center [195, 116] width 202 height 39
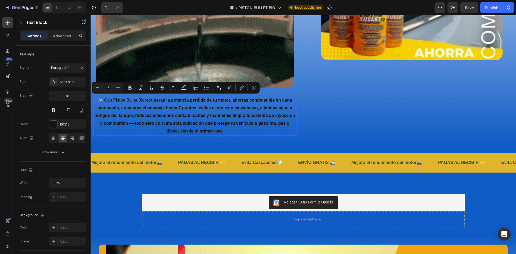
click at [120, 98] on p "✨ Con Pistón Bullet Bio recuperas la potencia perdida de tu motor, ahorras comb…" at bounding box center [195, 116] width 202 height 39
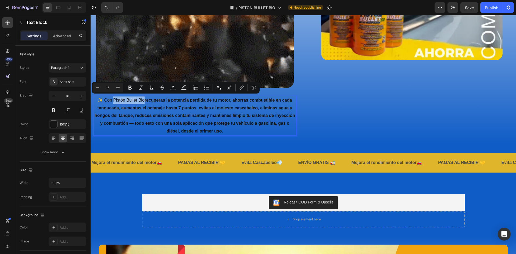
drag, startPoint x: 112, startPoint y: 98, endPoint x: 143, endPoint y: 98, distance: 31.2
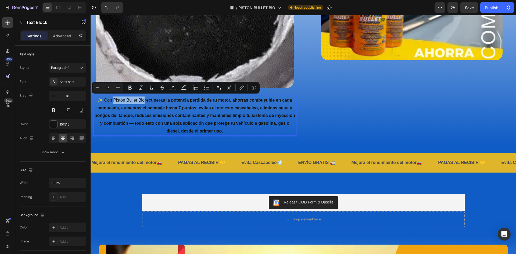
click at [143, 98] on p "✨ Con Pistón Bullet Bio recuperas la potencia perdida de tu motor, ahorras comb…" at bounding box center [195, 116] width 202 height 39
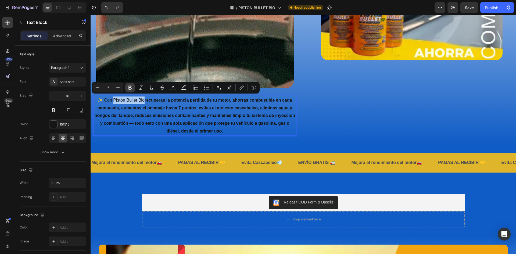
click at [127, 87] on button "Bold" at bounding box center [130, 88] width 10 height 10
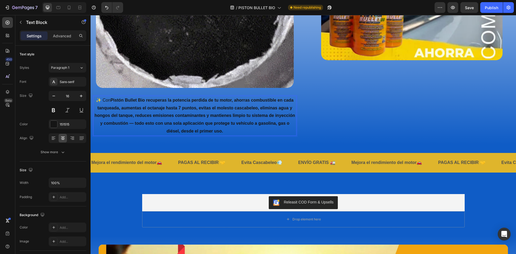
click at [164, 102] on p "✨ Con Pistón Bullet Bio recuperas la potencia perdida de tu motor, ahorras comb…" at bounding box center [195, 116] width 202 height 39
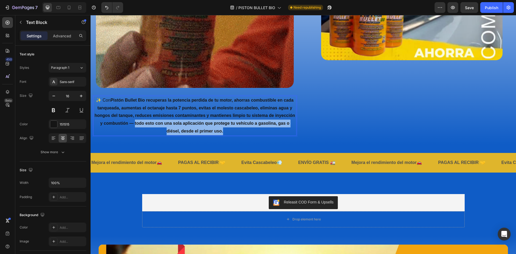
drag, startPoint x: 151, startPoint y: 121, endPoint x: 233, endPoint y: 127, distance: 82.5
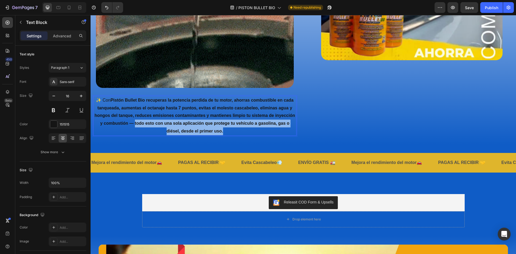
click at [233, 127] on p "✨ Con Pistón Bullet Bio recuperas la potencia perdida de tu motor, ahorras comb…" at bounding box center [195, 116] width 202 height 39
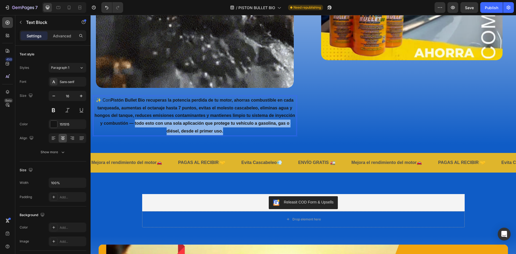
click at [178, 124] on p "✨ Con Pistón Bullet Bio recuperas la potencia perdida de tu motor, ahorras comb…" at bounding box center [195, 116] width 202 height 39
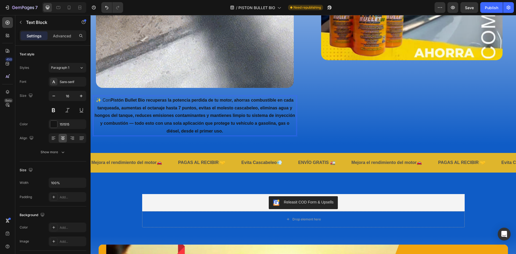
click at [151, 120] on strong "Pistón Bullet Bio recuperas la potencia perdida de tu motor, ahorras combustibl…" at bounding box center [195, 115] width 201 height 35
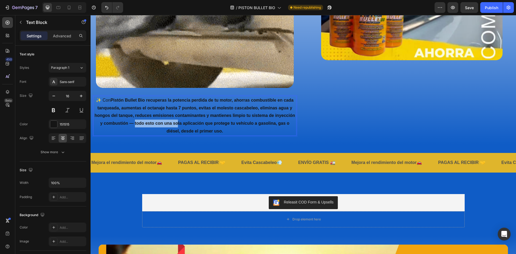
drag, startPoint x: 150, startPoint y: 120, endPoint x: 195, endPoint y: 123, distance: 45.5
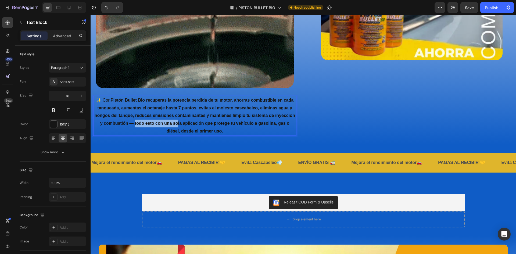
click at [195, 123] on strong "Pistón Bullet Bio recuperas la potencia perdida de tu motor, ahorras combustibl…" at bounding box center [195, 115] width 201 height 35
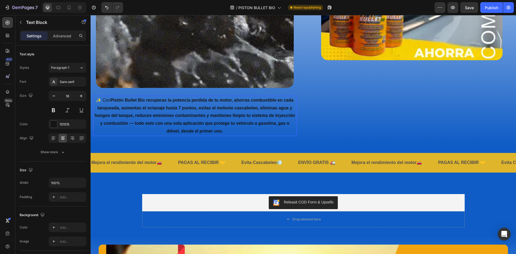
drag, startPoint x: 211, startPoint y: 129, endPoint x: 215, endPoint y: 129, distance: 4.3
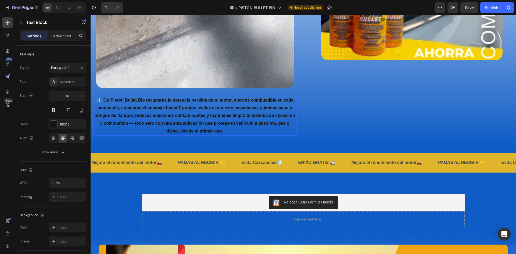
click at [211, 129] on strong "Pistón Bullet Bio recuperas la potencia perdida de tu motor, ahorras combustibl…" at bounding box center [195, 115] width 201 height 35
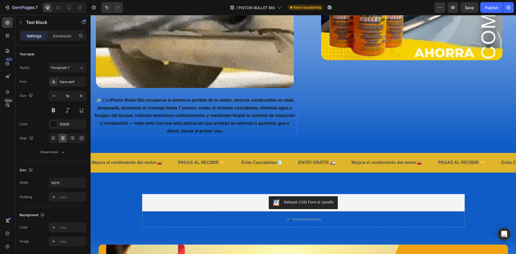
click at [215, 126] on p "✨ Con Pistón Bullet Bio recuperas la potencia perdida de tu motor, ahorras comb…" at bounding box center [195, 116] width 202 height 39
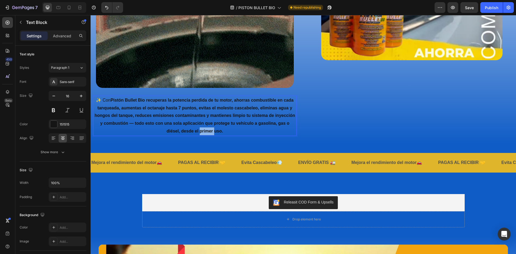
click at [215, 126] on p "✨ Con Pistón Bullet Bio recuperas la potencia perdida de tu motor, ahorras comb…" at bounding box center [195, 116] width 202 height 39
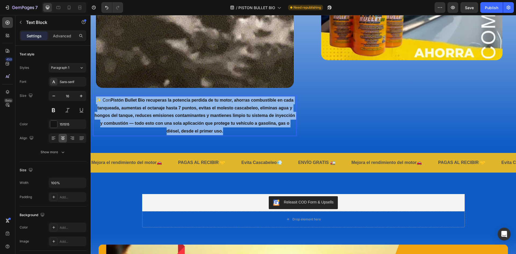
click at [215, 126] on p "✨ Con Pistón Bullet Bio recuperas la potencia perdida de tu motor, ahorras comb…" at bounding box center [195, 116] width 202 height 39
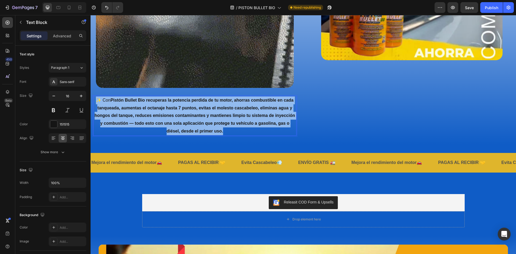
click at [223, 125] on p "✨ Con Pistón Bullet Bio recuperas la potencia perdida de tu motor, ahorras comb…" at bounding box center [195, 116] width 202 height 39
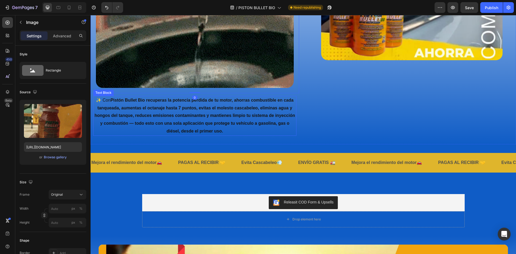
click at [175, 116] on p "✨ Con Pistón Bullet Bio recuperas la potencia perdida de tu motor, ahorras comb…" at bounding box center [195, 116] width 202 height 39
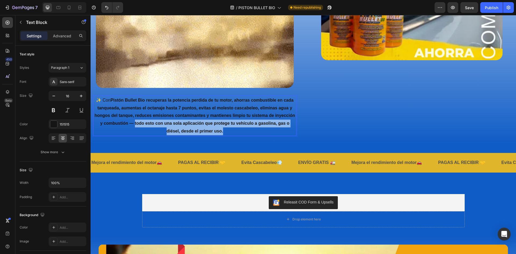
drag, startPoint x: 150, startPoint y: 121, endPoint x: 228, endPoint y: 132, distance: 78.4
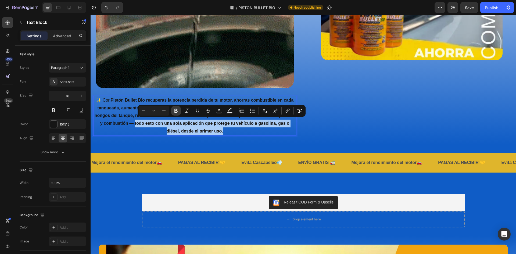
click at [177, 110] on icon "Editor contextual toolbar" at bounding box center [175, 110] width 5 height 5
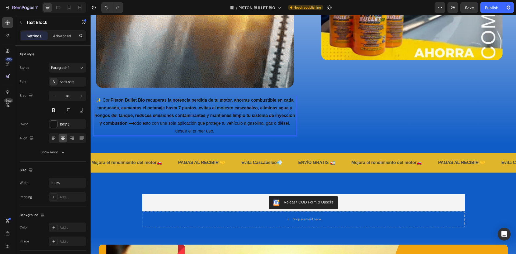
click at [138, 121] on strong "Pistón Bullet Bio recuperas la potencia perdida de tu motor, ahorras combustibl…" at bounding box center [195, 112] width 201 height 28
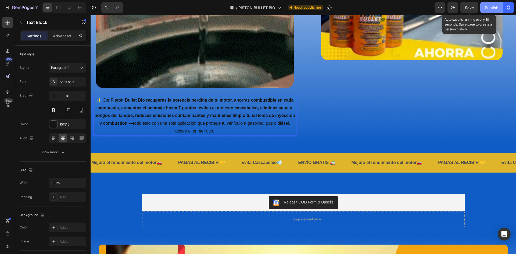
drag, startPoint x: 470, startPoint y: 9, endPoint x: 481, endPoint y: 10, distance: 10.9
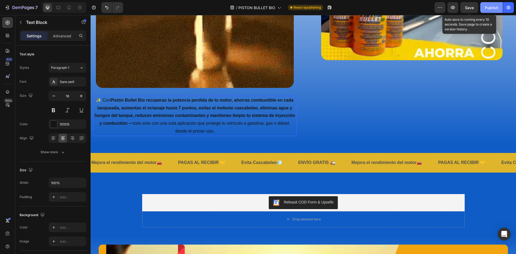
click at [470, 9] on span "Save" at bounding box center [469, 7] width 9 height 5
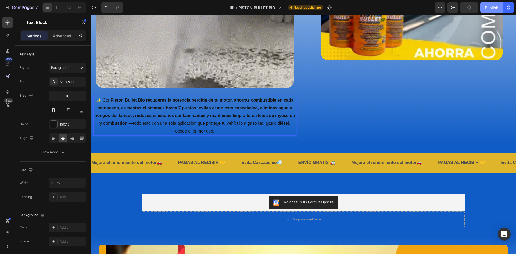
click at [494, 10] on div "Publish" at bounding box center [491, 8] width 13 height 6
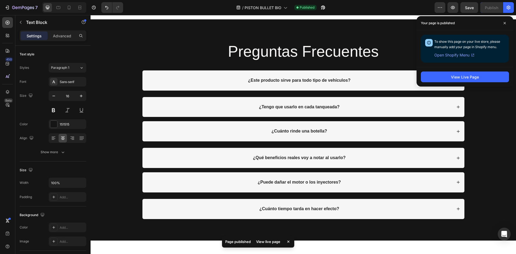
scroll to position [2285, 0]
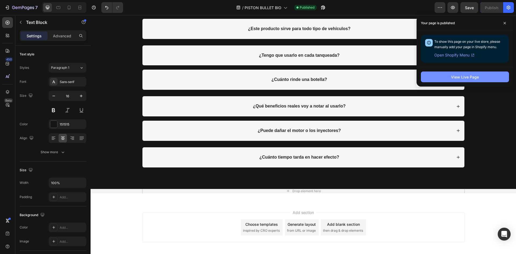
click at [462, 80] on button "View Live Page" at bounding box center [465, 77] width 88 height 11
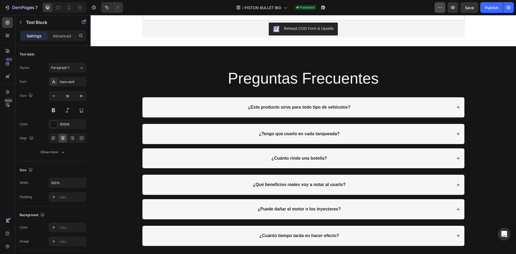
scroll to position [2063, 0]
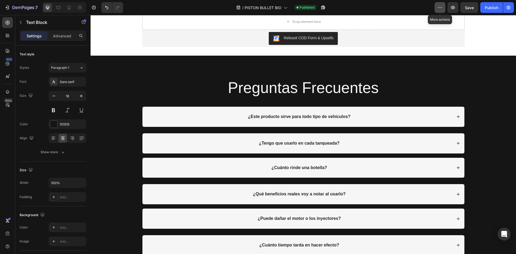
click at [439, 9] on icon "button" at bounding box center [439, 7] width 5 height 5
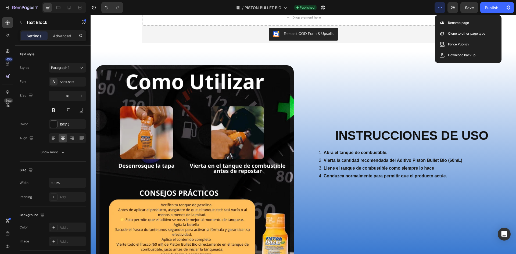
scroll to position [1660, 0]
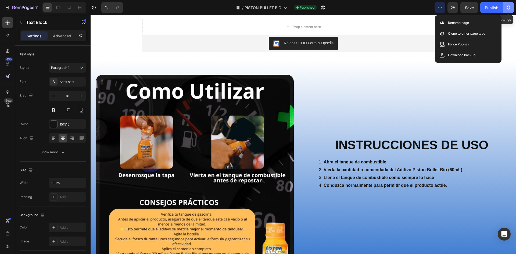
click at [512, 7] on button "button" at bounding box center [508, 7] width 11 height 11
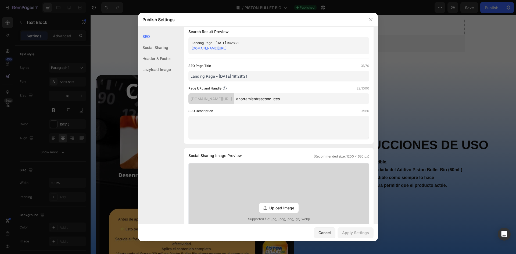
scroll to position [0, 0]
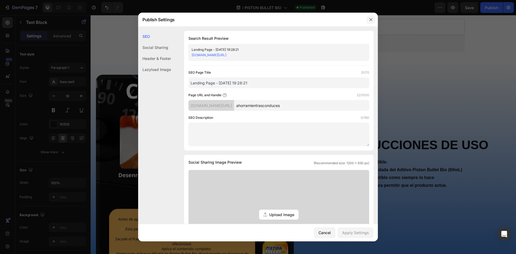
click at [369, 20] on icon "button" at bounding box center [371, 19] width 4 height 4
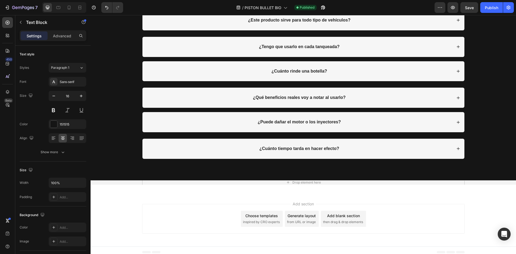
scroll to position [2262, 0]
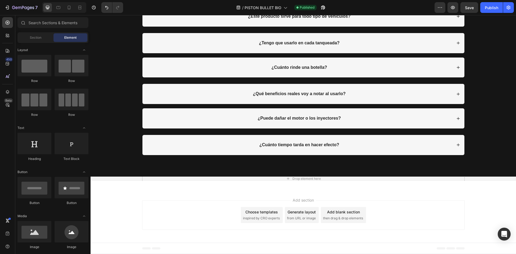
click at [103, 249] on span "Footer" at bounding box center [106, 248] width 10 height 5
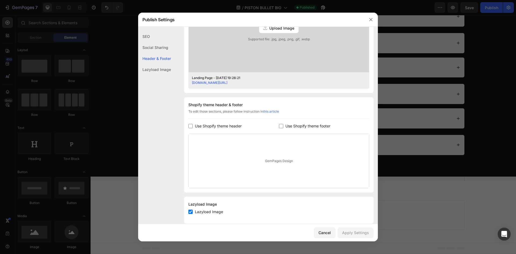
scroll to position [195, 0]
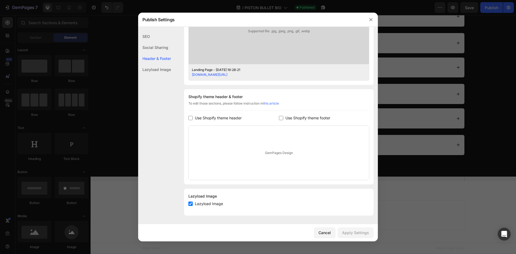
click at [279, 116] on input "checkbox" at bounding box center [281, 118] width 4 height 4
checkbox input "true"
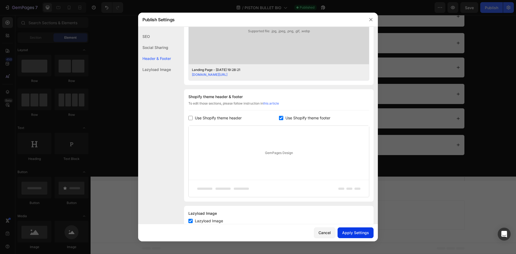
click at [350, 231] on div "Apply Settings" at bounding box center [355, 233] width 27 height 6
click at [411, 216] on div at bounding box center [258, 127] width 516 height 254
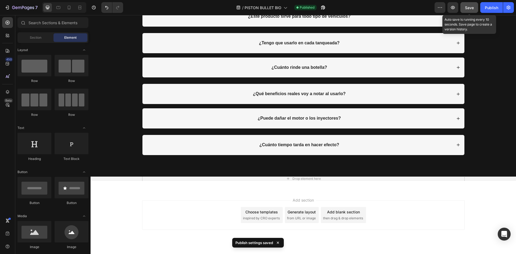
click at [478, 6] on button "Save" at bounding box center [470, 7] width 18 height 11
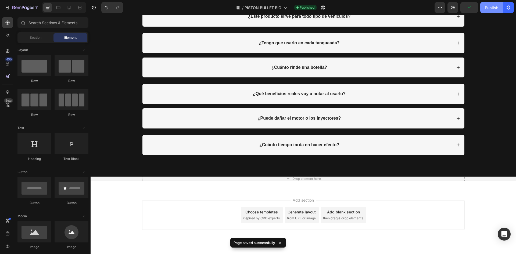
click at [488, 6] on div "Publish" at bounding box center [491, 8] width 13 height 6
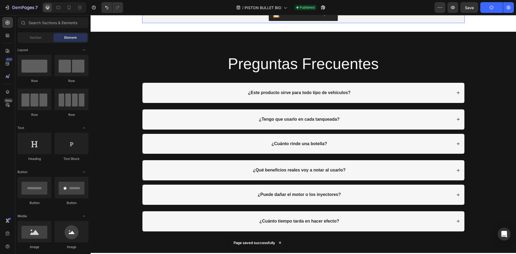
scroll to position [2155, 0]
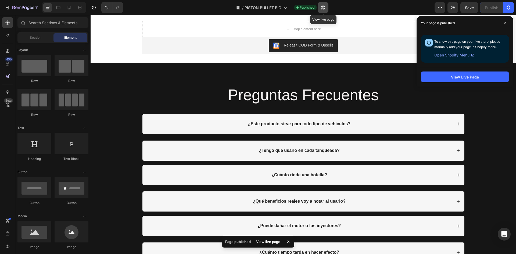
click at [320, 8] on button "button" at bounding box center [323, 7] width 11 height 11
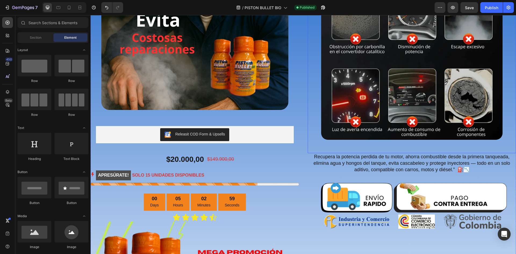
scroll to position [269, 0]
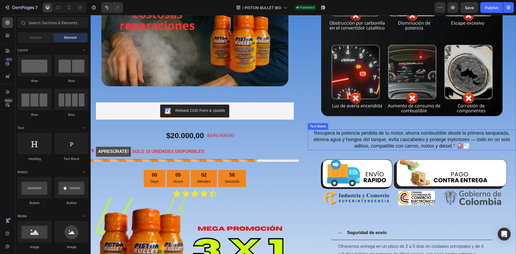
click at [394, 134] on p "Recupera la potencia perdida de tu motor, ahorra combustible desde la primera t…" at bounding box center [412, 140] width 208 height 20
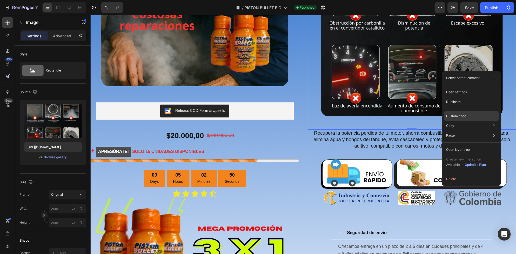
click at [462, 116] on p "Custom code" at bounding box center [456, 116] width 20 height 5
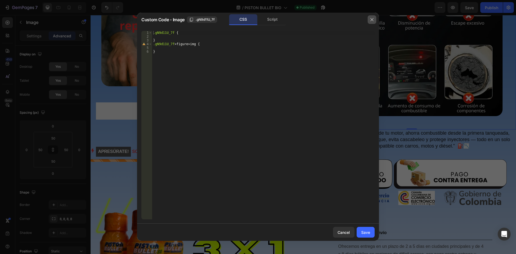
click at [374, 20] on icon "button" at bounding box center [372, 19] width 4 height 4
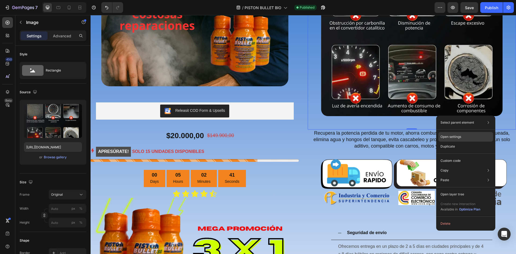
click at [455, 137] on p "Open settings" at bounding box center [451, 136] width 21 height 5
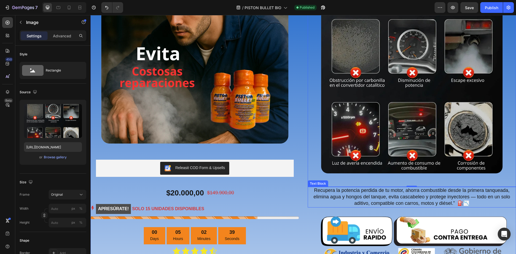
scroll to position [188, 0]
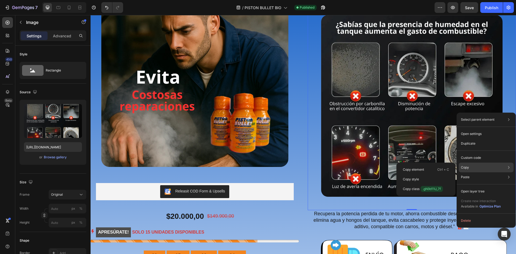
click at [476, 168] on div "Copy Copy element Ctrl + C Copy style Copy class .gN9d11U_7f" at bounding box center [486, 168] width 55 height 10
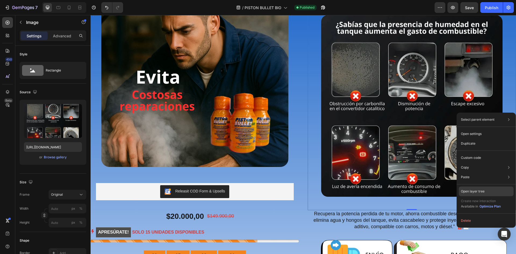
click at [477, 191] on p "Open layer tree" at bounding box center [473, 191] width 24 height 5
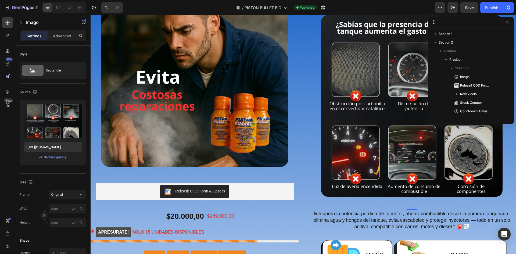
scroll to position [93, 0]
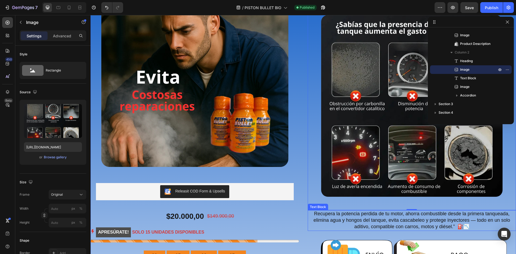
click at [362, 216] on span "Recupera la potencia perdida de tu motor, ahorra combustible desde la primera t…" at bounding box center [412, 220] width 197 height 19
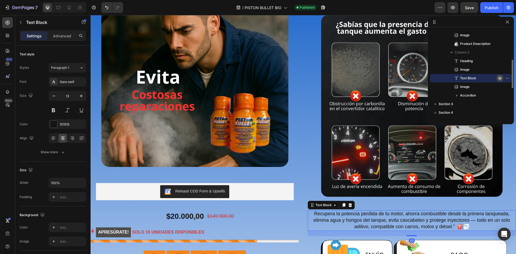
click at [508, 78] on icon "button" at bounding box center [508, 78] width 1 height 1
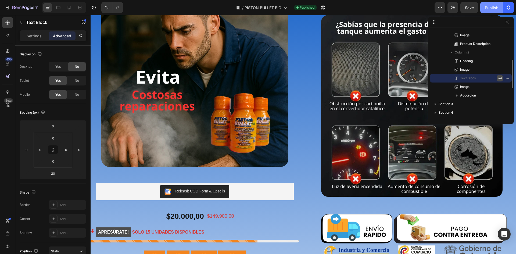
click at [485, 6] on button "Publish" at bounding box center [491, 7] width 23 height 11
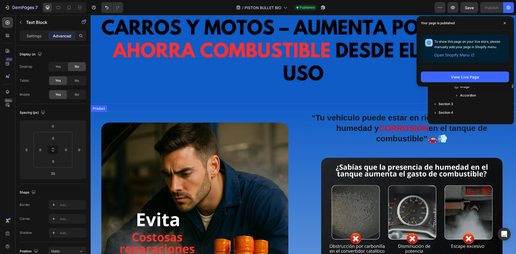
scroll to position [108, 0]
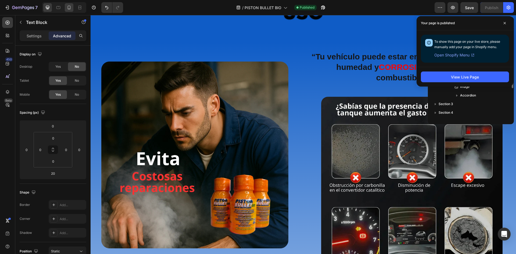
click at [71, 6] on icon at bounding box center [68, 7] width 5 height 5
type input "10"
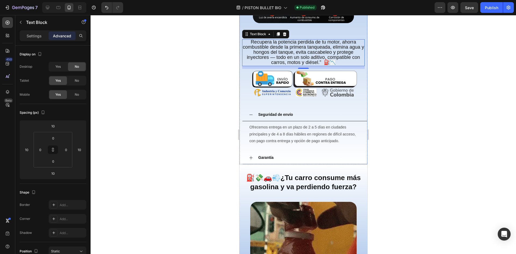
scroll to position [560, 0]
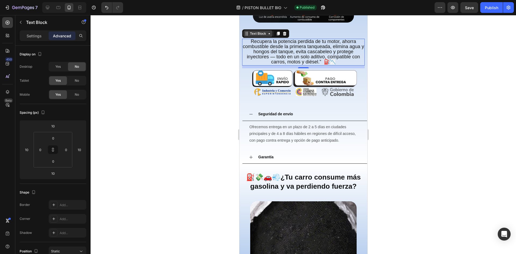
click at [269, 31] on icon at bounding box center [269, 33] width 4 height 4
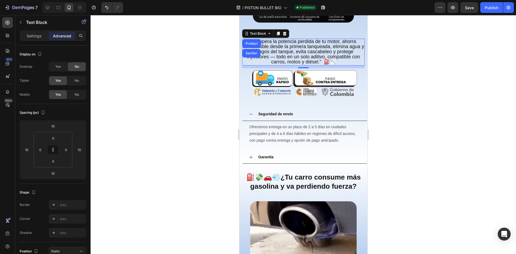
click at [319, 50] on span "Recupera la potencia perdida de tu motor, ahorra combustible desde la primera t…" at bounding box center [303, 52] width 121 height 26
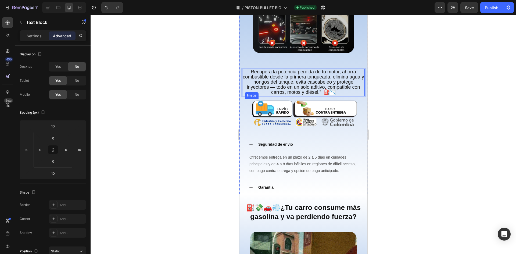
scroll to position [507, 0]
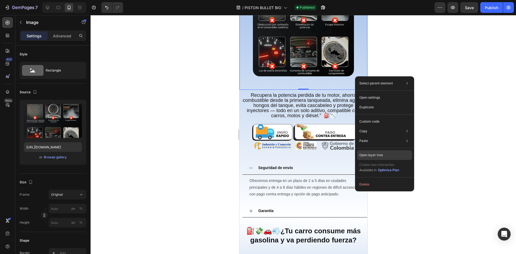
click at [379, 156] on p "Open layer tree" at bounding box center [371, 155] width 24 height 5
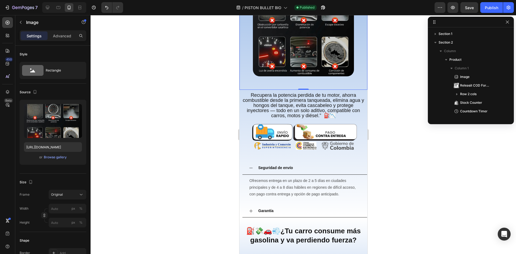
scroll to position [93, 0]
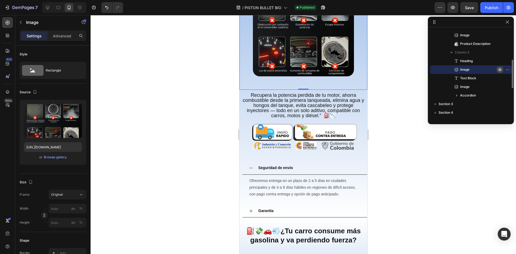
click at [500, 69] on icon "button" at bounding box center [500, 69] width 4 height 4
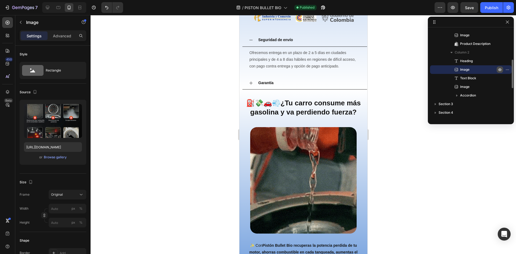
scroll to position [383, 0]
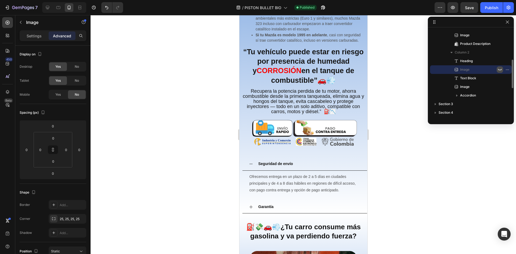
click at [499, 69] on icon "button" at bounding box center [500, 69] width 4 height 4
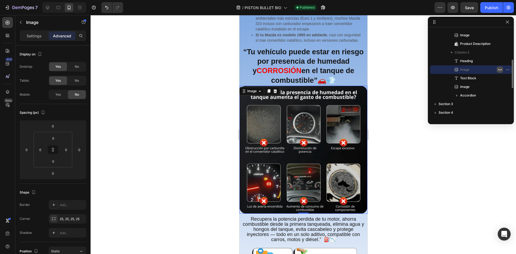
scroll to position [507, 0]
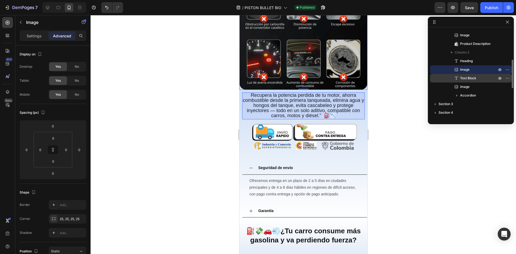
click at [471, 78] on span "Text Block" at bounding box center [468, 78] width 16 height 5
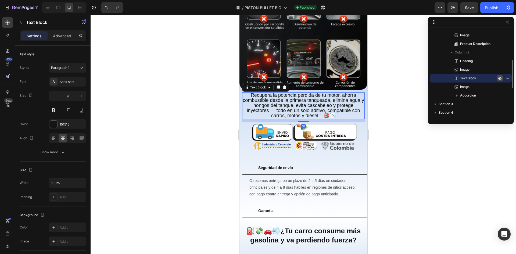
click at [499, 78] on icon "button" at bounding box center [500, 78] width 4 height 4
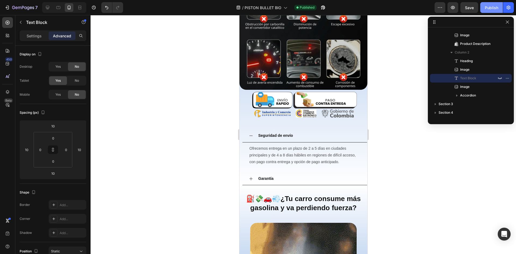
click at [495, 4] on button "Publish" at bounding box center [491, 7] width 23 height 11
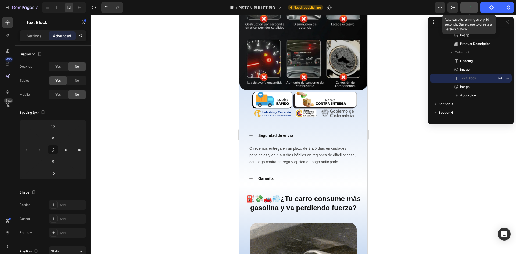
click at [472, 8] on icon "button" at bounding box center [469, 7] width 5 height 5
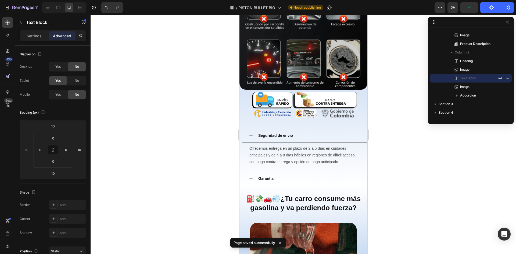
click at [486, 5] on button "Publish" at bounding box center [491, 7] width 23 height 11
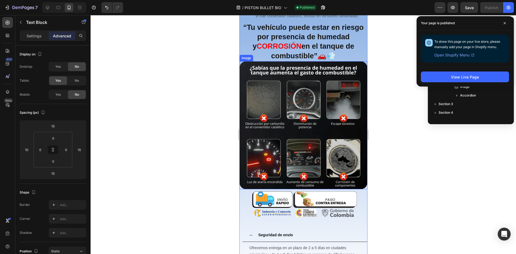
scroll to position [372, 0]
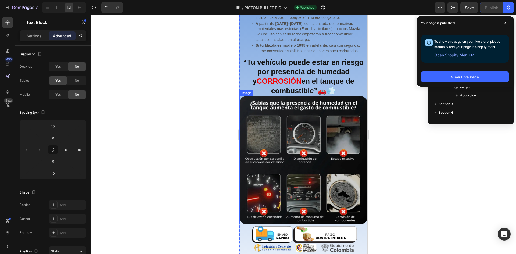
click at [315, 112] on img at bounding box center [303, 160] width 128 height 128
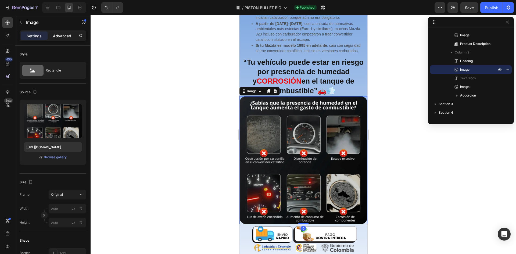
click at [63, 32] on div "Advanced" at bounding box center [62, 35] width 27 height 9
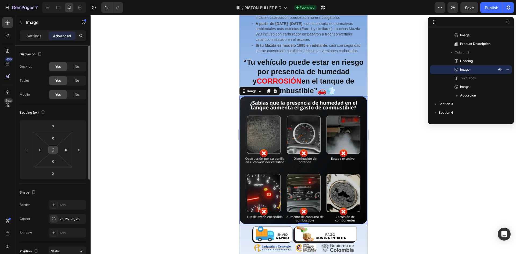
click at [52, 152] on button at bounding box center [53, 149] width 10 height 9
click at [81, 150] on input "0" at bounding box center [79, 150] width 8 height 8
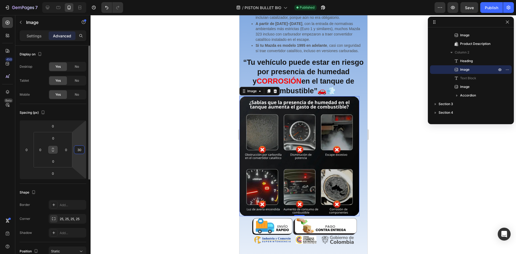
type input "30"
click at [55, 151] on icon at bounding box center [53, 150] width 4 height 4
click at [77, 150] on input "30" at bounding box center [79, 150] width 8 height 8
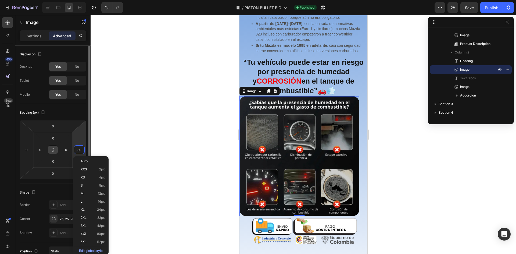
type input "3"
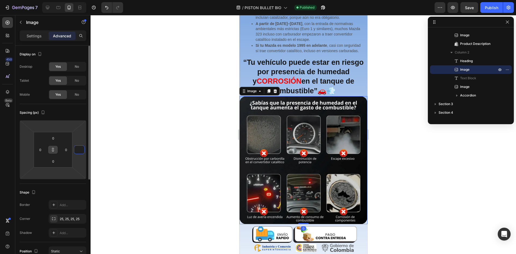
type input "3"
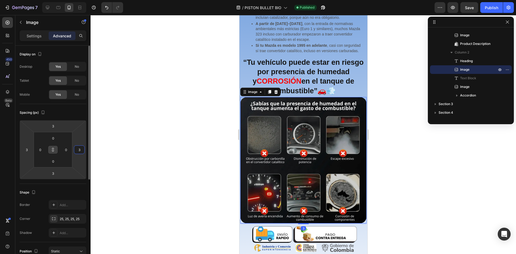
type input "30"
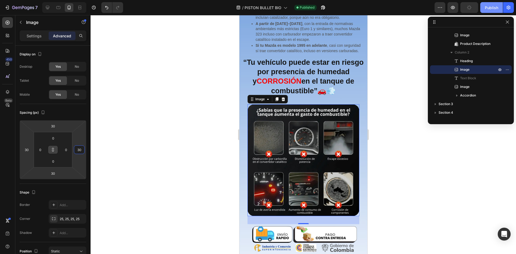
click at [499, 8] on button "Publish" at bounding box center [491, 7] width 23 height 11
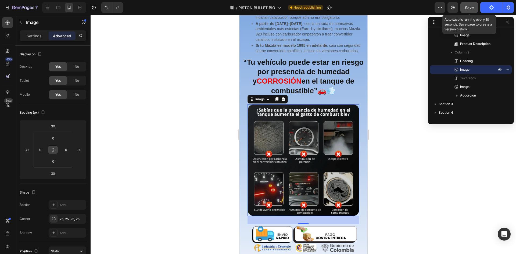
click at [471, 10] on div "Save" at bounding box center [469, 8] width 9 height 6
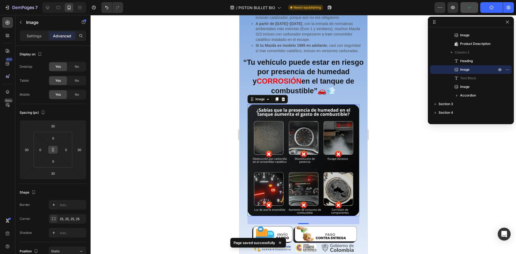
click at [488, 8] on button "Publish" at bounding box center [491, 7] width 23 height 11
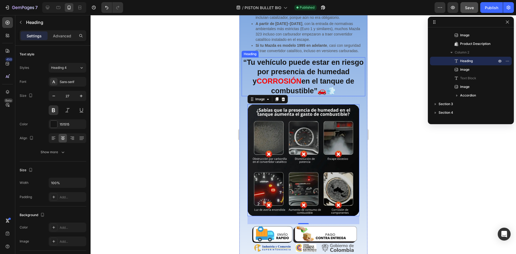
click at [293, 75] on strong "“Tu vehículo puede estar en riesgo por presencia de humedad y" at bounding box center [303, 71] width 120 height 27
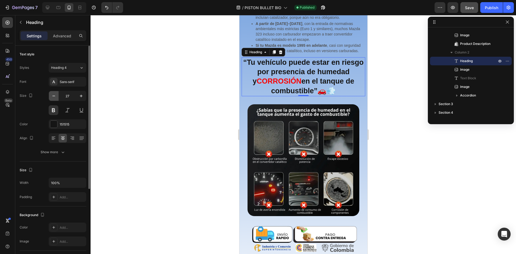
click at [54, 96] on icon "button" at bounding box center [53, 96] width 3 height 1
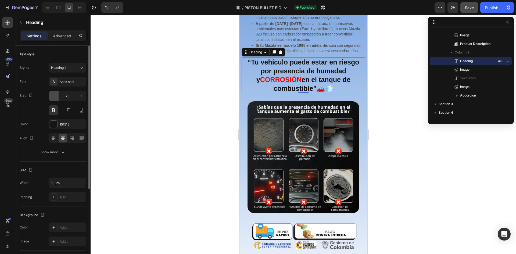
click at [54, 96] on icon "button" at bounding box center [53, 96] width 3 height 1
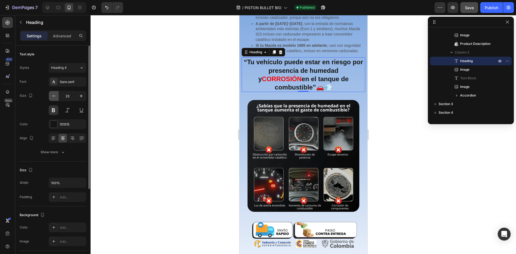
click at [54, 96] on icon "button" at bounding box center [53, 96] width 3 height 1
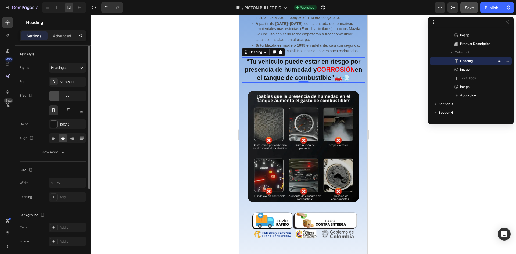
click at [54, 96] on icon "button" at bounding box center [53, 96] width 3 height 1
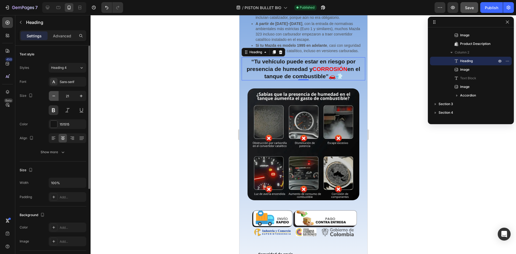
click at [54, 96] on icon "button" at bounding box center [53, 96] width 3 height 1
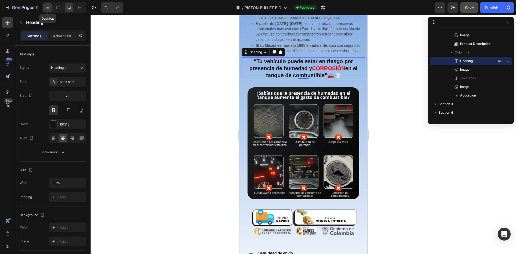
click at [47, 9] on icon at bounding box center [47, 7] width 5 height 5
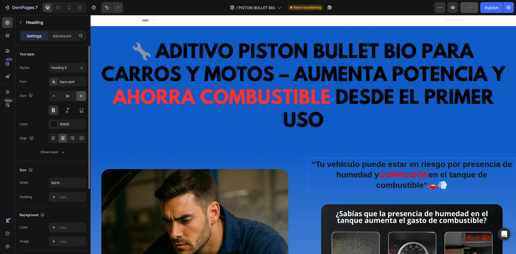
click at [82, 96] on icon "button" at bounding box center [81, 95] width 5 height 5
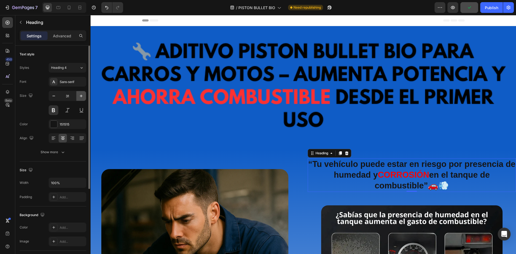
click at [82, 96] on icon "button" at bounding box center [81, 95] width 5 height 5
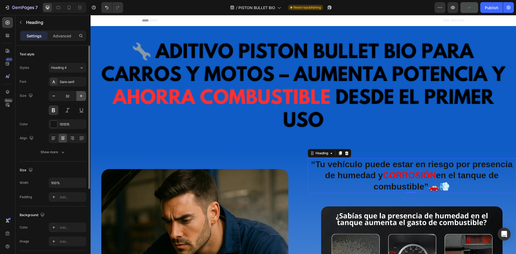
click at [82, 96] on icon "button" at bounding box center [81, 95] width 5 height 5
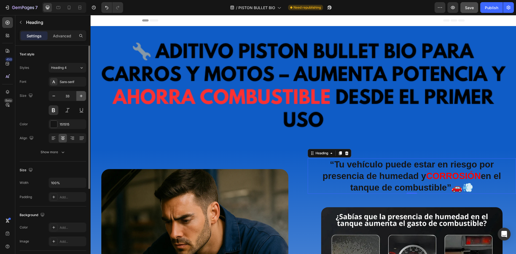
click at [82, 96] on icon "button" at bounding box center [81, 95] width 5 height 5
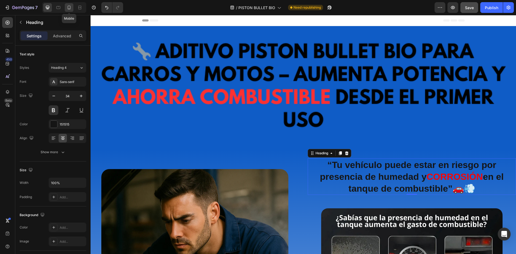
click at [68, 6] on icon at bounding box center [69, 8] width 3 height 4
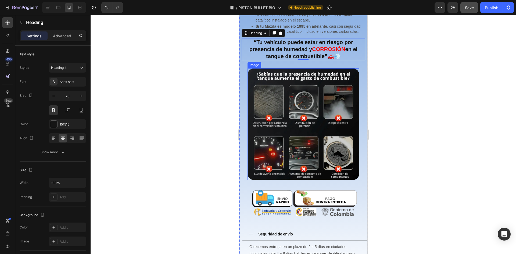
scroll to position [336, 0]
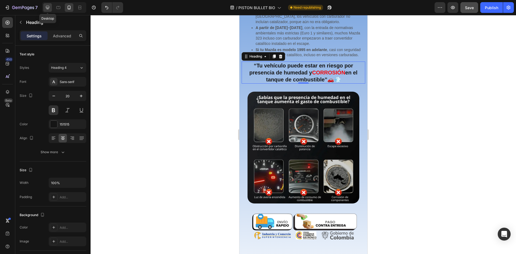
click at [50, 6] on icon at bounding box center [47, 7] width 5 height 5
type input "34"
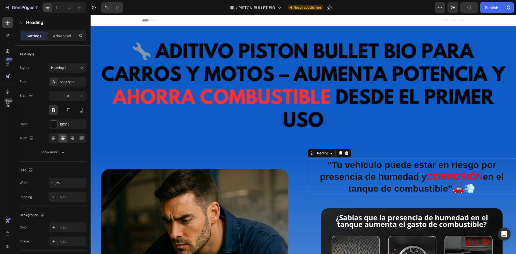
scroll to position [27, 0]
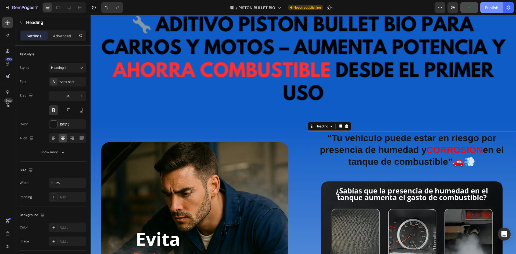
click at [495, 5] on div "Publish" at bounding box center [491, 8] width 13 height 6
drag, startPoint x: 471, startPoint y: 7, endPoint x: 469, endPoint y: 11, distance: 4.6
click at [471, 7] on icon "button" at bounding box center [469, 7] width 3 height 2
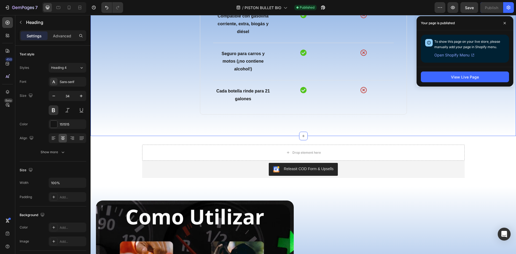
scroll to position [1613, 0]
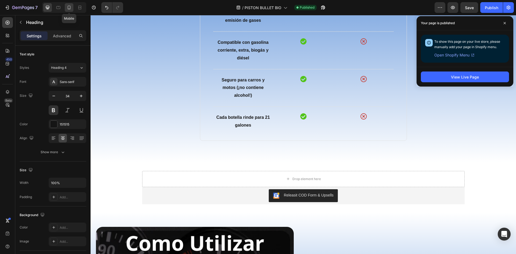
click at [68, 8] on icon at bounding box center [69, 8] width 3 height 4
type input "20"
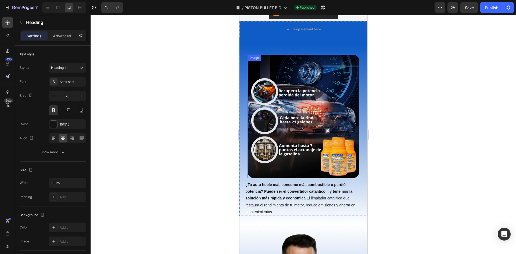
scroll to position [958, 0]
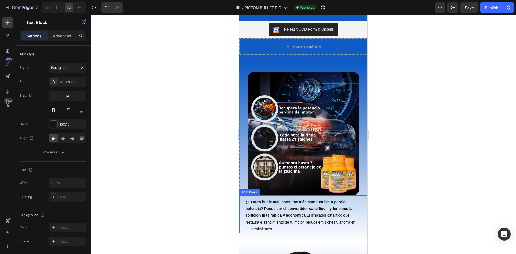
click at [292, 206] on strong "¿Tu auto huele mal, consume más combustible o perdió potencia? Puede ser el con…" at bounding box center [298, 209] width 107 height 18
click at [286, 202] on p "¿Tu auto huele mal, consume más combustible o perdió potencia? Puede ser el con…" at bounding box center [303, 216] width 116 height 34
click at [284, 210] on strong "¿Tu auto huele mal, consume más combustible o perdió potencia? Puede ser el con…" at bounding box center [298, 209] width 107 height 18
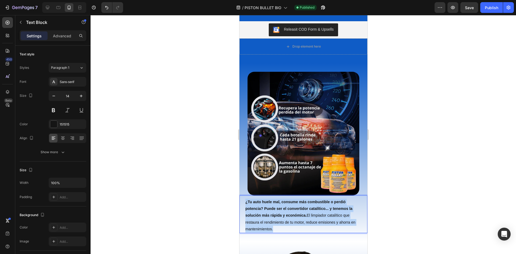
click at [284, 210] on strong "¿Tu auto huele mal, consume más combustible o perdió potencia? Puede ser el con…" at bounding box center [298, 209] width 107 height 18
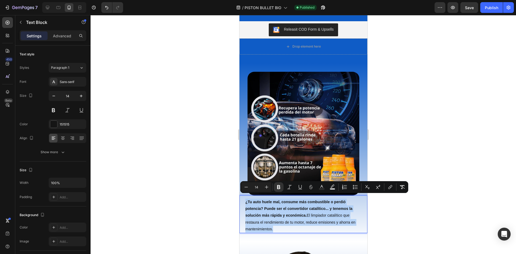
copy p "¿Tu auto huele mal, consume más combustible o perdió potencia? Puede ser el con…"
click at [291, 219] on p "¿Tu auto huele mal, consume más combustible o perdió potencia? Puede ser el con…" at bounding box center [303, 216] width 116 height 34
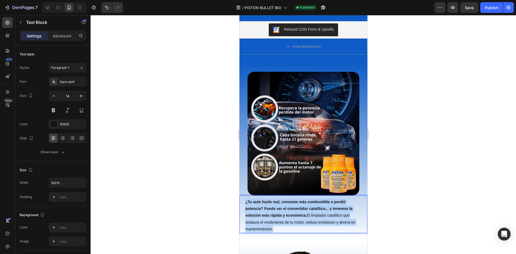
drag, startPoint x: 280, startPoint y: 223, endPoint x: 478, endPoint y: 212, distance: 198.4
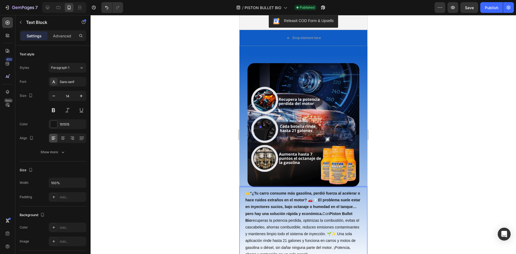
scroll to position [976, 0]
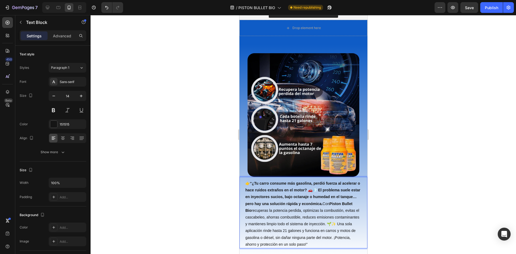
drag, startPoint x: 298, startPoint y: 210, endPoint x: 302, endPoint y: 218, distance: 9.3
click at [298, 210] on p "👉 “¿Tu carro consume más gasolina, perdió fuerza al acelerar o hace ruidos extr…" at bounding box center [303, 214] width 116 height 68
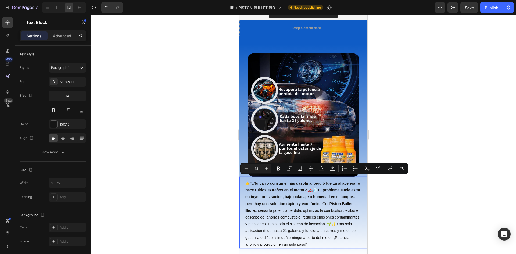
drag, startPoint x: 298, startPoint y: 245, endPoint x: 247, endPoint y: 177, distance: 85.5
click at [247, 180] on p "👉 “¿Tu carro consume más gasolina, perdió fuerza al acelerar o hace ruidos extr…" at bounding box center [303, 214] width 116 height 68
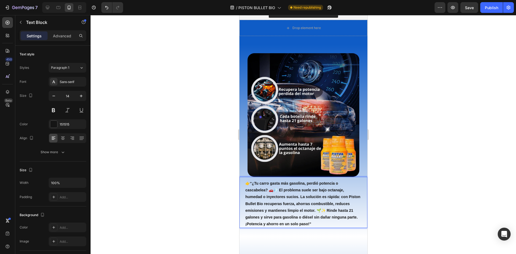
click at [279, 187] on strong "“¿Tu carro gasta más gasolina, perdió potencia o cascabelea? 🚗💨 El problema sue…" at bounding box center [302, 203] width 115 height 45
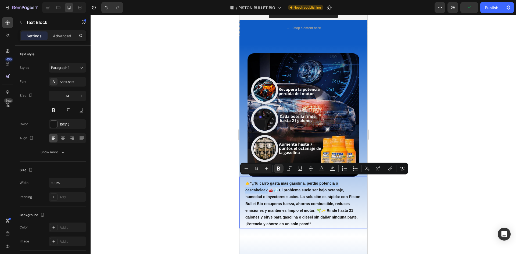
drag, startPoint x: 267, startPoint y: 186, endPoint x: 254, endPoint y: 179, distance: 15.0
click at [254, 181] on strong "“¿Tu carro gasta más gasolina, perdió potencia o cascabelea? 🚗💨 El problema sue…" at bounding box center [302, 203] width 115 height 45
click at [281, 168] on icon "Editor contextual toolbar" at bounding box center [278, 168] width 5 height 5
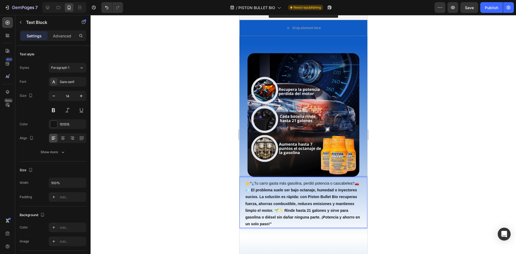
click at [289, 197] on p "👉 “ ¿Tu carro gasta más gasolina, perdió potencia o cascabelea? 🚗💨 El problema …" at bounding box center [303, 203] width 116 height 47
click at [283, 192] on strong "🚗💨 El problema suele ser bajo octanaje, humedad o inyectores sucios. La solució…" at bounding box center [302, 203] width 115 height 45
drag, startPoint x: 278, startPoint y: 192, endPoint x: 325, endPoint y: 194, distance: 46.5
click at [327, 194] on strong "🚗💨 El problema suele ser bajo octanaje, humedad o inyectores sucios. La solució…" at bounding box center [302, 203] width 115 height 45
click at [298, 195] on p "👉 “ ¿Tu carro gasta más gasolina, perdió potencia o cascabelea? 🚗💨 El problema …" at bounding box center [303, 203] width 116 height 47
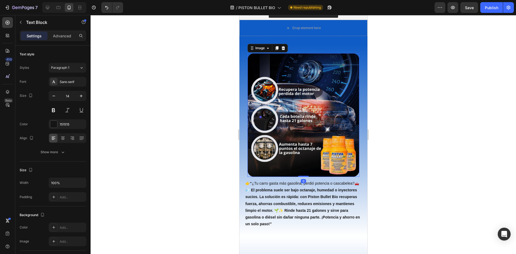
click at [301, 151] on img at bounding box center [303, 115] width 112 height 124
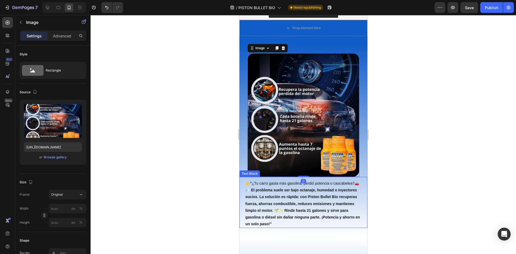
click at [305, 190] on p "👉 “ ¿Tu carro gasta más gasolina, perdió potencia o cascabelea? 🚗💨 El problema …" at bounding box center [303, 203] width 116 height 47
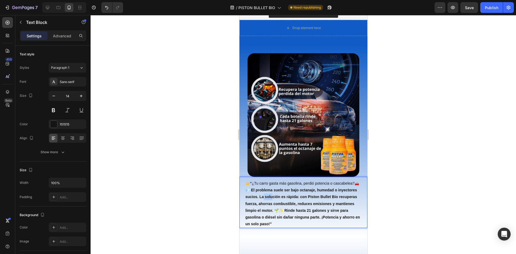
drag, startPoint x: 280, startPoint y: 194, endPoint x: 290, endPoint y: 194, distance: 9.7
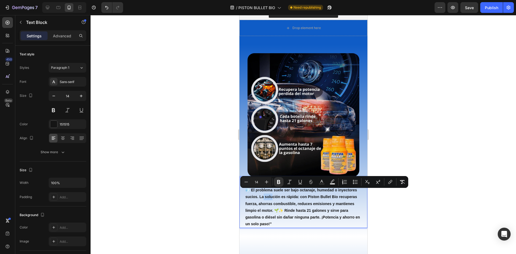
click at [281, 194] on strong "🚗💨 El problema suele ser bajo octanaje, humedad o inyectores sucios. La solució…" at bounding box center [302, 203] width 115 height 45
drag, startPoint x: 279, startPoint y: 194, endPoint x: 326, endPoint y: 194, distance: 46.8
click at [326, 194] on strong "🚗💨 El problema suele ser bajo octanaje, humedad o inyectores sucios. La solució…" at bounding box center [302, 203] width 115 height 45
drag, startPoint x: 279, startPoint y: 184, endPoint x: 284, endPoint y: 187, distance: 6.1
click at [279, 184] on icon "Editor contextual toolbar" at bounding box center [278, 182] width 3 height 4
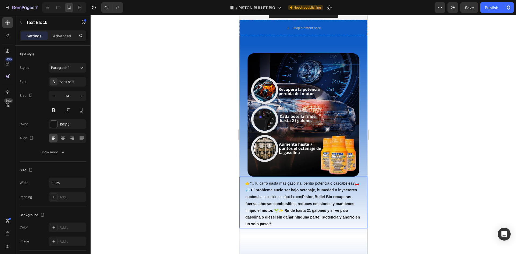
click at [309, 208] on strong "Piston Bullet Bio recuperas fuerza, ahorras combustible, reduces emisiones y ma…" at bounding box center [302, 210] width 115 height 31
drag, startPoint x: 304, startPoint y: 206, endPoint x: 354, endPoint y: 209, distance: 49.3
click at [354, 209] on p "👉 “ ¿Tu carro gasta más gasolina, perdió potencia o cascabelea? 🚗💨 El problema …" at bounding box center [303, 203] width 116 height 47
drag, startPoint x: 295, startPoint y: 201, endPoint x: 302, endPoint y: 194, distance: 10.3
click at [295, 201] on strong "Piston Bullet Bio recuperas fuerza, ahorras combustible, reduces emisiones y ma…" at bounding box center [302, 210] width 115 height 31
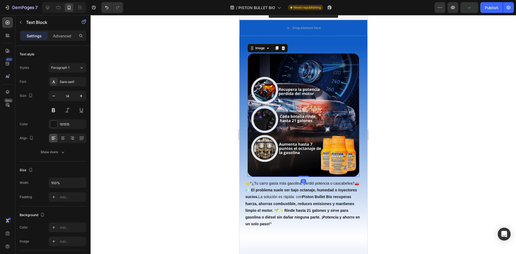
click at [304, 141] on img at bounding box center [303, 115] width 112 height 124
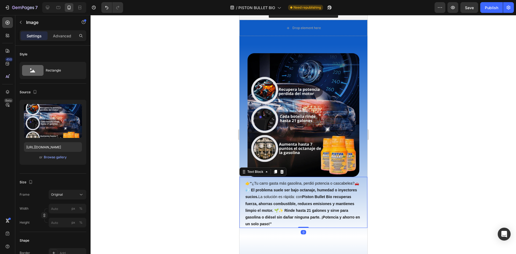
click at [320, 199] on strong "Piston Bullet Bio recuperas fuerza, ahorras combustible, reduces emisiones y ma…" at bounding box center [302, 210] width 115 height 31
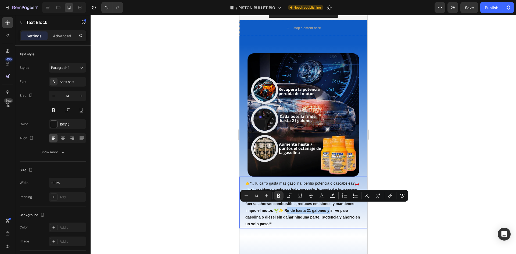
drag, startPoint x: 305, startPoint y: 206, endPoint x: 351, endPoint y: 208, distance: 45.5
click at [351, 208] on p "👉 “ ¿Tu carro gasta más gasolina, perdió potencia o cascabelea? 🚗💨 El problema …" at bounding box center [303, 203] width 116 height 47
drag, startPoint x: 277, startPoint y: 198, endPoint x: 280, endPoint y: 198, distance: 3.2
click at [277, 198] on icon "Editor contextual toolbar" at bounding box center [278, 195] width 5 height 5
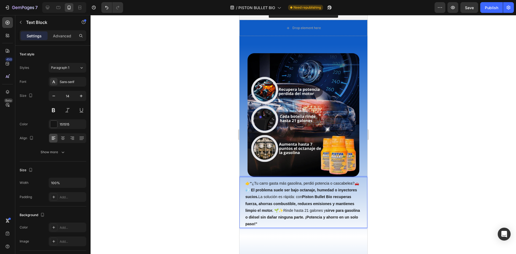
click at [289, 215] on strong "sirve para gasolina o diésel sin dañar ninguna parte. ¡Potencia y ahorro en un …" at bounding box center [302, 217] width 115 height 18
click at [304, 212] on strong "sirve para gasolina o diésel sin dañar ninguna parte. ¡Potencia y ahorro en un …" at bounding box center [302, 217] width 115 height 18
drag, startPoint x: 295, startPoint y: 214, endPoint x: 339, endPoint y: 214, distance: 43.6
click at [339, 214] on strong "sirve para gasolina o diésel sin dañar ninguna parte. ¡Potencia y ahorro en un …" at bounding box center [302, 217] width 115 height 18
click at [323, 143] on img at bounding box center [303, 115] width 112 height 124
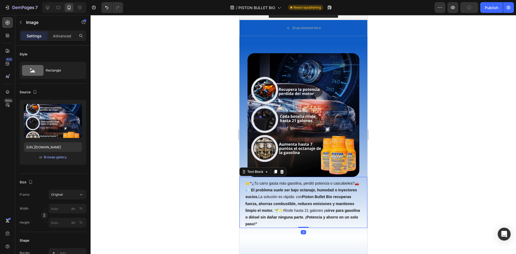
click at [315, 199] on strong "Piston Bullet Bio recuperas fuerza, ahorras combustible, reduces emisiones y ma…" at bounding box center [299, 204] width 109 height 18
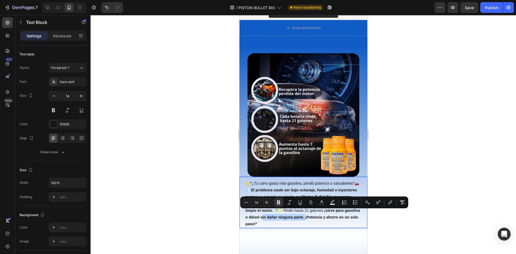
drag, startPoint x: 295, startPoint y: 213, endPoint x: 339, endPoint y: 215, distance: 44.7
click at [339, 215] on p "👉 “ ¿Tu carro gasta más gasolina, perdió potencia o cascabelea? 🚗💨 El problema …" at bounding box center [303, 203] width 116 height 47
click at [280, 203] on icon "Editor contextual toolbar" at bounding box center [278, 203] width 3 height 4
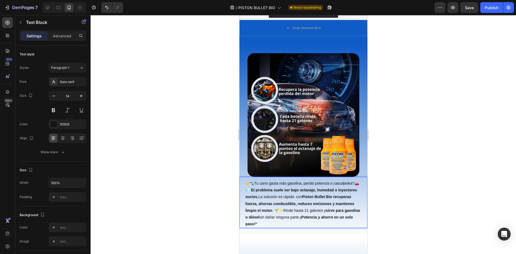
click at [321, 211] on p "👉 “ ¿Tu carro gasta más gasolina, perdió potencia o cascabelea? 🚗💨 El problema …" at bounding box center [303, 203] width 116 height 47
click at [303, 206] on strong "Piston Bullet Bio recuperas fuerza, ahorras combustible, reduces emisiones y ma…" at bounding box center [299, 204] width 109 height 18
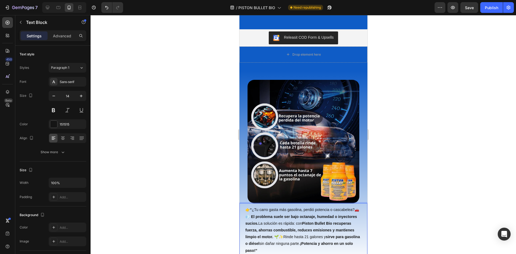
scroll to position [949, 0]
click at [256, 213] on strong "🚗💨 El problema suele ser bajo octanaje, humedad o inyectores sucios." at bounding box center [302, 217] width 114 height 18
click at [250, 207] on p "👉 “ ¿Tu carro gasta más gasolina, perdió potencia o cascabelea? El problema sue…" at bounding box center [303, 230] width 116 height 47
click at [498, 7] on div "Publish" at bounding box center [491, 8] width 13 height 6
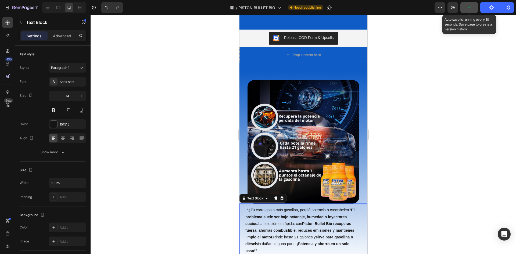
click at [464, 11] on button "button" at bounding box center [470, 7] width 18 height 11
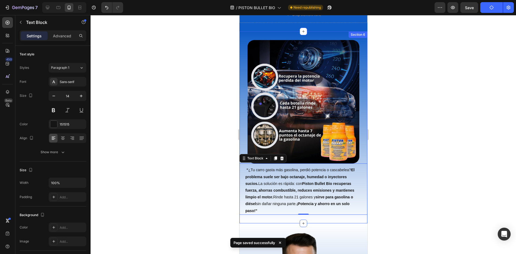
scroll to position [976, 0]
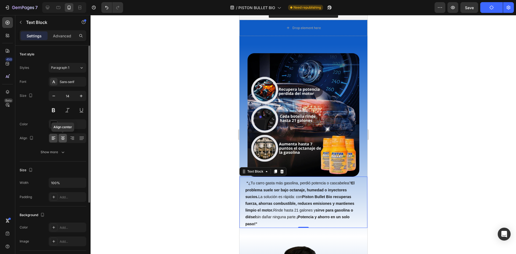
click at [62, 138] on icon at bounding box center [62, 138] width 5 height 5
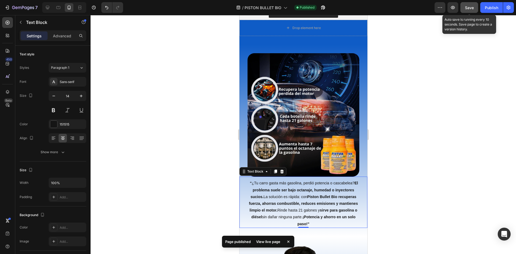
click at [472, 8] on span "Save" at bounding box center [469, 7] width 9 height 5
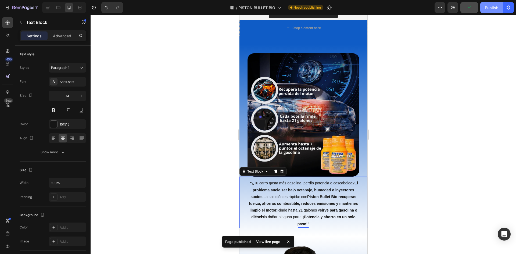
click at [487, 9] on div "Publish" at bounding box center [491, 8] width 13 height 6
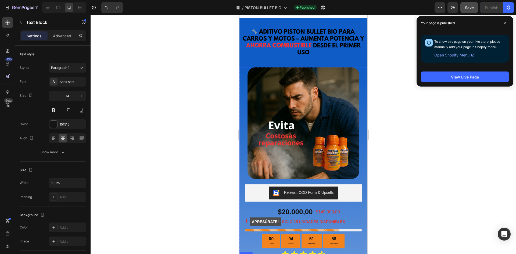
scroll to position [0, 0]
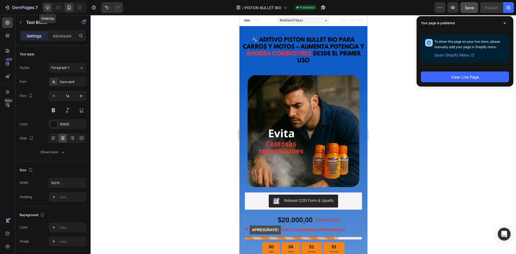
click at [48, 10] on icon at bounding box center [47, 7] width 5 height 5
type input "16"
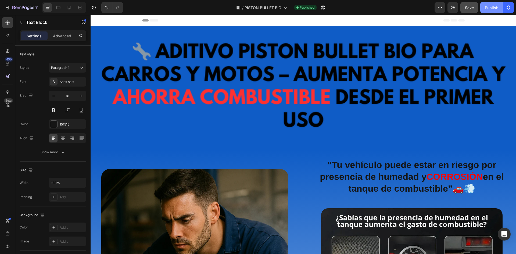
click at [494, 8] on div "Publish" at bounding box center [491, 8] width 13 height 6
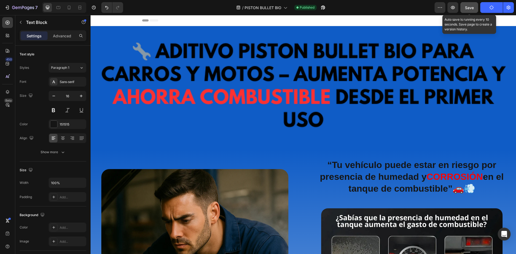
click at [467, 8] on span "Save" at bounding box center [469, 7] width 9 height 5
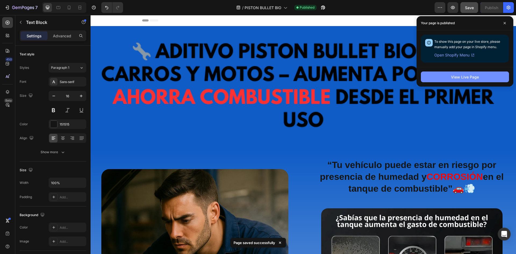
click at [467, 79] on div "View Live Page" at bounding box center [465, 77] width 28 height 6
